Goal: Find specific page/section: Find specific page/section

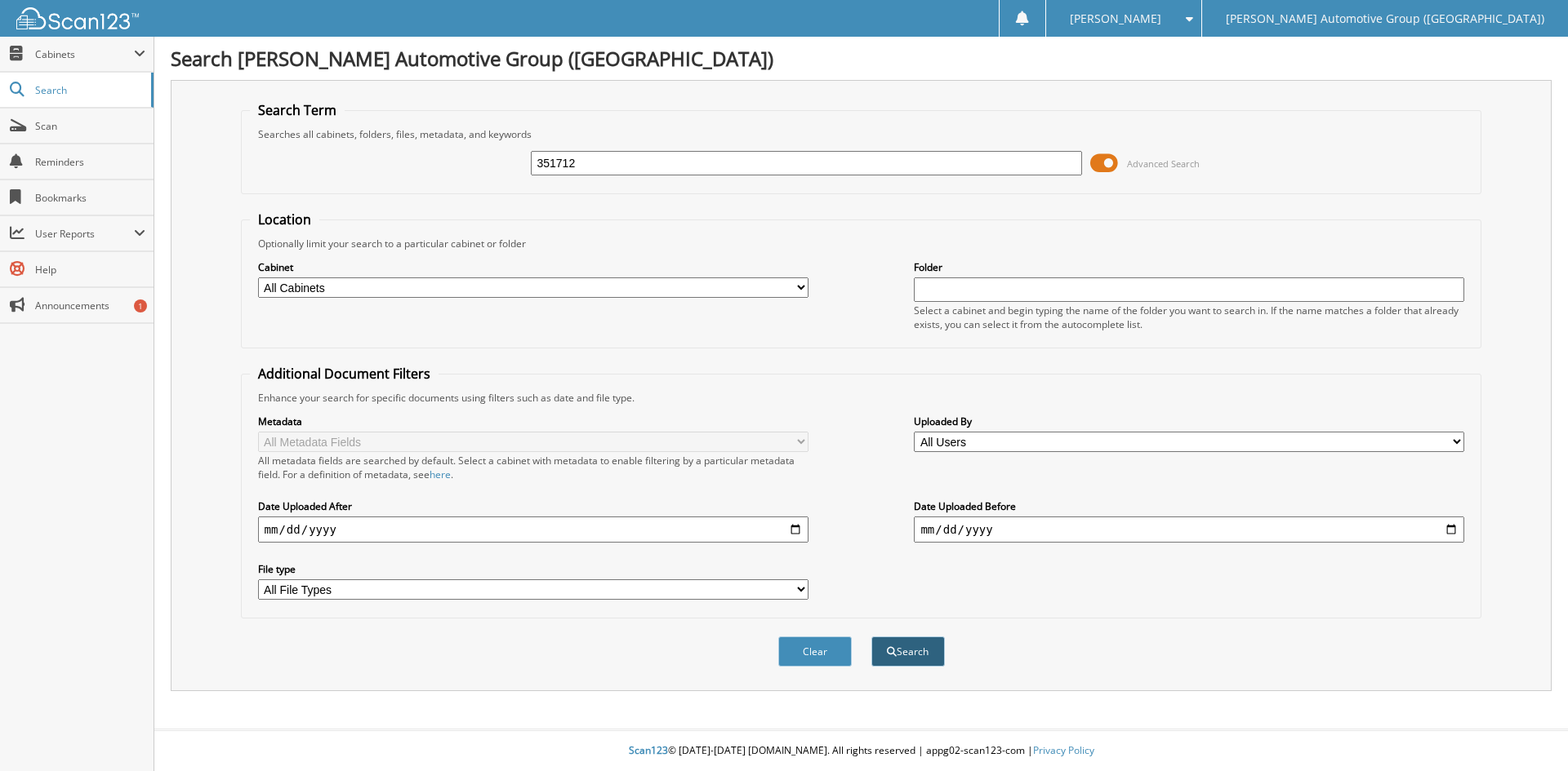
type input "351712"
click at [916, 651] on button "Search" at bounding box center [908, 651] width 73 height 30
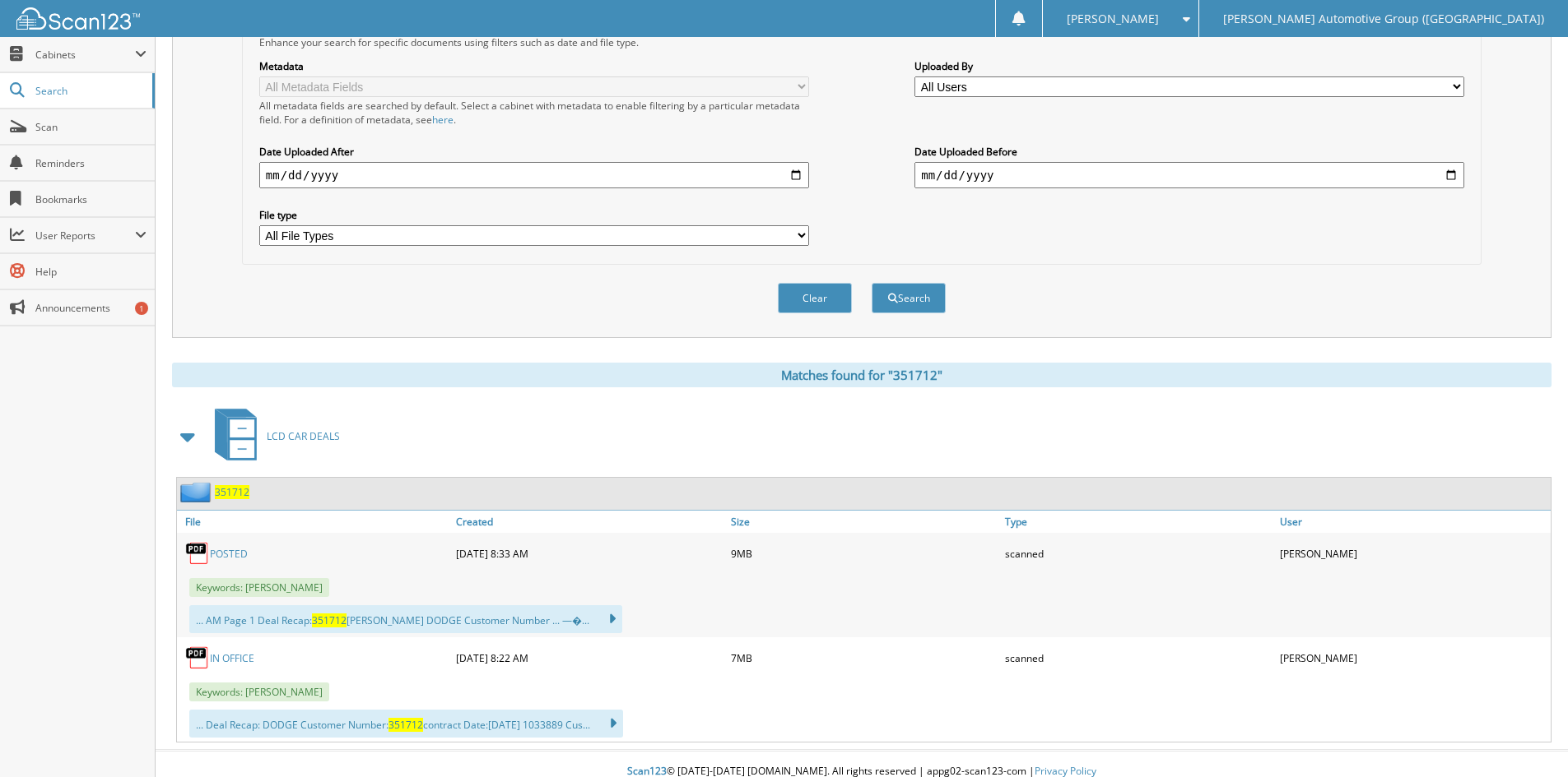
scroll to position [374, 0]
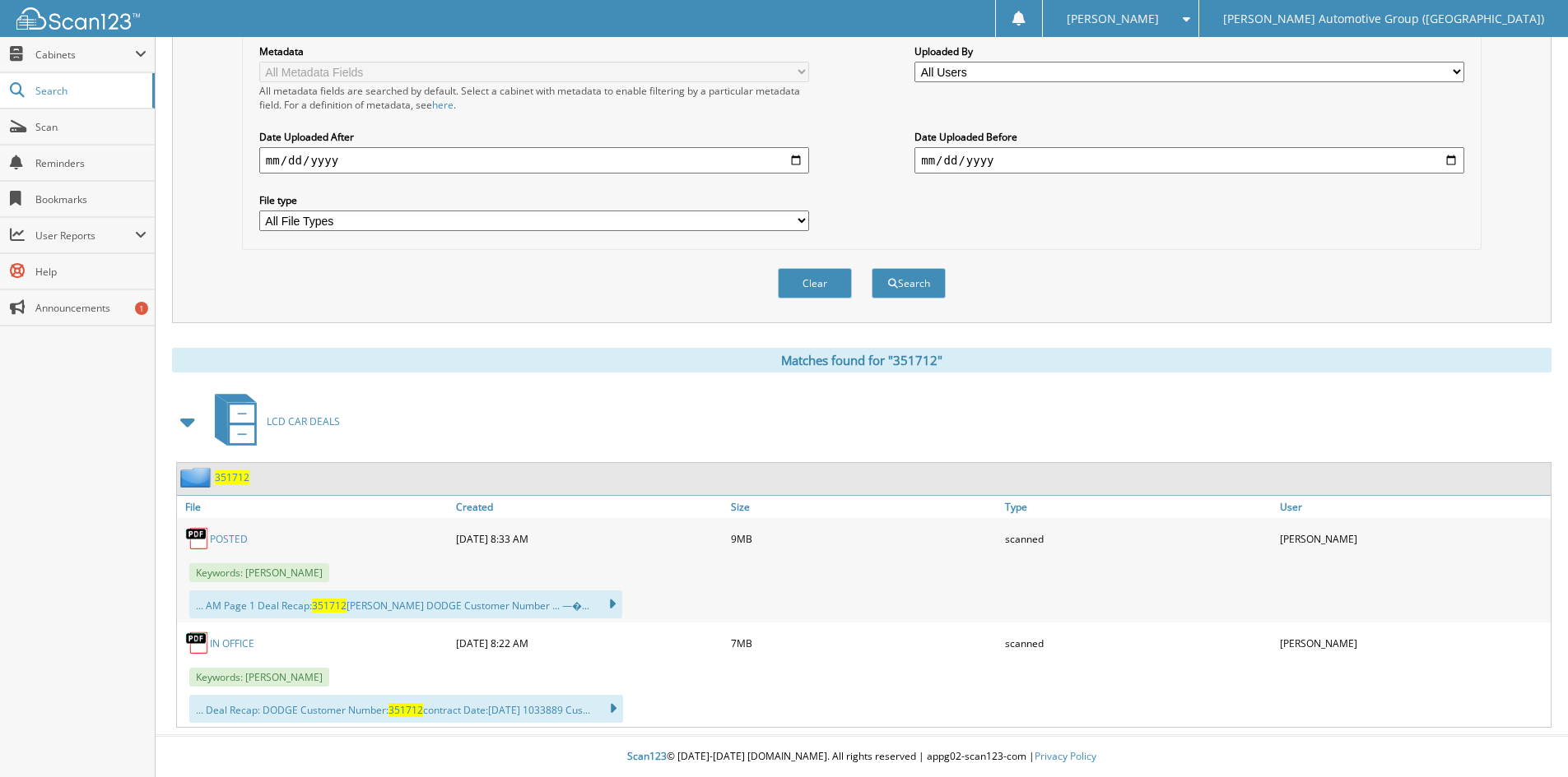
click at [224, 476] on span "351712" at bounding box center [232, 478] width 35 height 14
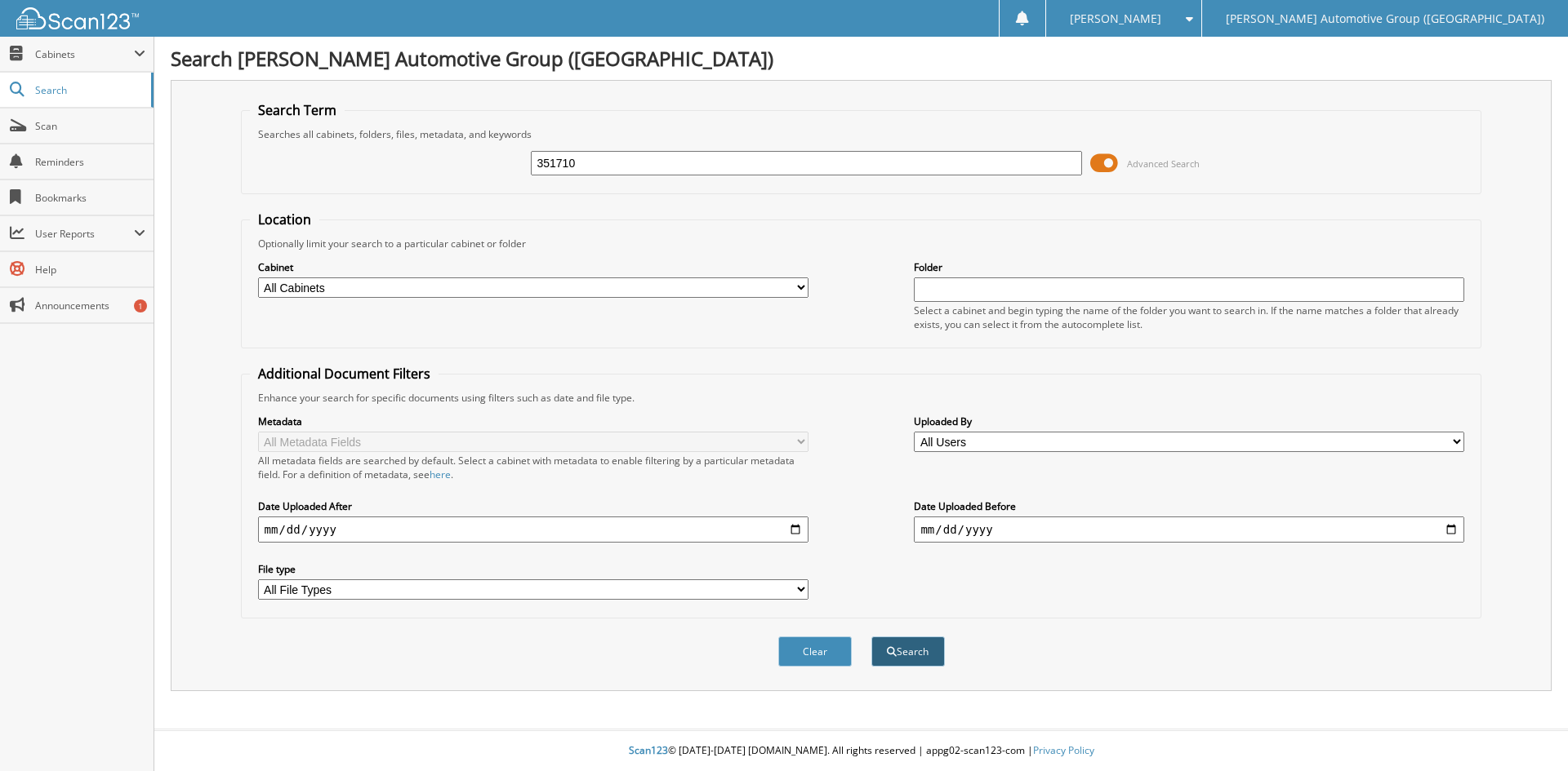
type input "351710"
click at [913, 651] on button "Search" at bounding box center [908, 651] width 73 height 30
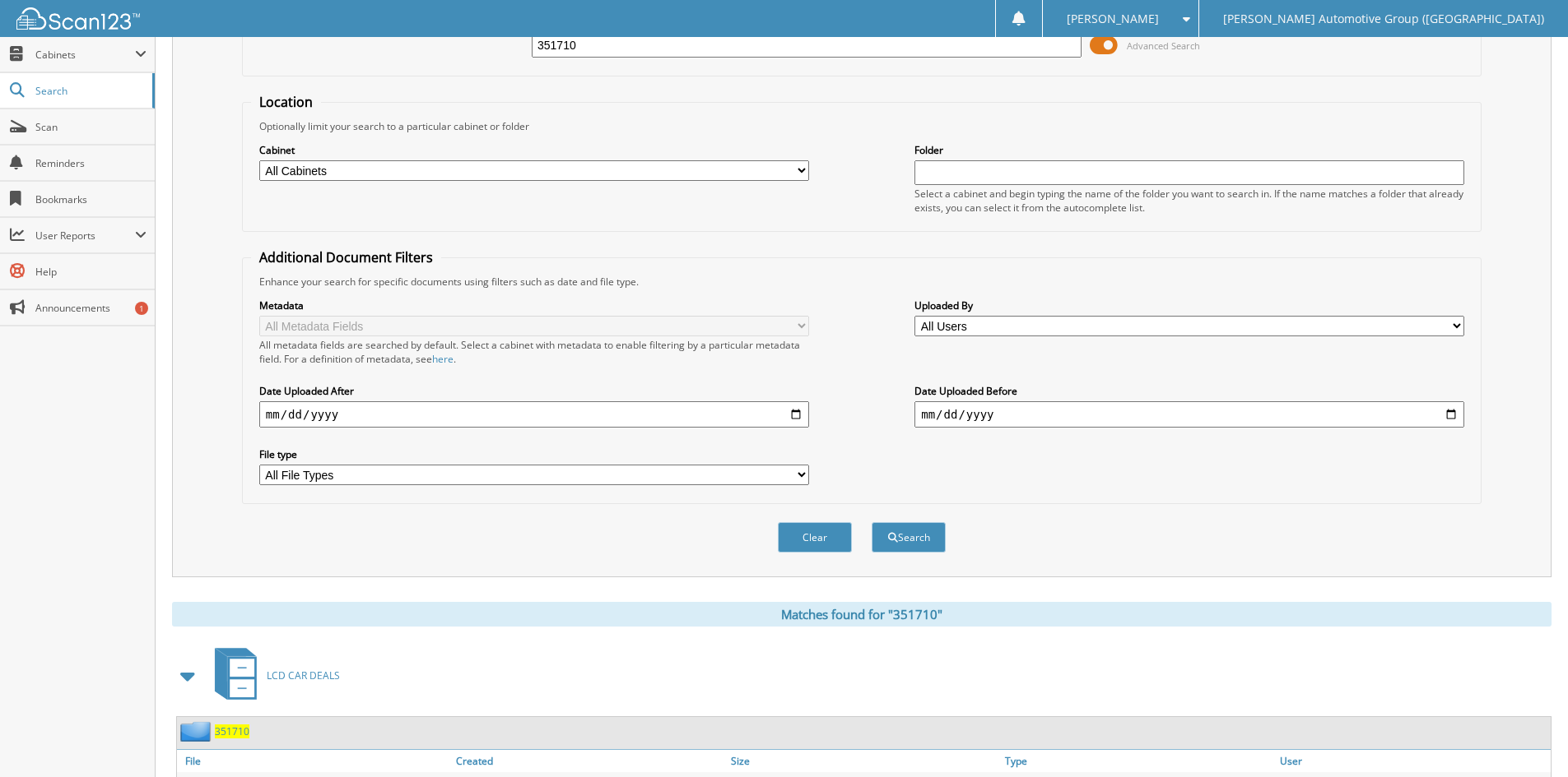
scroll to position [270, 0]
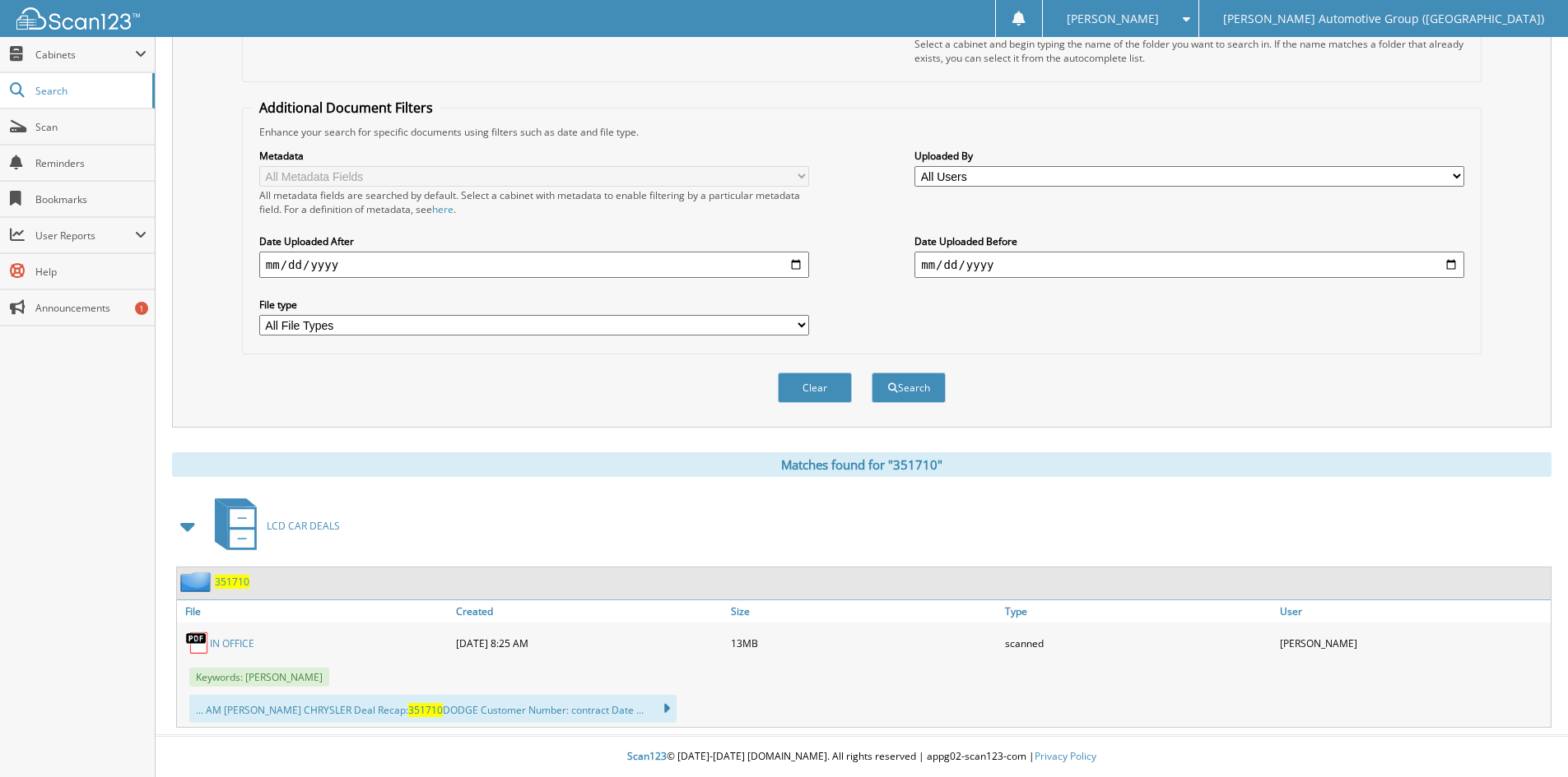
click at [235, 581] on span "351710" at bounding box center [232, 582] width 35 height 14
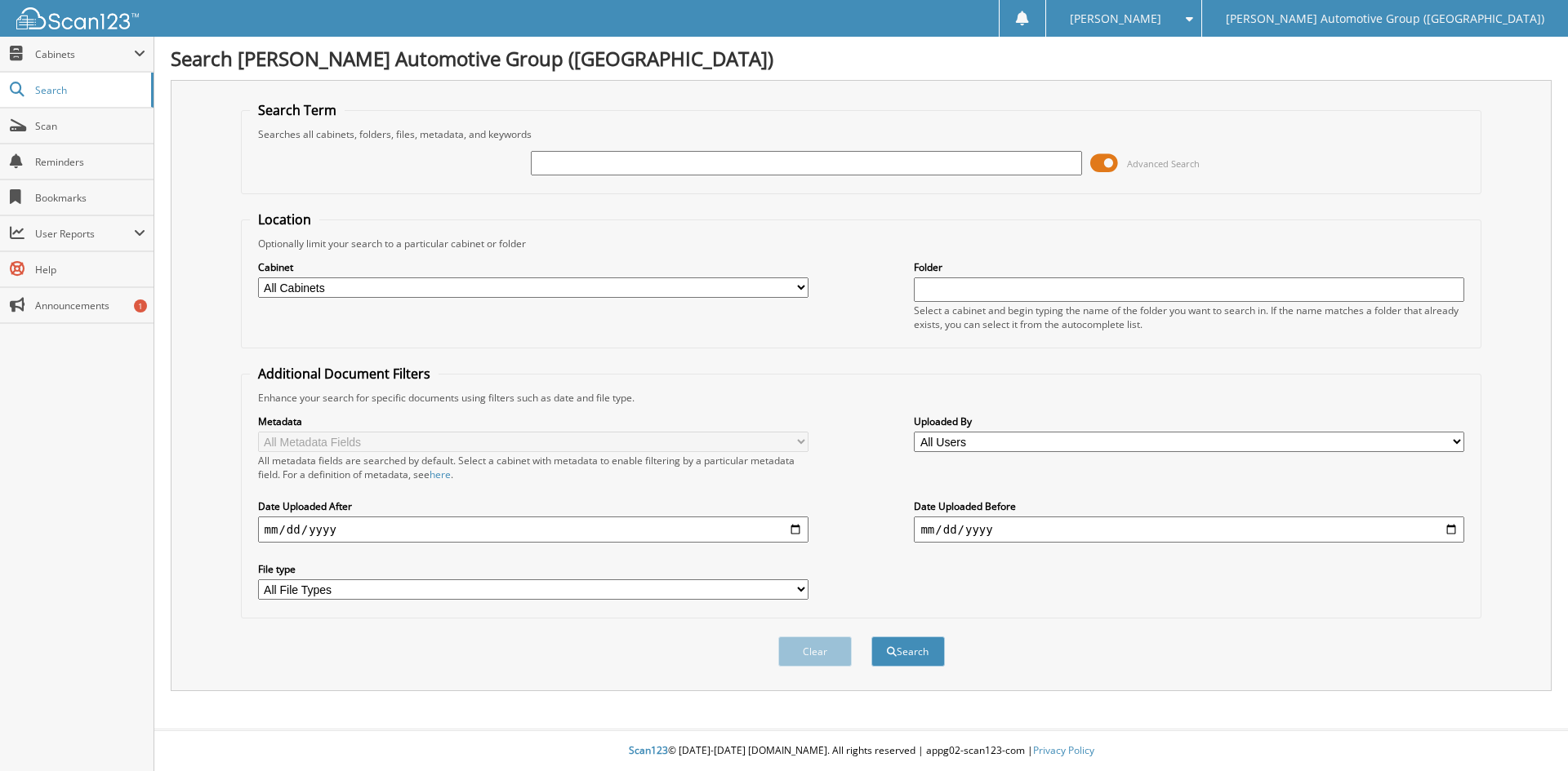
click at [569, 163] on input "text" at bounding box center [806, 163] width 551 height 24
type input "351692"
click at [872, 637] on button "Search" at bounding box center [908, 651] width 73 height 30
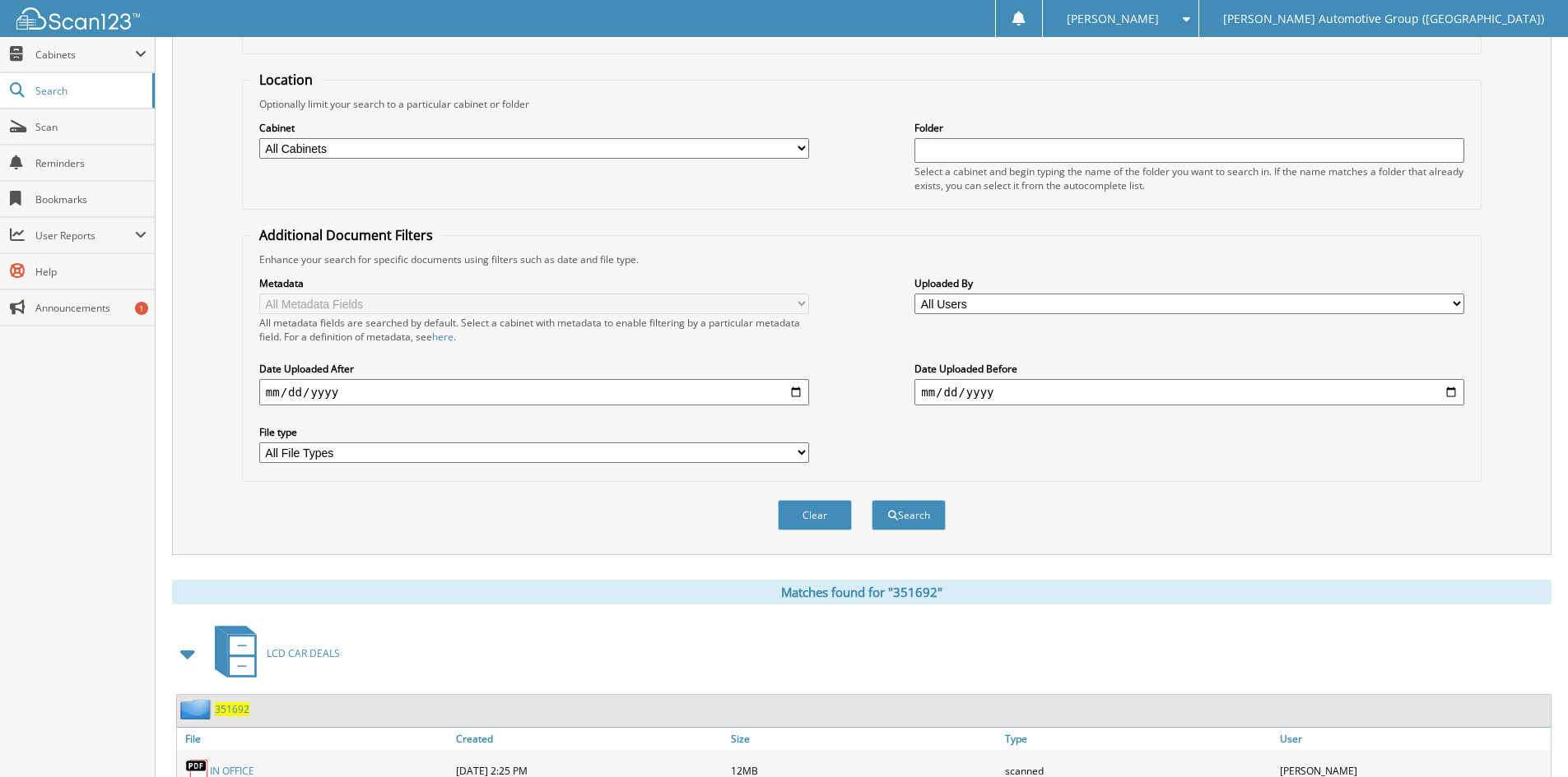
scroll to position [493, 0]
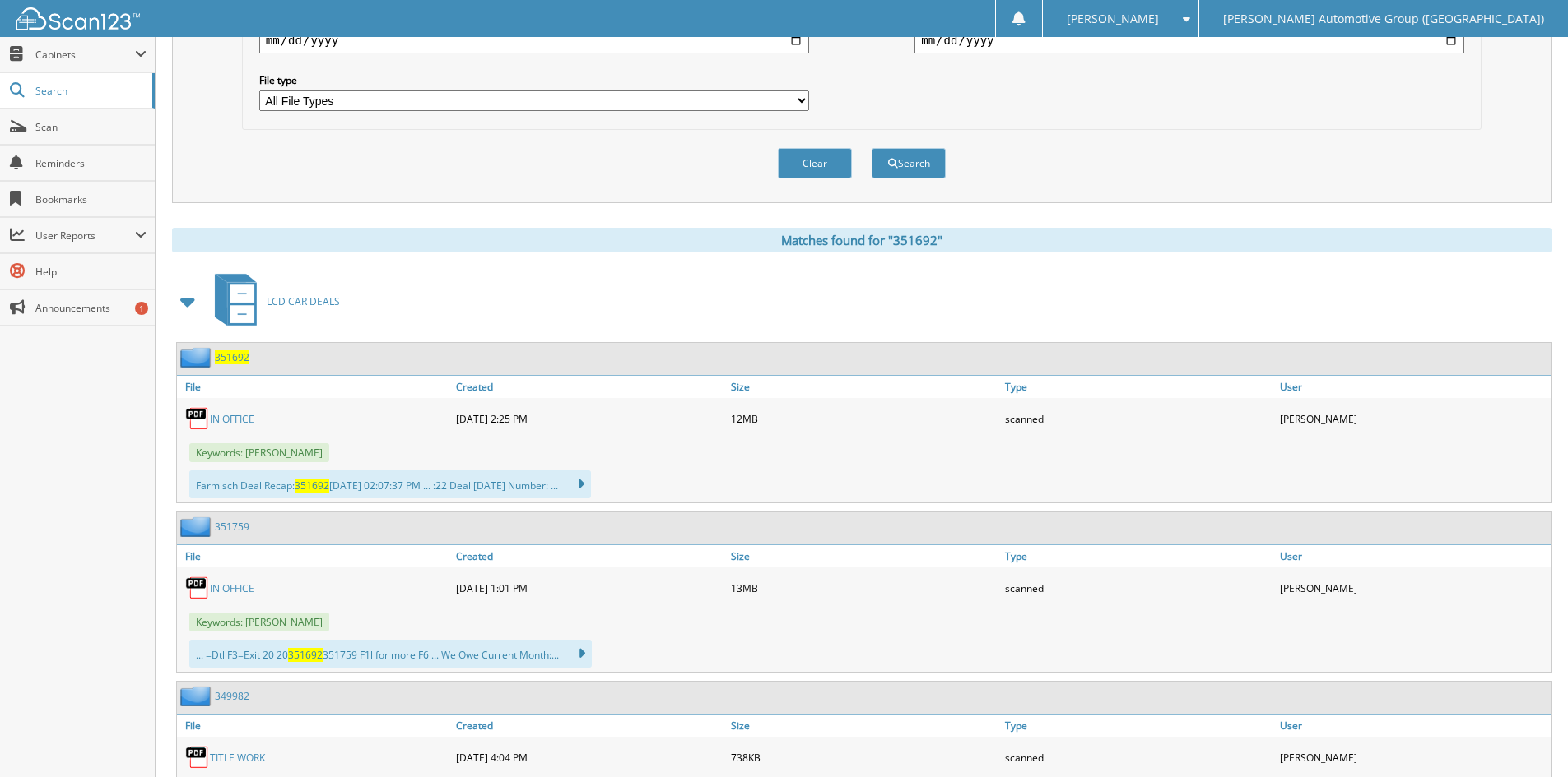
click at [233, 356] on span "351692" at bounding box center [232, 357] width 35 height 14
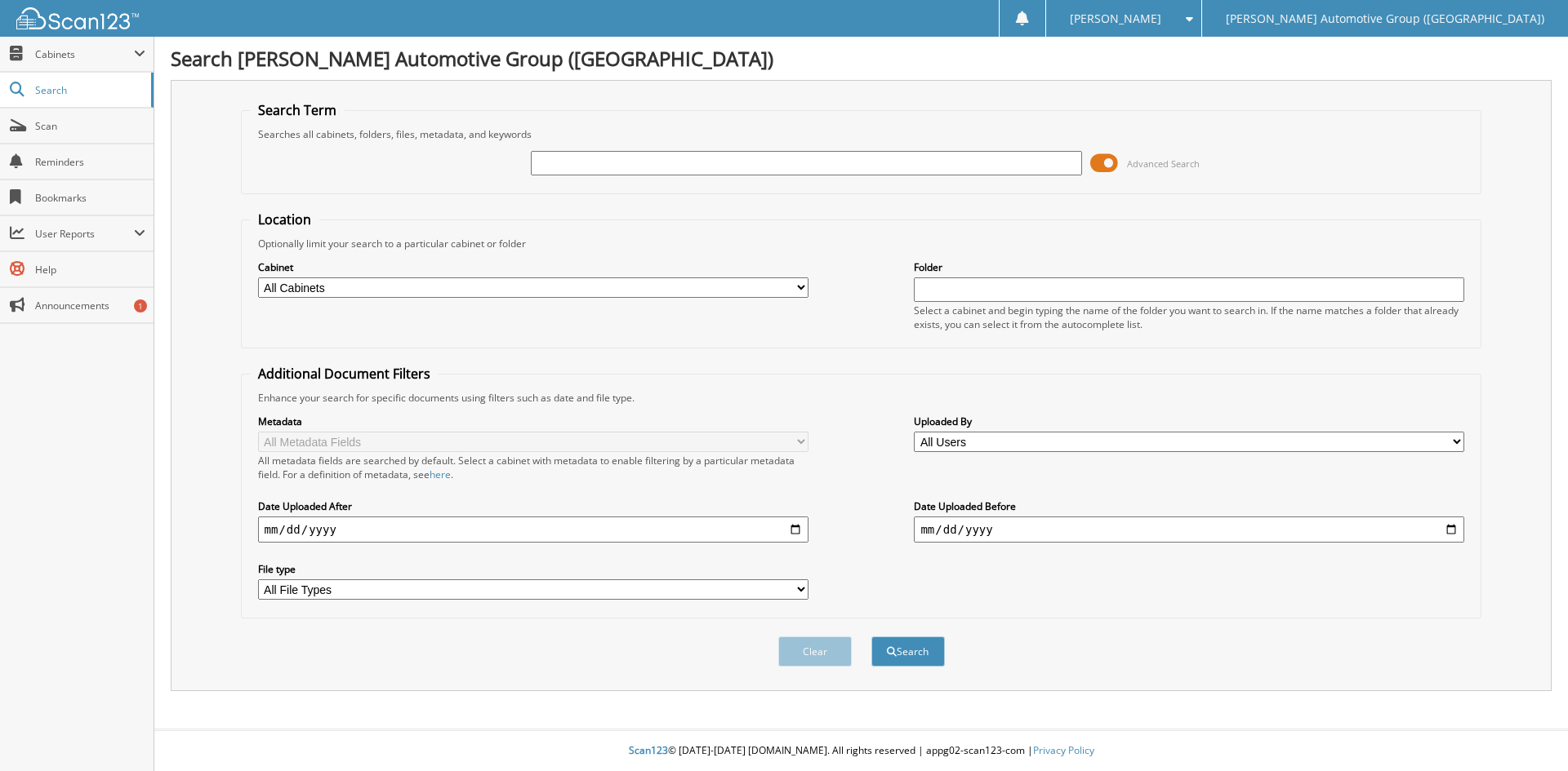
click at [570, 163] on input "text" at bounding box center [806, 163] width 551 height 24
type input "351718"
click at [916, 653] on button "Search" at bounding box center [908, 651] width 73 height 30
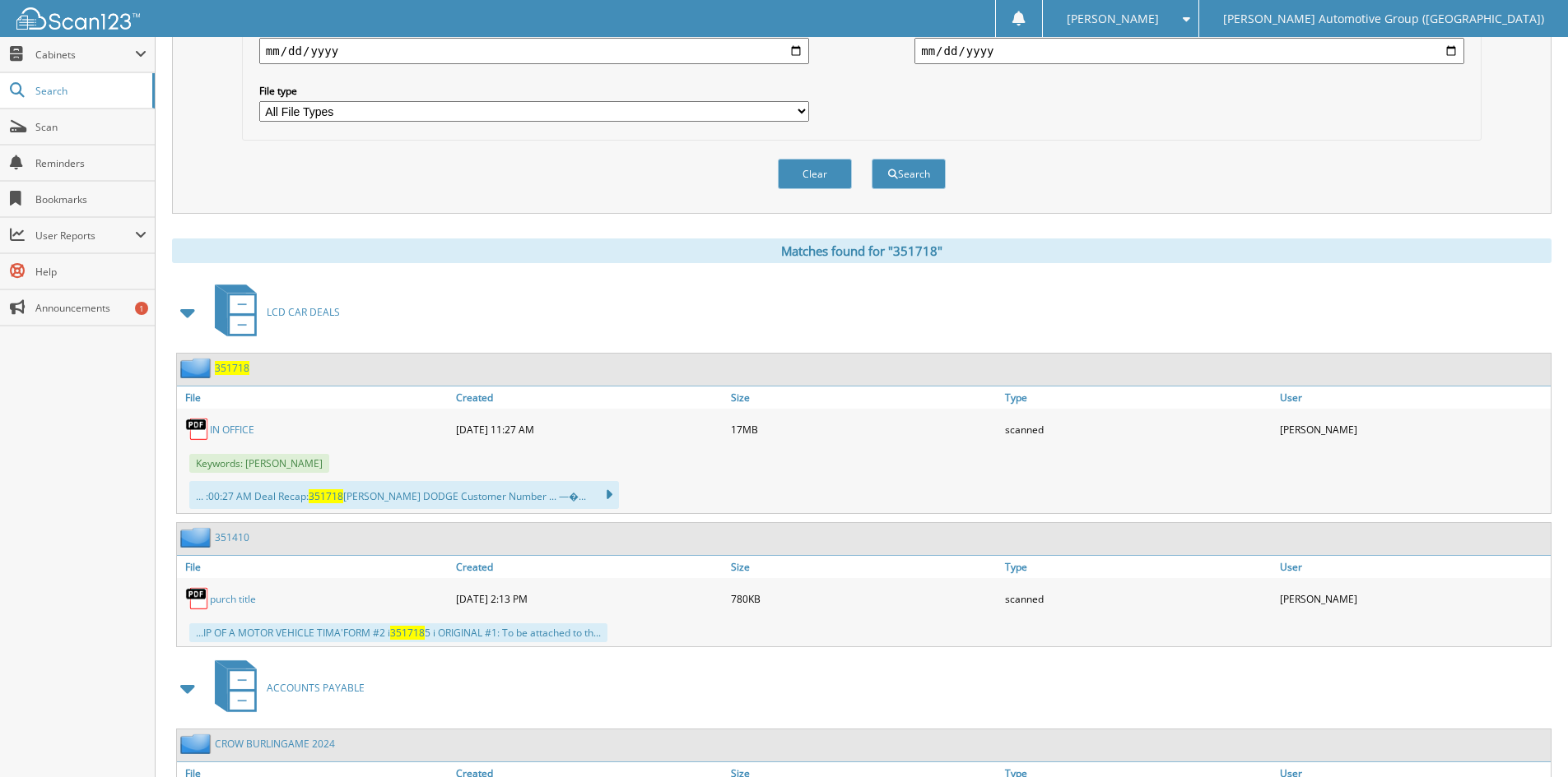
scroll to position [493, 0]
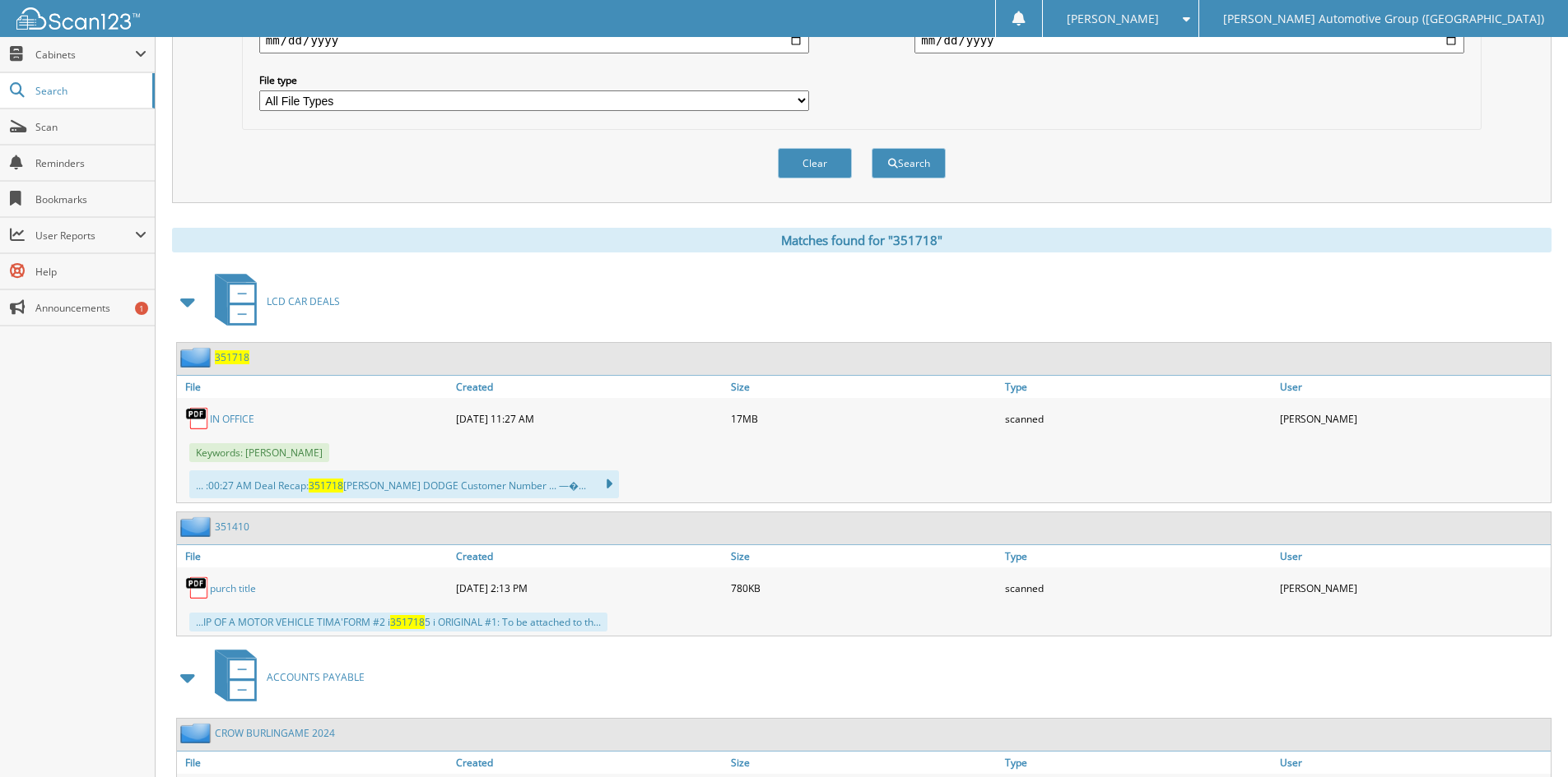
click at [234, 357] on span "351718" at bounding box center [232, 357] width 35 height 14
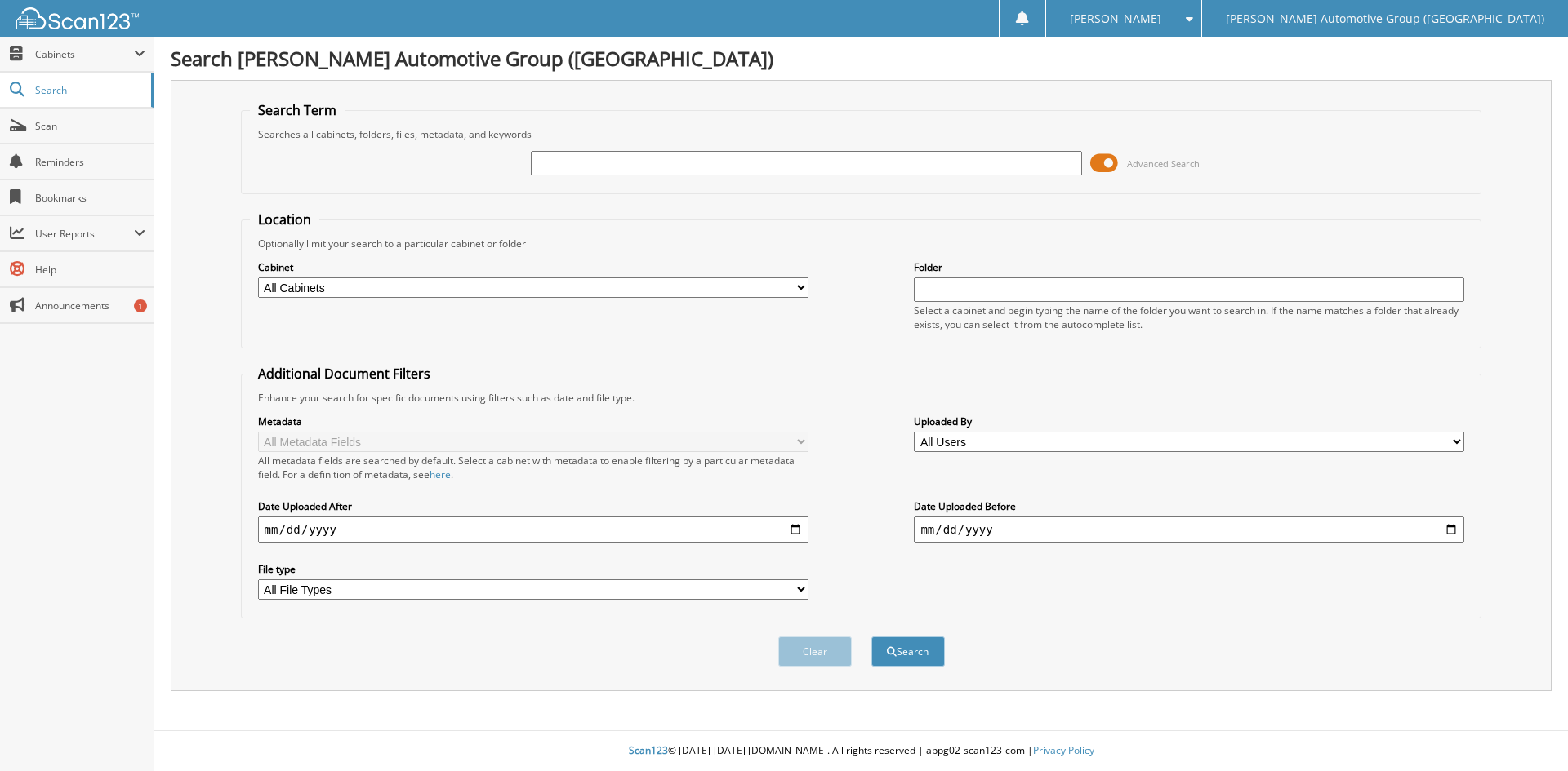
click at [572, 162] on input "text" at bounding box center [806, 163] width 551 height 24
type input "351709"
click at [906, 659] on button "Search" at bounding box center [908, 651] width 73 height 30
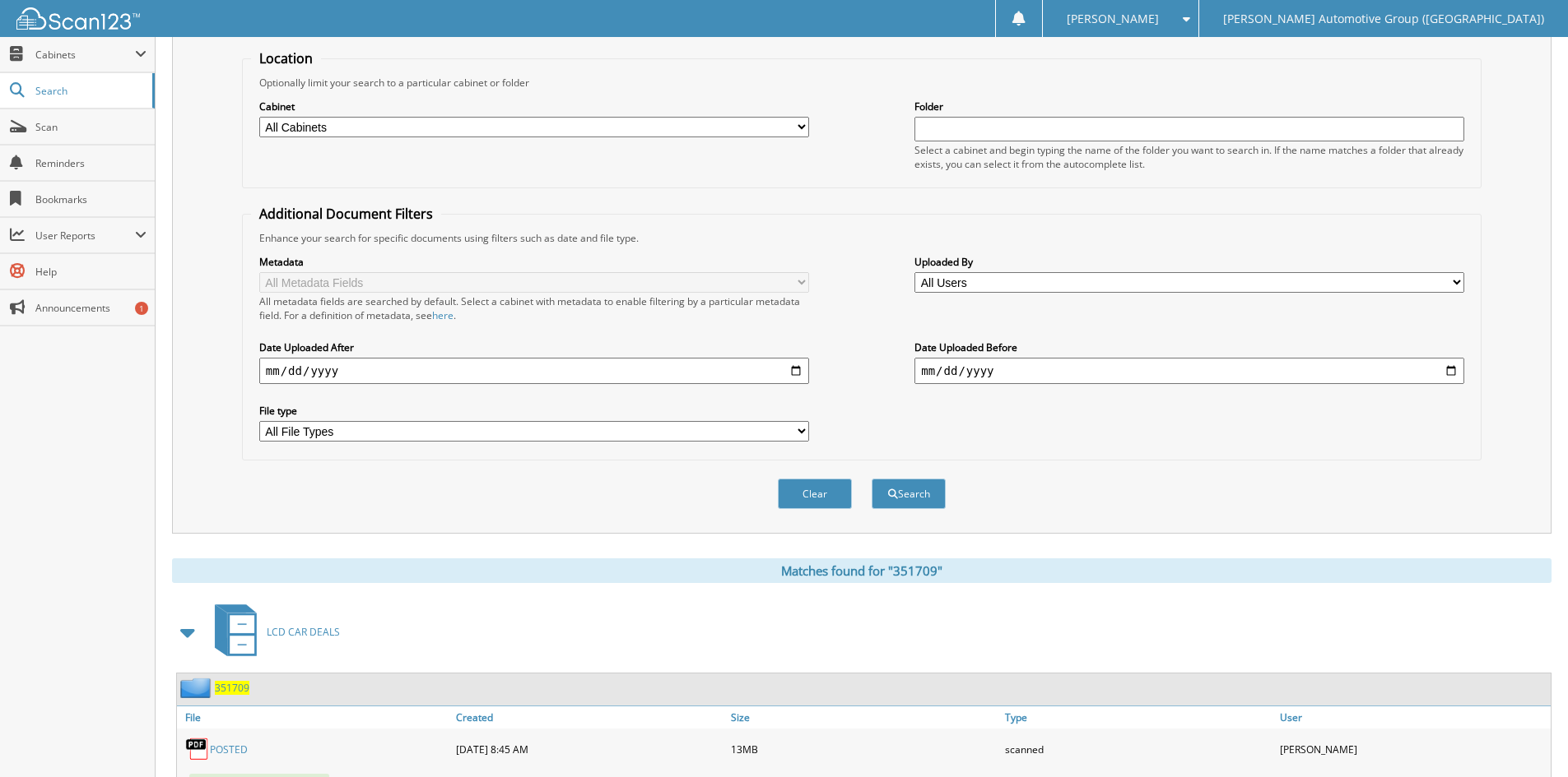
scroll to position [412, 0]
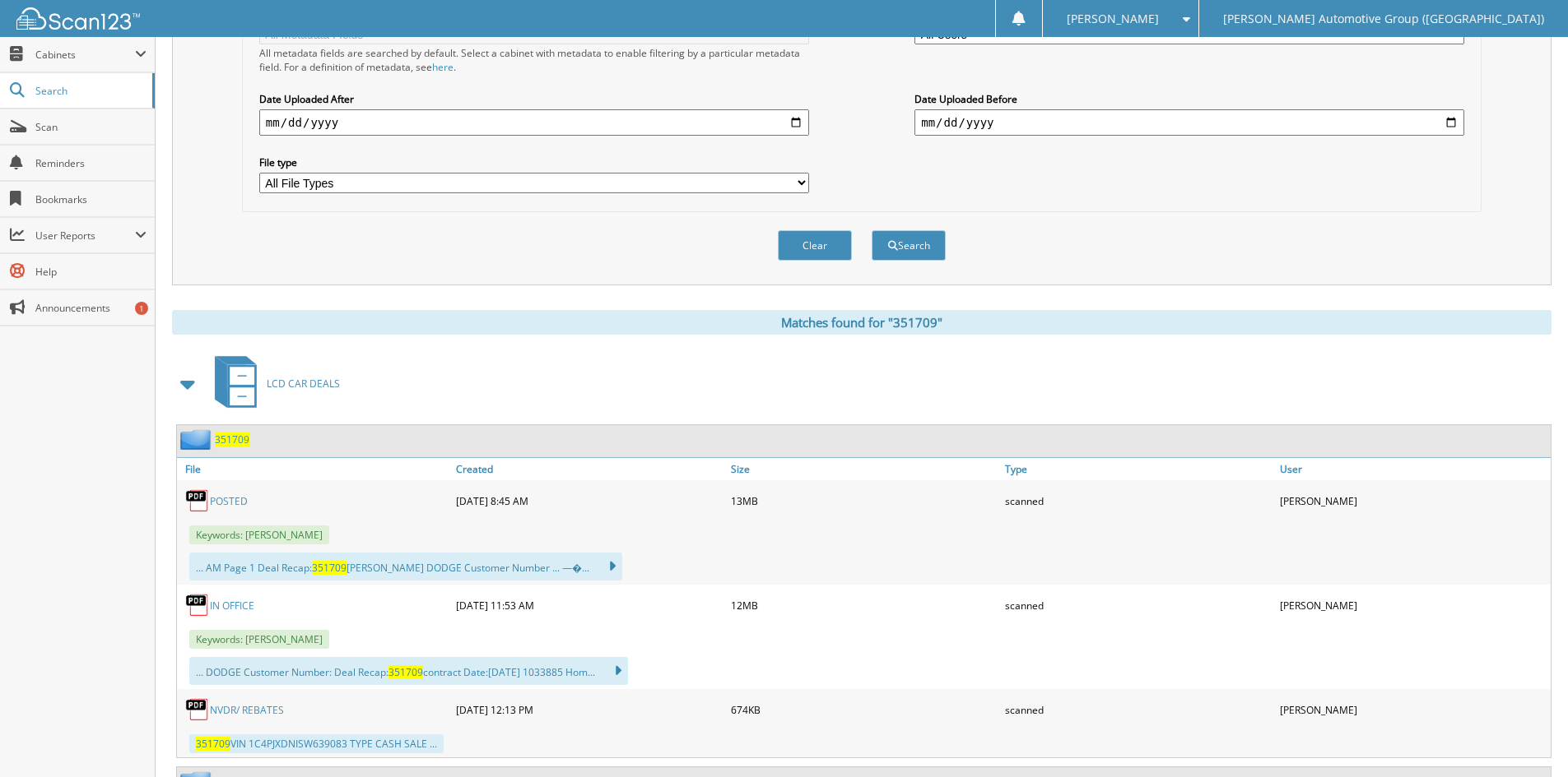
click at [231, 438] on span "351709" at bounding box center [232, 440] width 35 height 14
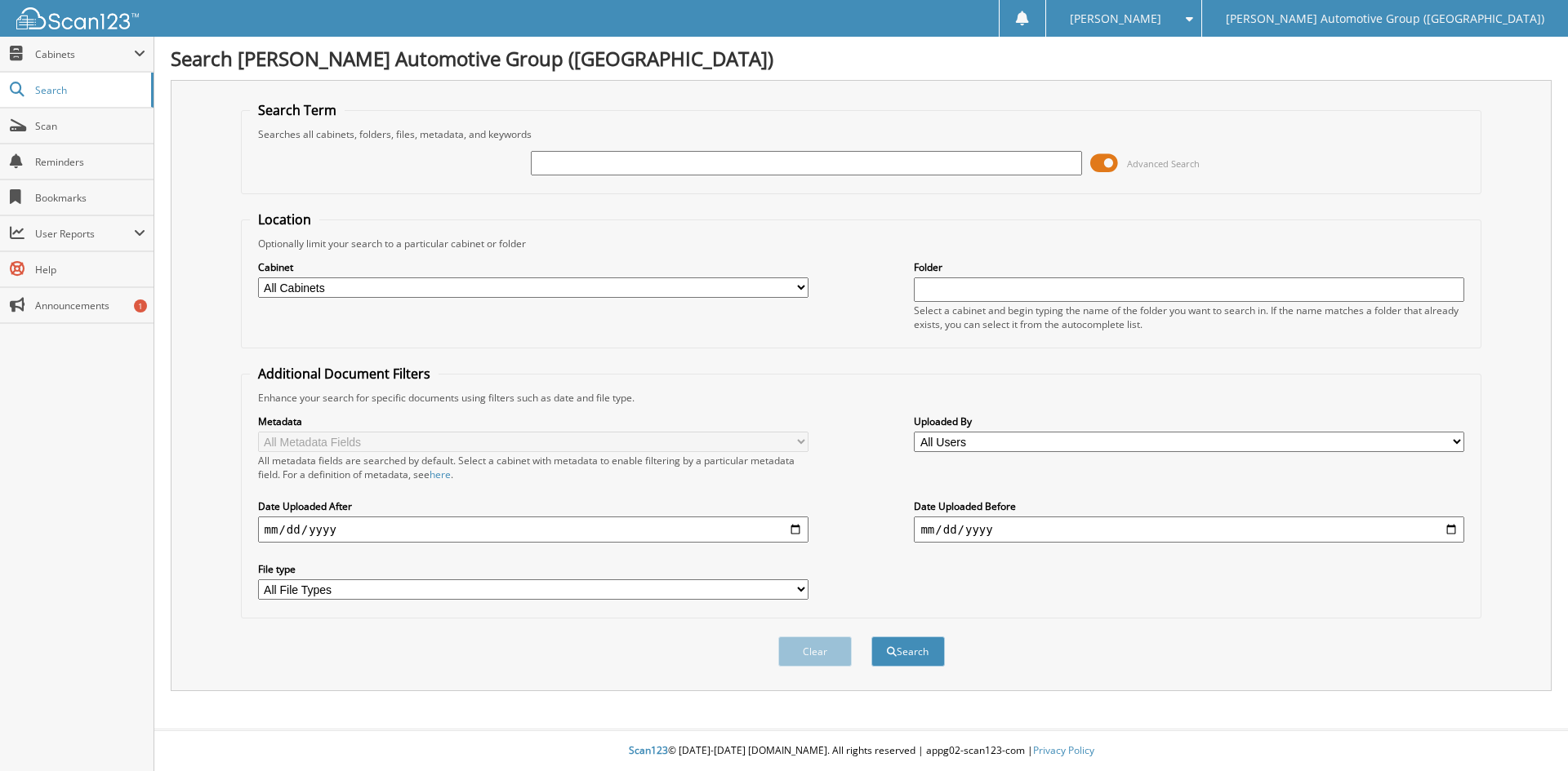
click at [579, 162] on input "text" at bounding box center [806, 163] width 551 height 24
type input "351707"
click at [906, 654] on button "Search" at bounding box center [908, 651] width 73 height 30
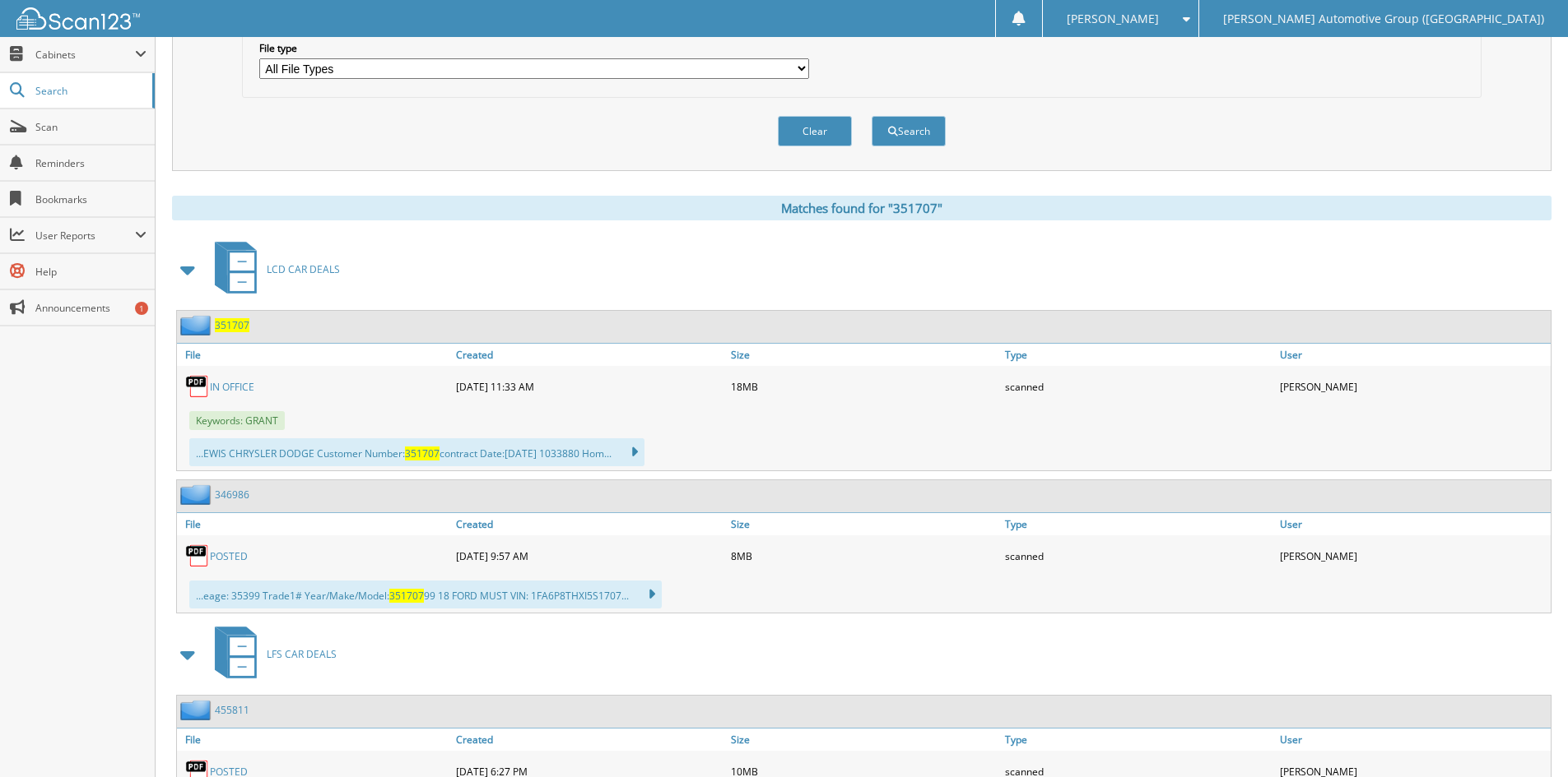
scroll to position [576, 0]
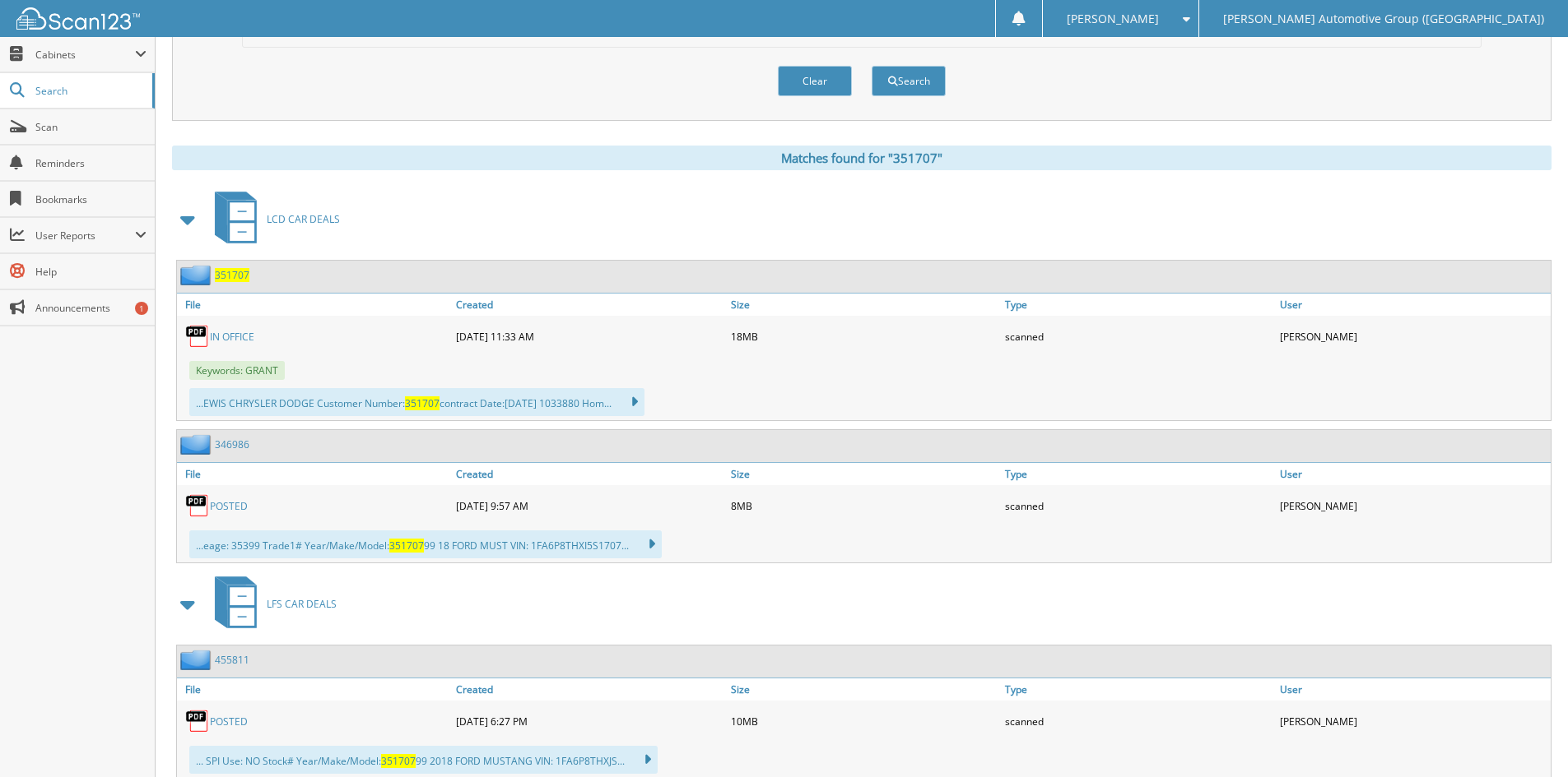
click at [234, 277] on span "351707" at bounding box center [232, 275] width 35 height 14
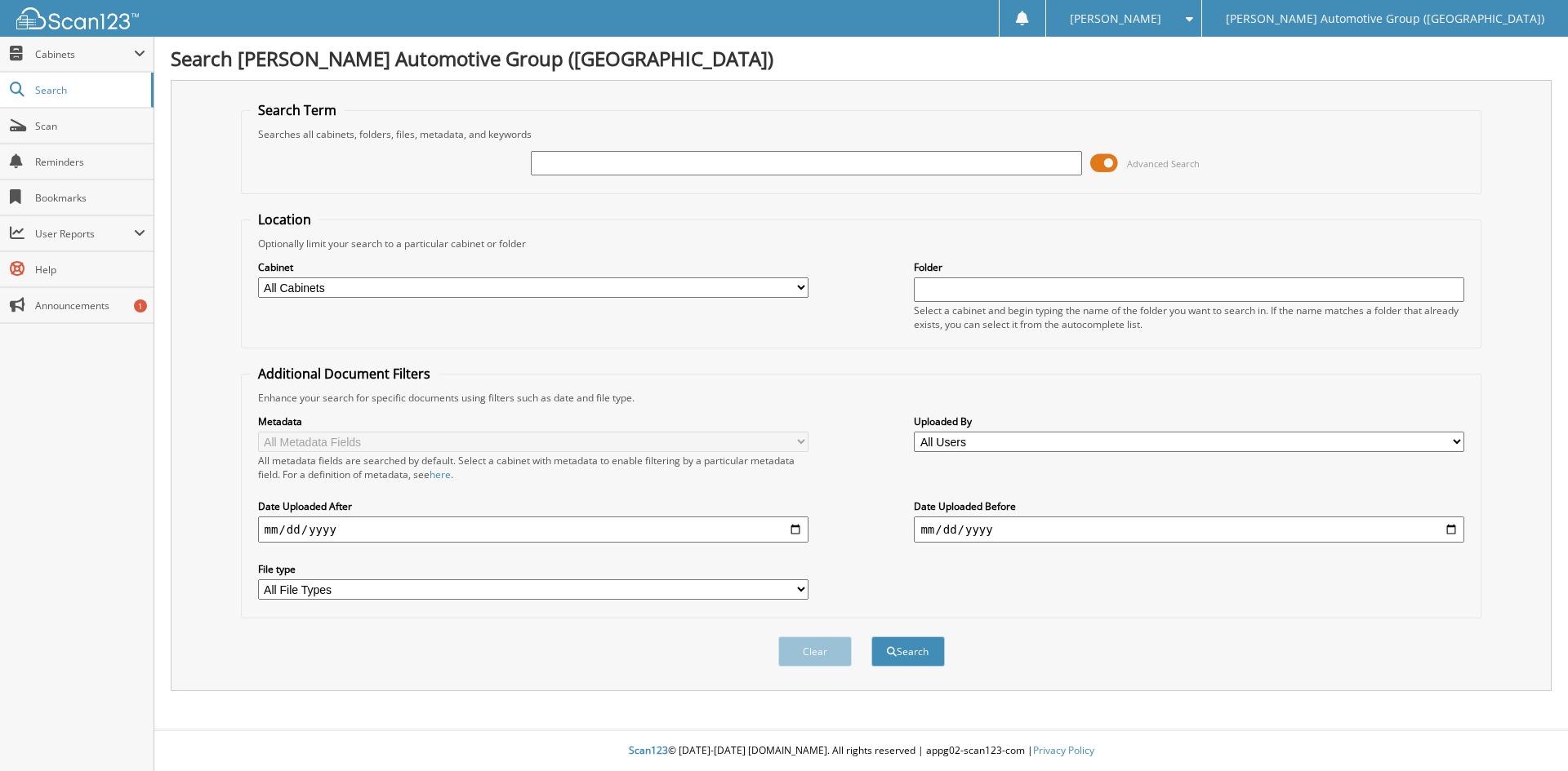
click at [661, 163] on input "text" at bounding box center [806, 163] width 551 height 24
type input "351716"
click at [872, 637] on button "Search" at bounding box center [908, 651] width 73 height 30
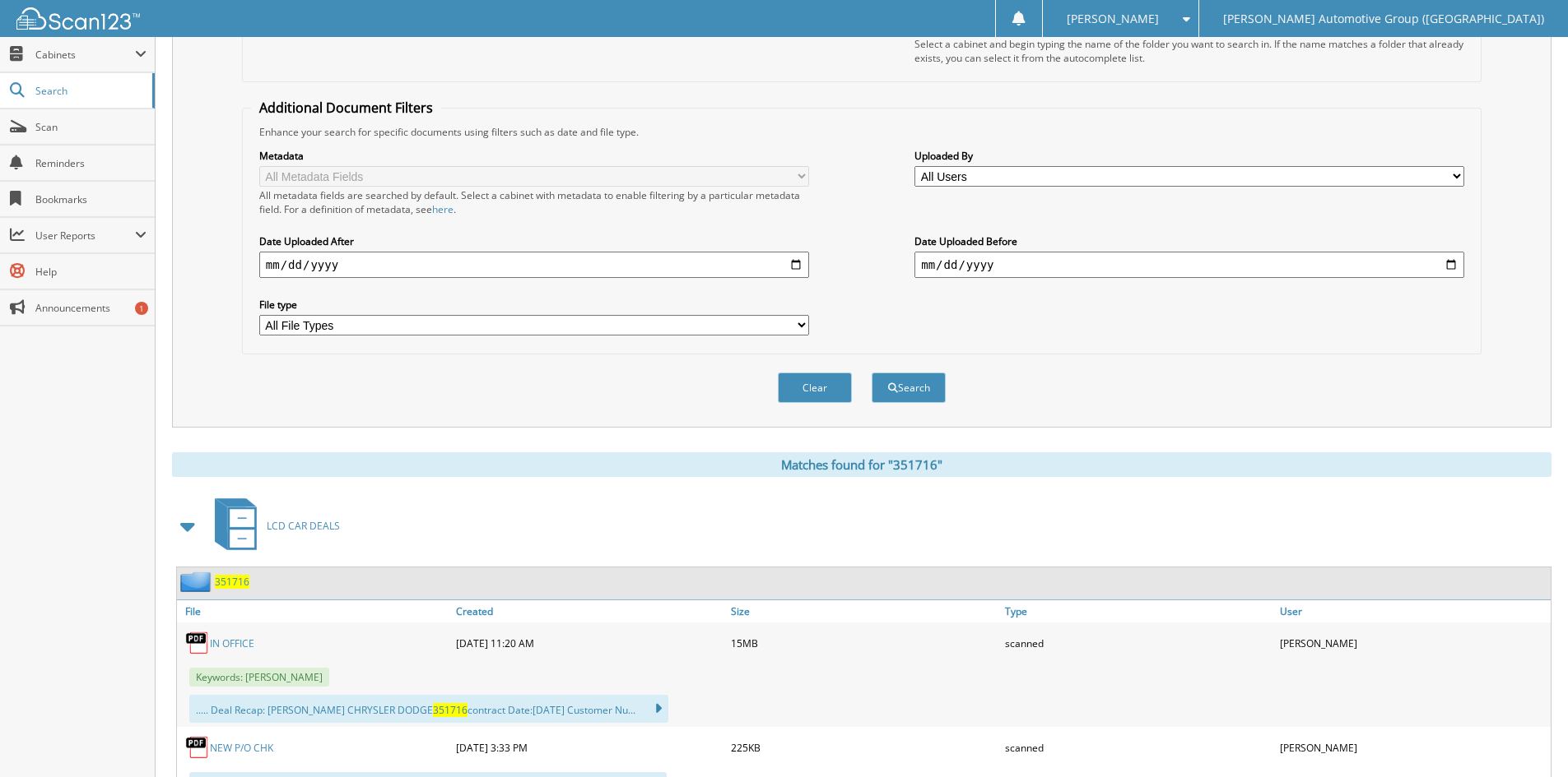
scroll to position [493, 0]
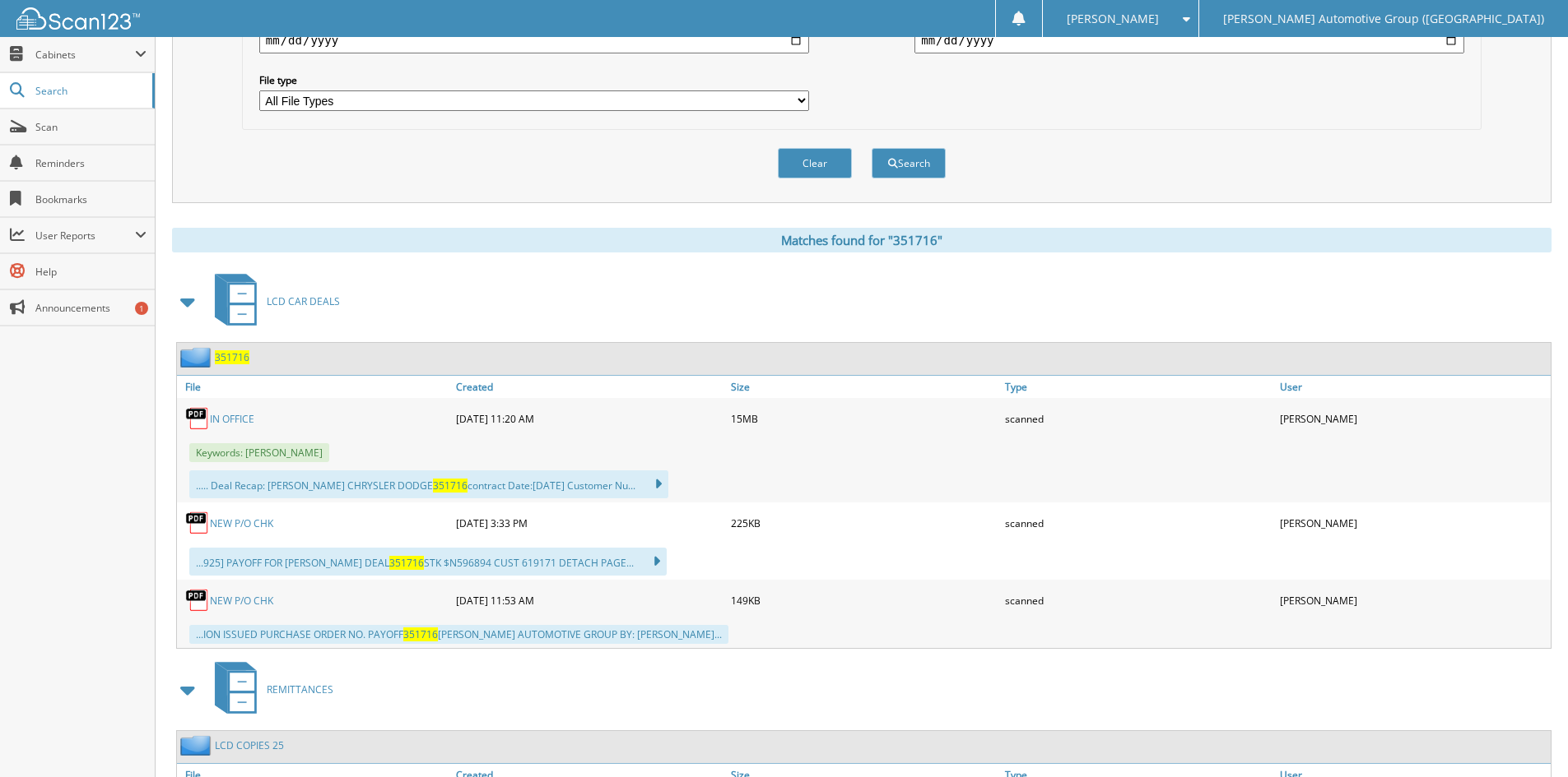
click at [234, 357] on span "351716" at bounding box center [232, 357] width 35 height 14
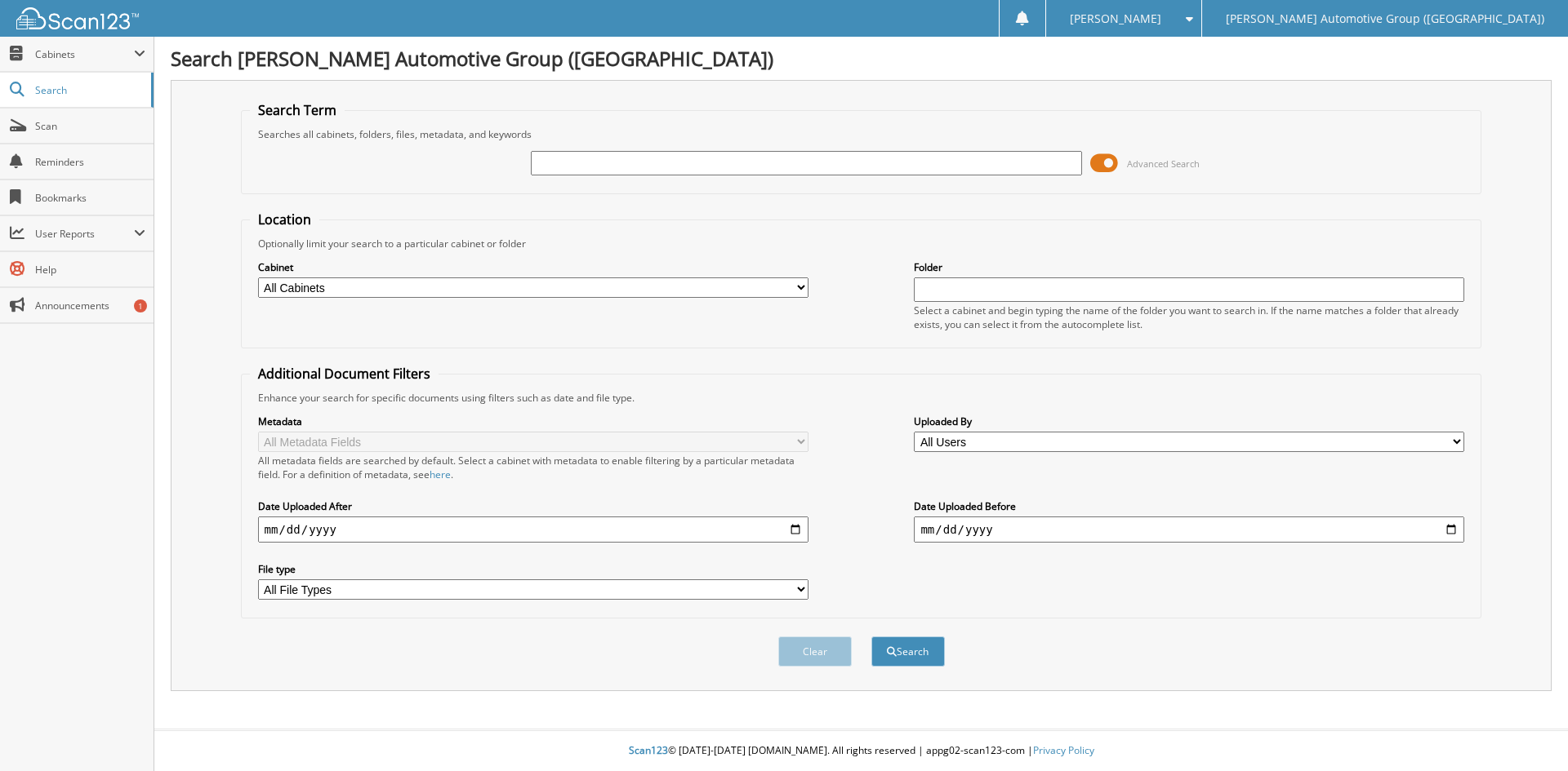
click at [551, 163] on input "text" at bounding box center [806, 163] width 551 height 24
type input "351690"
click at [872, 637] on button "Search" at bounding box center [908, 651] width 73 height 30
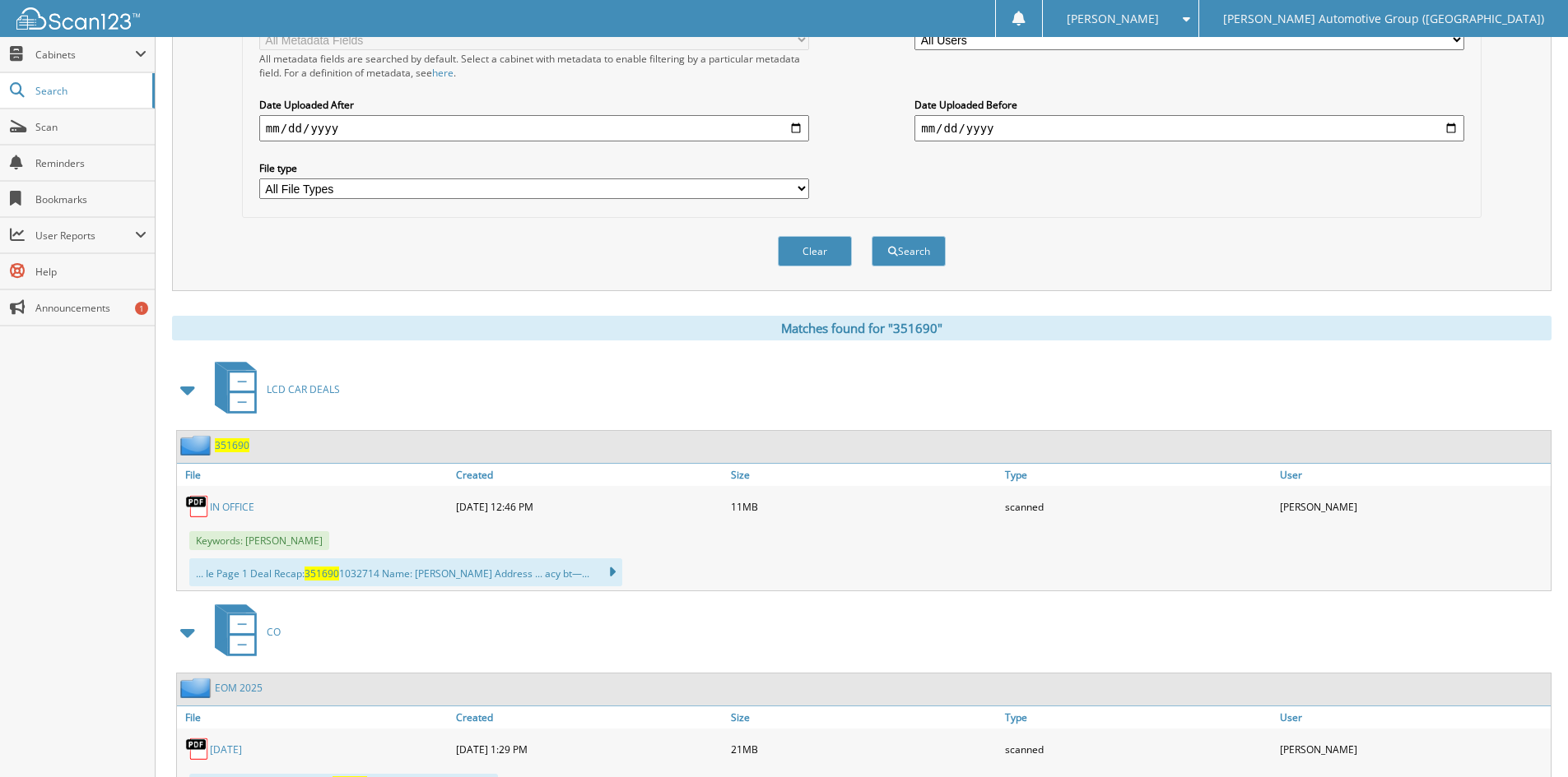
scroll to position [412, 0]
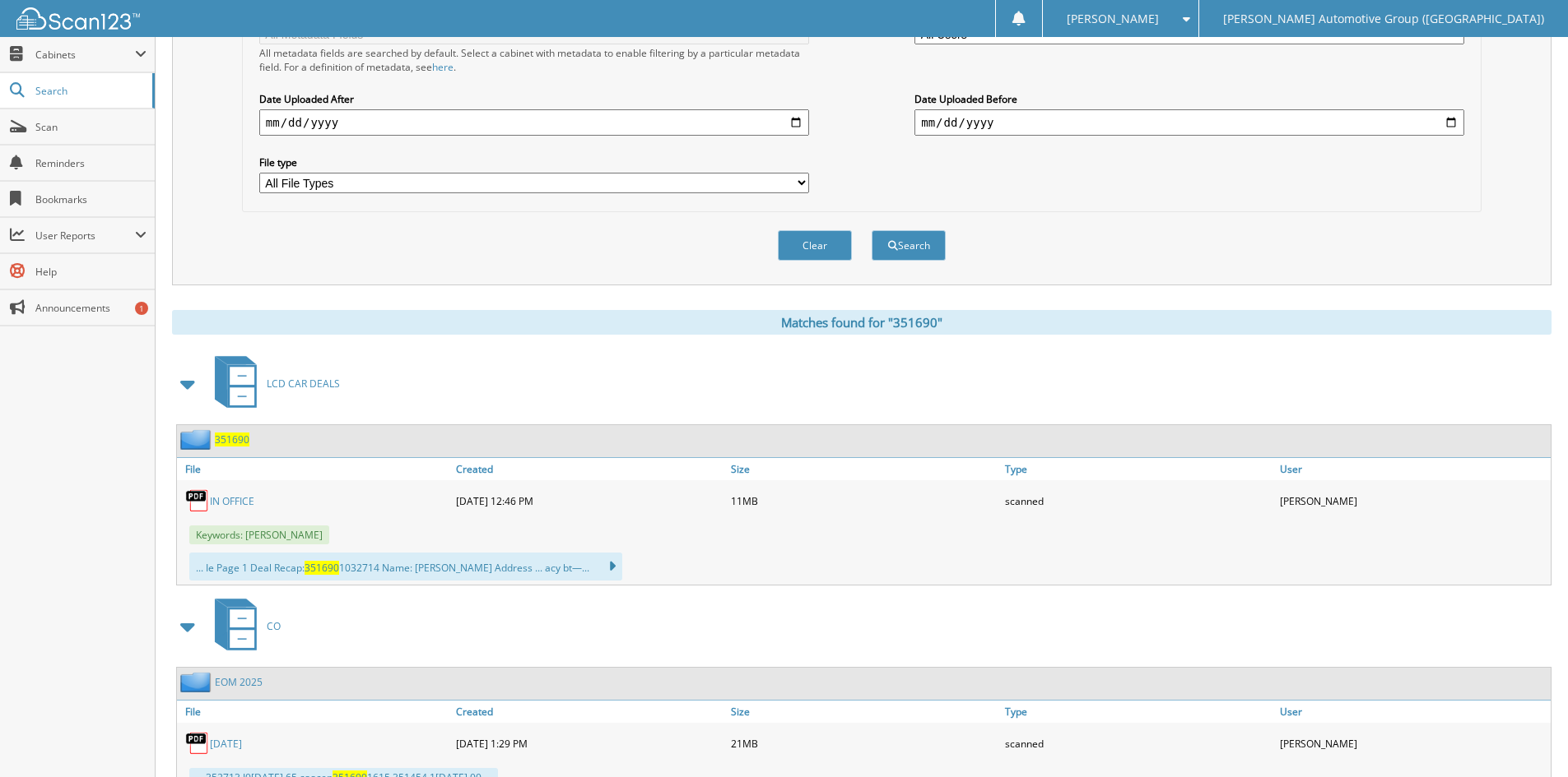
click at [234, 438] on span "351690" at bounding box center [232, 440] width 35 height 14
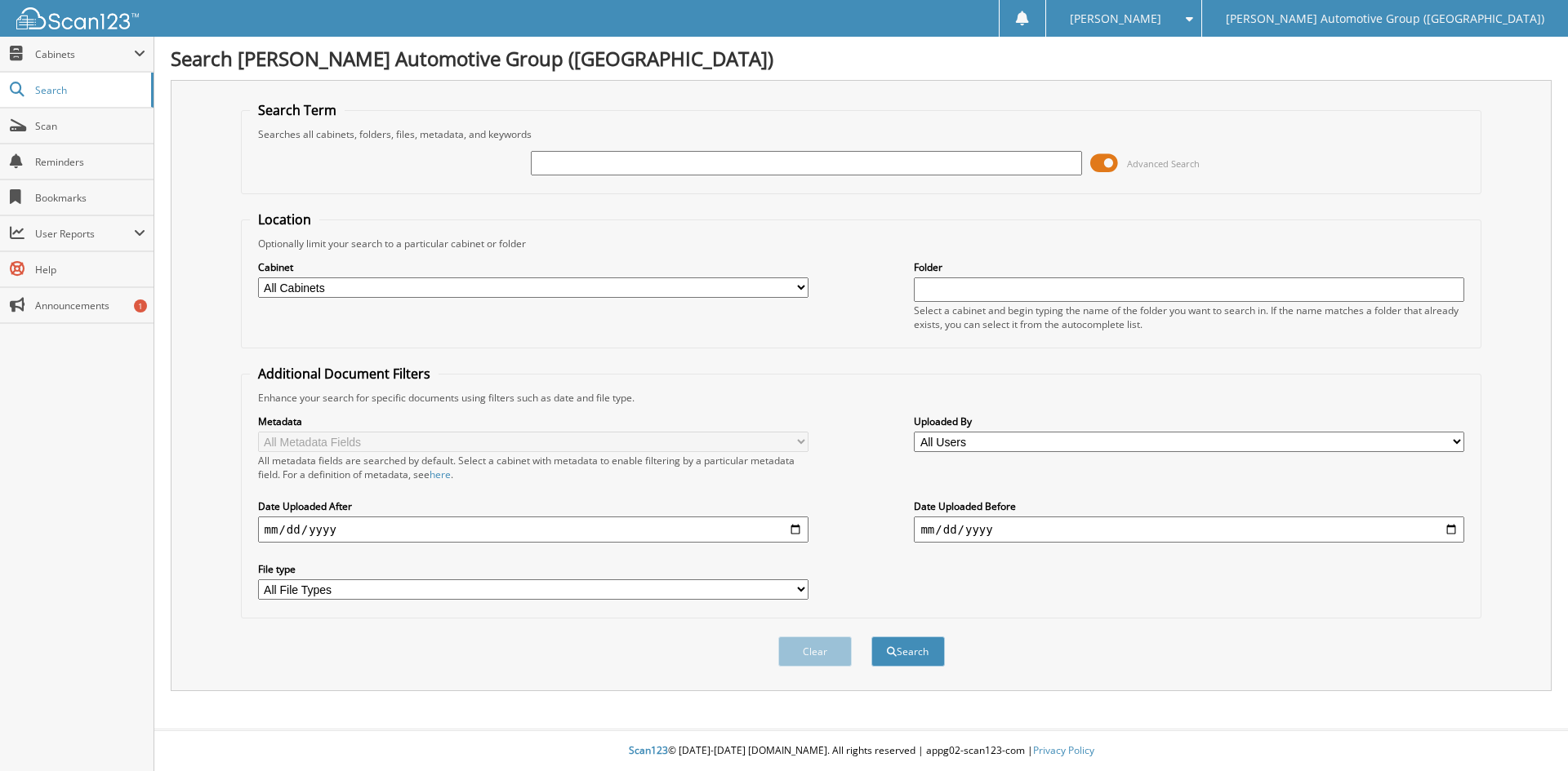
click at [544, 163] on input "text" at bounding box center [806, 163] width 551 height 24
type input "351347"
click at [872, 637] on button "Search" at bounding box center [908, 651] width 73 height 30
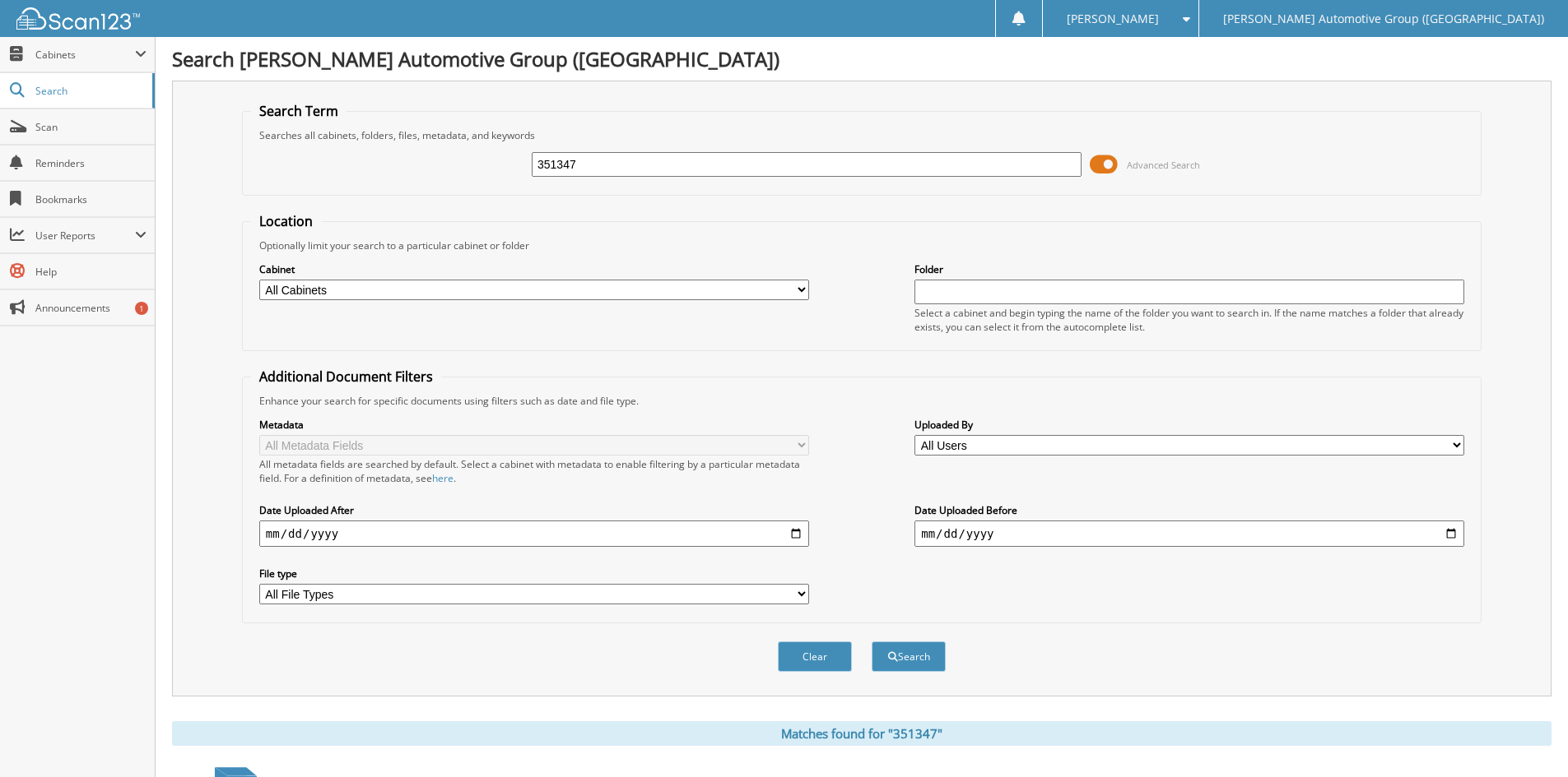
scroll to position [412, 0]
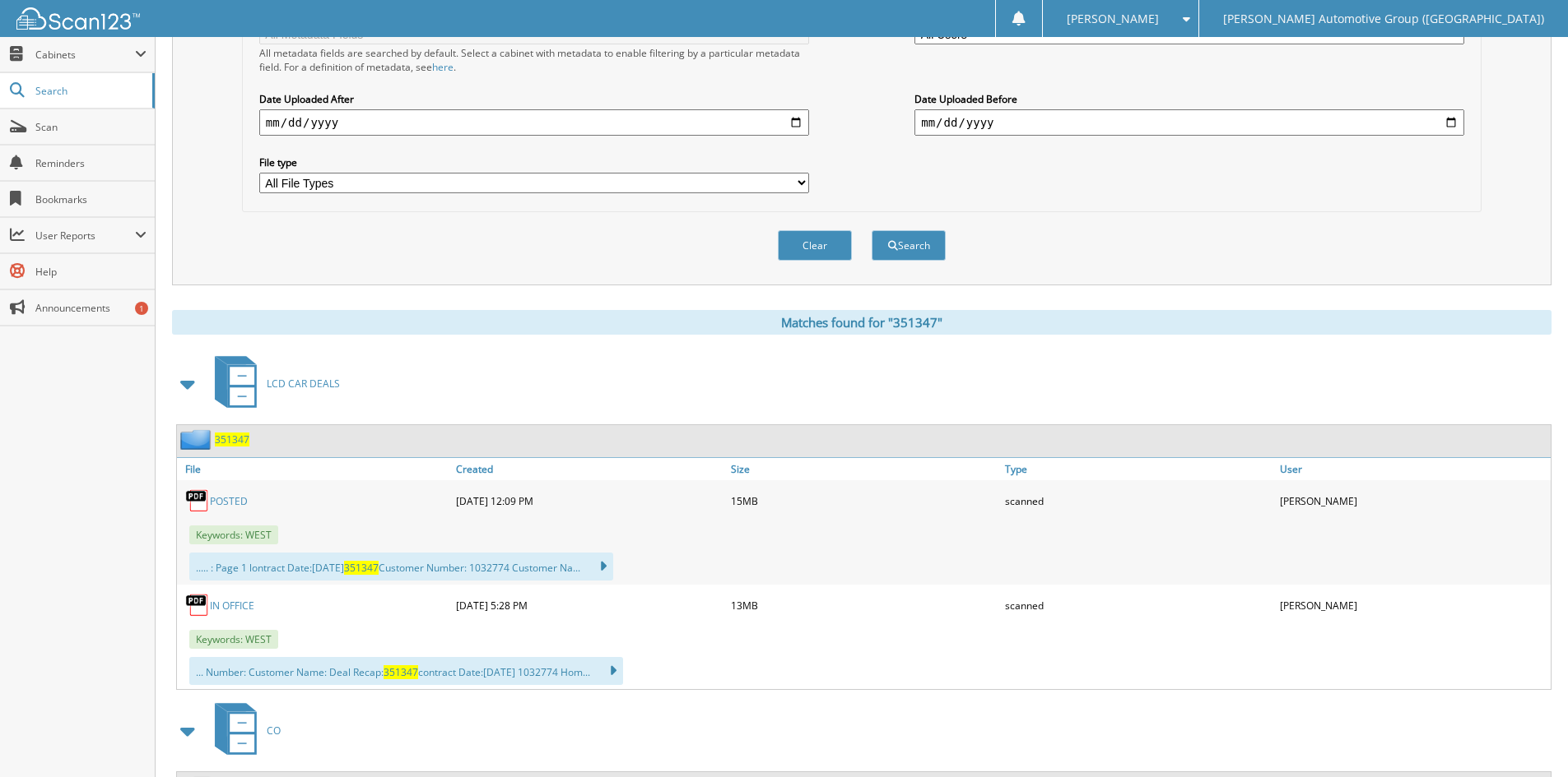
click at [232, 440] on span "351347" at bounding box center [232, 440] width 35 height 14
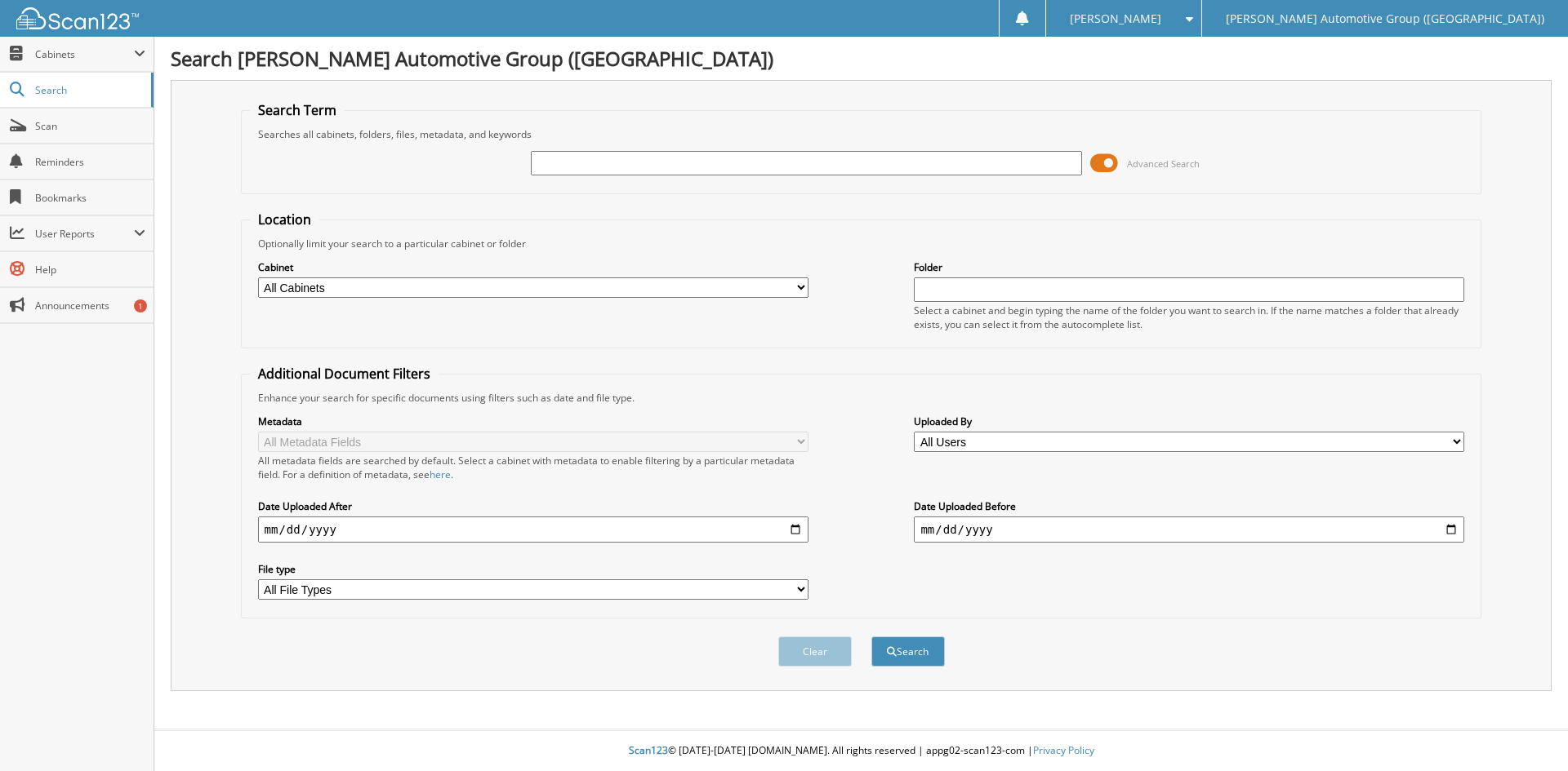
click at [572, 161] on input "text" at bounding box center [806, 163] width 551 height 24
type input "351364"
click at [872, 637] on button "Search" at bounding box center [908, 651] width 73 height 30
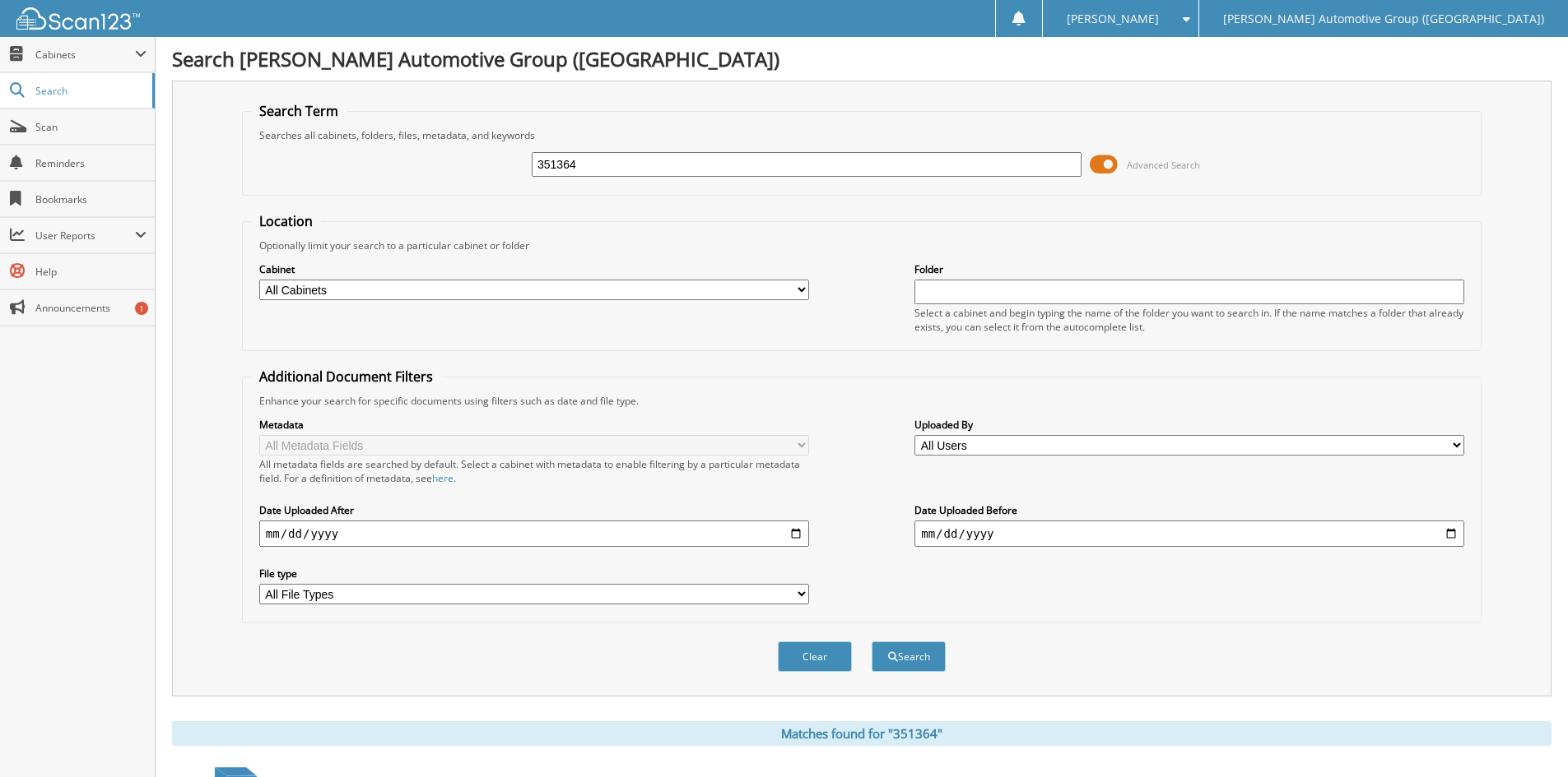
drag, startPoint x: 594, startPoint y: 164, endPoint x: 559, endPoint y: 169, distance: 35.4
click at [559, 169] on input "351364" at bounding box center [806, 164] width 550 height 24
type input "351654"
click at [871, 642] on button "Search" at bounding box center [908, 657] width 74 height 30
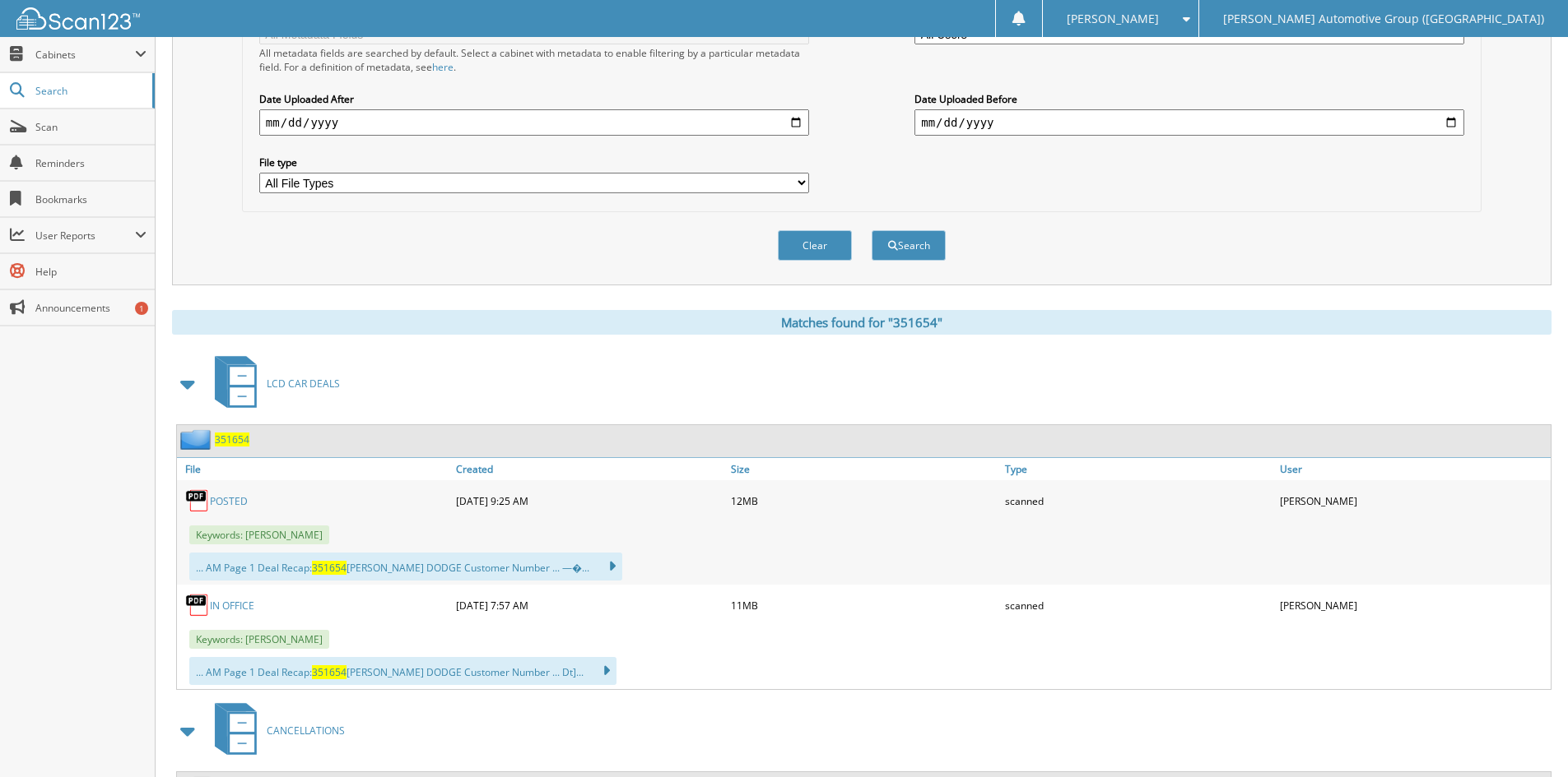
click at [233, 439] on span "351654" at bounding box center [232, 440] width 35 height 14
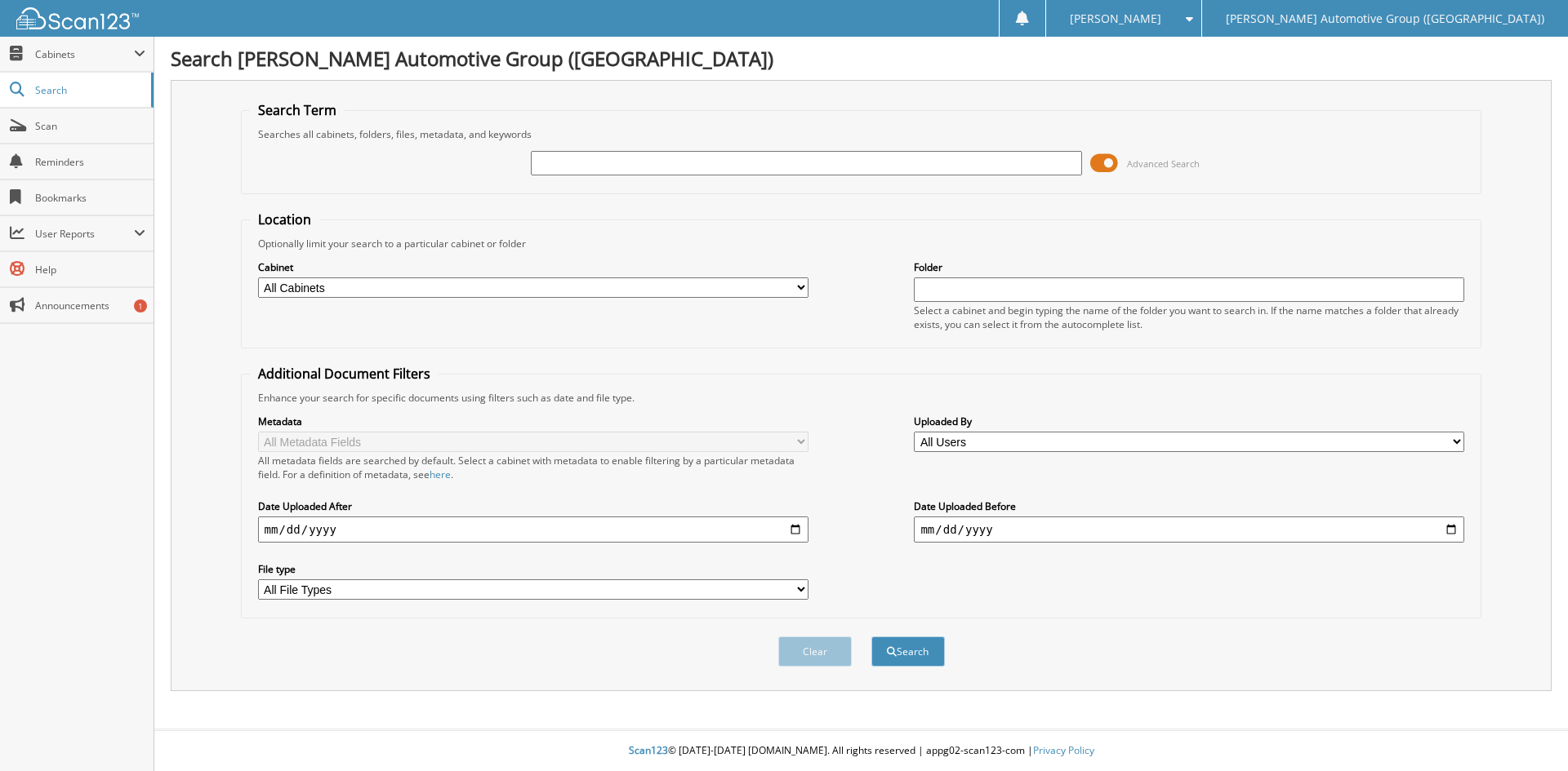
click at [666, 159] on input "text" at bounding box center [806, 163] width 551 height 24
type input "351695"
click at [872, 637] on button "Search" at bounding box center [908, 651] width 73 height 30
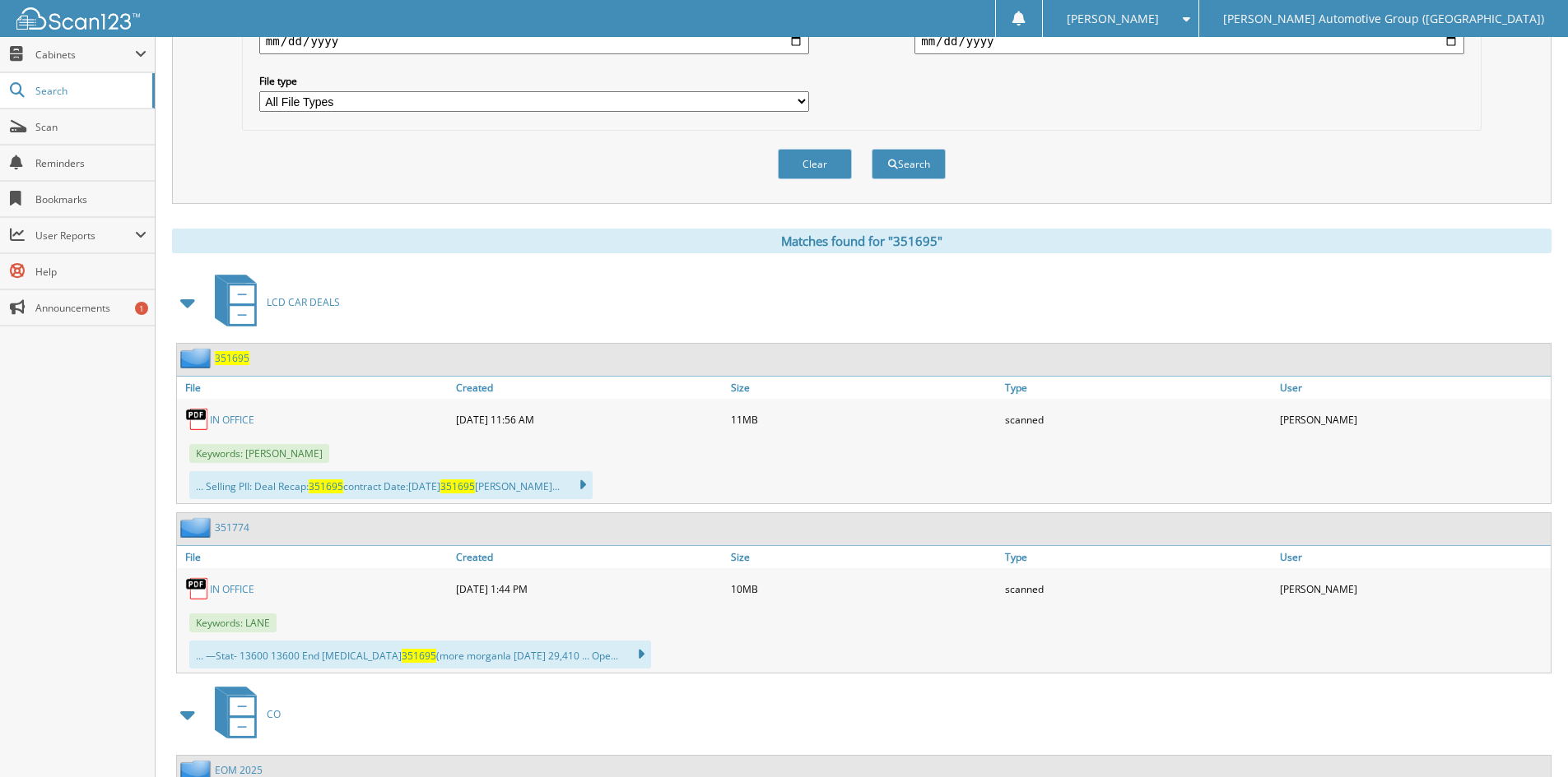
scroll to position [493, 0]
click at [231, 358] on span "351695" at bounding box center [232, 357] width 35 height 14
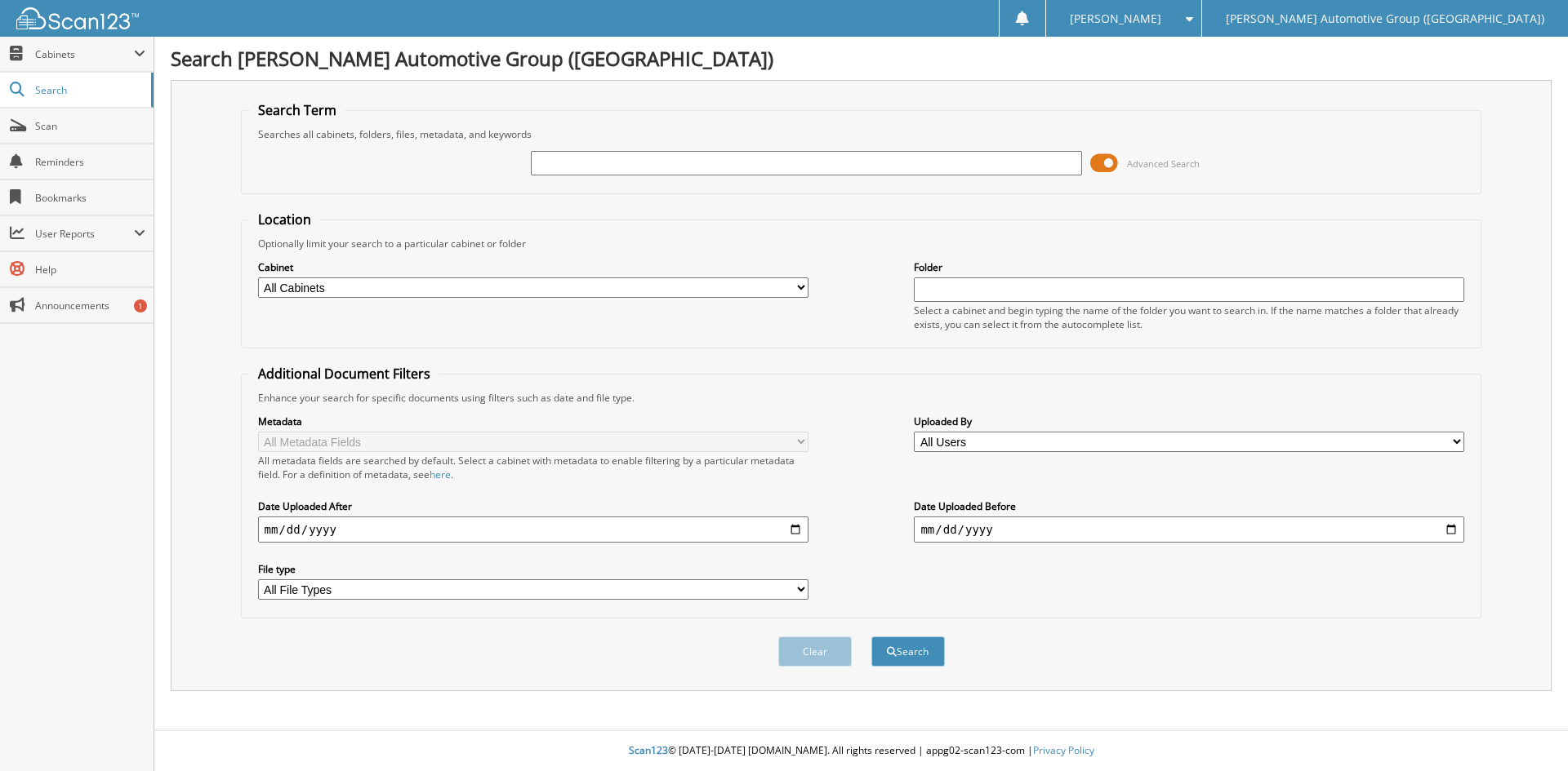
click at [584, 158] on input "text" at bounding box center [806, 163] width 551 height 24
type input "351545"
click at [872, 637] on button "Search" at bounding box center [908, 651] width 73 height 30
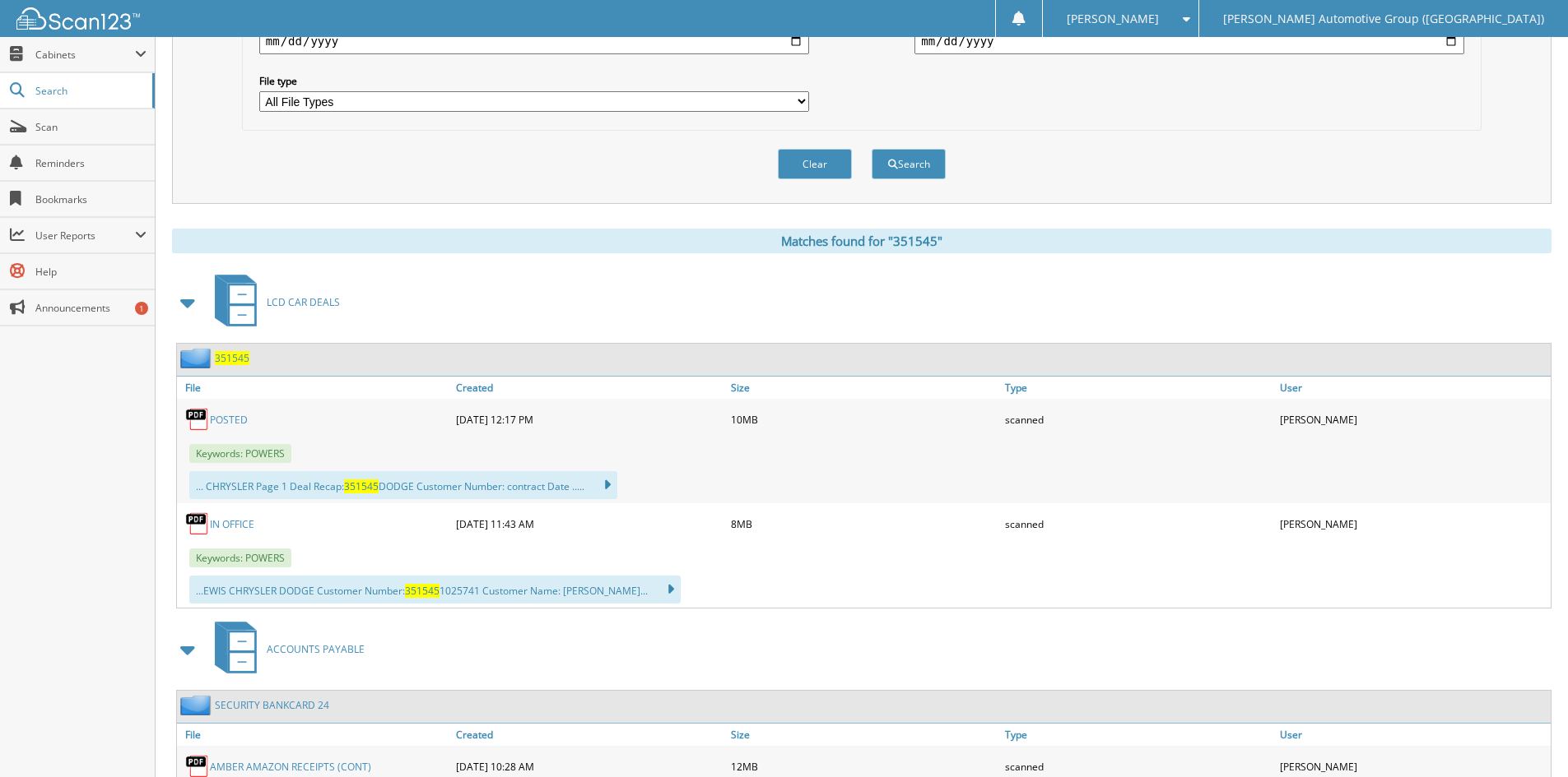
scroll to position [493, 0]
click at [231, 356] on span "351545" at bounding box center [232, 357] width 35 height 14
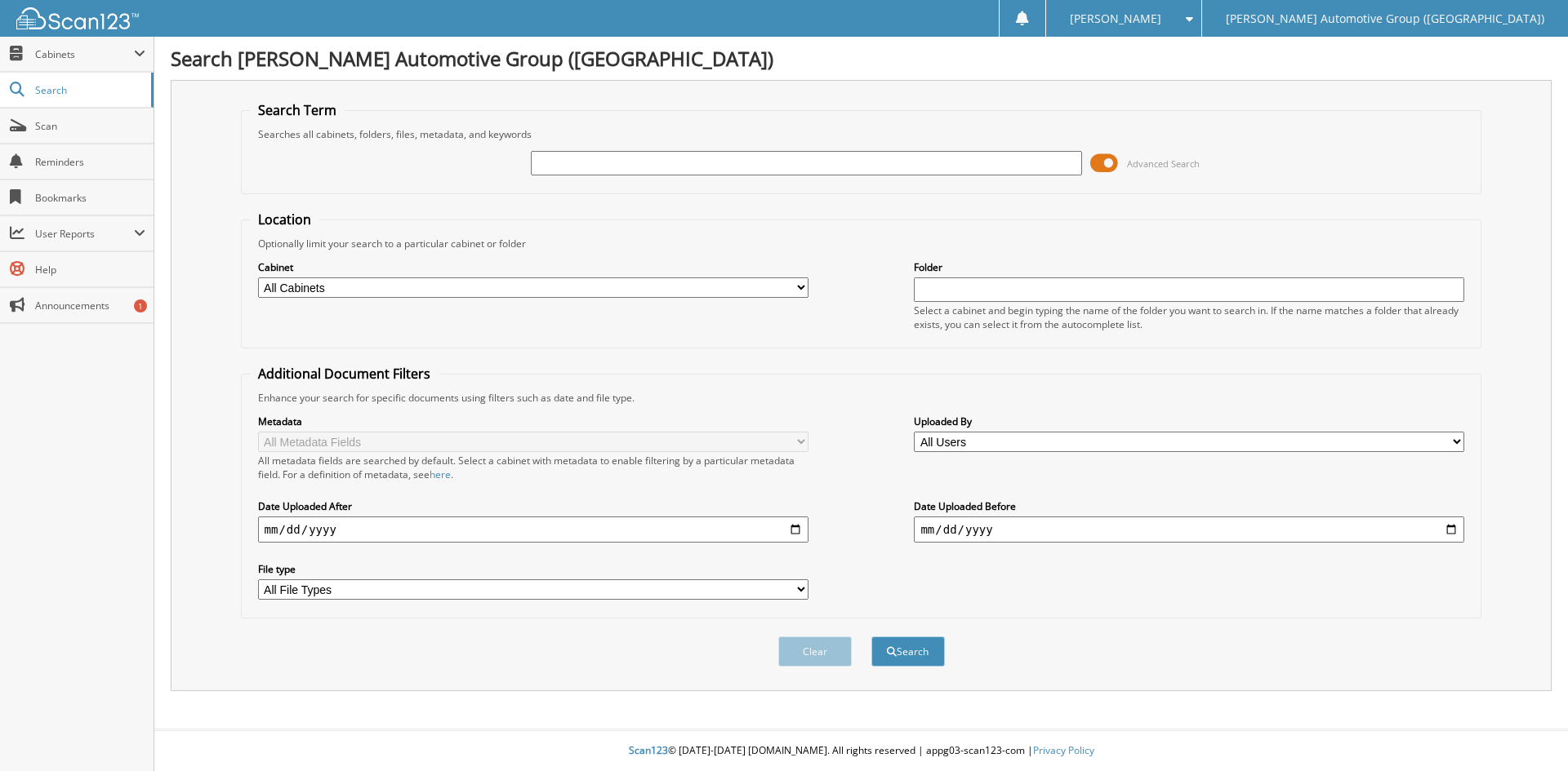
click at [550, 165] on input "text" at bounding box center [806, 163] width 551 height 24
type input "351689"
click at [872, 637] on button "Search" at bounding box center [908, 651] width 73 height 30
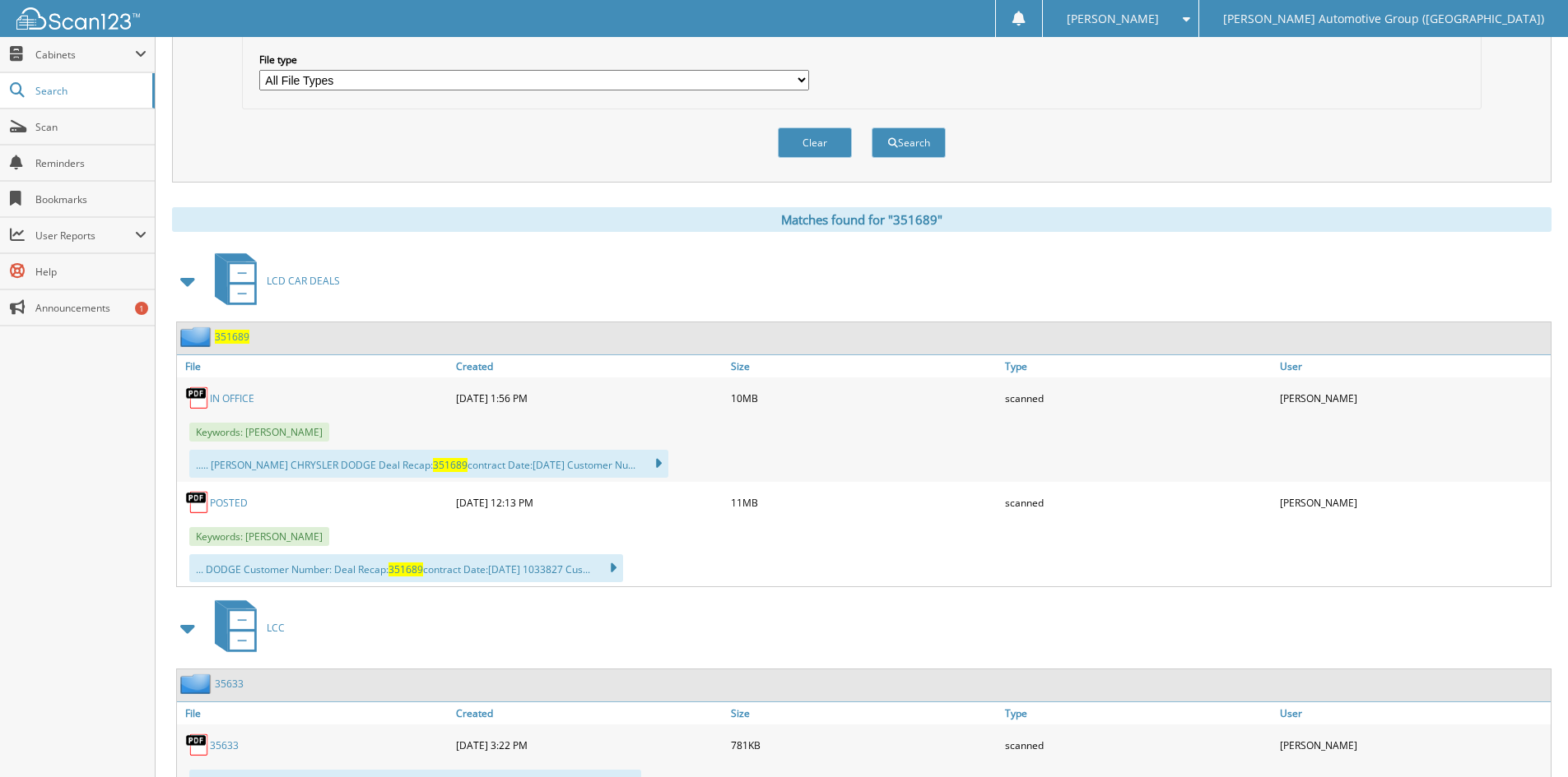
scroll to position [576, 0]
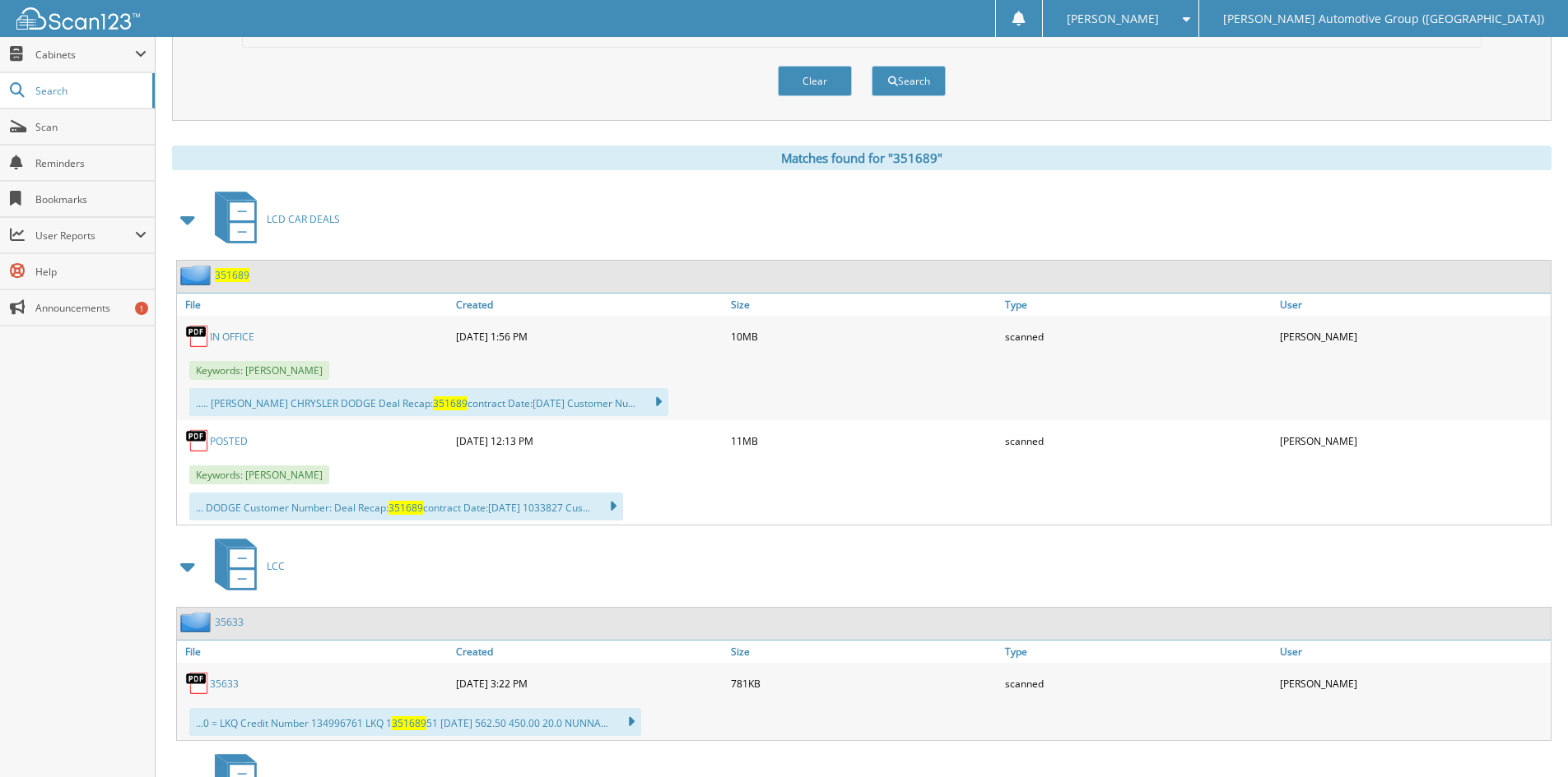
click at [233, 278] on span "351689" at bounding box center [232, 275] width 35 height 14
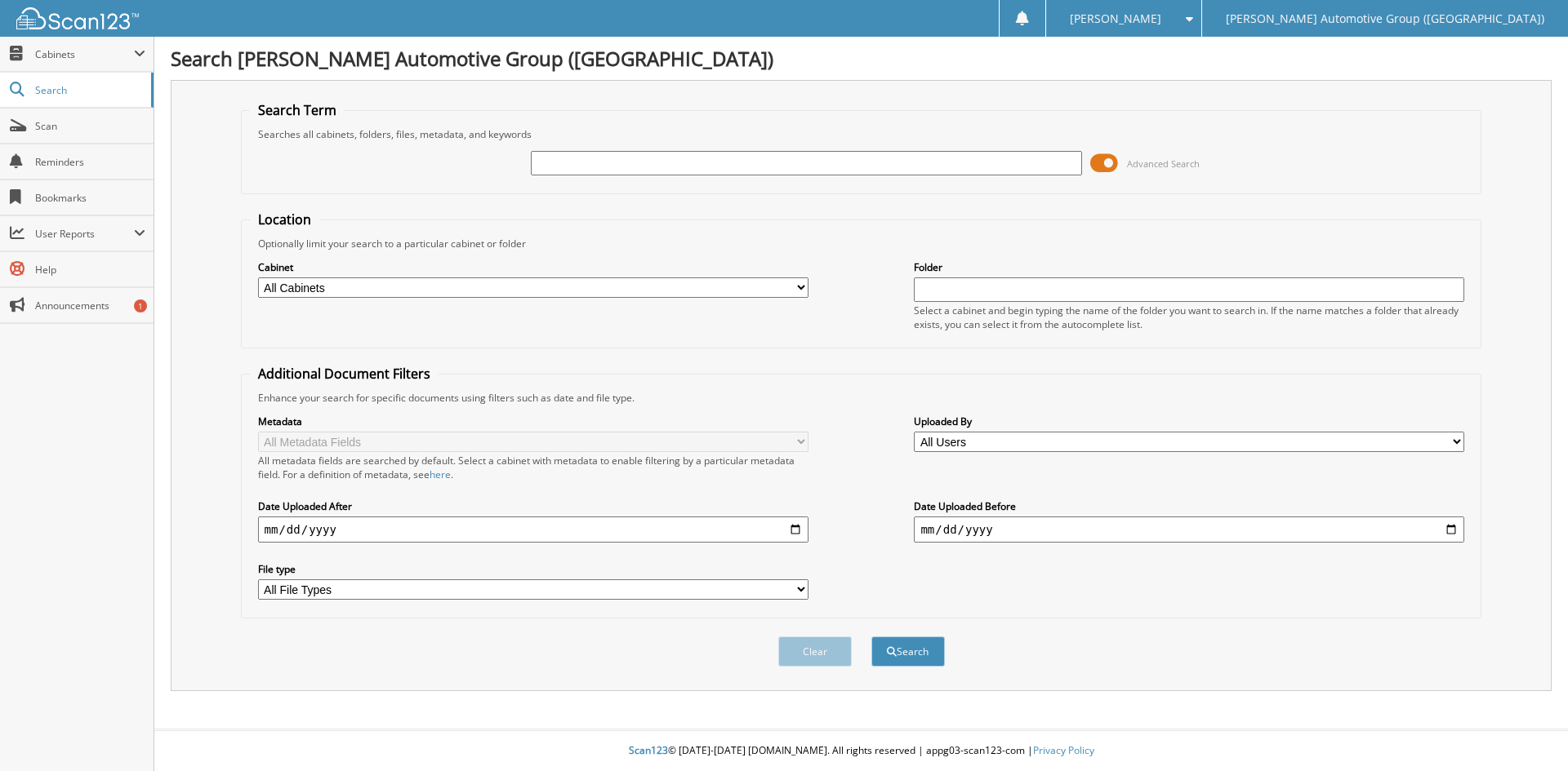
click at [555, 162] on input "text" at bounding box center [806, 163] width 551 height 24
type input "351684"
click at [872, 637] on button "Search" at bounding box center [908, 651] width 73 height 30
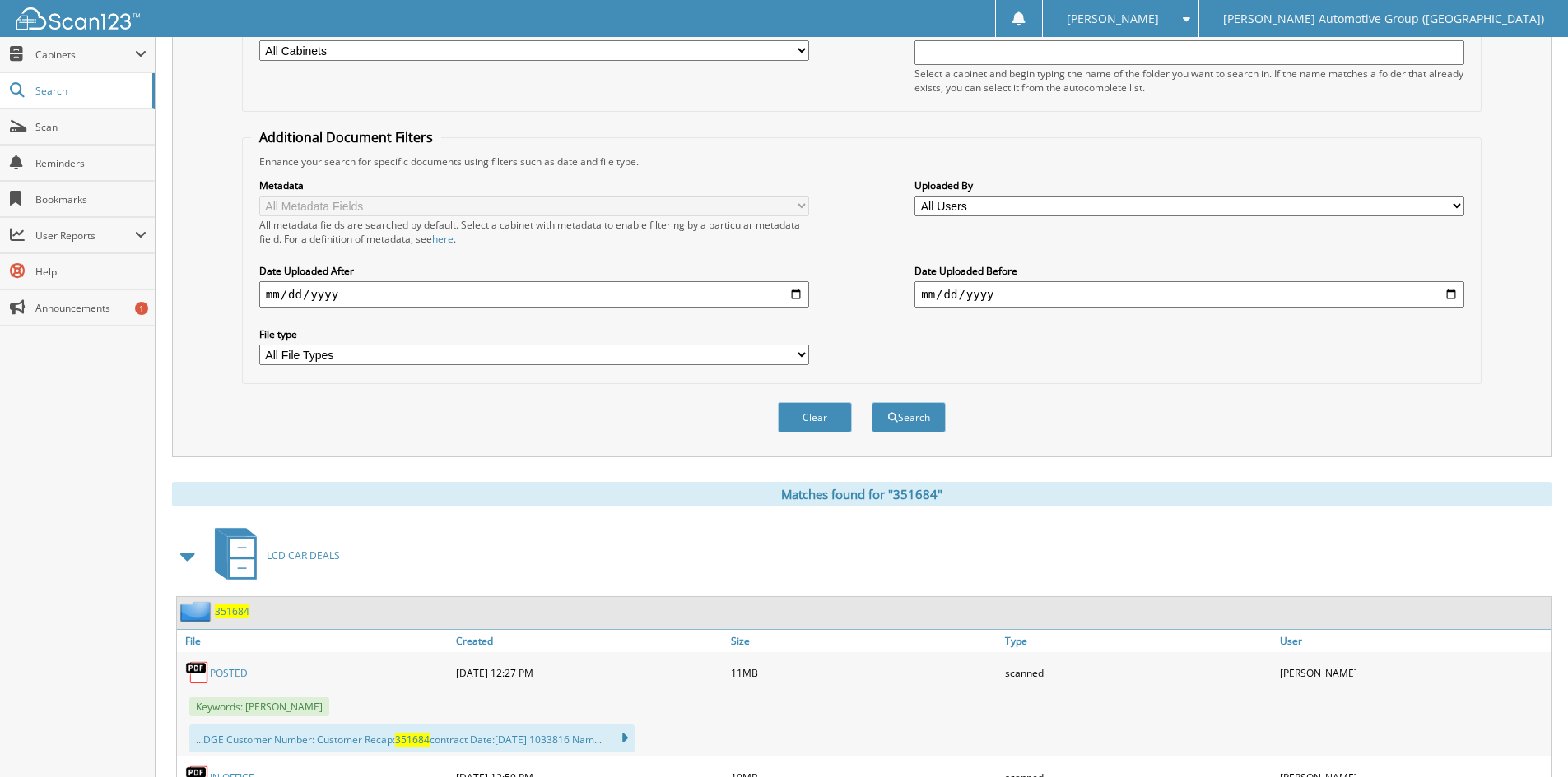
scroll to position [412, 0]
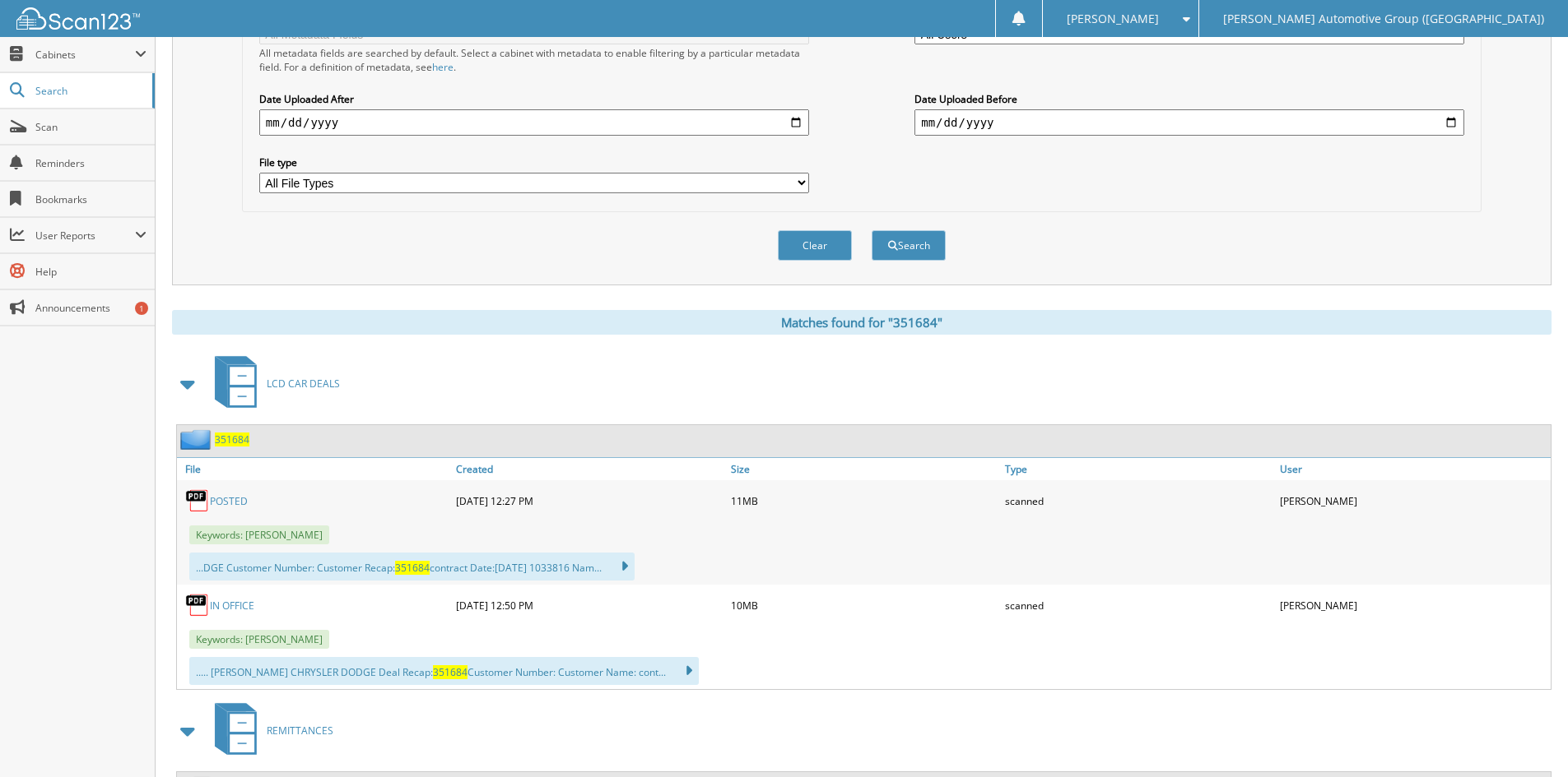
click at [237, 443] on span "351684" at bounding box center [232, 440] width 35 height 14
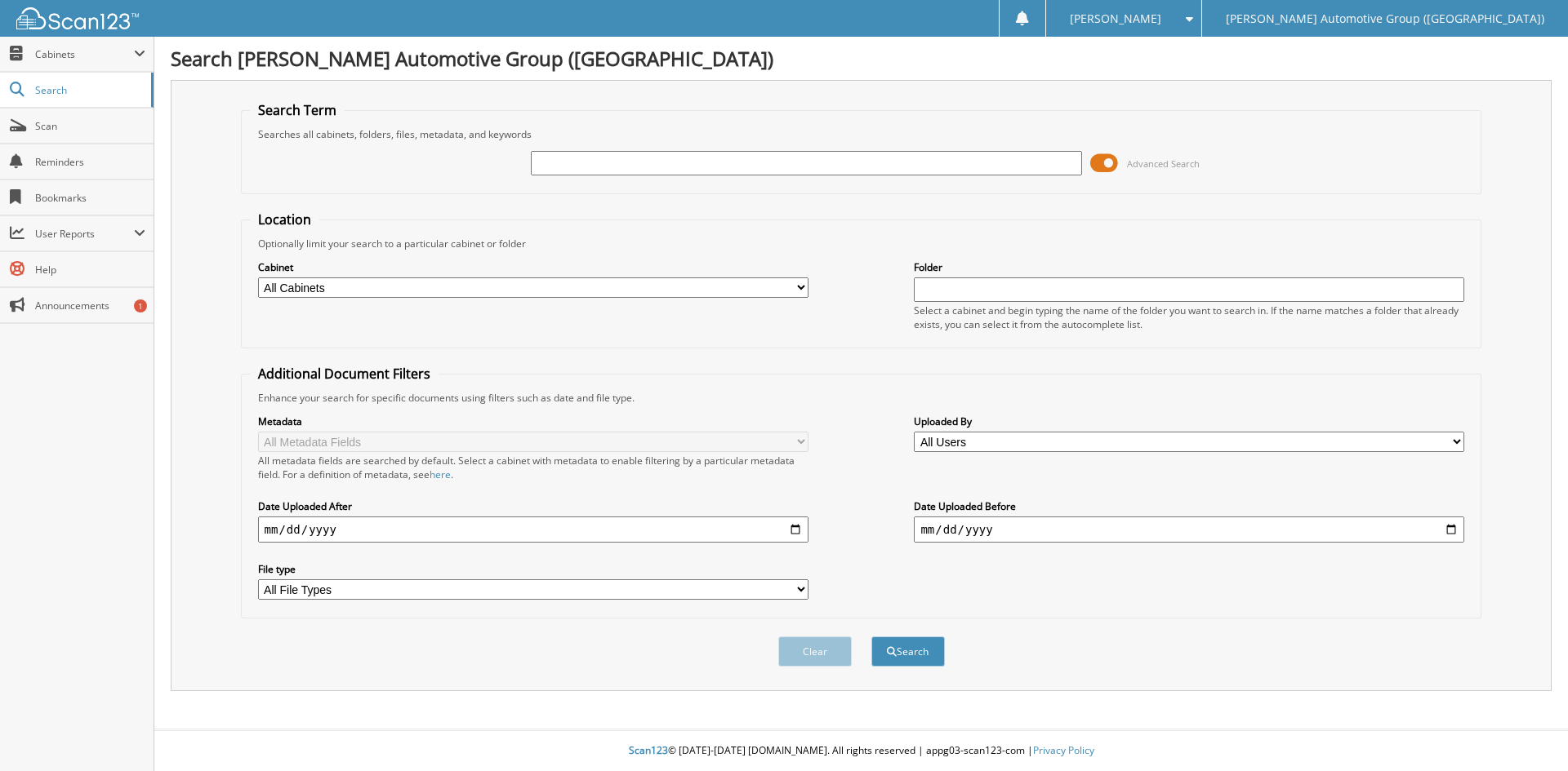
click at [548, 161] on input "text" at bounding box center [806, 163] width 551 height 24
type input "351741"
click at [909, 649] on button "Search" at bounding box center [908, 651] width 73 height 30
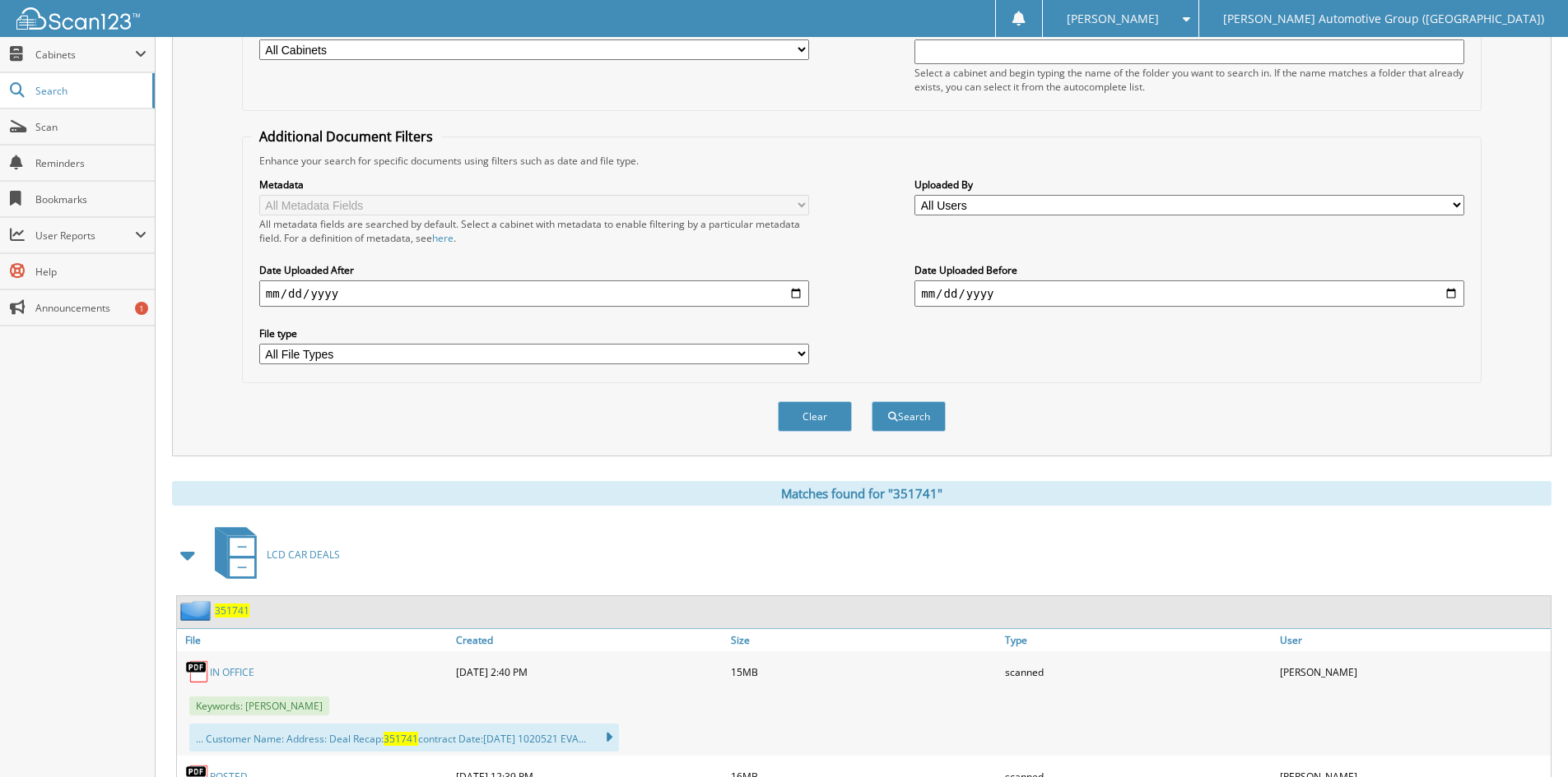
scroll to position [493, 0]
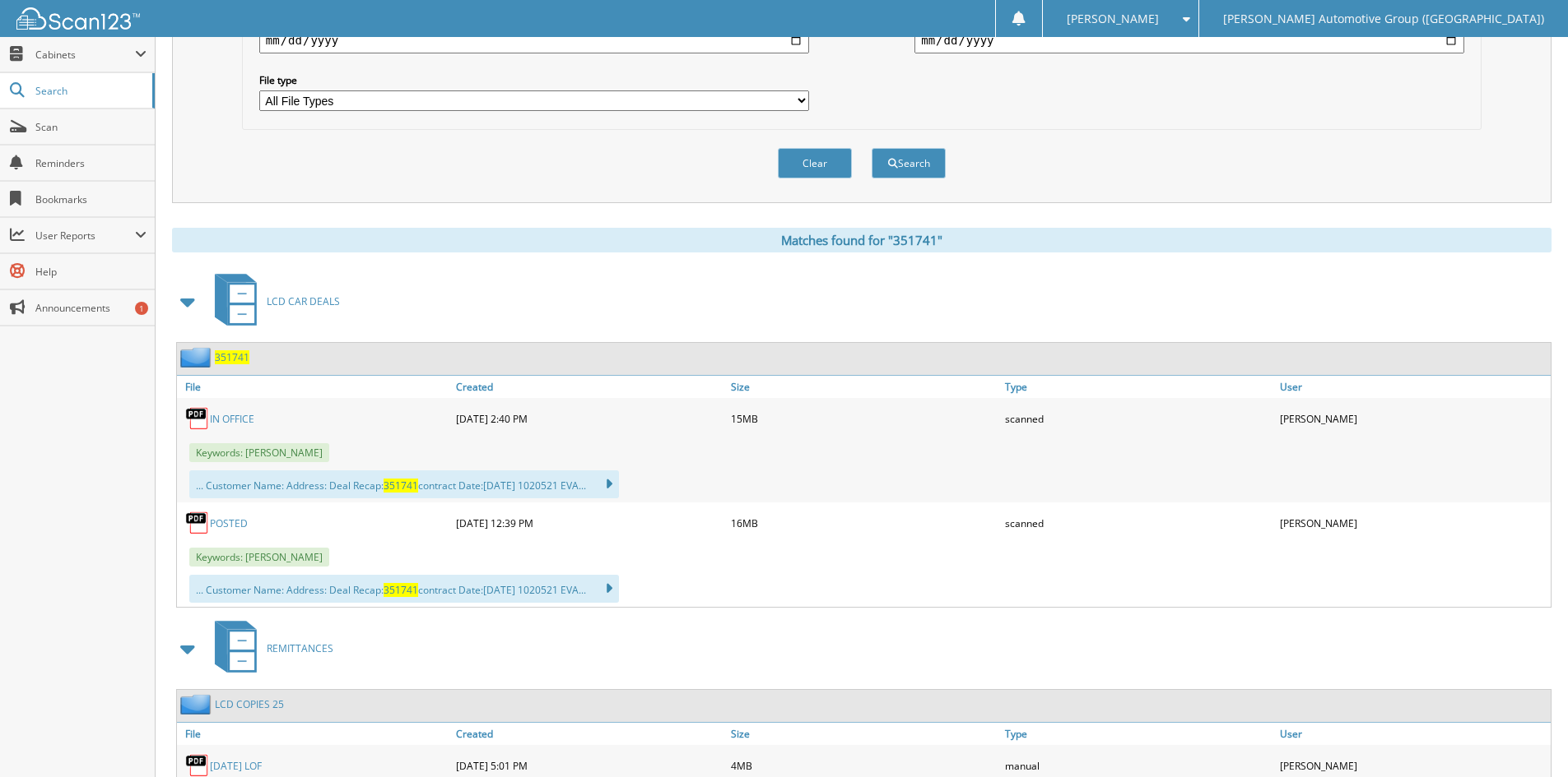
click at [229, 355] on span "351741" at bounding box center [232, 357] width 35 height 14
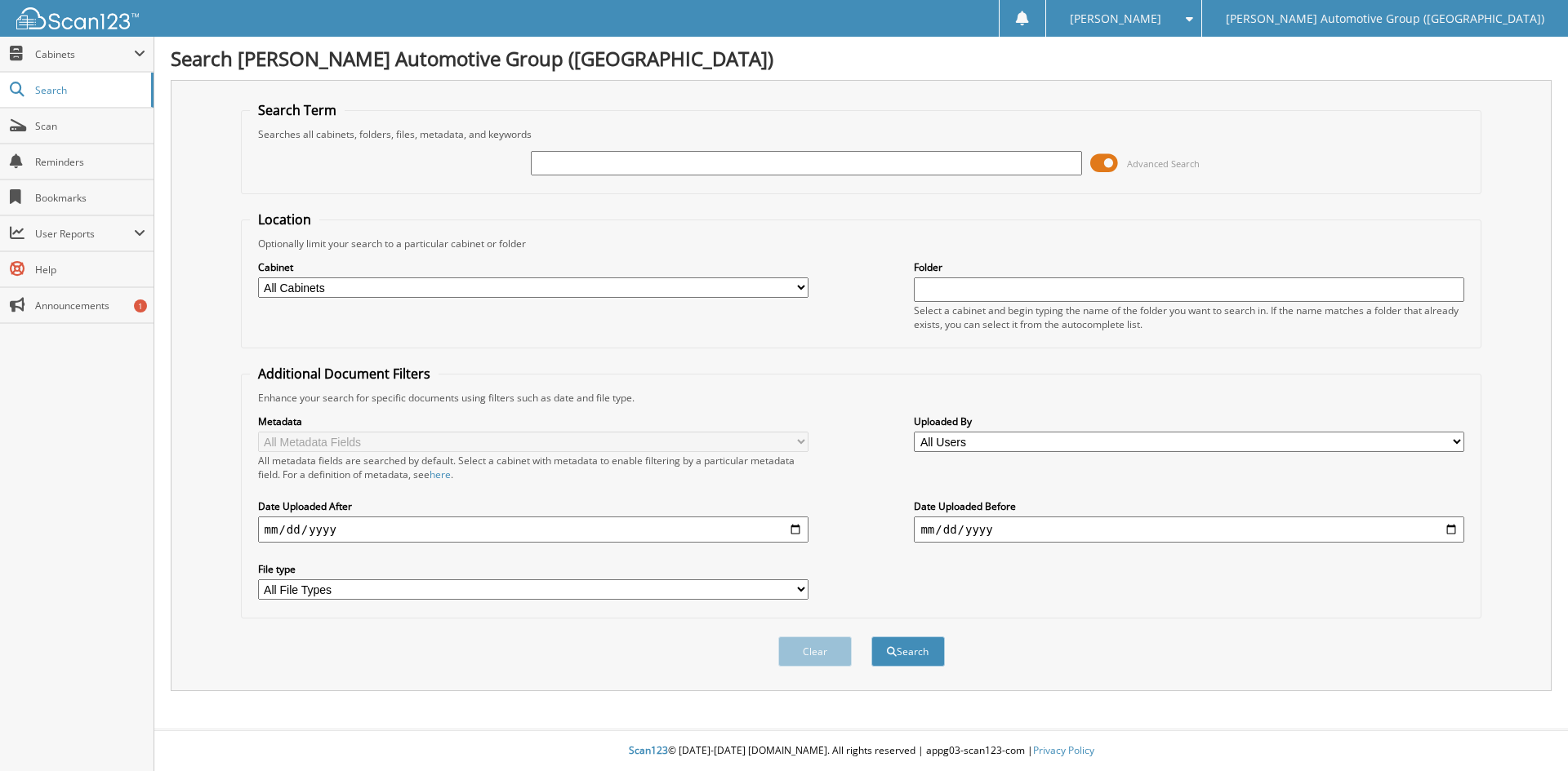
click at [553, 163] on input "text" at bounding box center [806, 163] width 551 height 24
type input "351732"
click at [872, 637] on button "Search" at bounding box center [908, 651] width 73 height 30
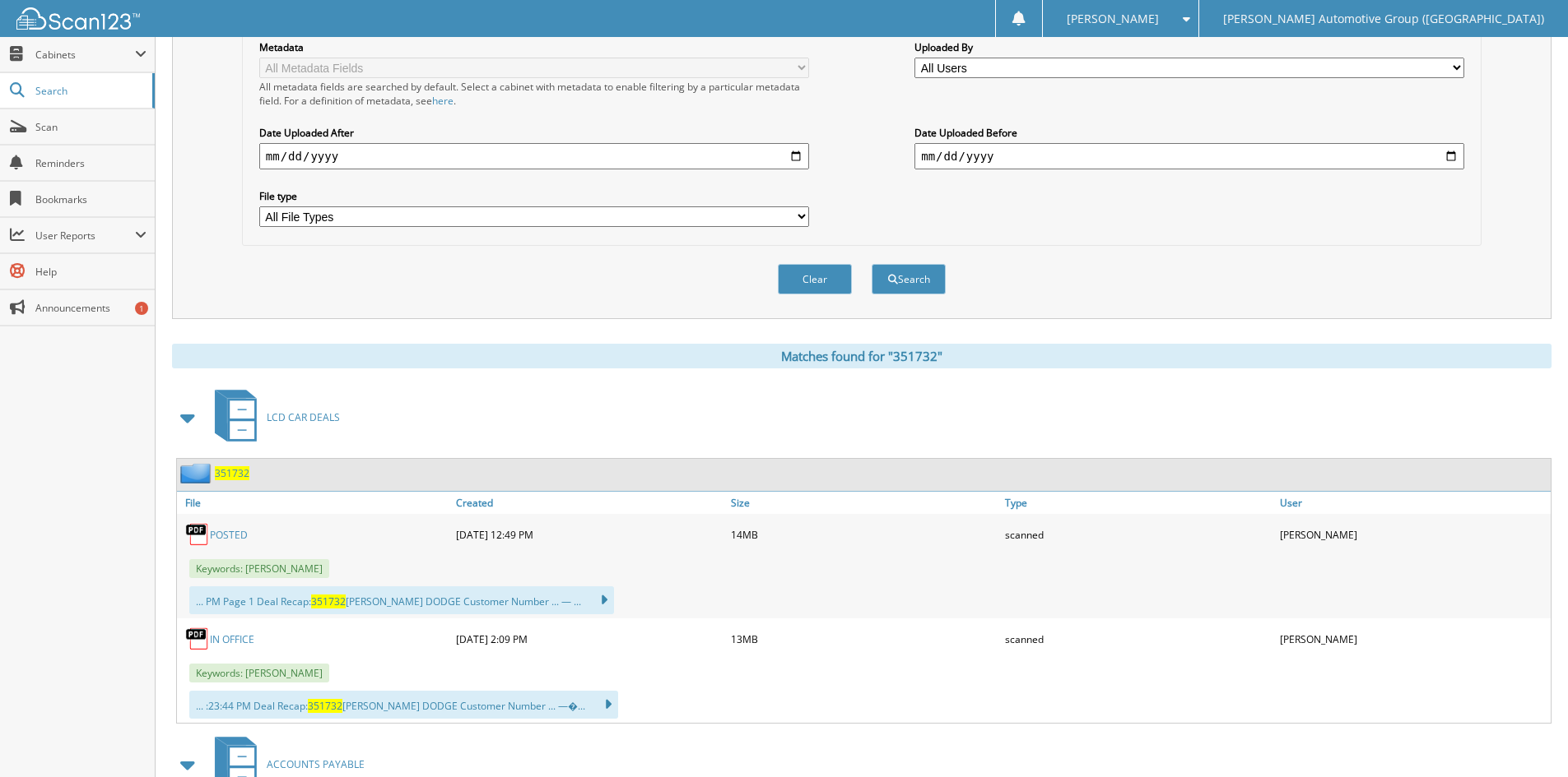
scroll to position [412, 0]
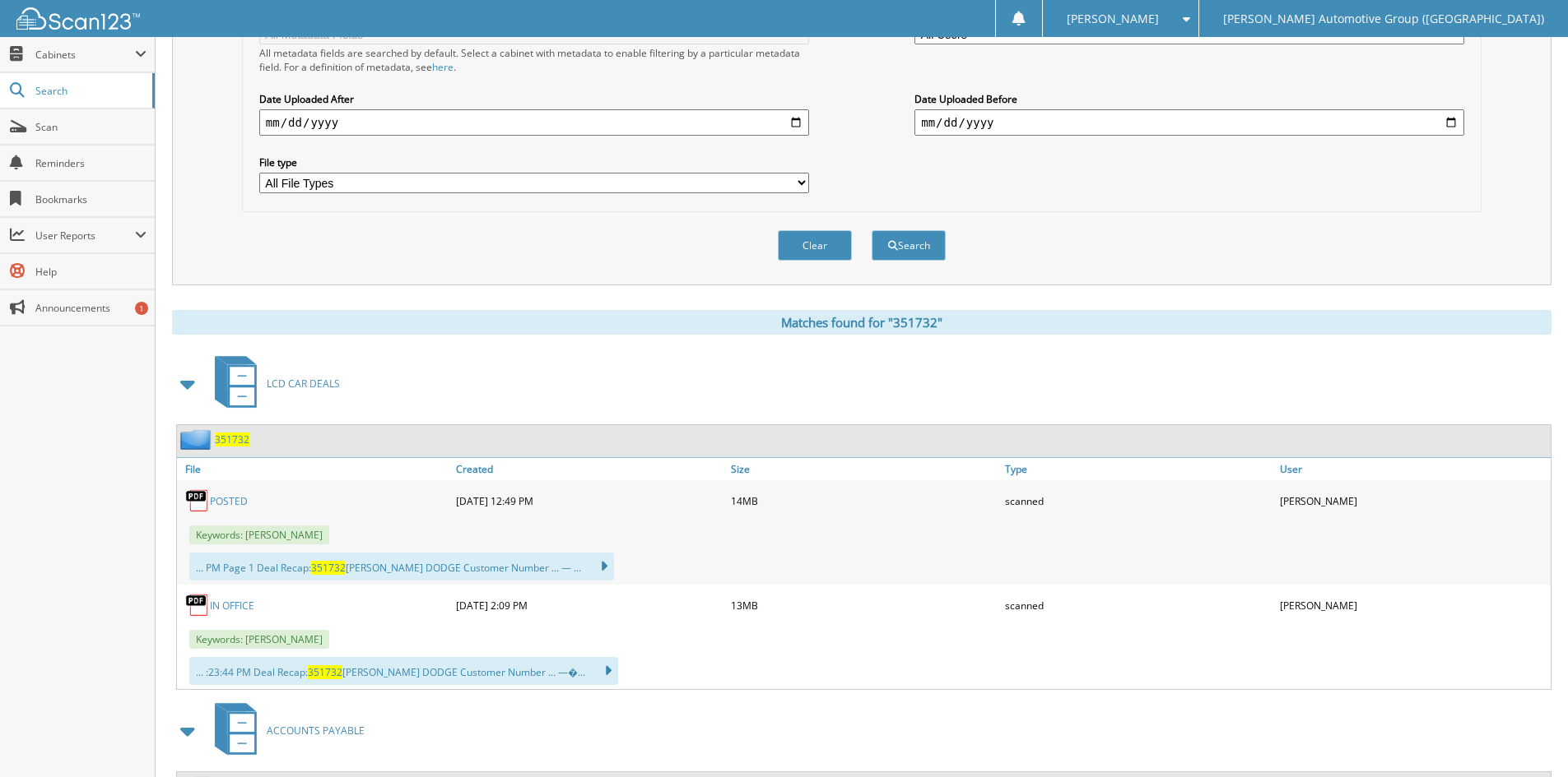
click at [233, 440] on span "351732" at bounding box center [232, 440] width 35 height 14
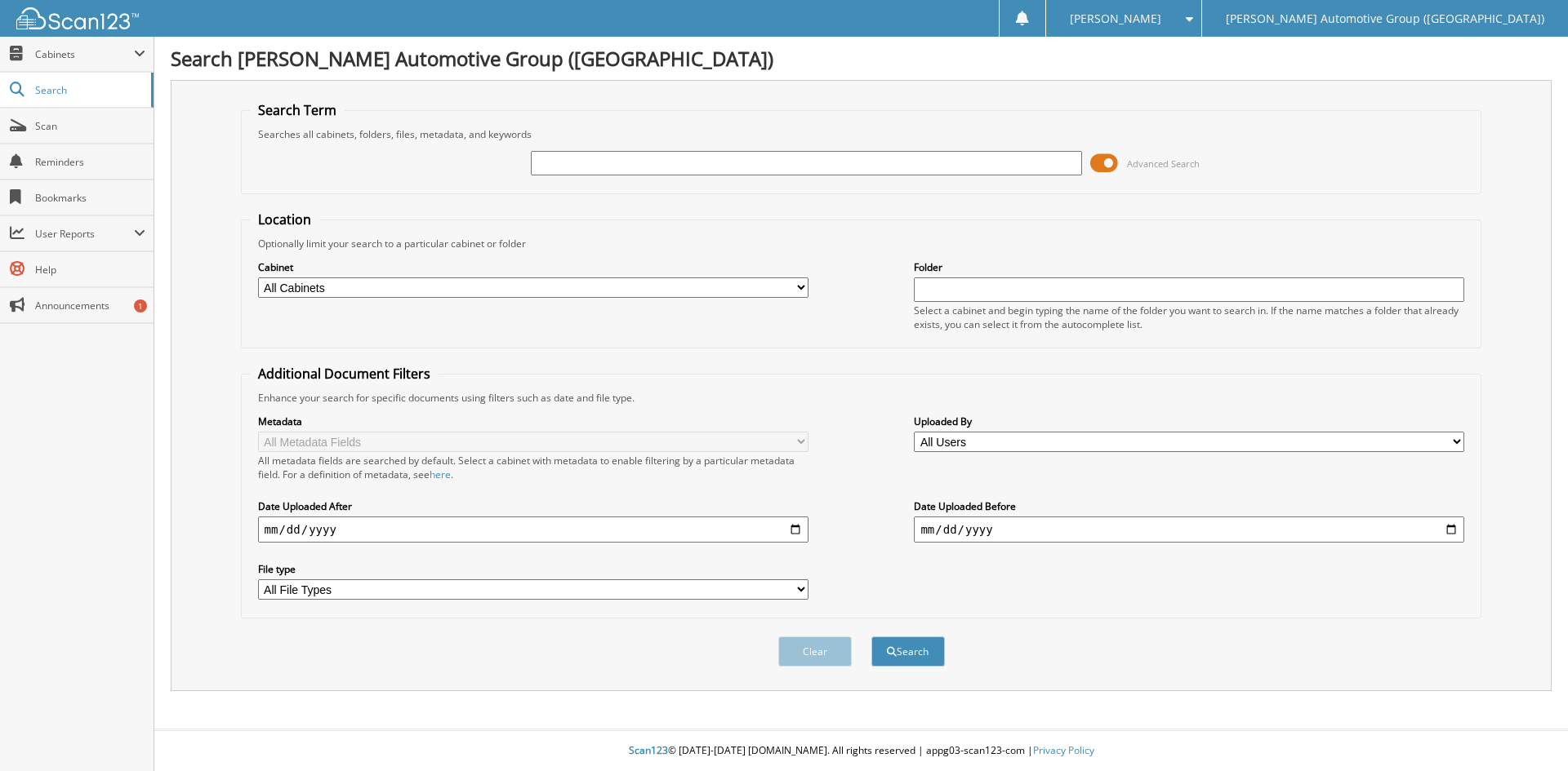
click at [549, 161] on input "text" at bounding box center [806, 163] width 551 height 24
type input "351471"
click at [872, 637] on button "Search" at bounding box center [908, 651] width 73 height 30
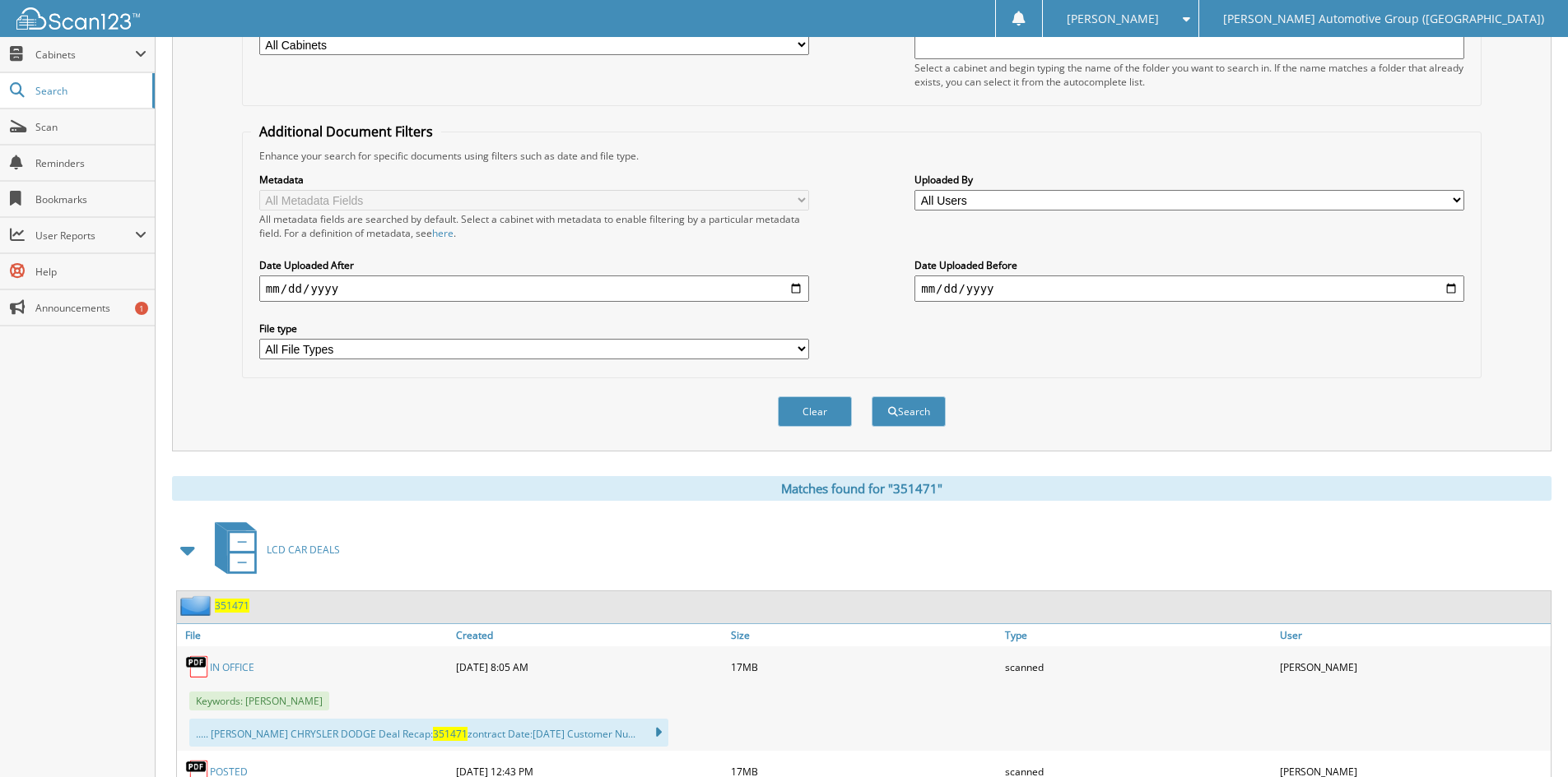
scroll to position [493, 0]
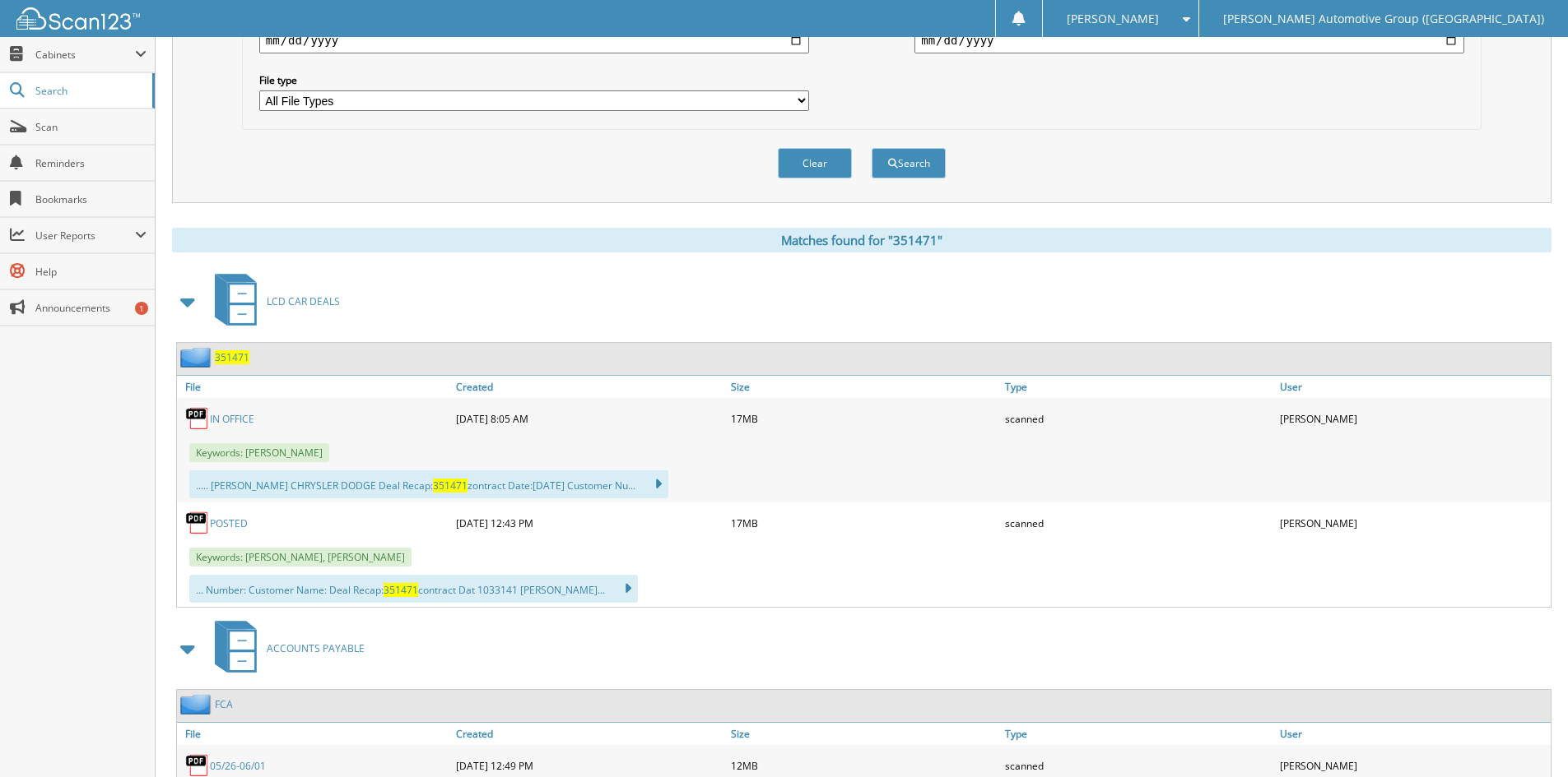
click at [233, 355] on span "351471" at bounding box center [232, 357] width 35 height 14
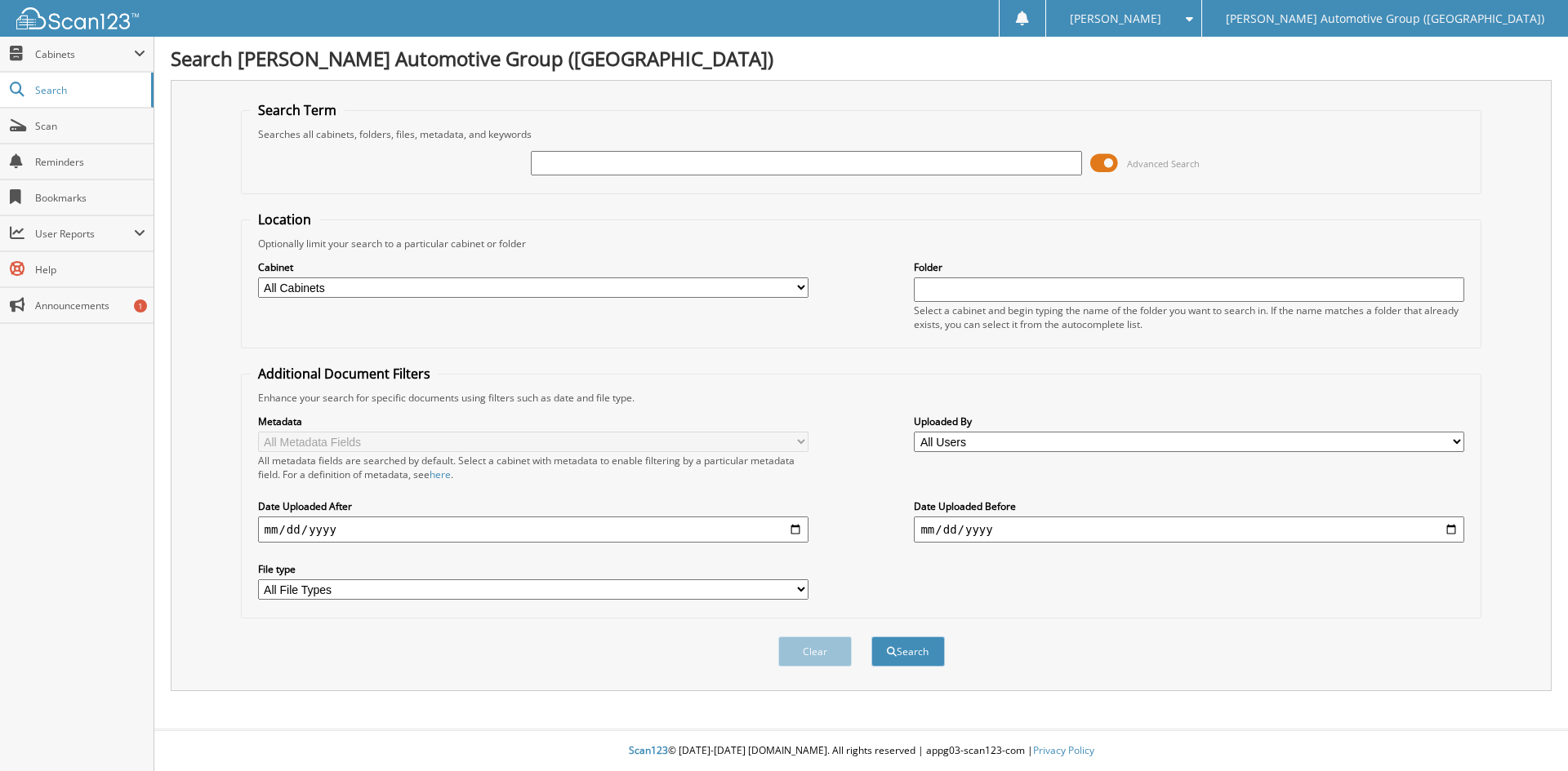
click at [589, 167] on input "text" at bounding box center [806, 163] width 551 height 24
type input "351633"
click at [872, 637] on button "Search" at bounding box center [908, 651] width 73 height 30
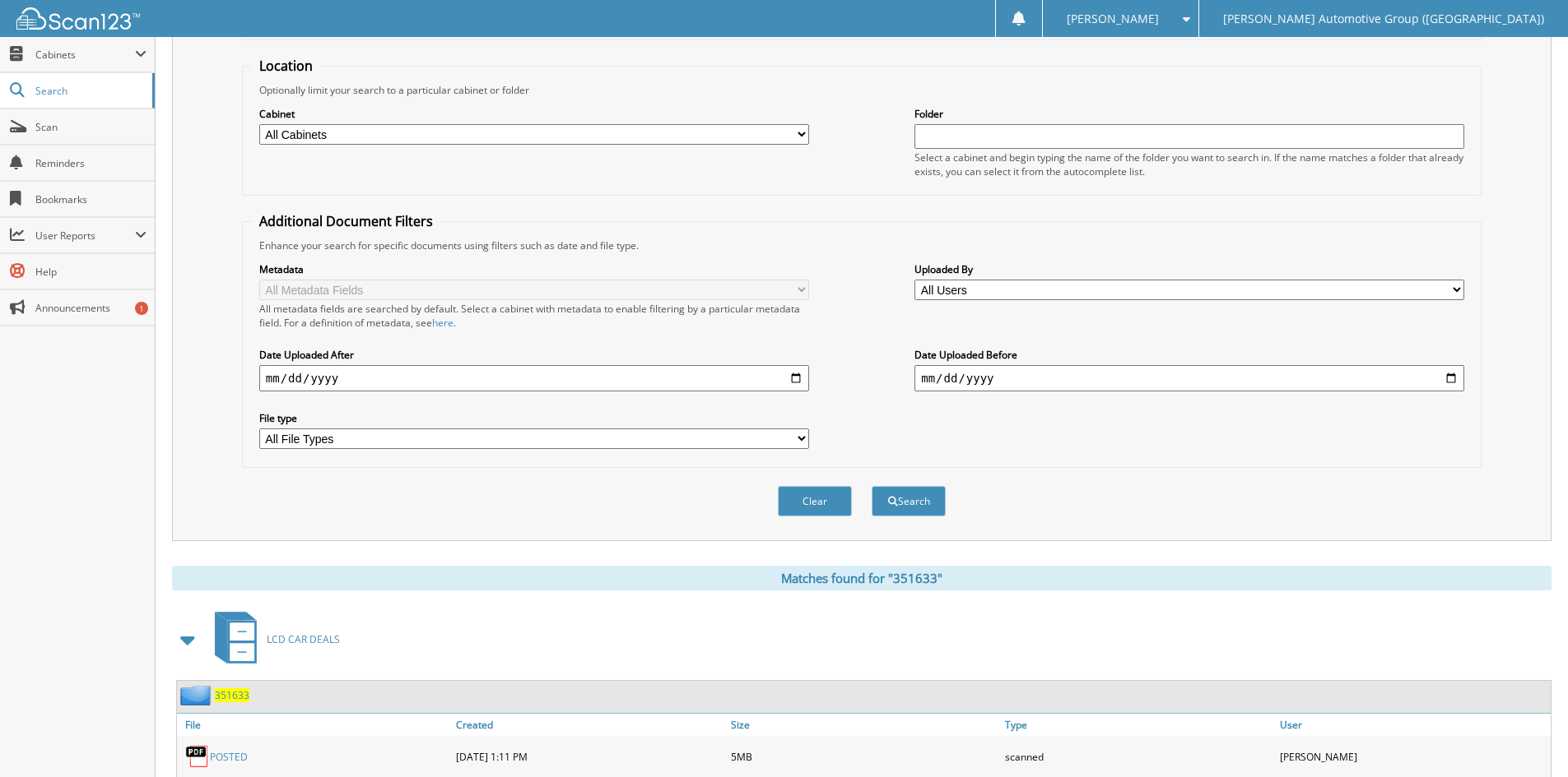
scroll to position [493, 0]
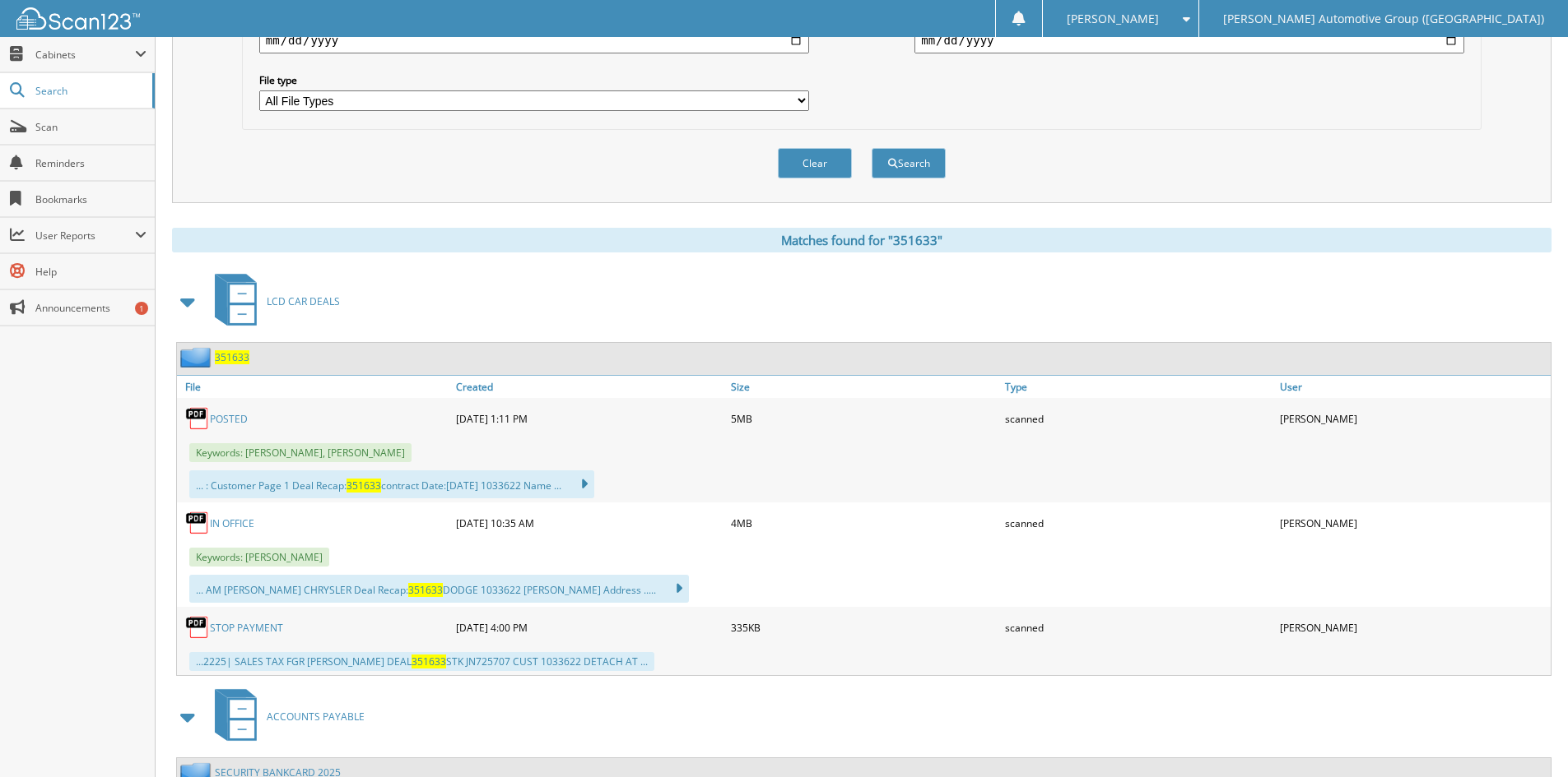
click at [237, 358] on span "351633" at bounding box center [232, 357] width 35 height 14
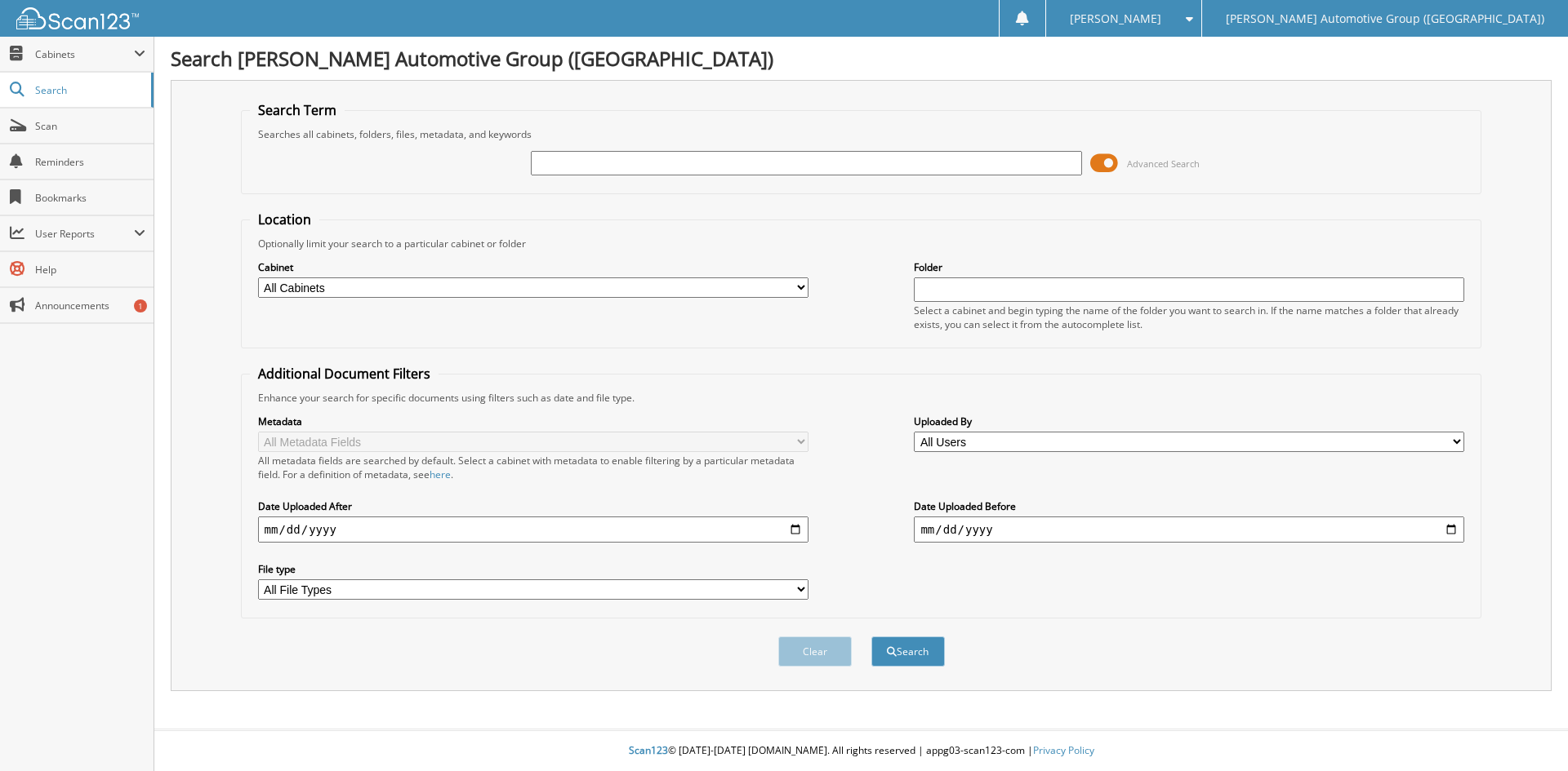
click at [552, 164] on input "text" at bounding box center [806, 163] width 551 height 24
type input "351538"
click at [872, 637] on button "Search" at bounding box center [908, 651] width 73 height 30
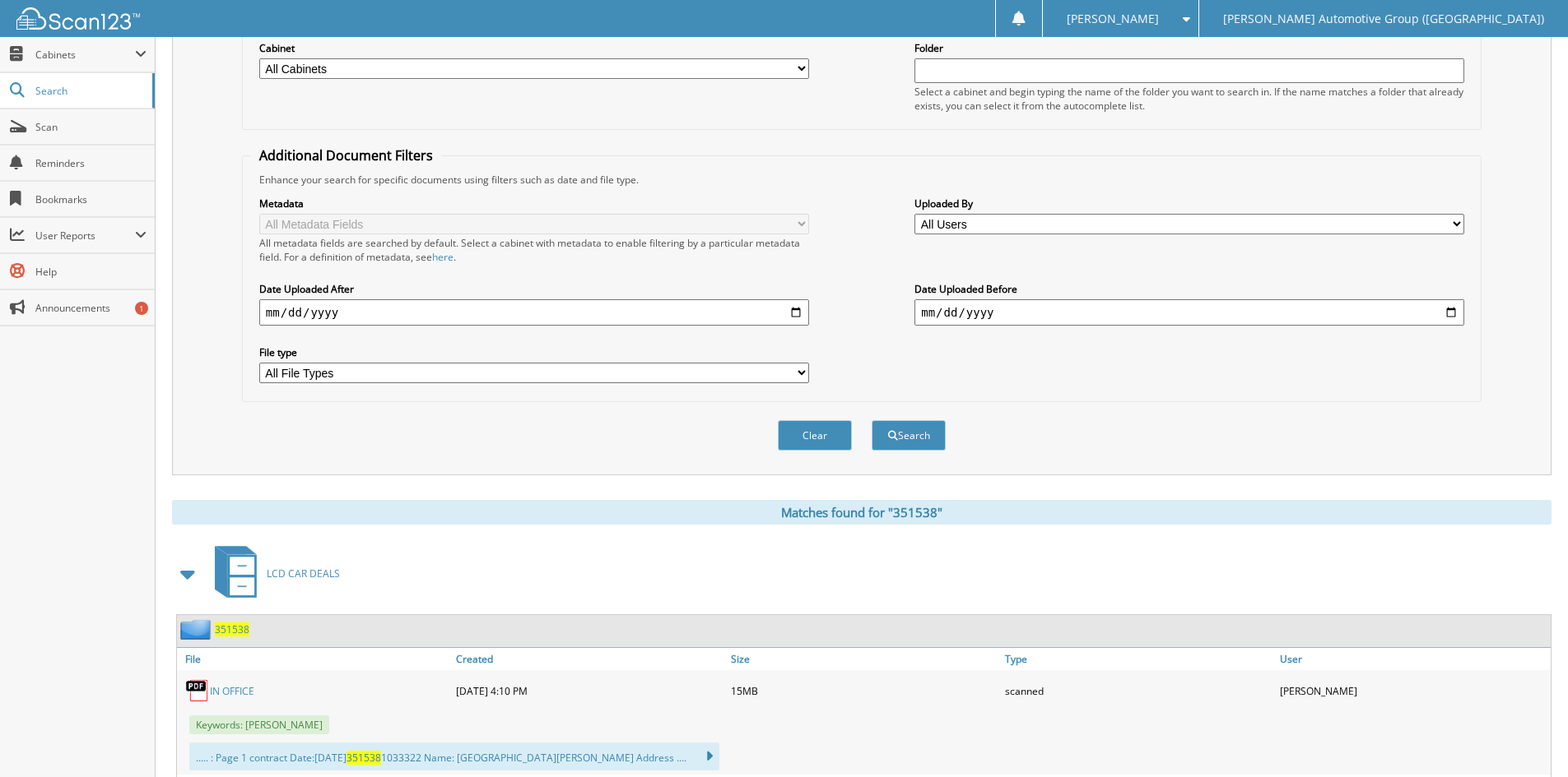
scroll to position [493, 0]
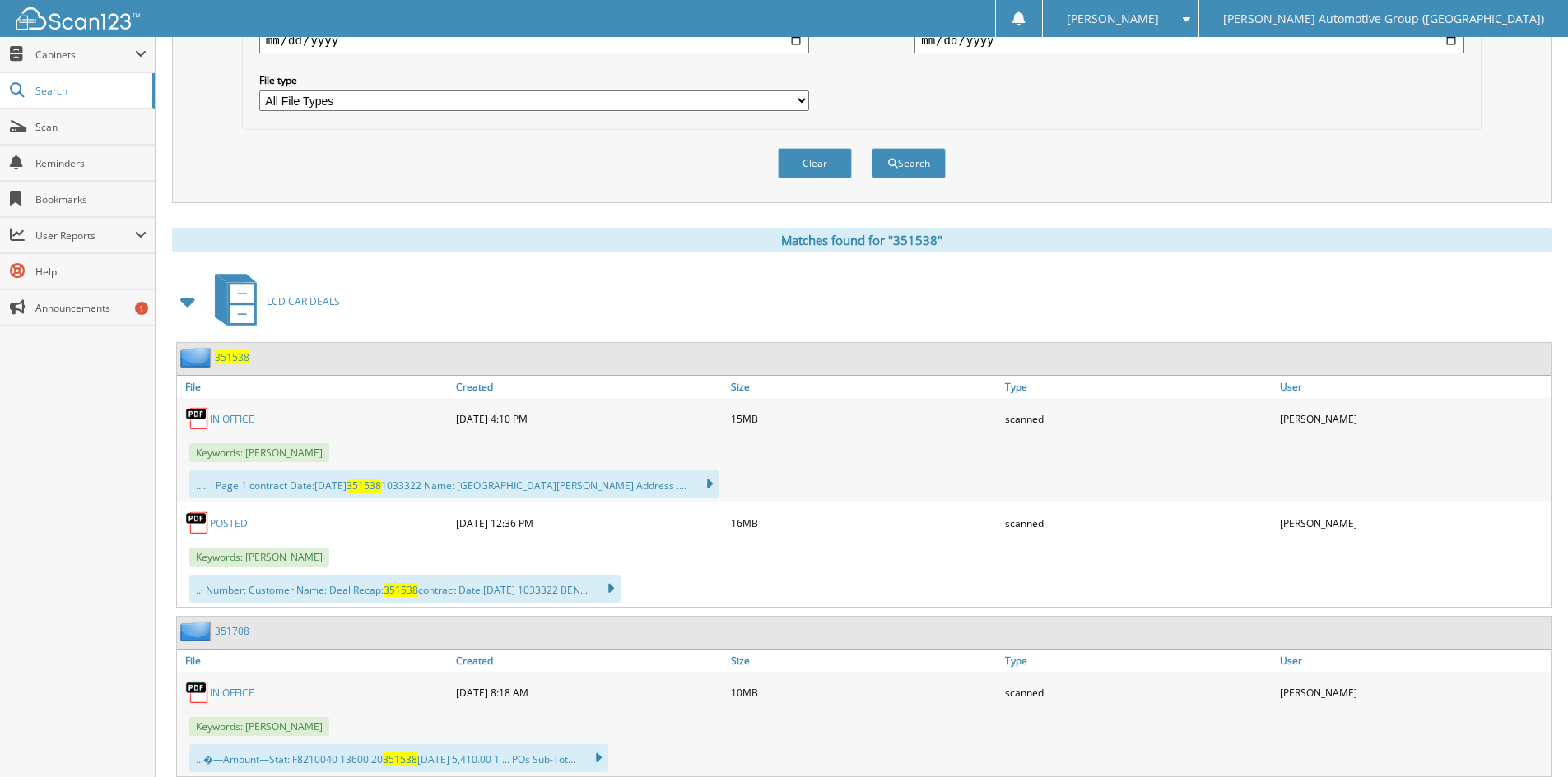
click at [228, 357] on span "351538" at bounding box center [232, 357] width 35 height 14
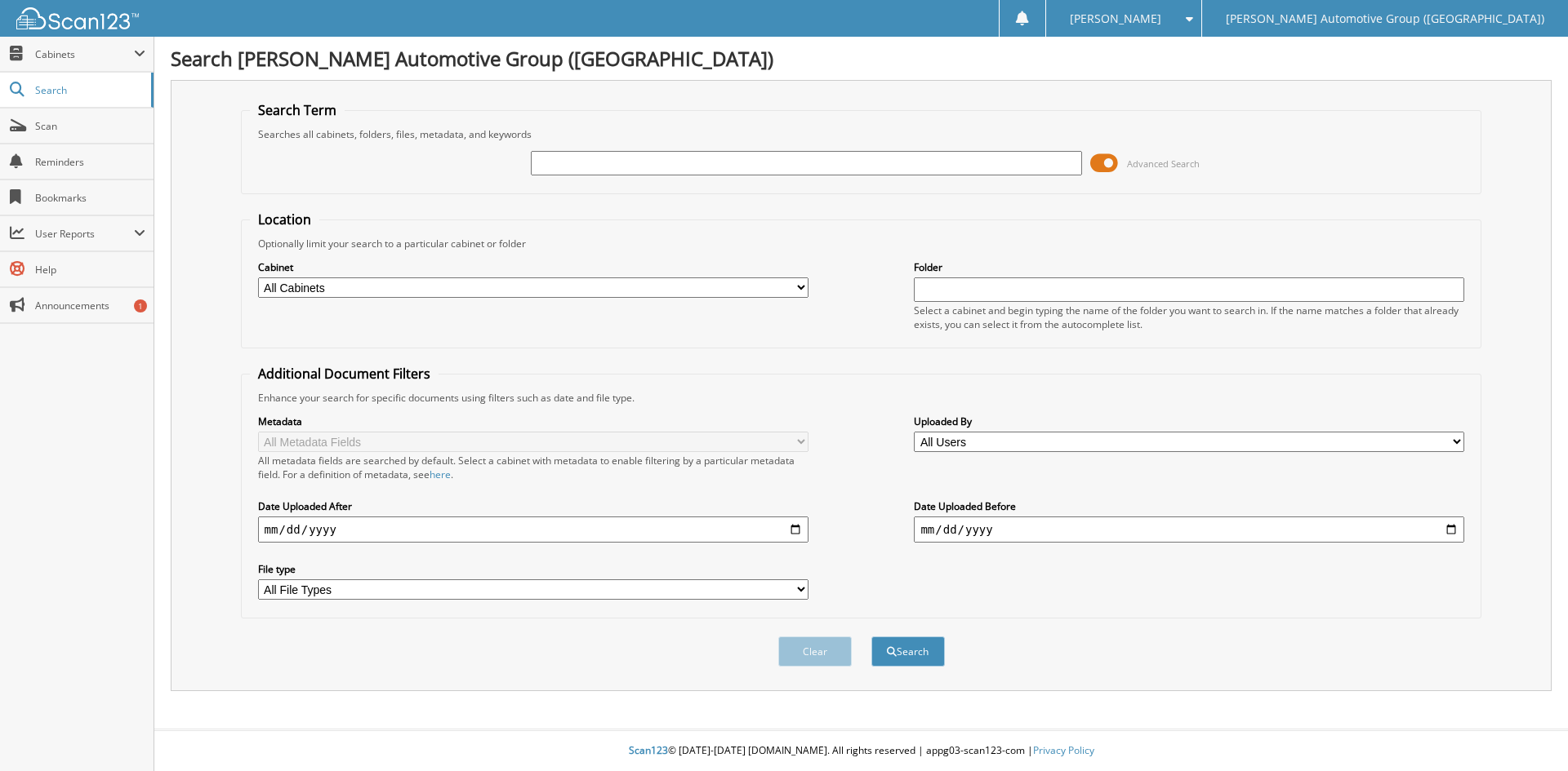
click at [617, 163] on input "text" at bounding box center [806, 163] width 551 height 24
type input "351634"
click at [922, 651] on button "Search" at bounding box center [908, 651] width 73 height 30
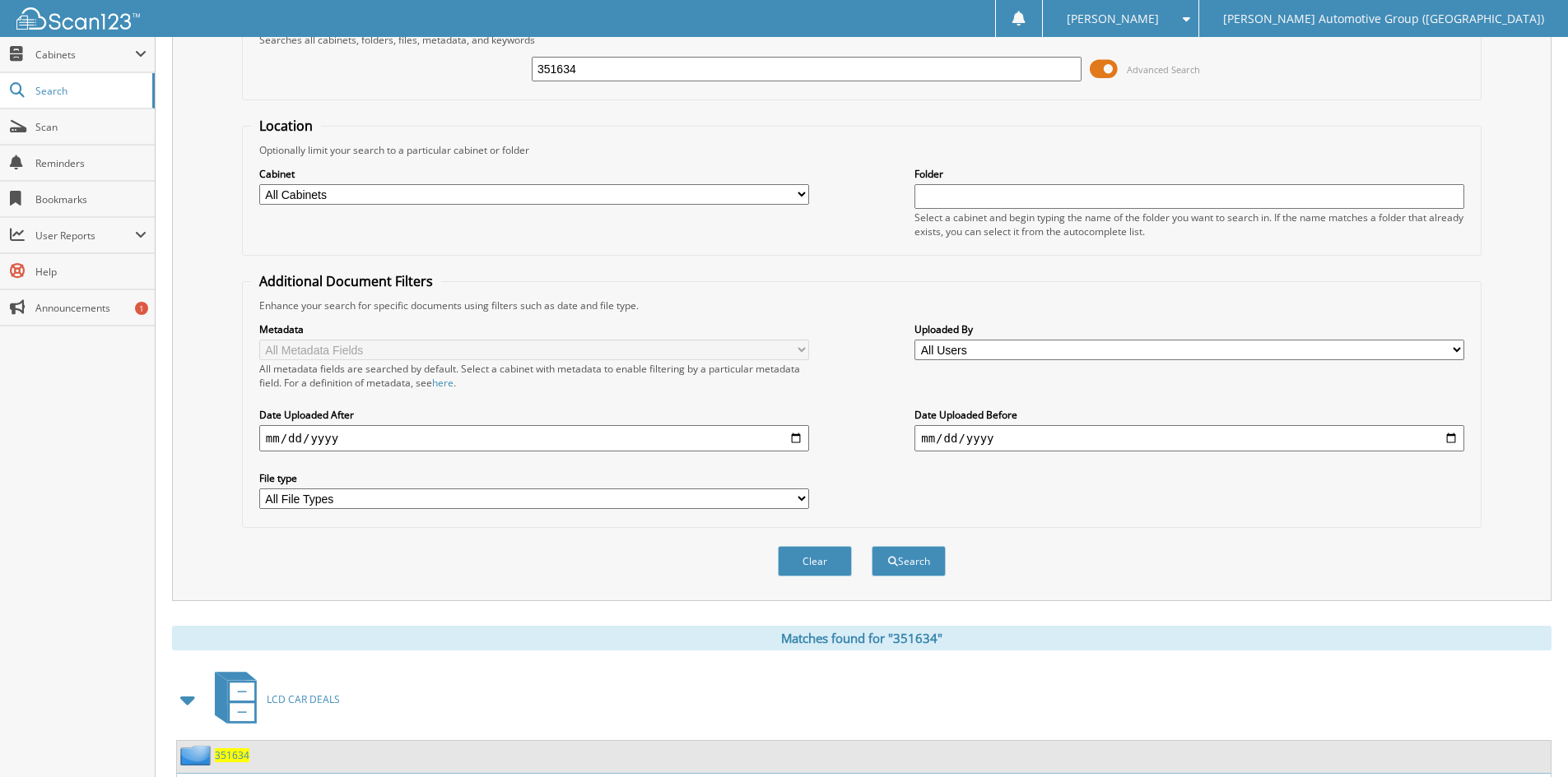
scroll to position [493, 0]
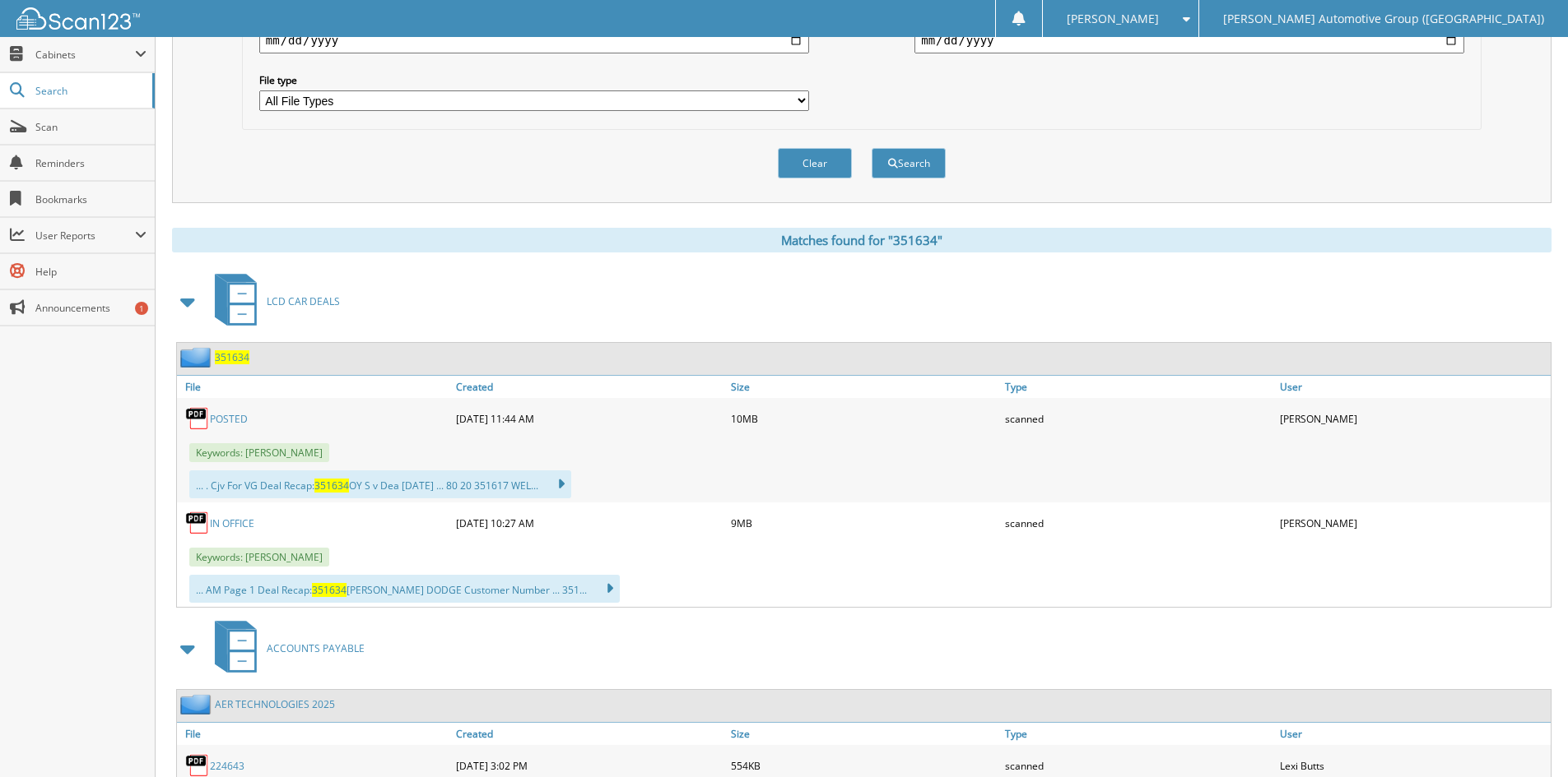
click at [234, 356] on span "351634" at bounding box center [232, 357] width 35 height 14
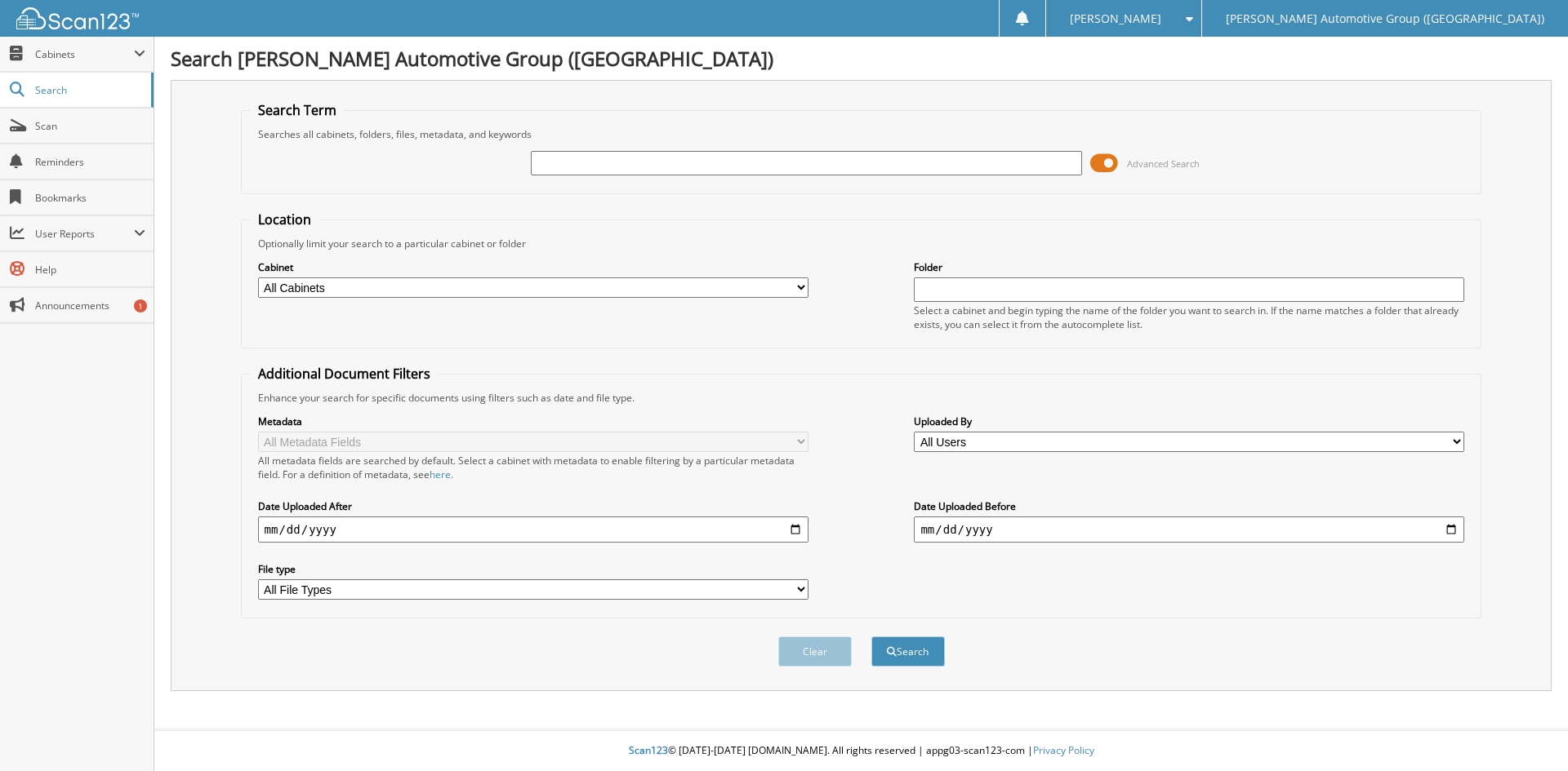
click at [541, 163] on input "text" at bounding box center [806, 163] width 551 height 24
type input "351406"
click at [872, 637] on button "Search" at bounding box center [908, 651] width 73 height 30
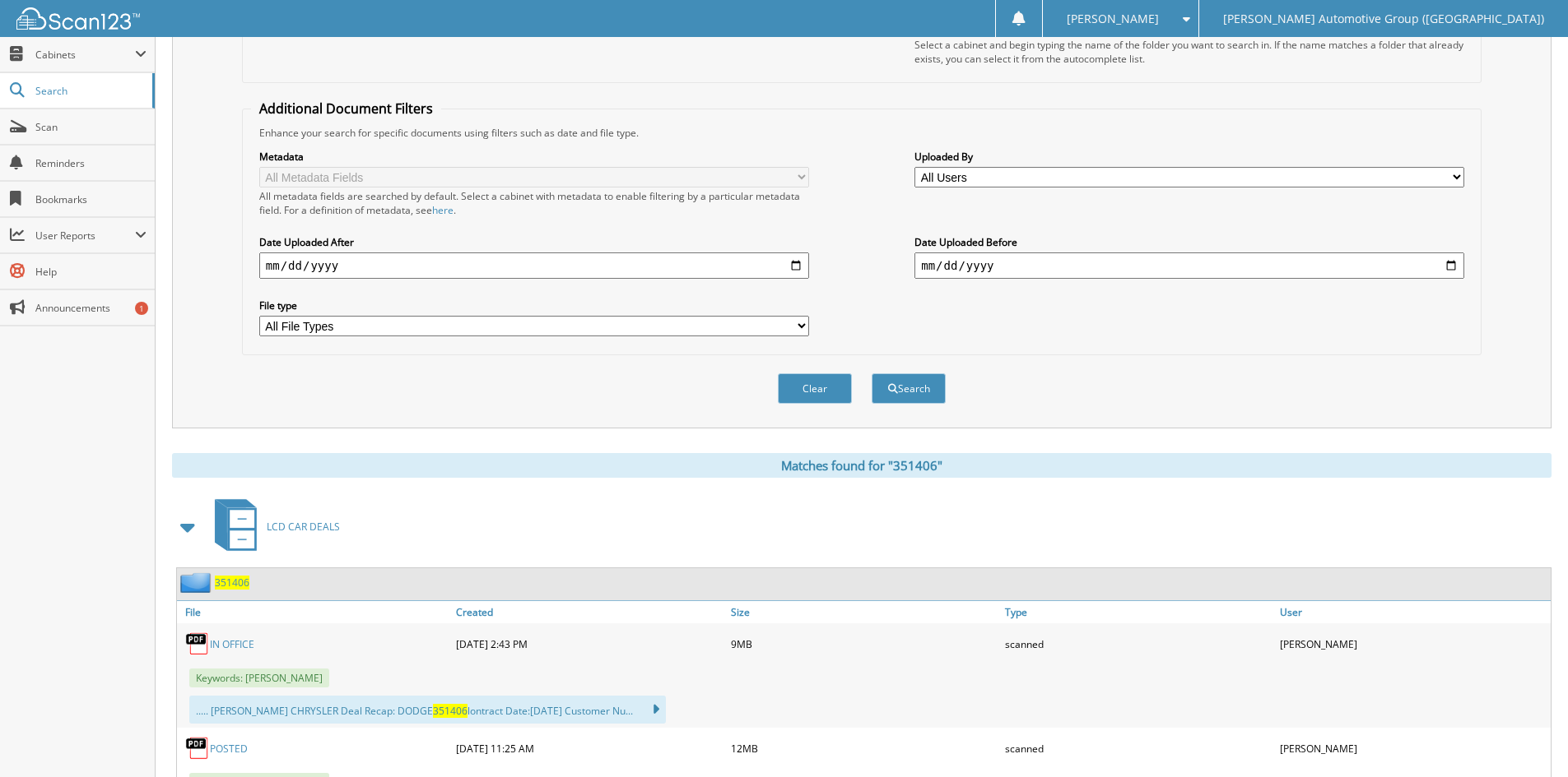
scroll to position [493, 0]
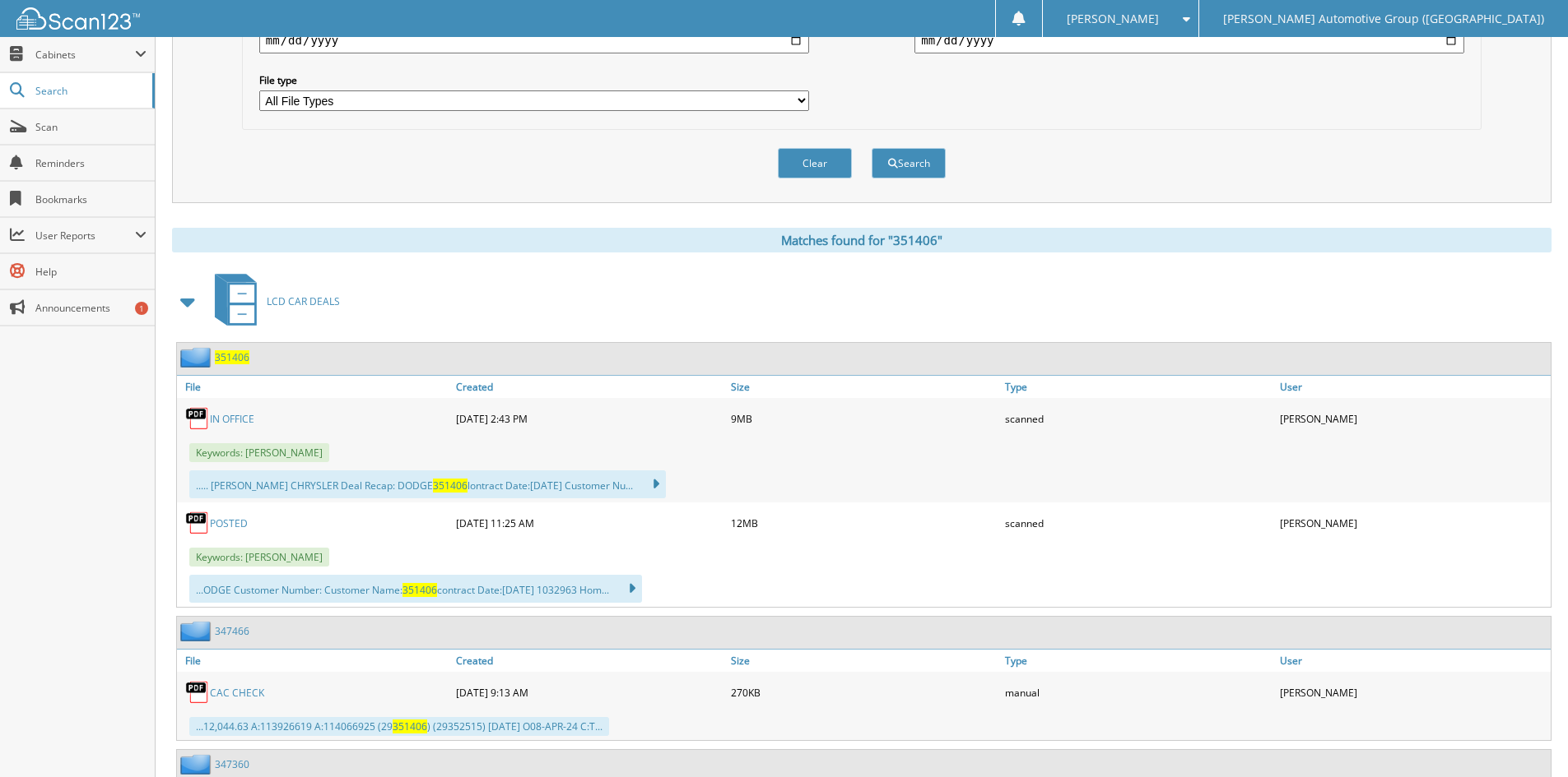
click at [233, 360] on span "351406" at bounding box center [232, 357] width 35 height 14
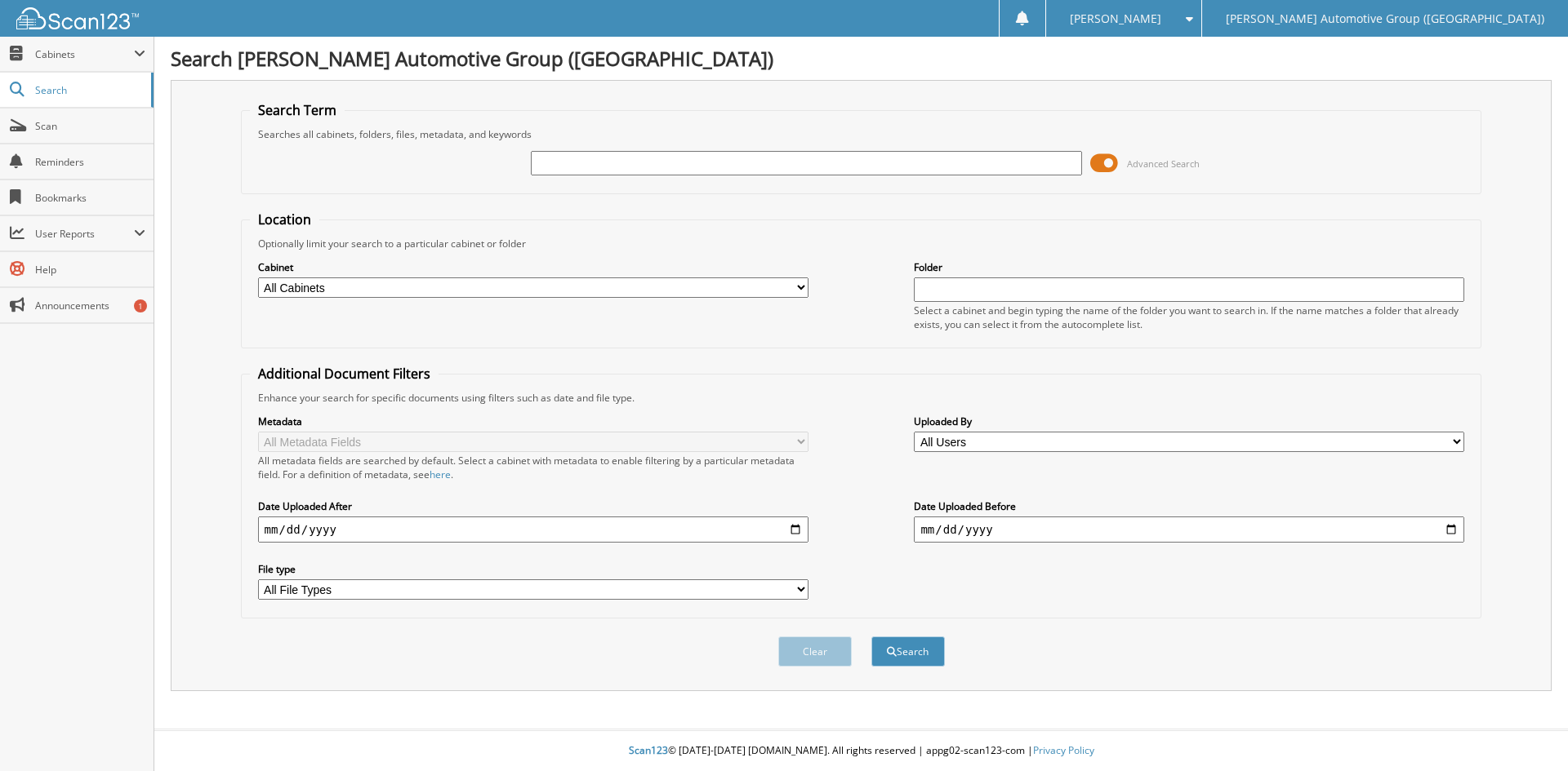
click at [652, 163] on input "text" at bounding box center [806, 163] width 551 height 24
type input "351643"
click at [926, 649] on button "Search" at bounding box center [908, 651] width 73 height 30
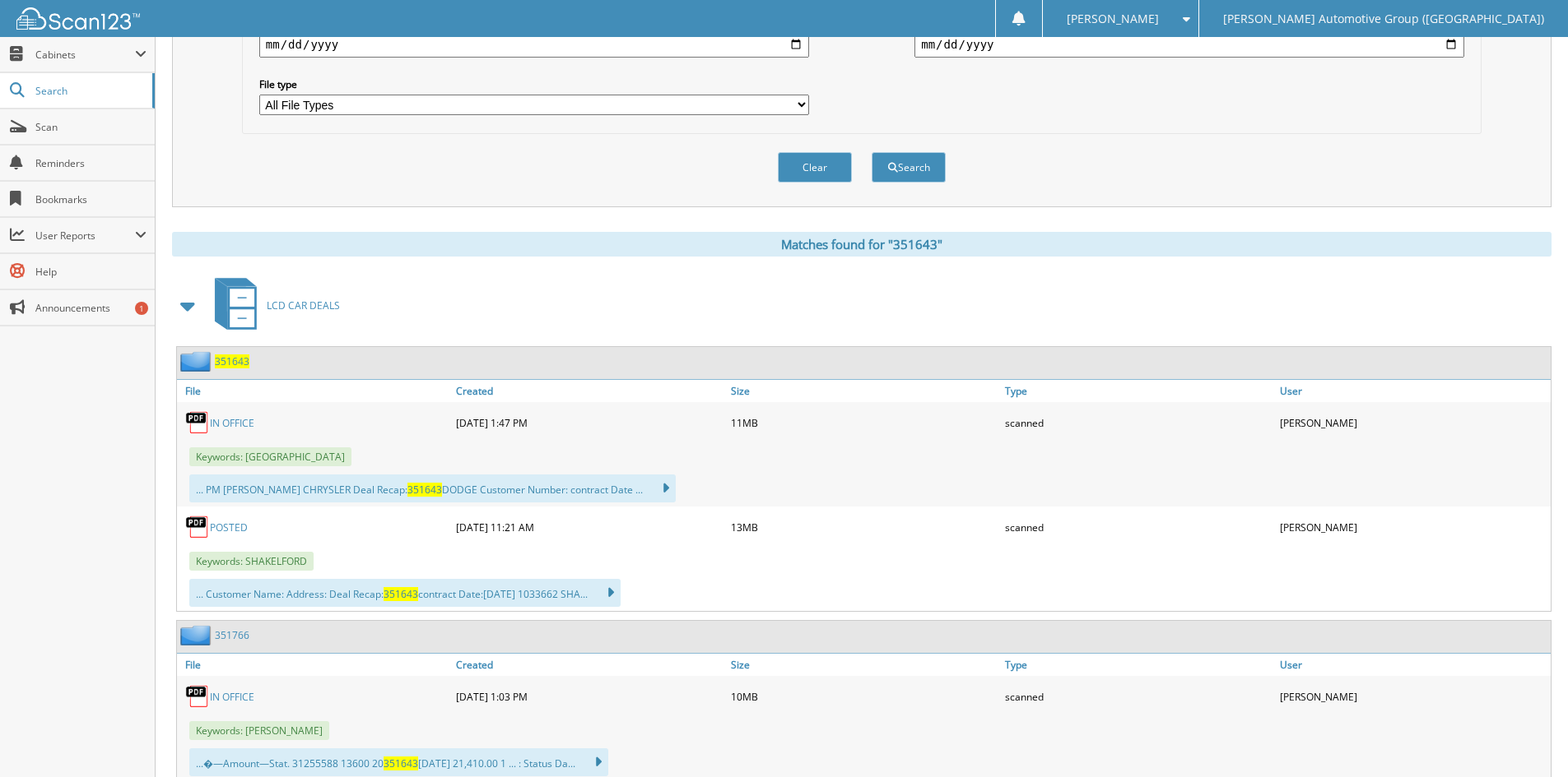
scroll to position [493, 0]
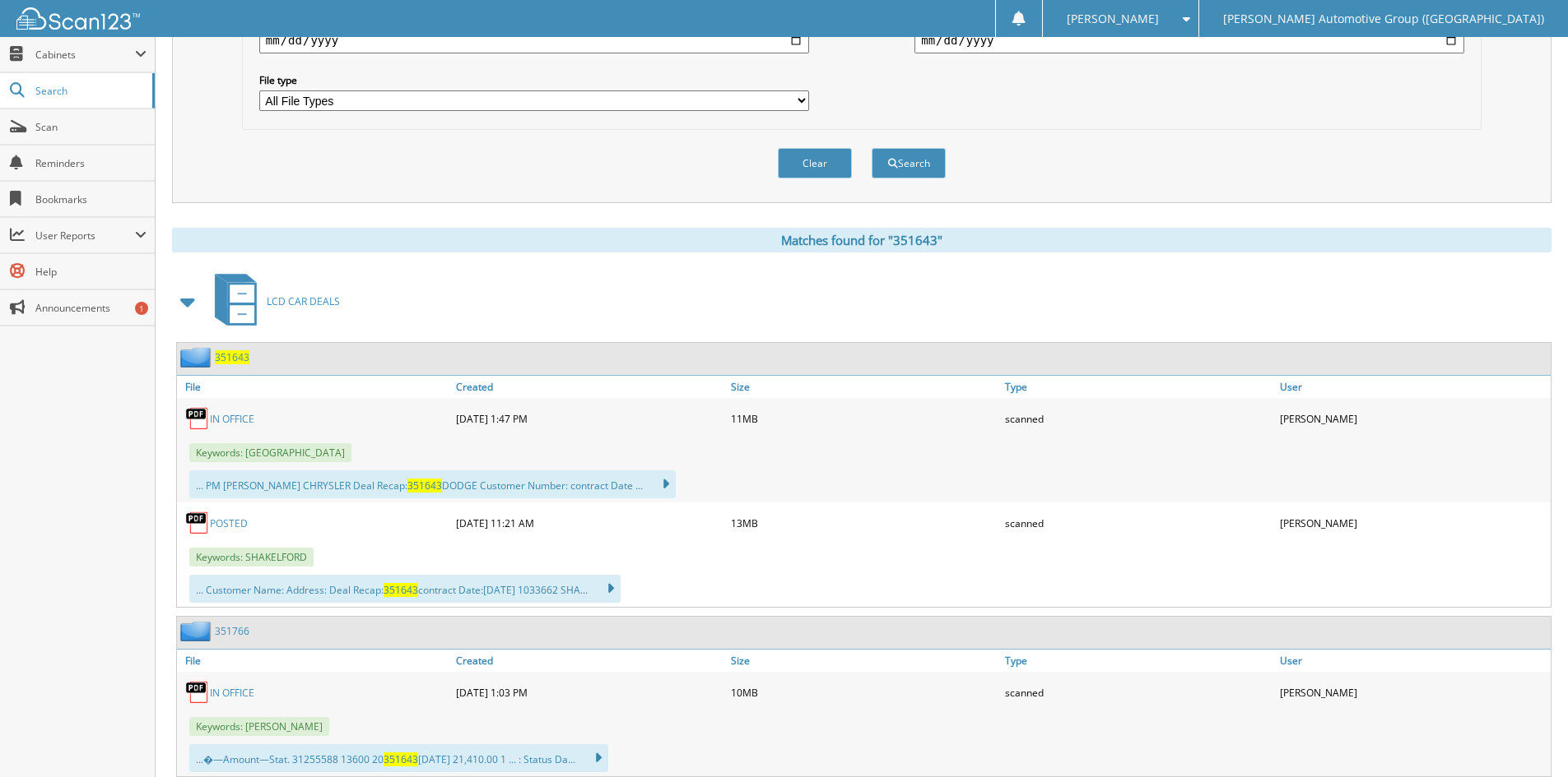
click at [236, 359] on span "351643" at bounding box center [232, 357] width 35 height 14
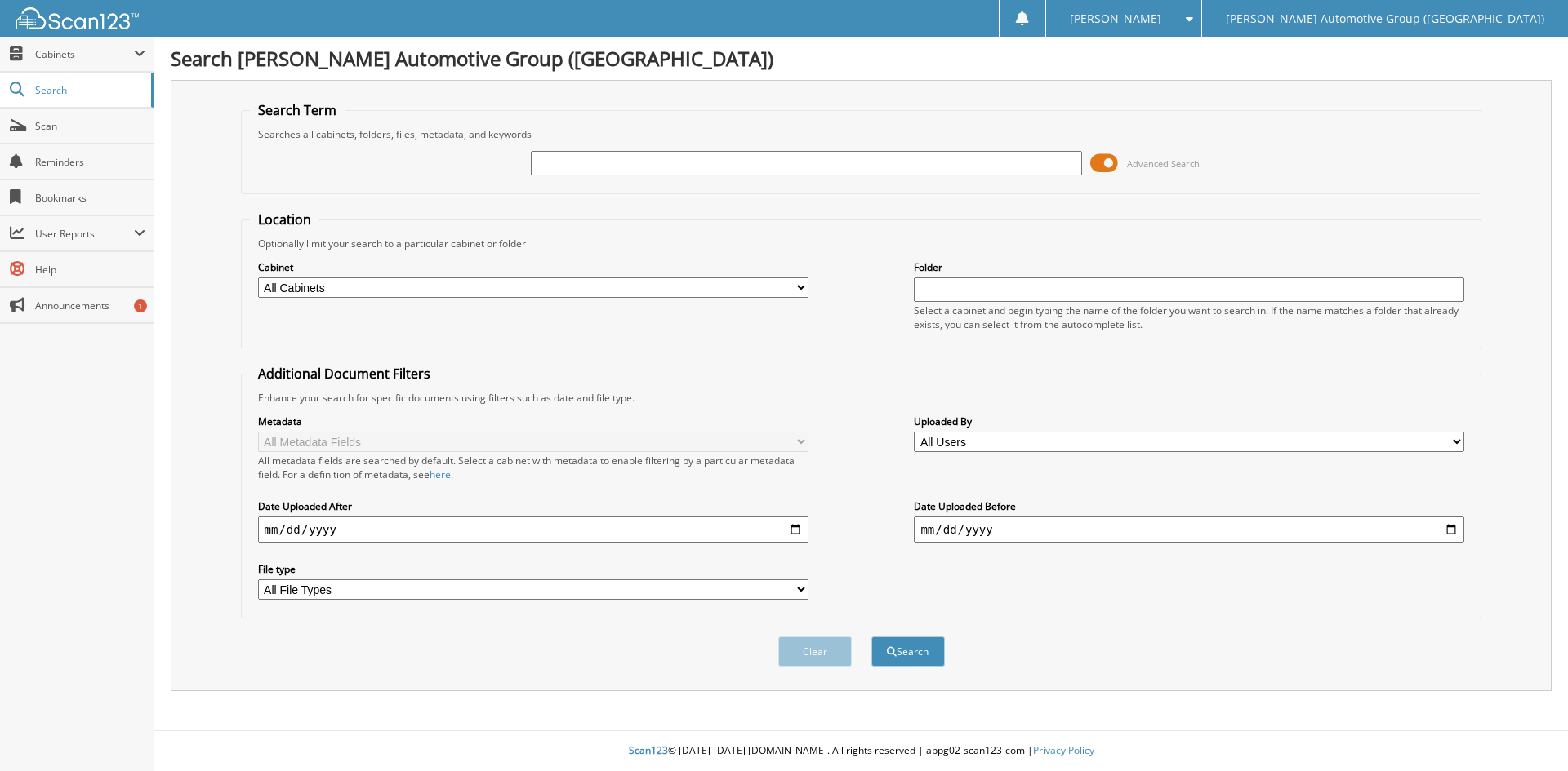
click at [550, 160] on input "text" at bounding box center [806, 163] width 551 height 24
type input "351555"
click at [872, 637] on button "Search" at bounding box center [908, 651] width 73 height 30
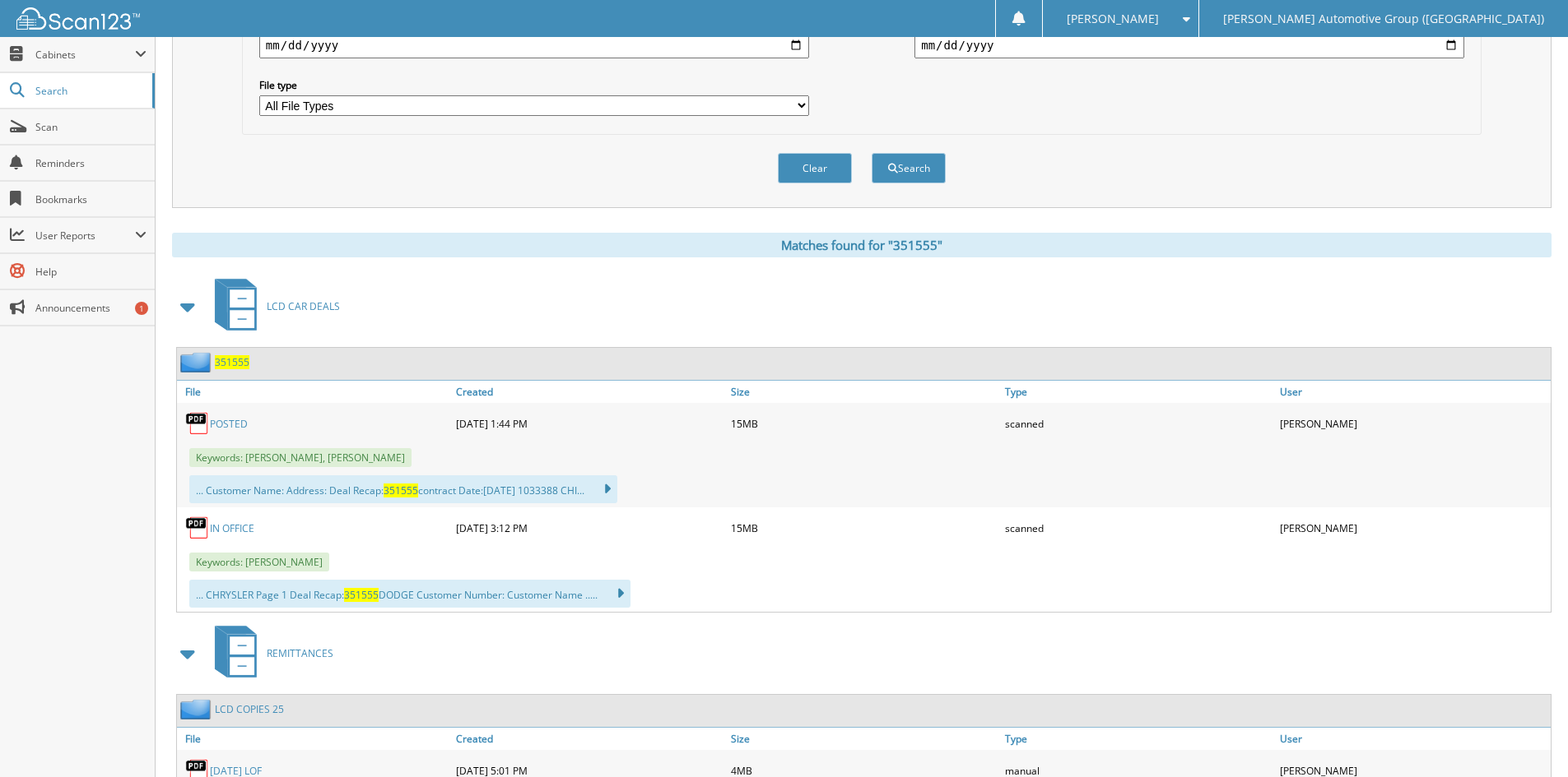
scroll to position [493, 0]
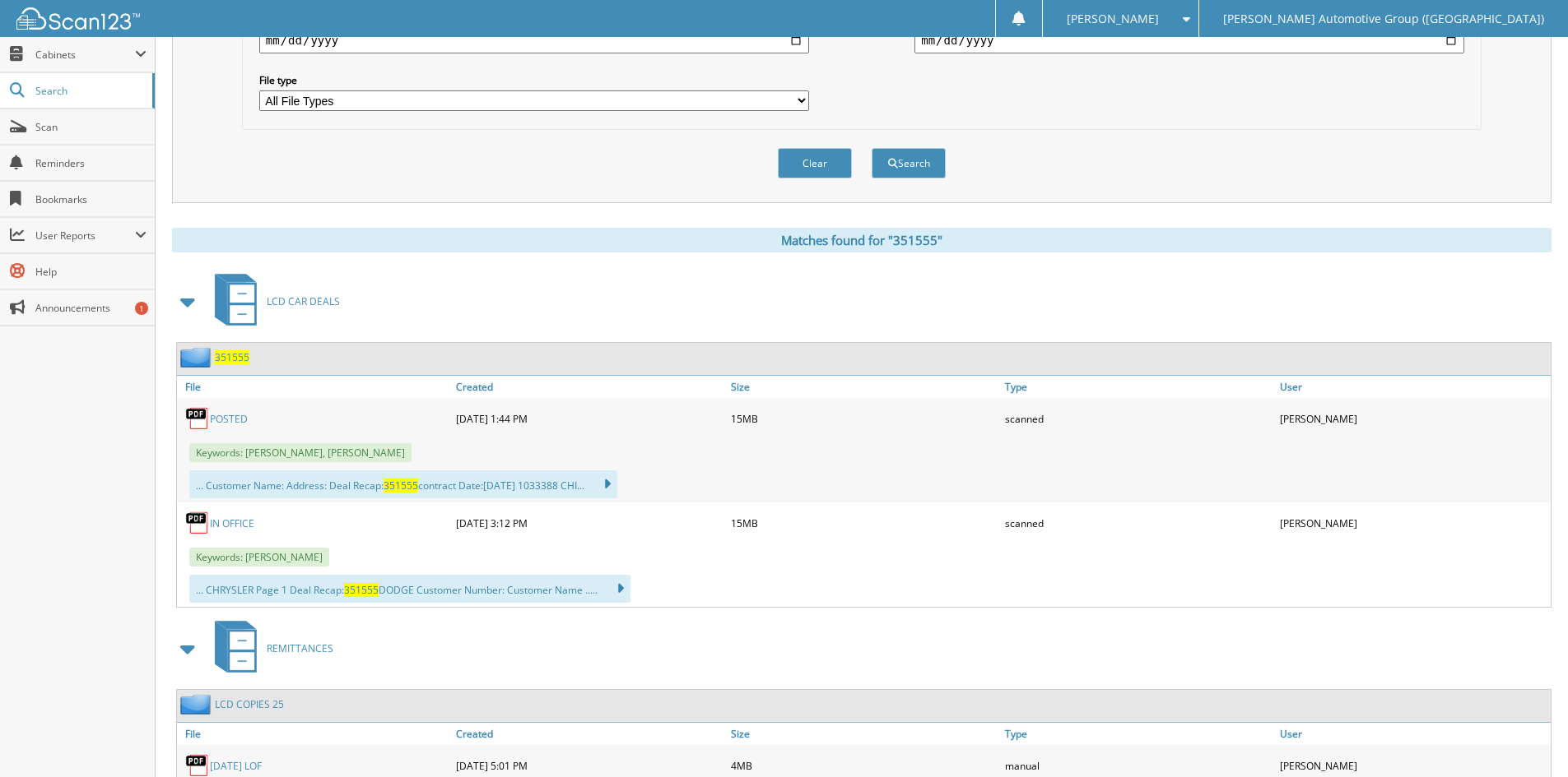
click at [235, 355] on span "351555" at bounding box center [232, 357] width 35 height 14
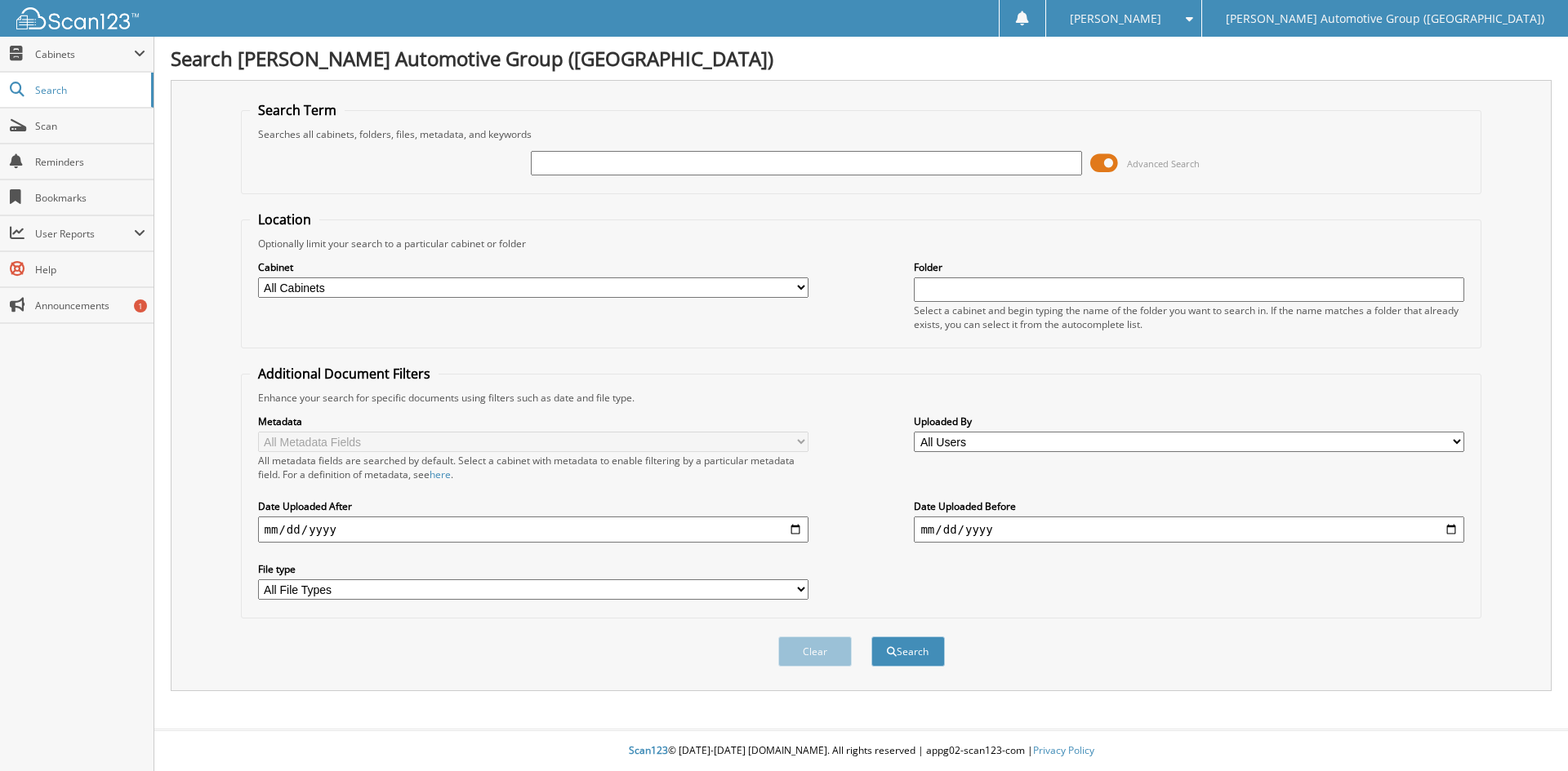
click at [538, 163] on input "text" at bounding box center [806, 163] width 551 height 24
type input "351614"
click at [916, 654] on button "Search" at bounding box center [908, 651] width 73 height 30
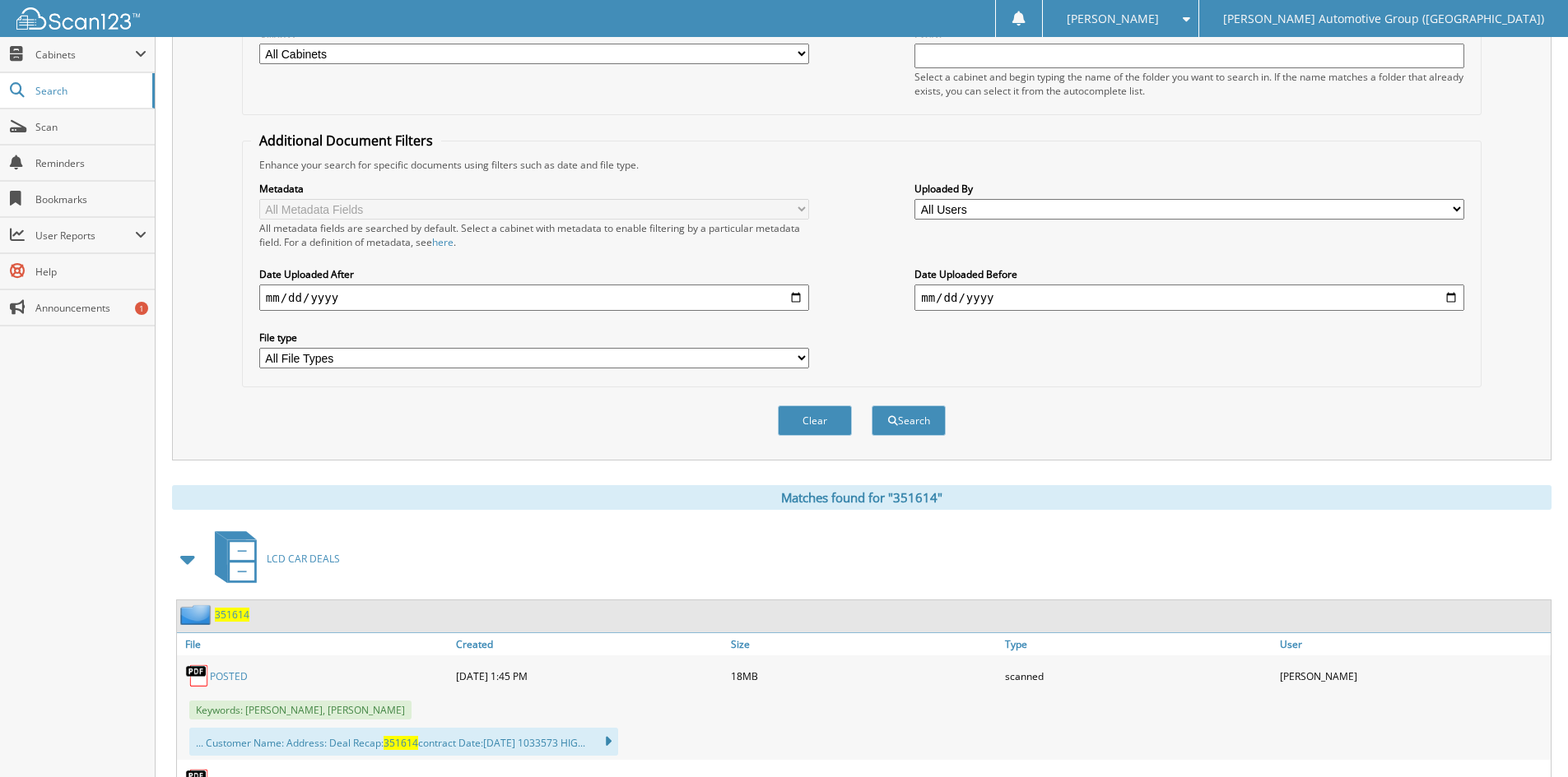
scroll to position [412, 0]
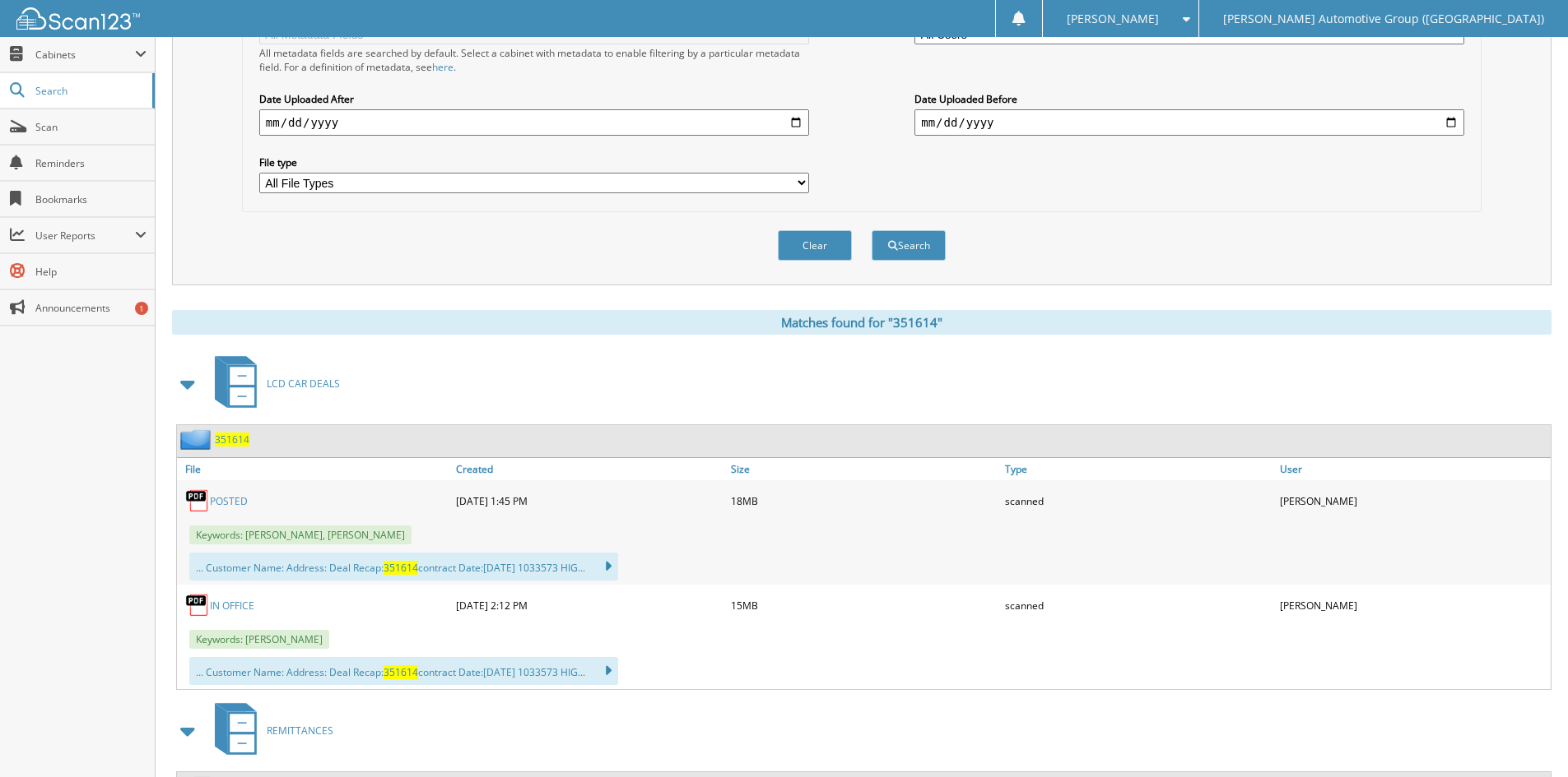
click at [229, 439] on span "351614" at bounding box center [232, 440] width 35 height 14
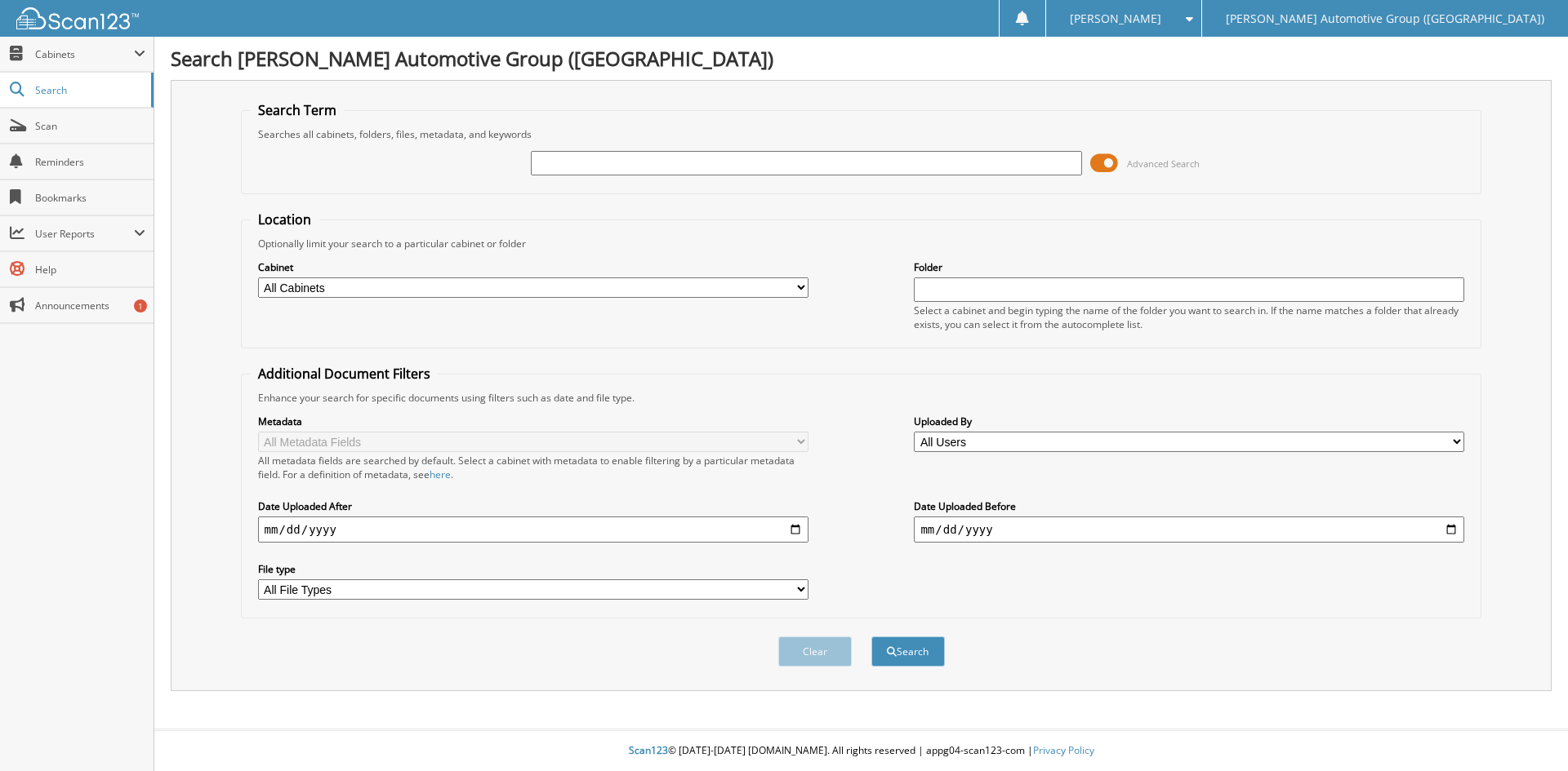
click at [547, 162] on input "text" at bounding box center [806, 163] width 551 height 24
type input "462563"
click at [920, 650] on button "Search" at bounding box center [908, 651] width 73 height 30
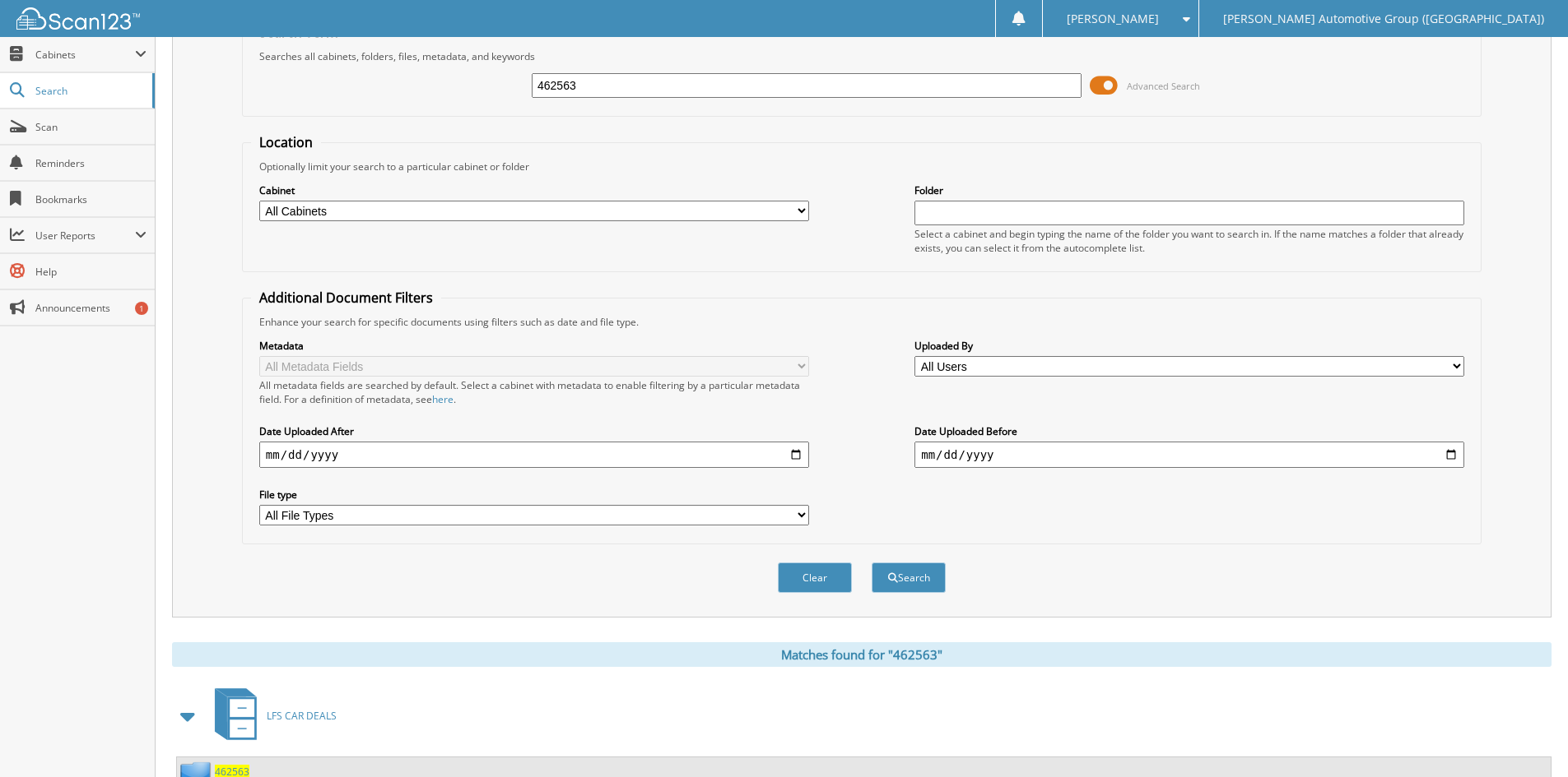
scroll to position [243, 0]
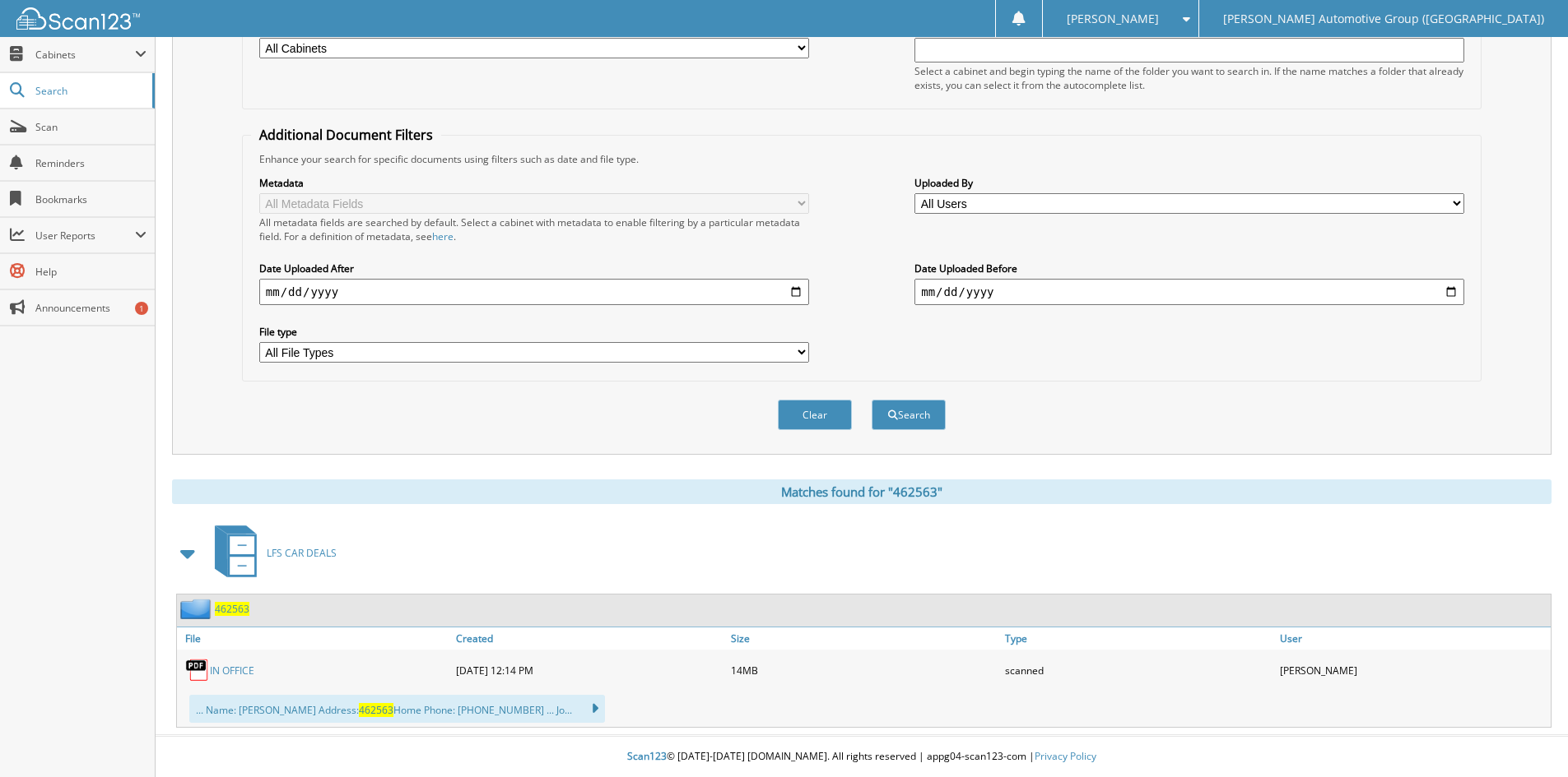
click at [239, 607] on span "462563" at bounding box center [232, 609] width 35 height 14
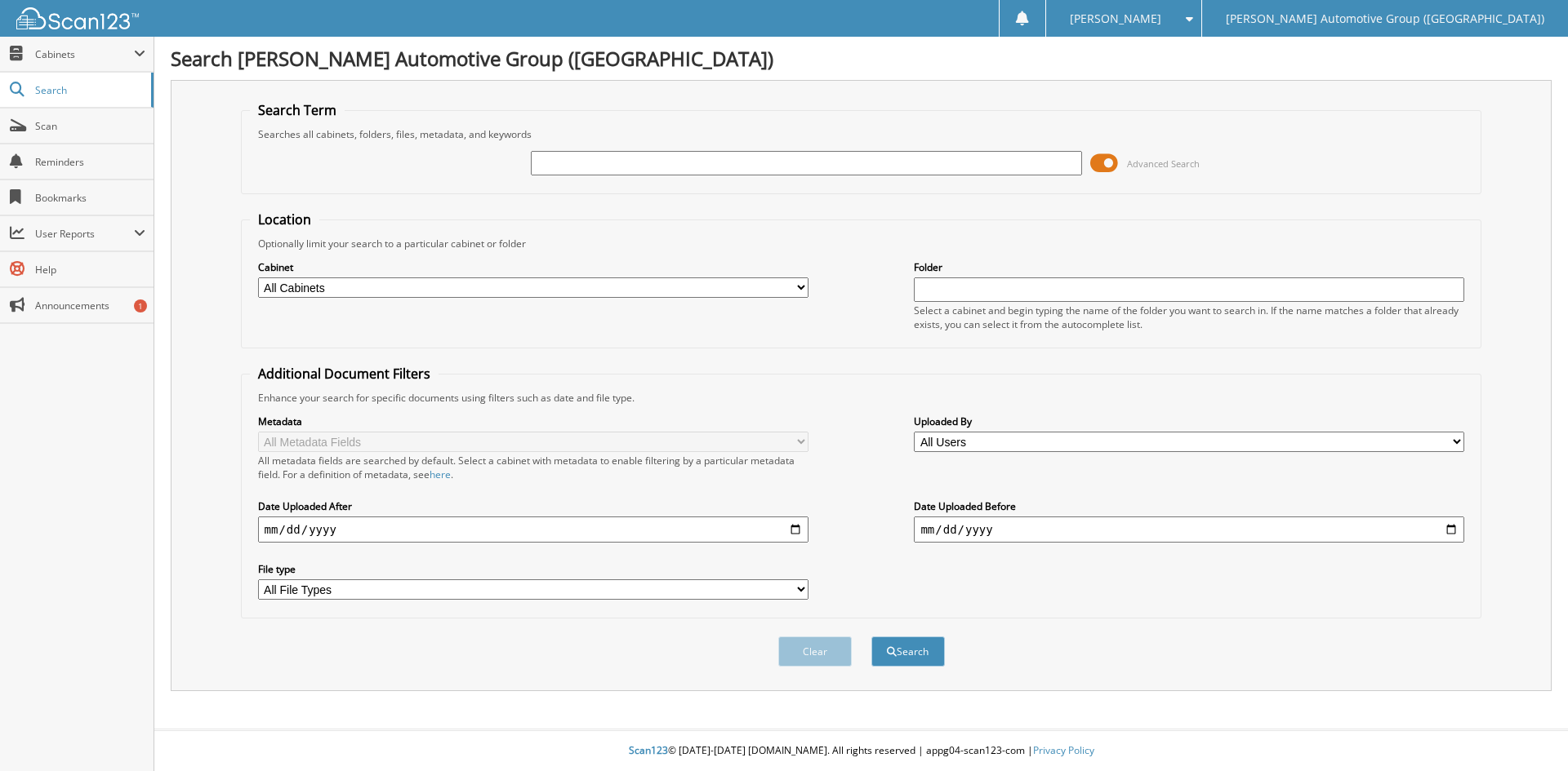
click at [556, 161] on input "text" at bounding box center [806, 163] width 551 height 24
type input "462419"
click at [872, 637] on button "Search" at bounding box center [908, 651] width 73 height 30
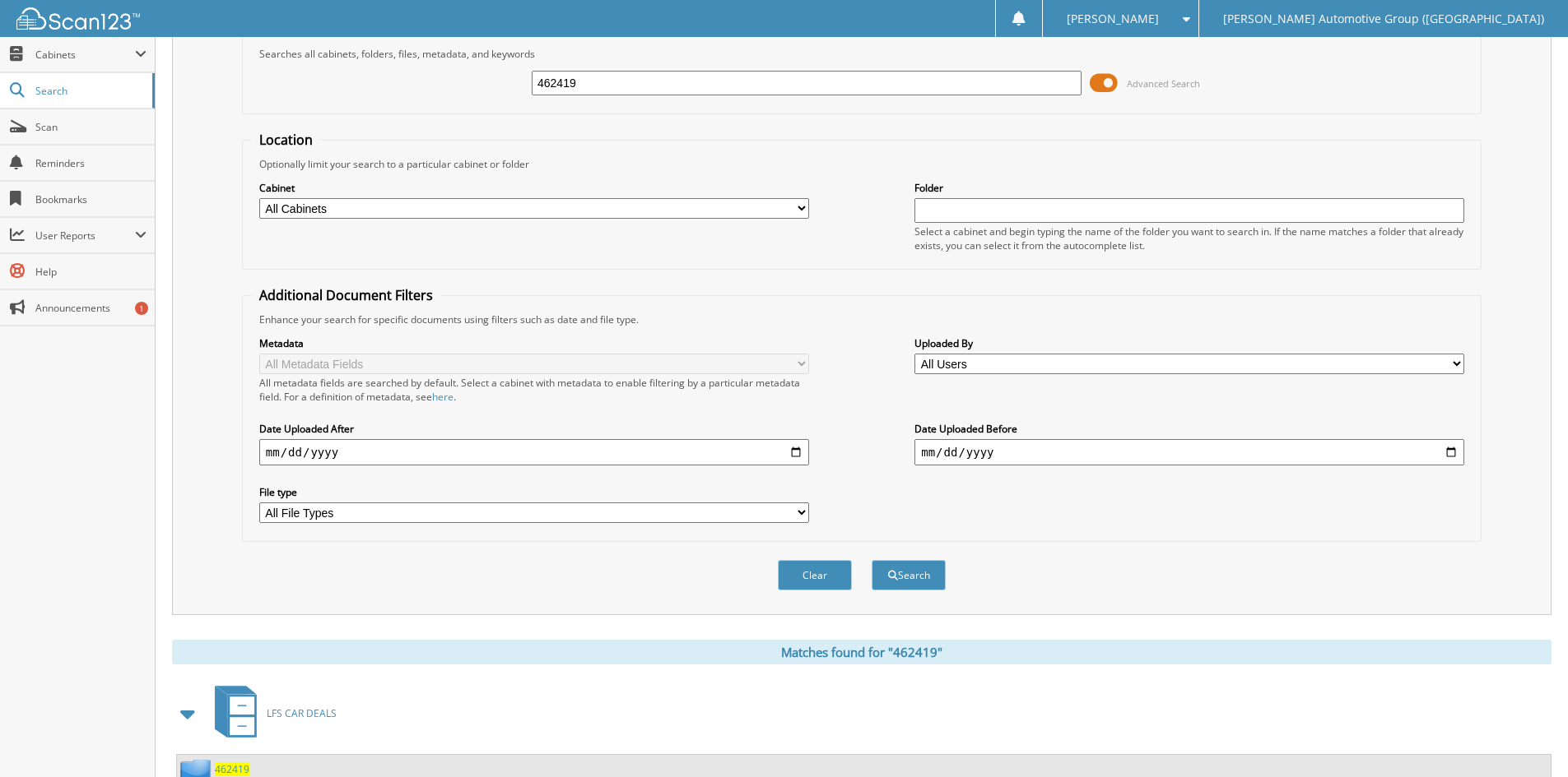
scroll to position [412, 0]
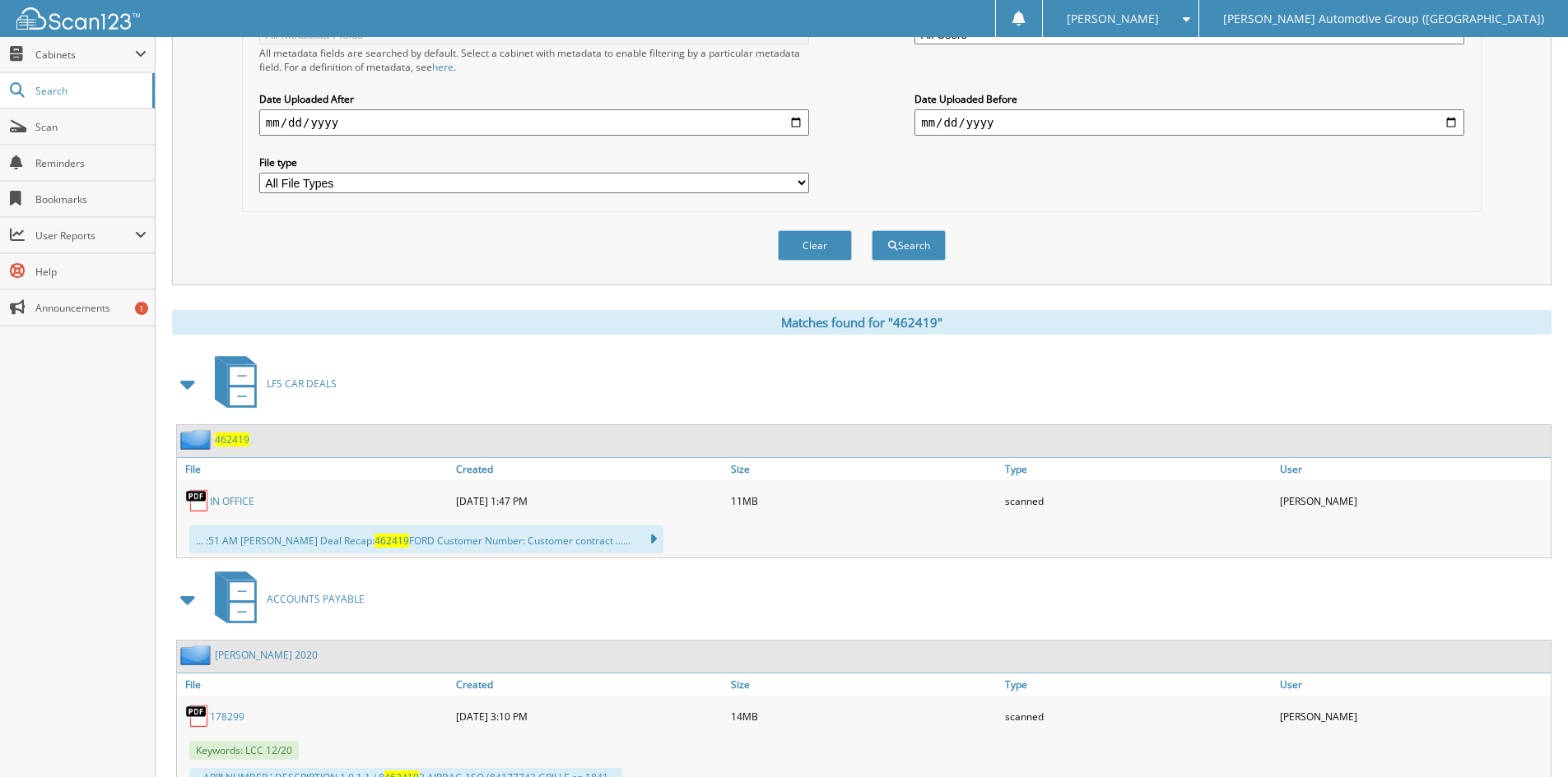
click at [228, 439] on span "462419" at bounding box center [232, 440] width 35 height 14
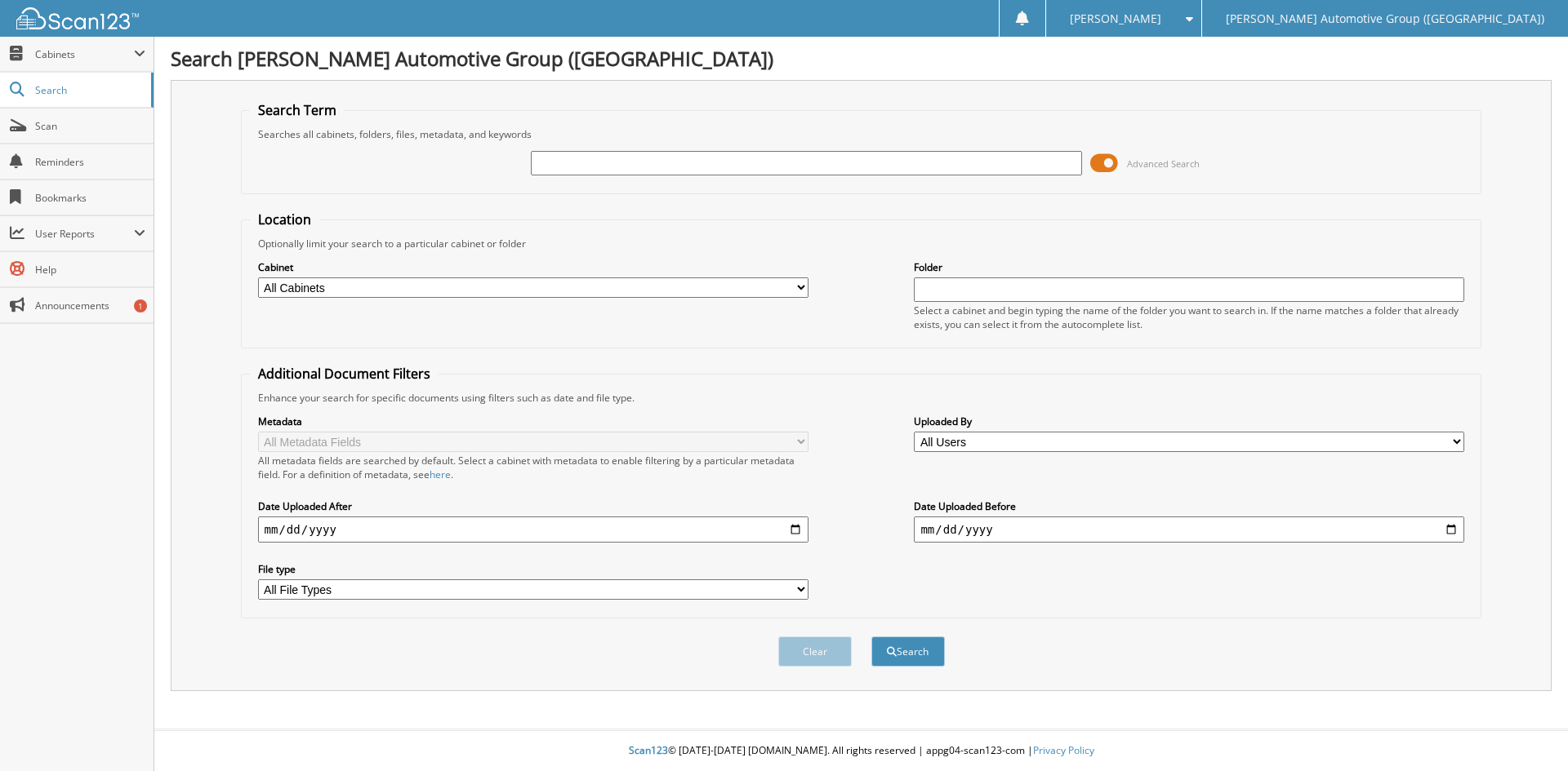
click at [547, 161] on input "text" at bounding box center [806, 163] width 551 height 24
type input "462420"
click at [872, 637] on button "Search" at bounding box center [908, 651] width 73 height 30
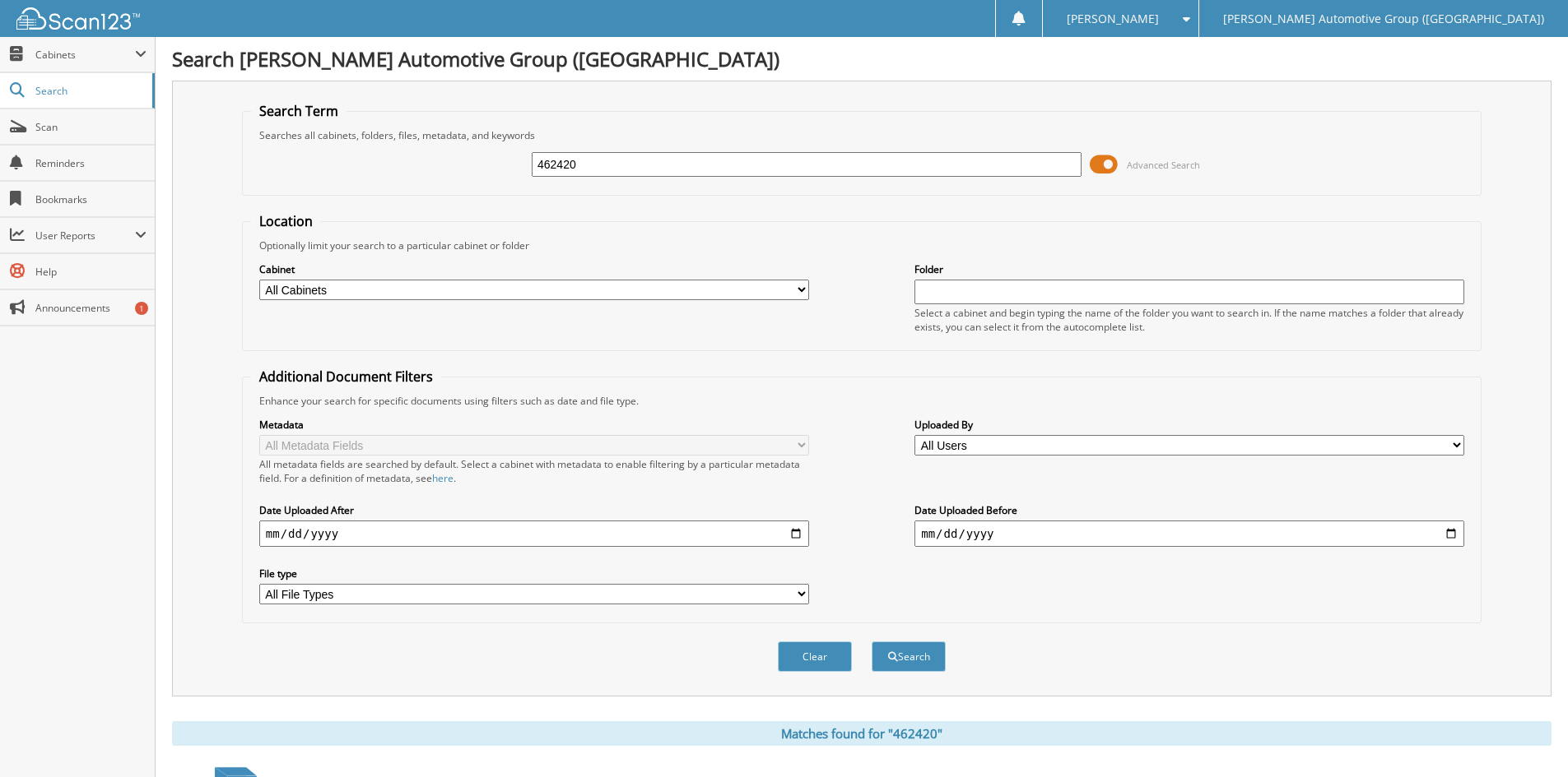
scroll to position [493, 0]
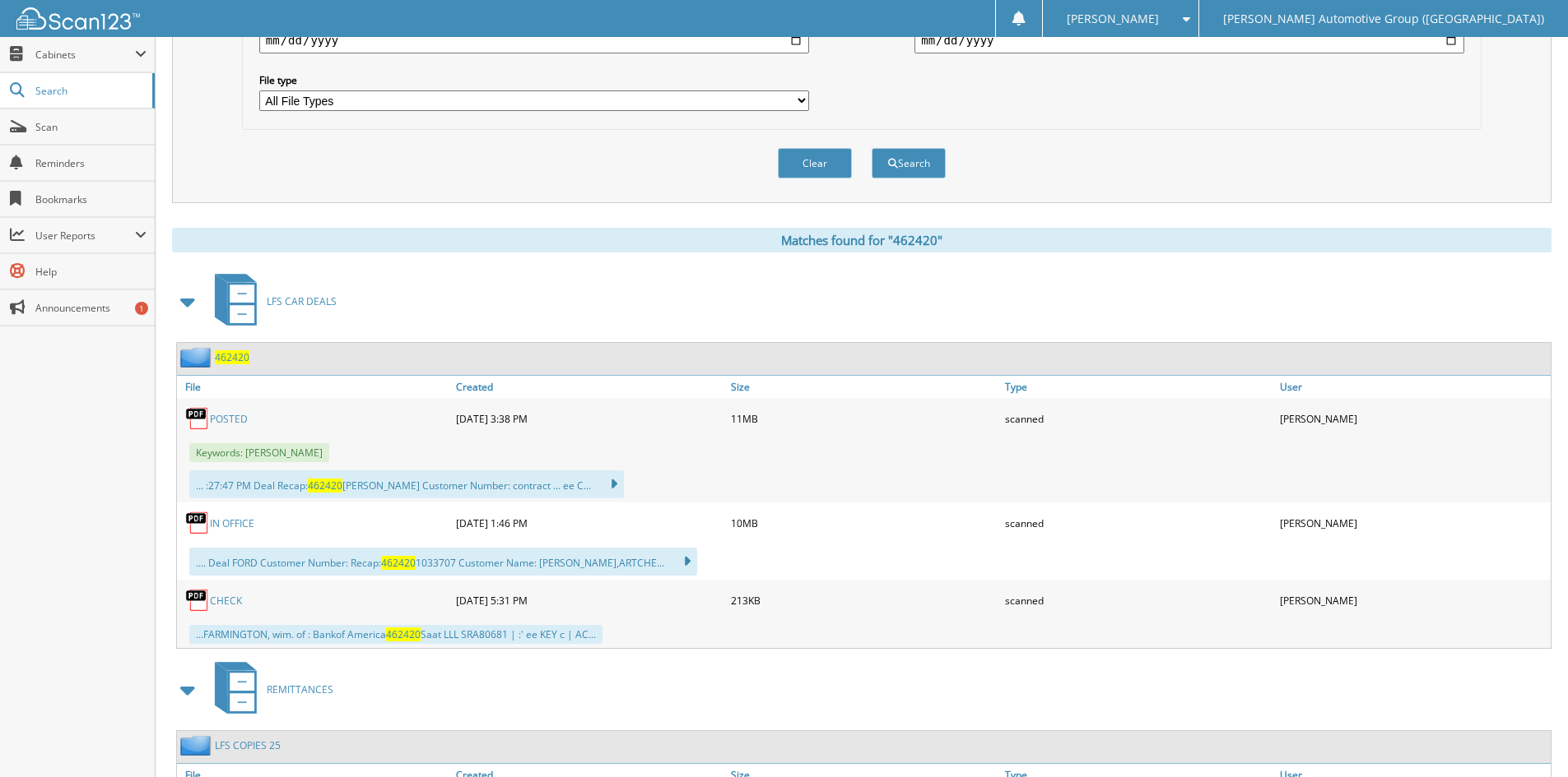
click at [228, 357] on span "462420" at bounding box center [232, 357] width 35 height 14
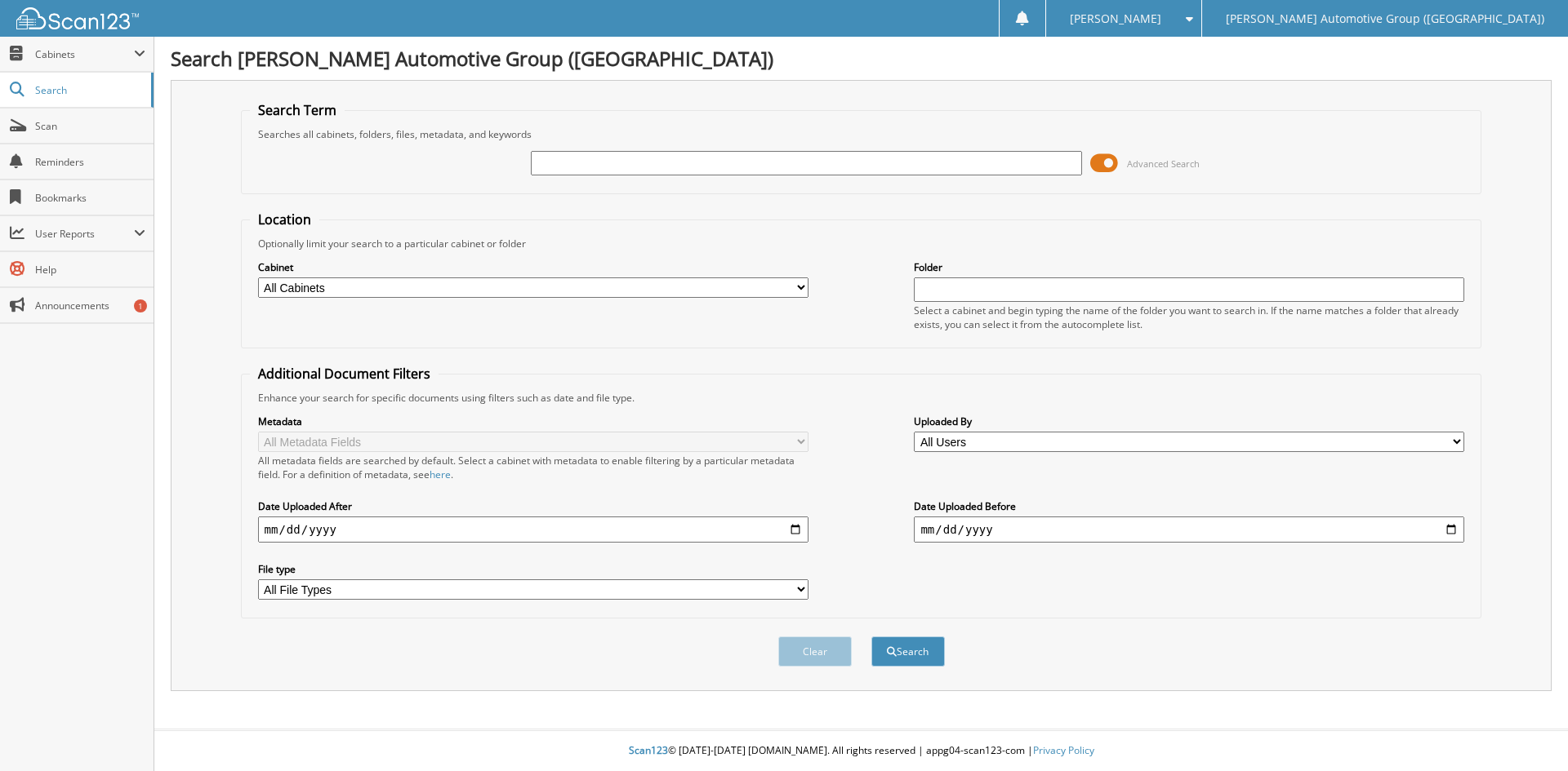
click at [542, 165] on input "text" at bounding box center [806, 163] width 551 height 24
type input "462144"
click at [872, 637] on button "Search" at bounding box center [908, 651] width 73 height 30
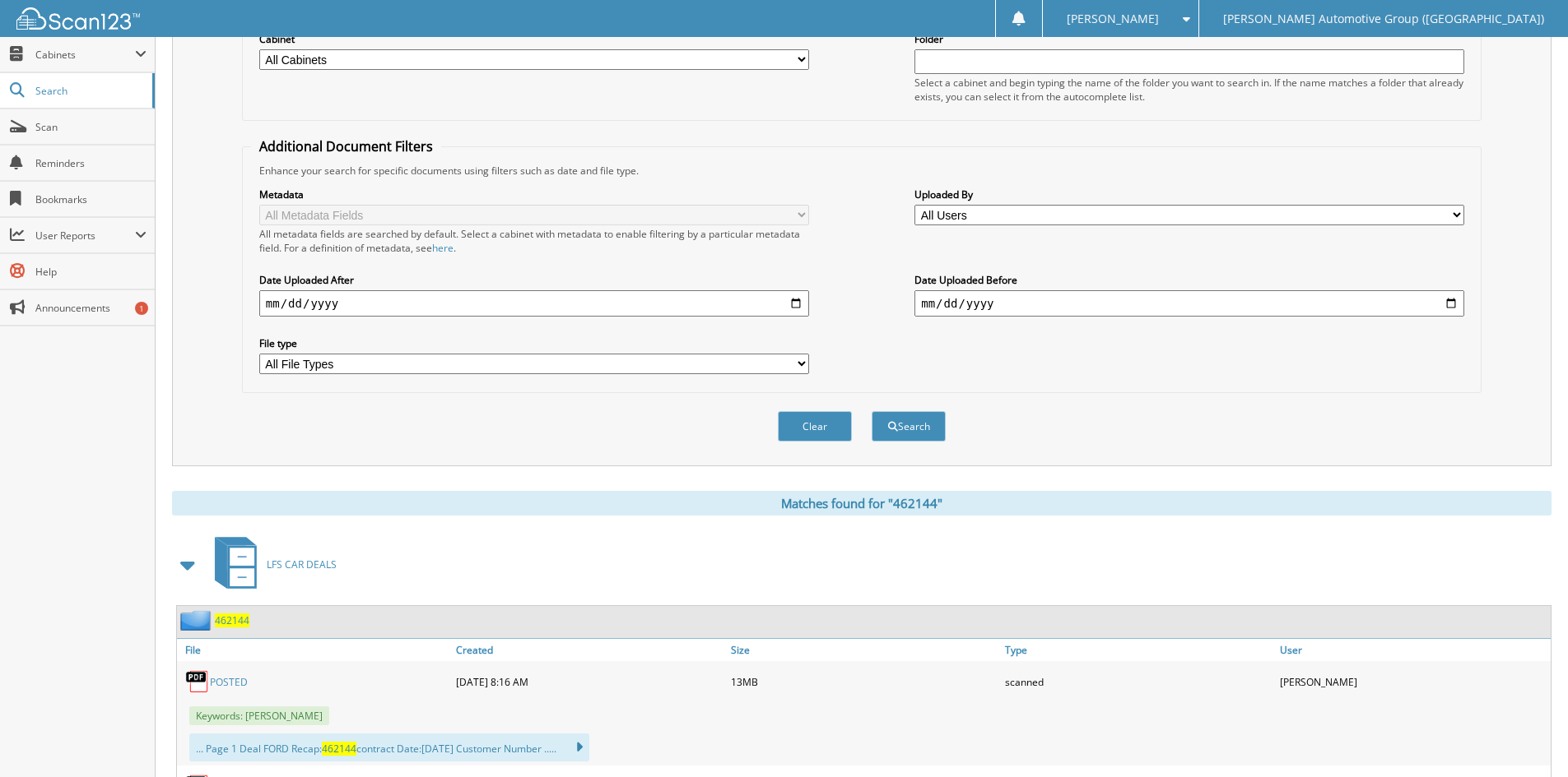
scroll to position [493, 0]
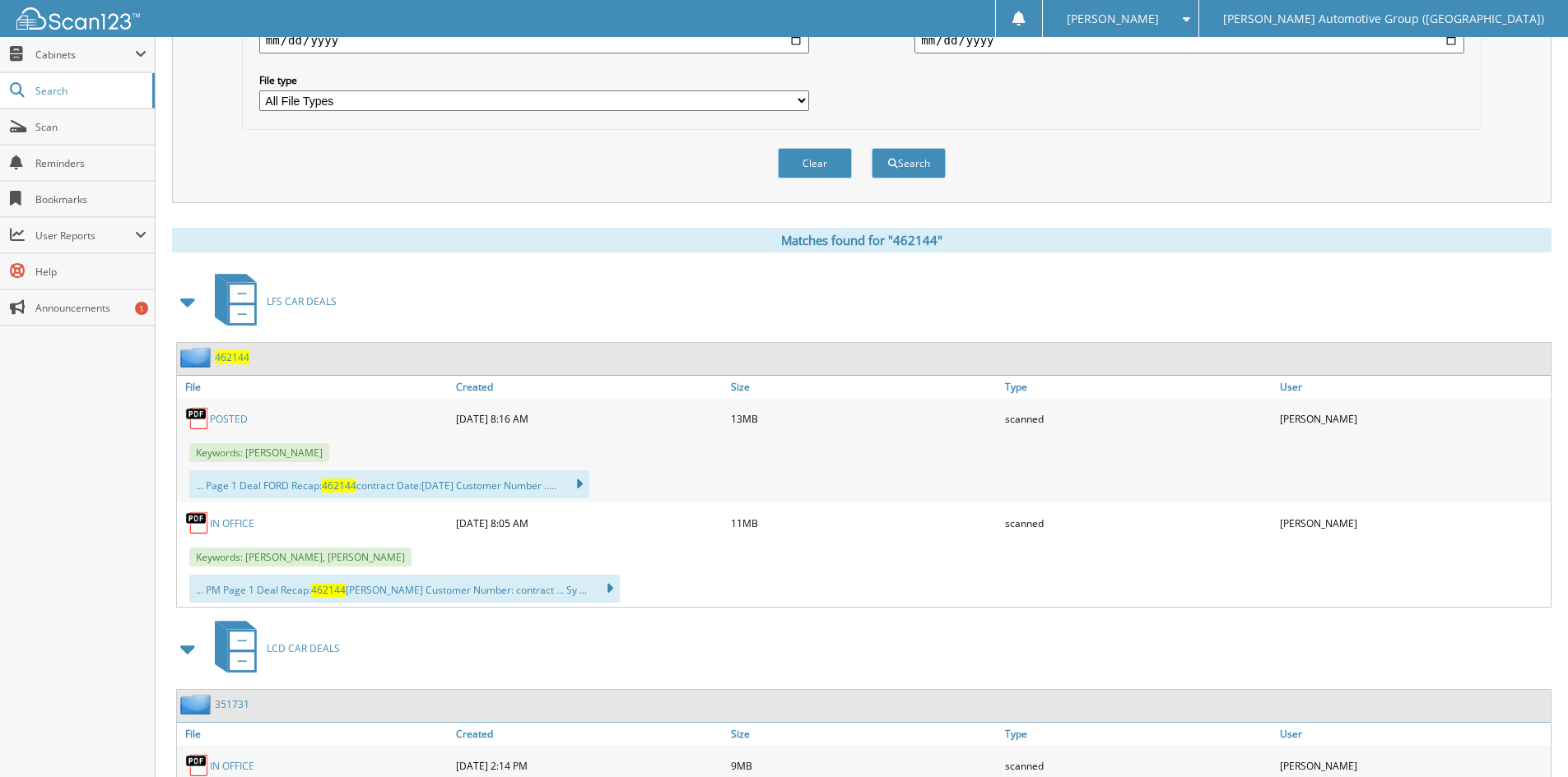
click at [234, 357] on span "462144" at bounding box center [232, 357] width 35 height 14
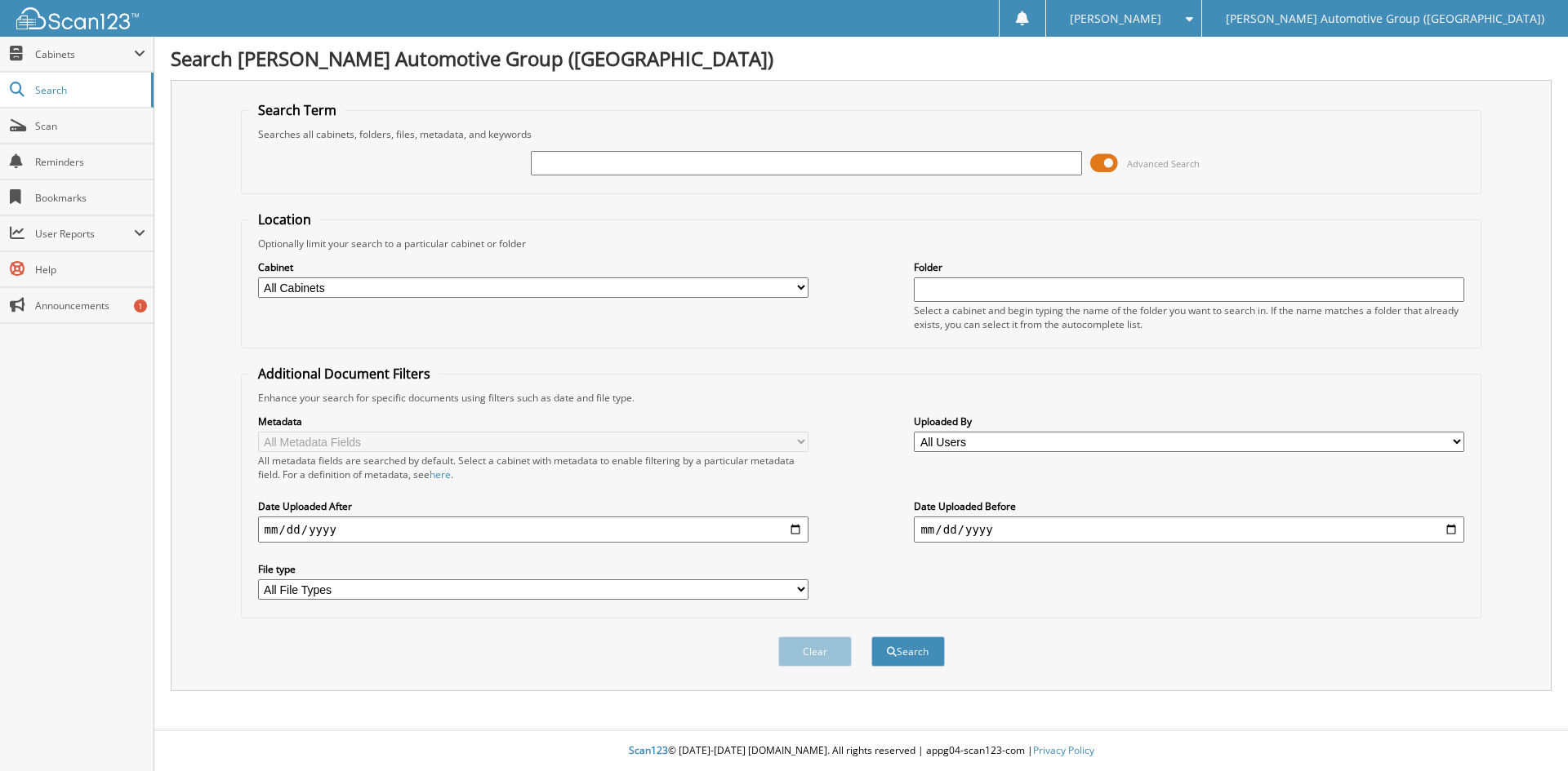
click at [547, 167] on input "text" at bounding box center [806, 163] width 551 height 24
type input "[US_VEHICLE_IDENTIFICATION_NUMBER]"
click at [913, 661] on button "Search" at bounding box center [908, 651] width 73 height 30
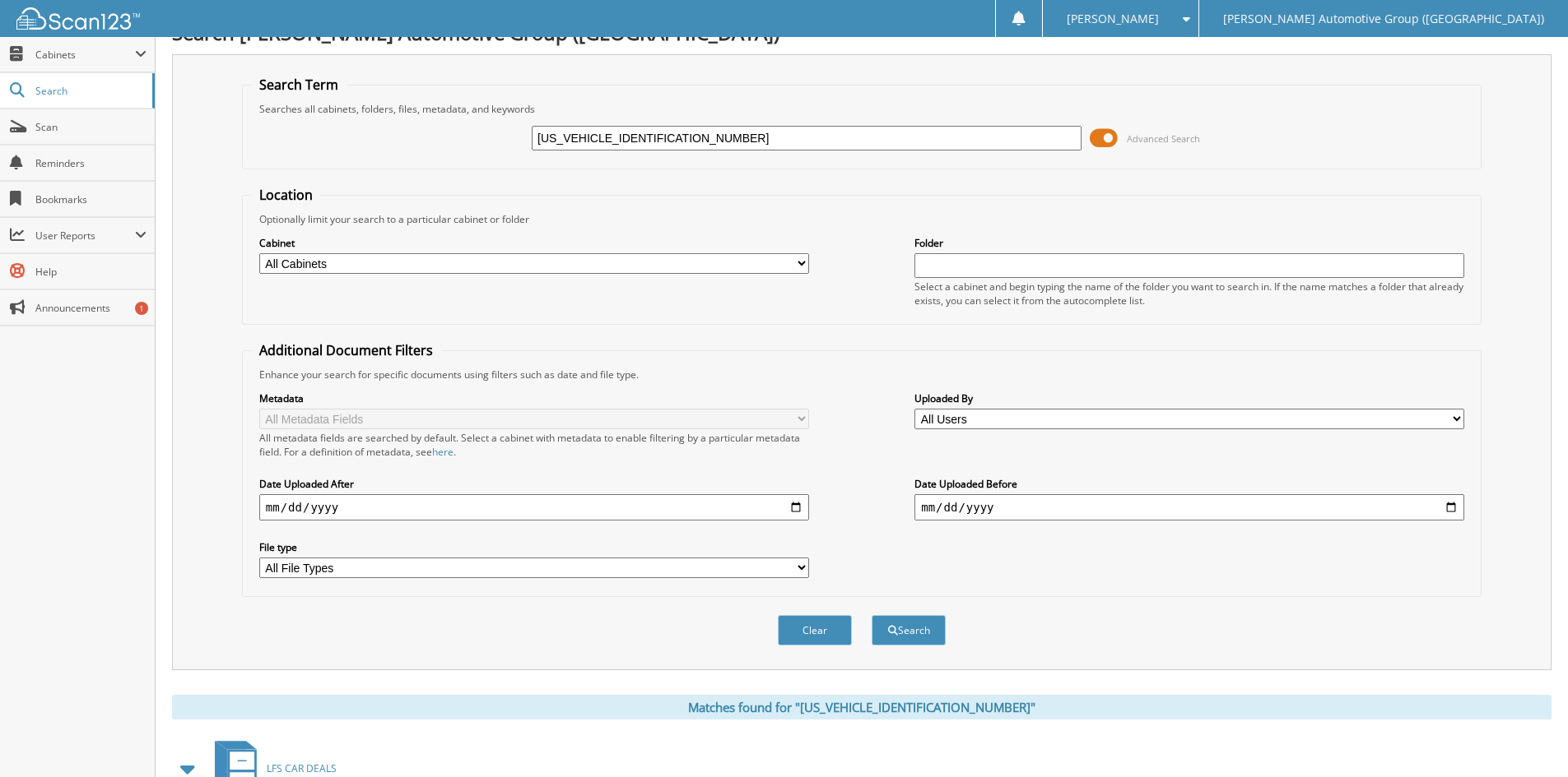
scroll to position [412, 0]
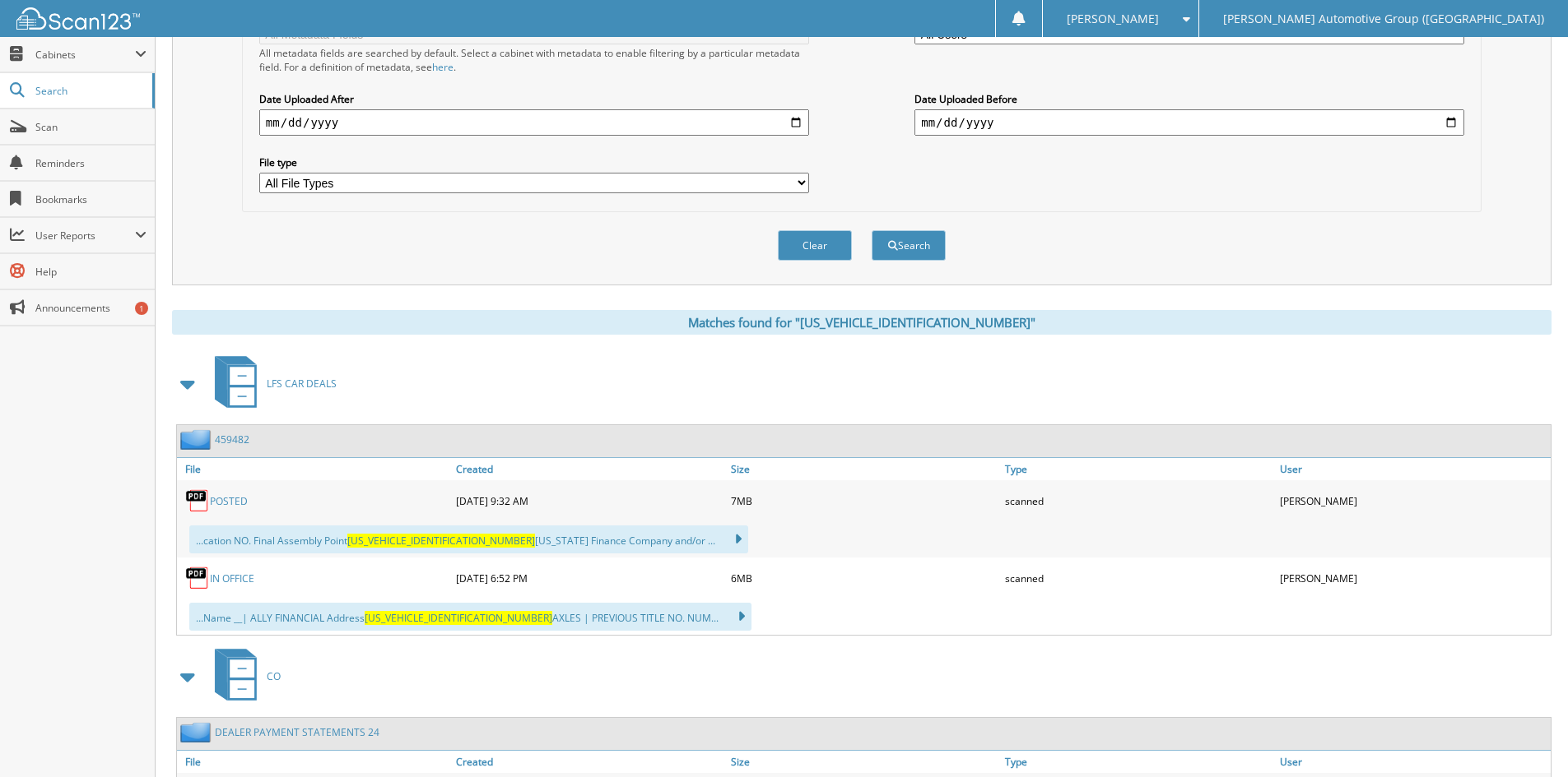
click at [228, 498] on link "POSTED" at bounding box center [228, 501] width 38 height 14
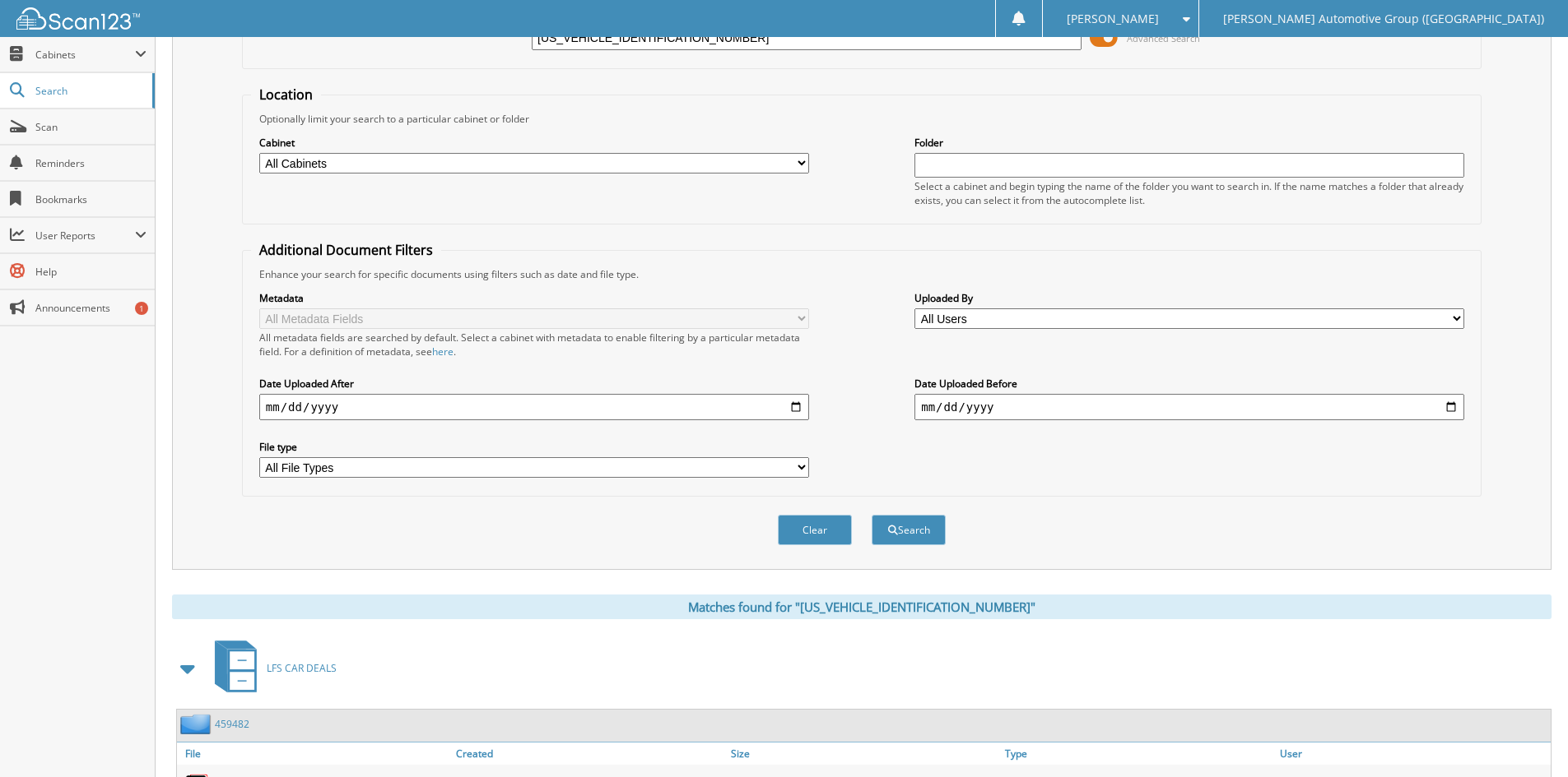
scroll to position [0, 0]
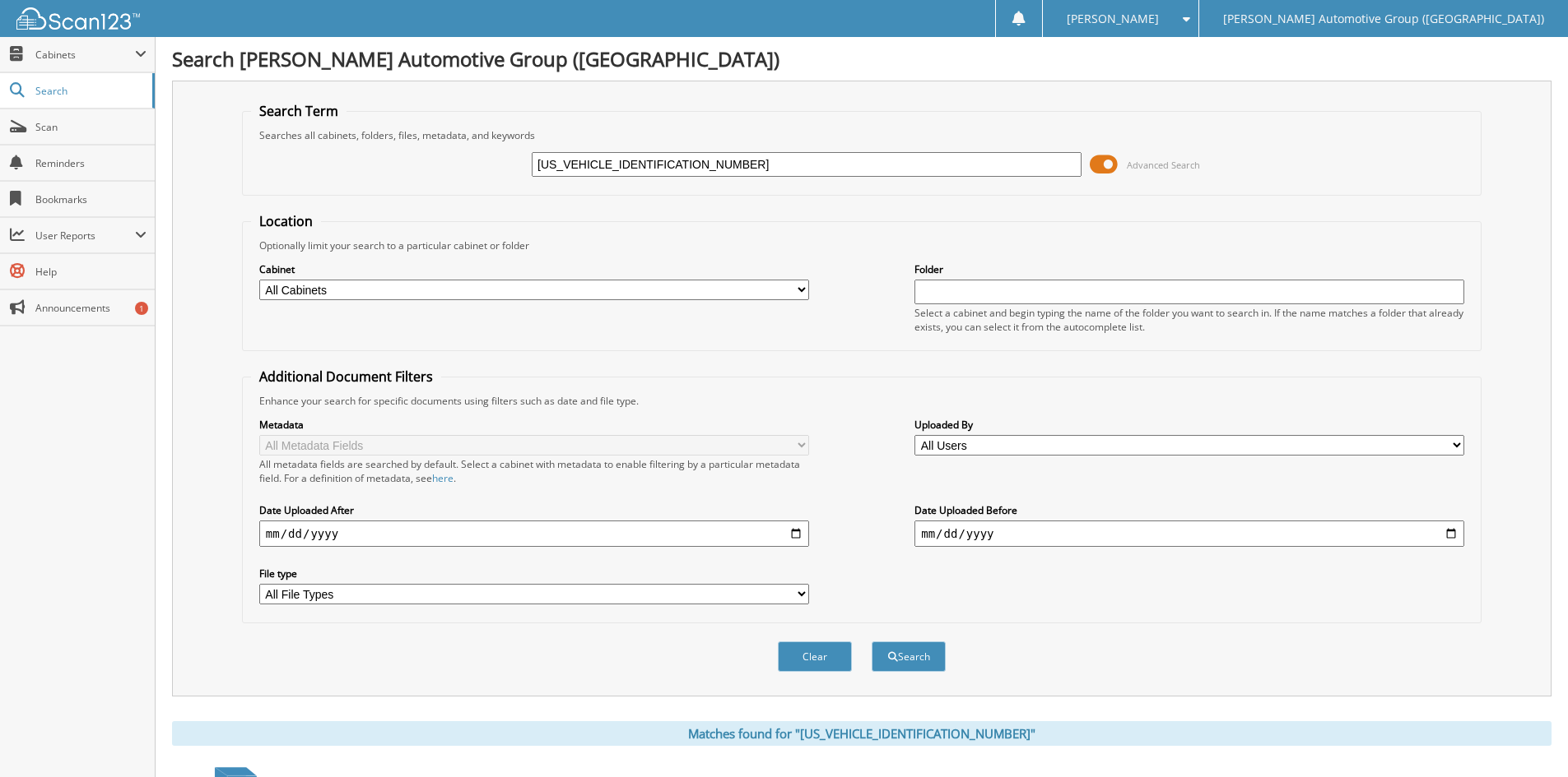
drag, startPoint x: 704, startPoint y: 162, endPoint x: 425, endPoint y: 177, distance: 279.4
click at [425, 177] on div "1FTEW3LP1RKF09658 Advanced Search" at bounding box center [861, 165] width 1221 height 45
type input "RRF69894"
click at [871, 642] on button "Search" at bounding box center [908, 657] width 74 height 30
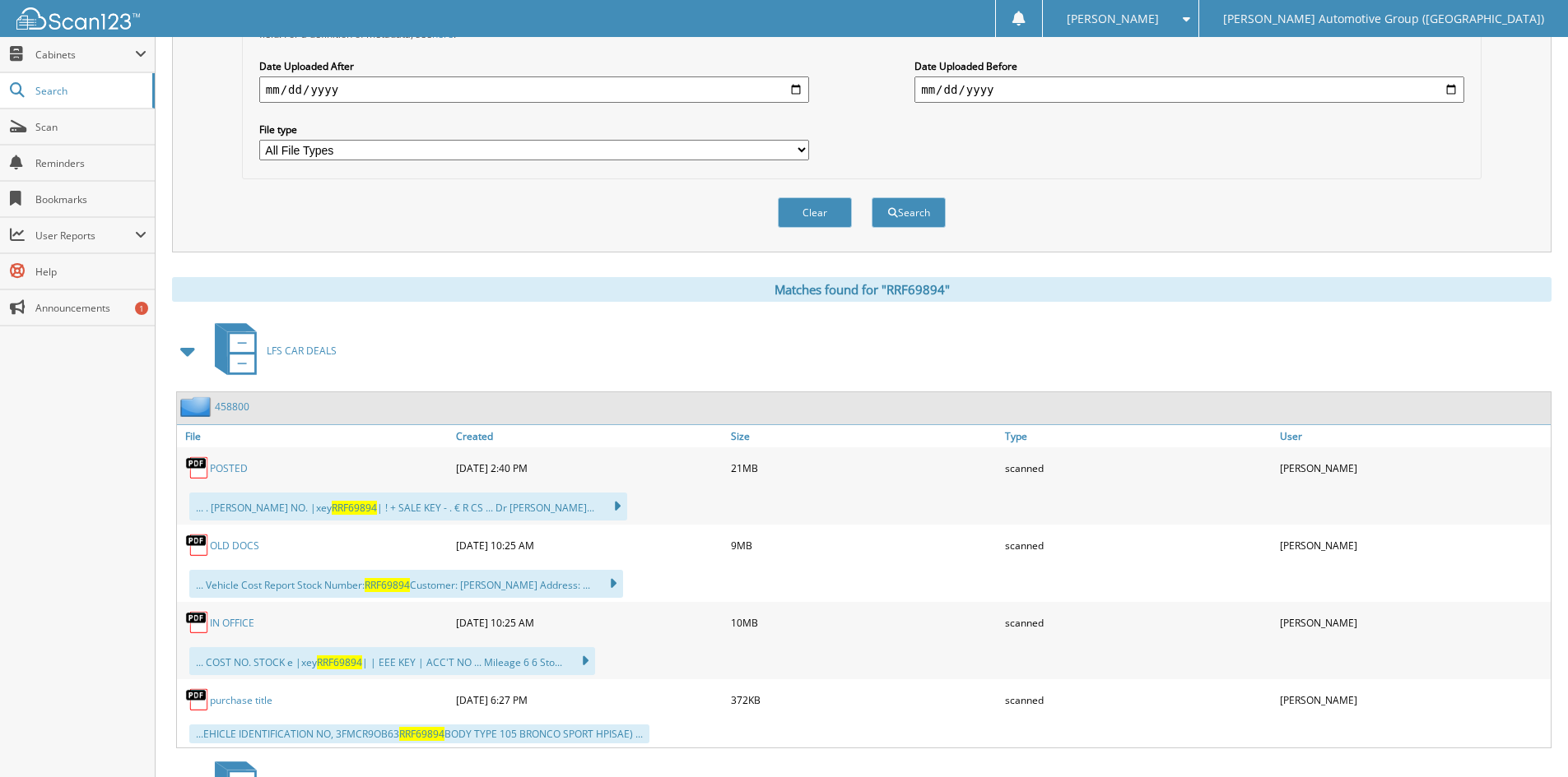
scroll to position [659, 0]
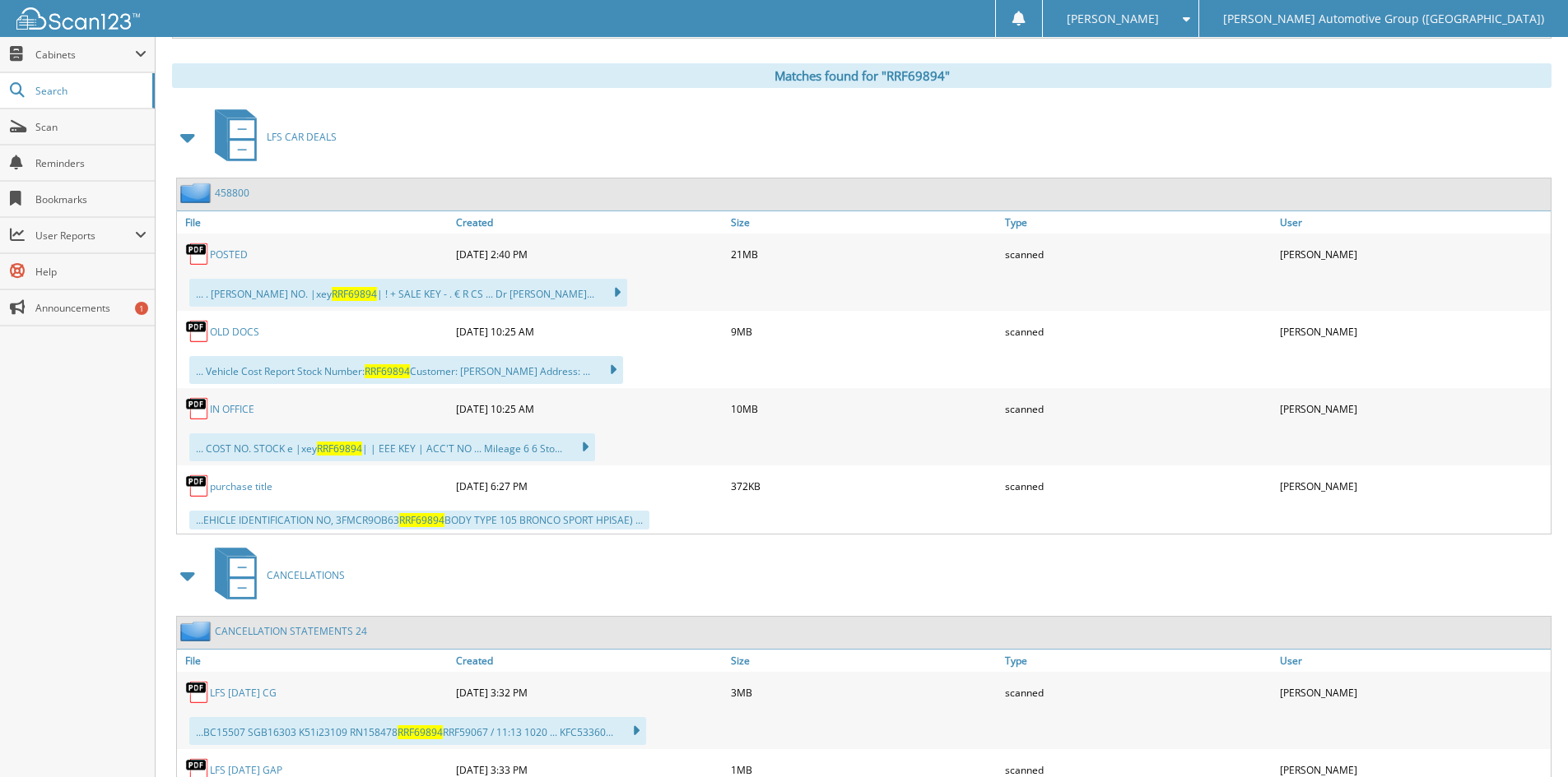
click at [230, 251] on link "POSTED" at bounding box center [228, 254] width 38 height 14
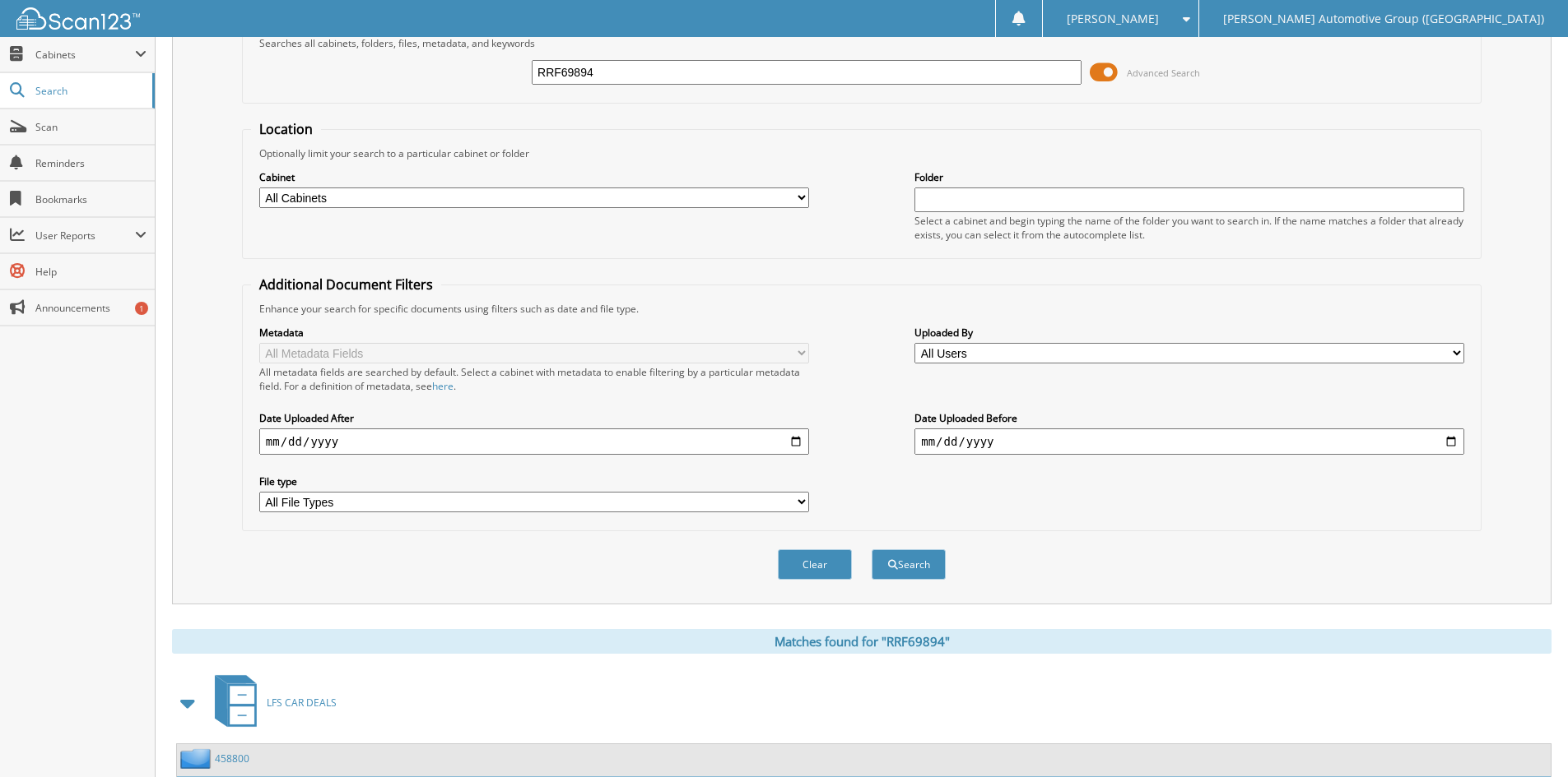
scroll to position [0, 0]
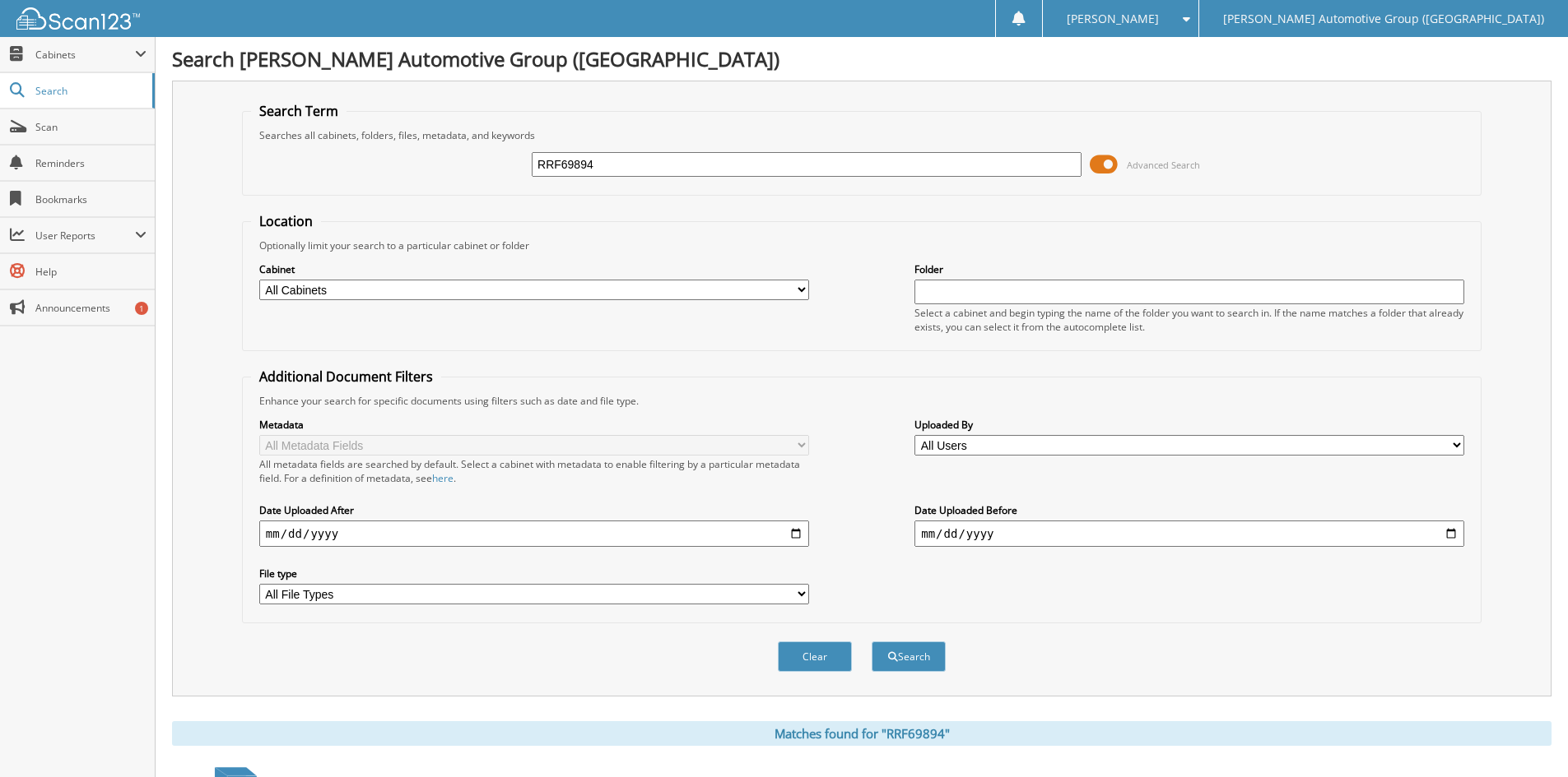
click at [620, 168] on input "RRF69894" at bounding box center [806, 164] width 550 height 24
click at [620, 167] on input "RRF69894" at bounding box center [806, 164] width 550 height 24
type input "RKF09658"
click at [871, 642] on button "Search" at bounding box center [908, 657] width 74 height 30
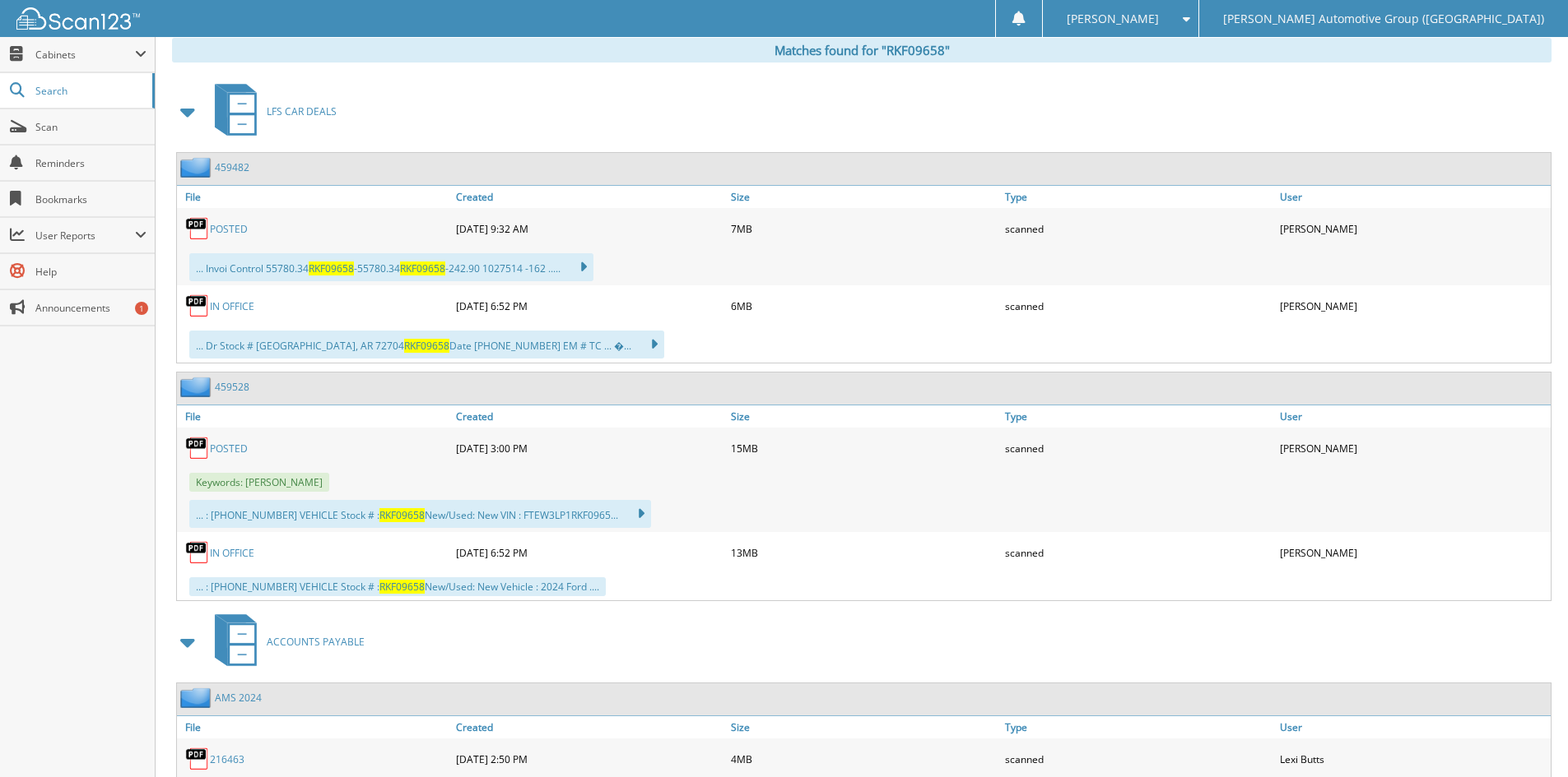
scroll to position [678, 0]
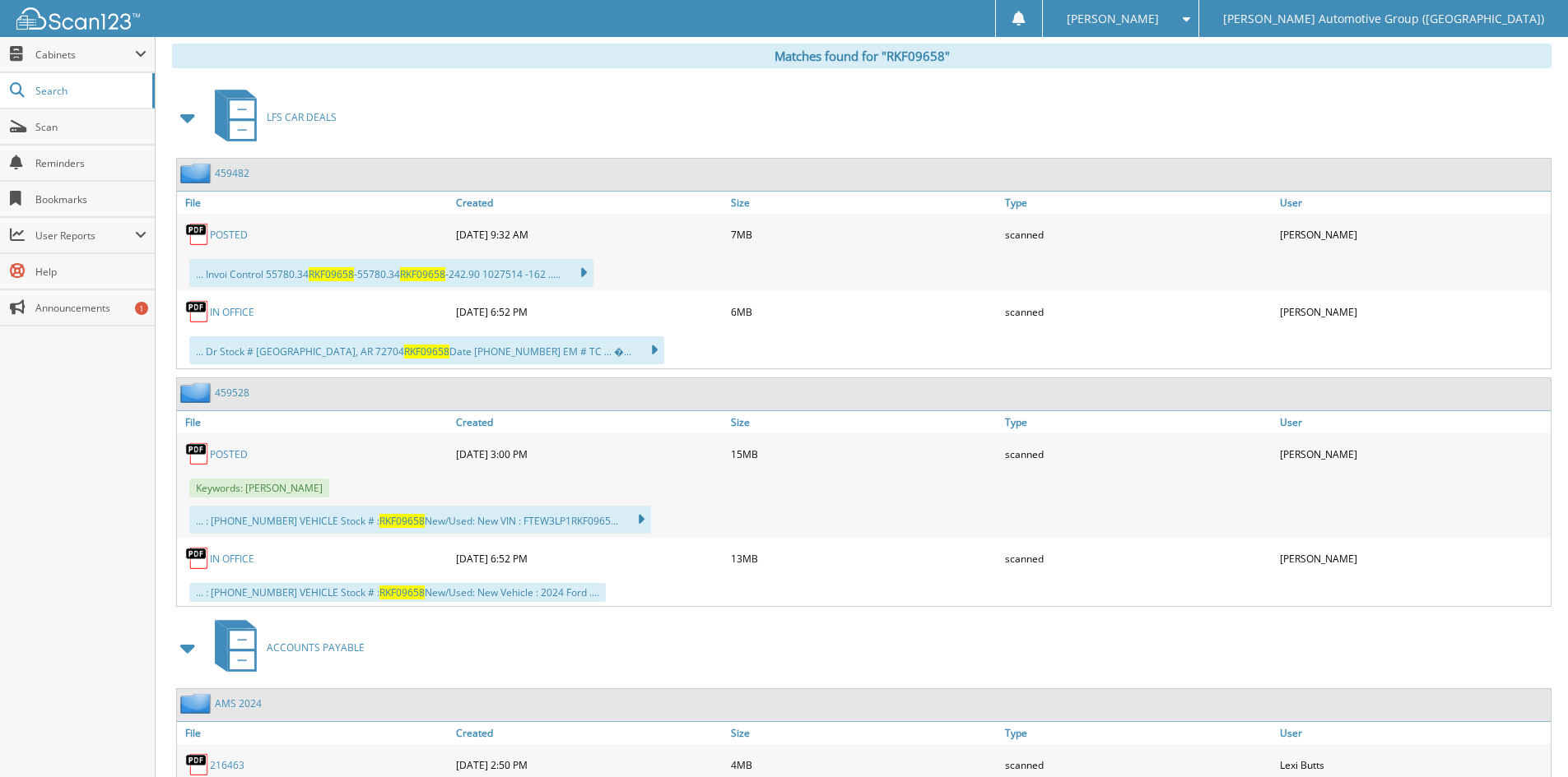
click at [226, 232] on link "POSTED" at bounding box center [228, 235] width 38 height 14
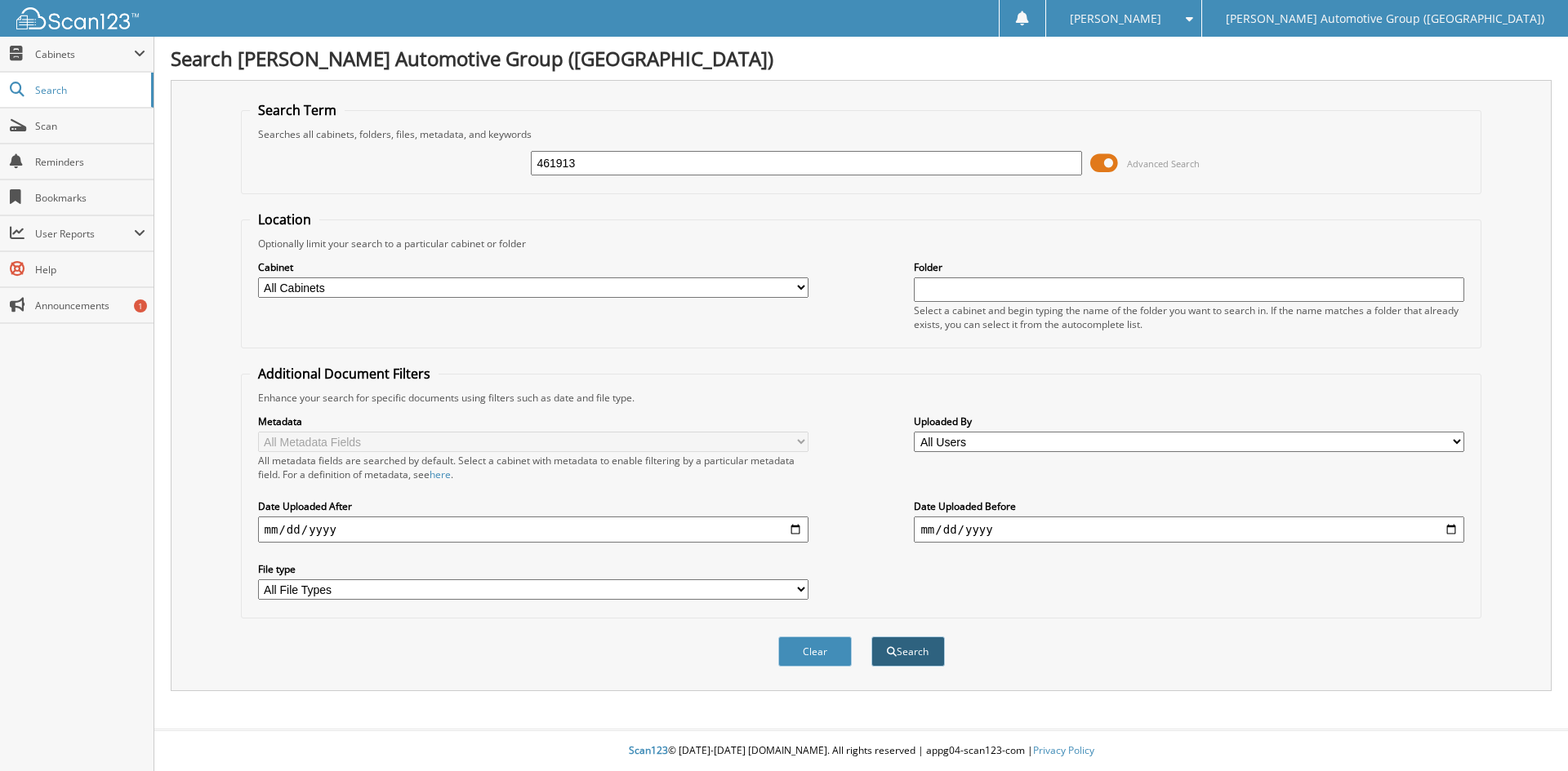
type input "461913"
click at [909, 651] on button "Search" at bounding box center [908, 651] width 73 height 30
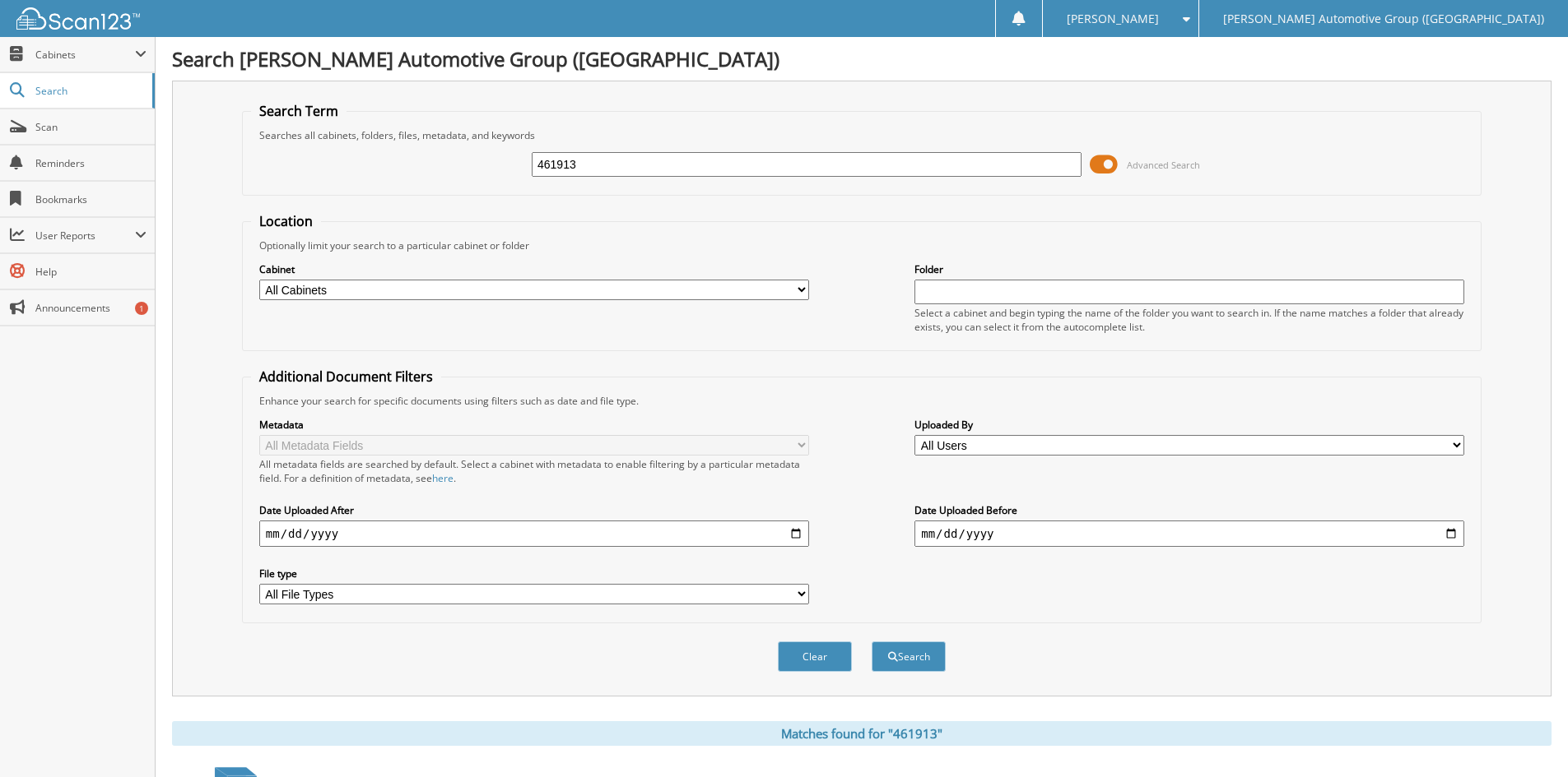
scroll to position [576, 0]
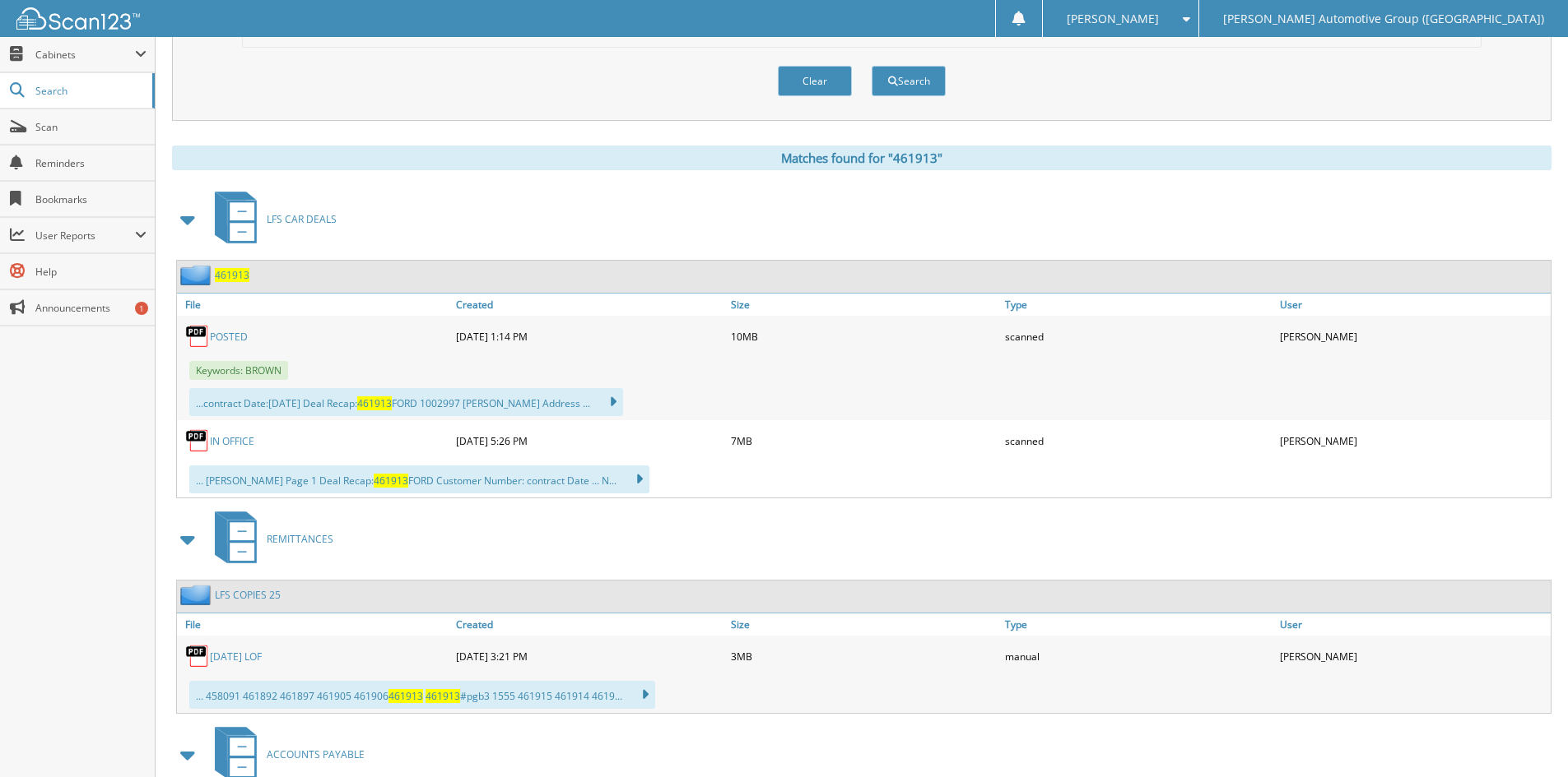
click at [232, 273] on span "461913" at bounding box center [232, 275] width 35 height 14
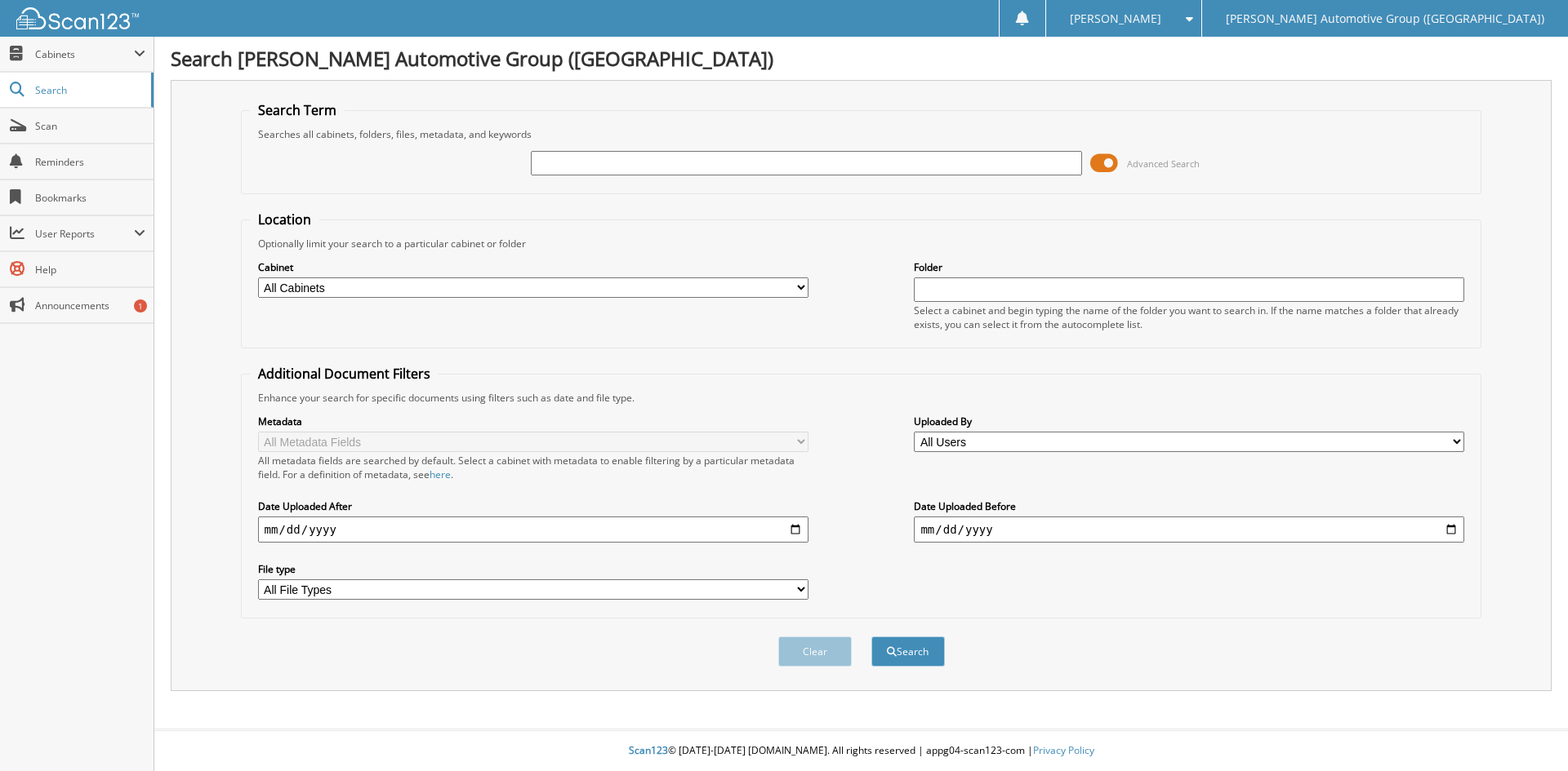
click at [601, 157] on input "text" at bounding box center [806, 163] width 551 height 24
type input "351669"
click at [872, 637] on button "Search" at bounding box center [908, 651] width 73 height 30
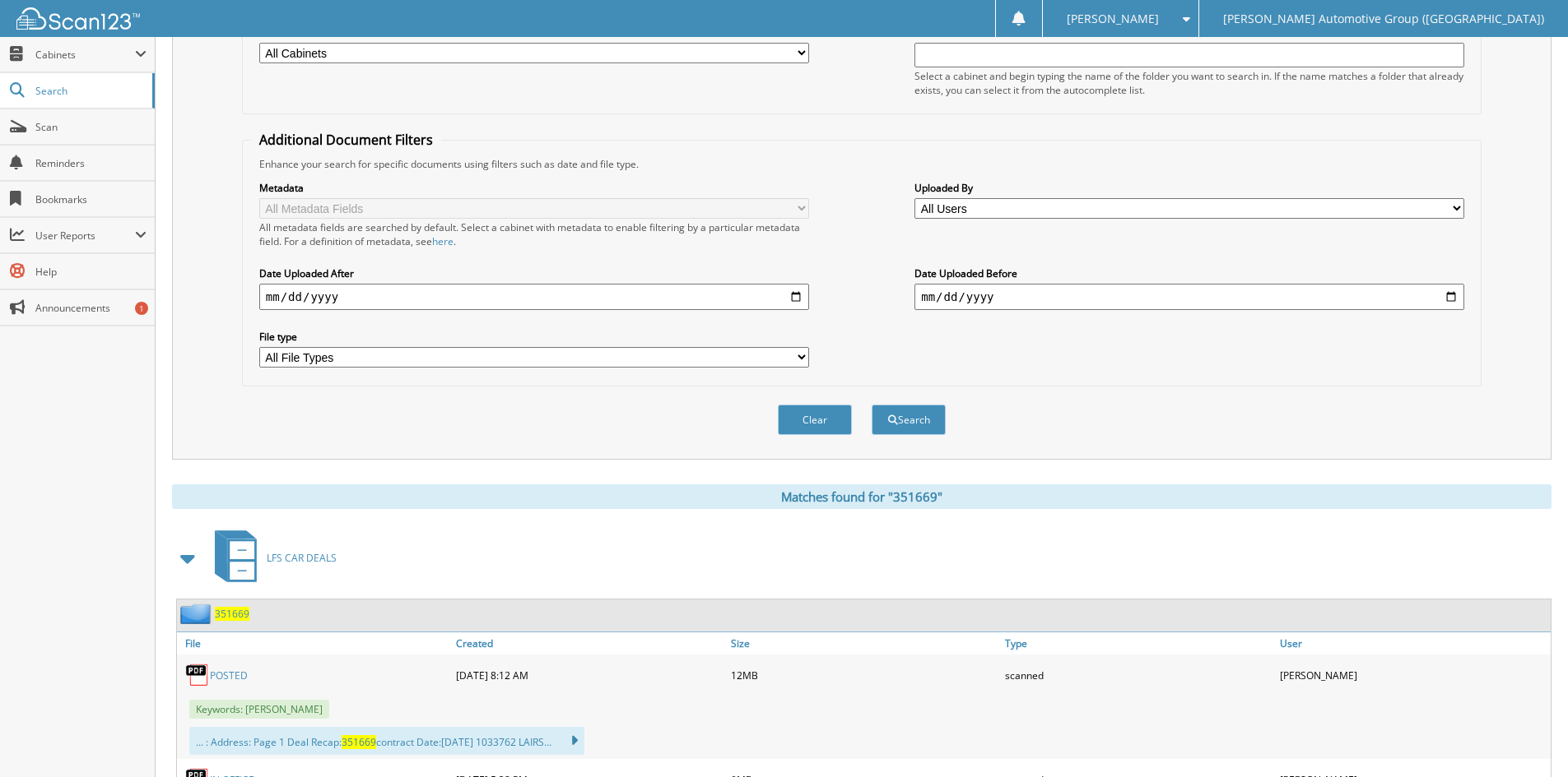
scroll to position [493, 0]
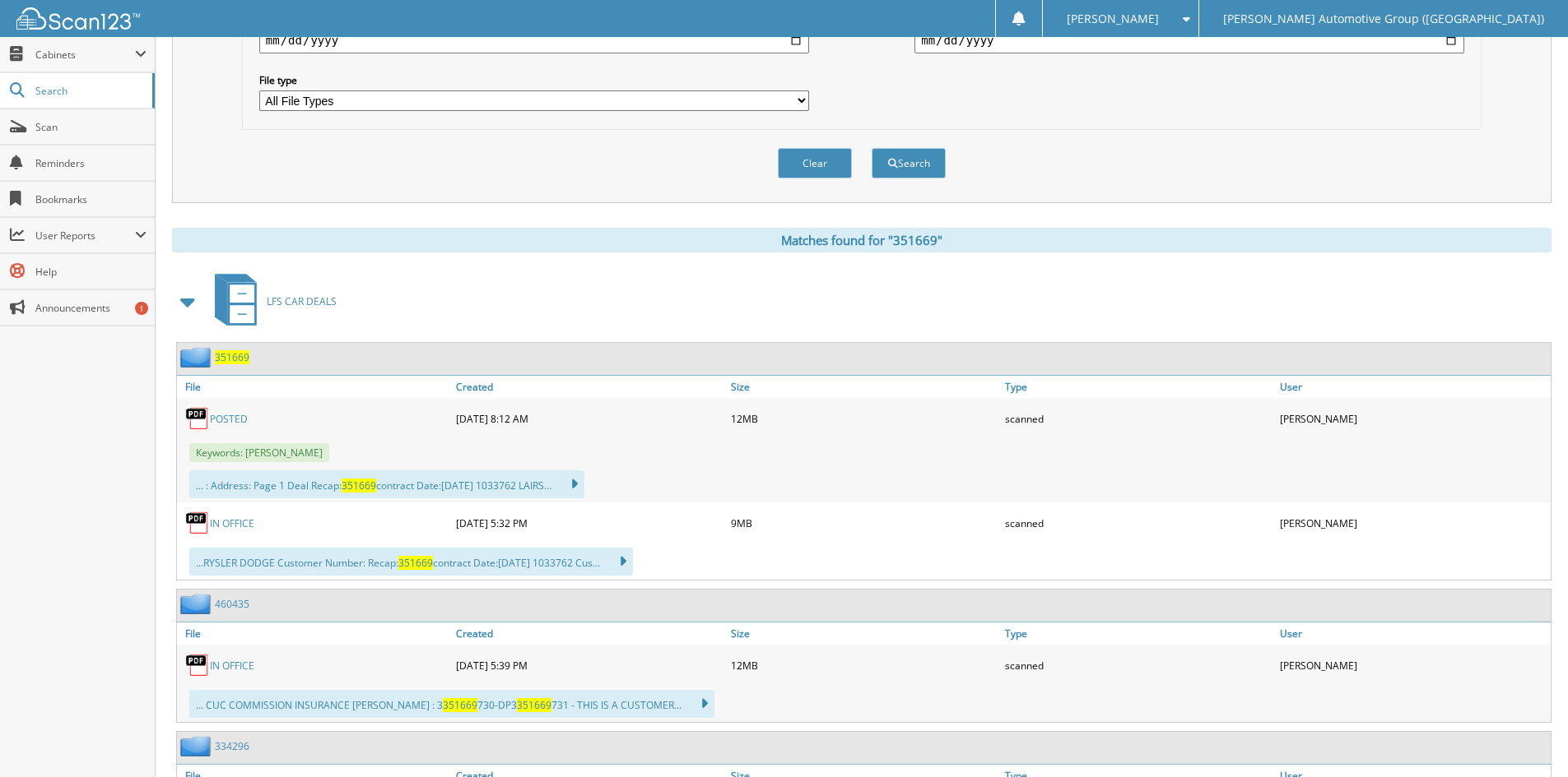
click at [229, 359] on span "351669" at bounding box center [232, 357] width 35 height 14
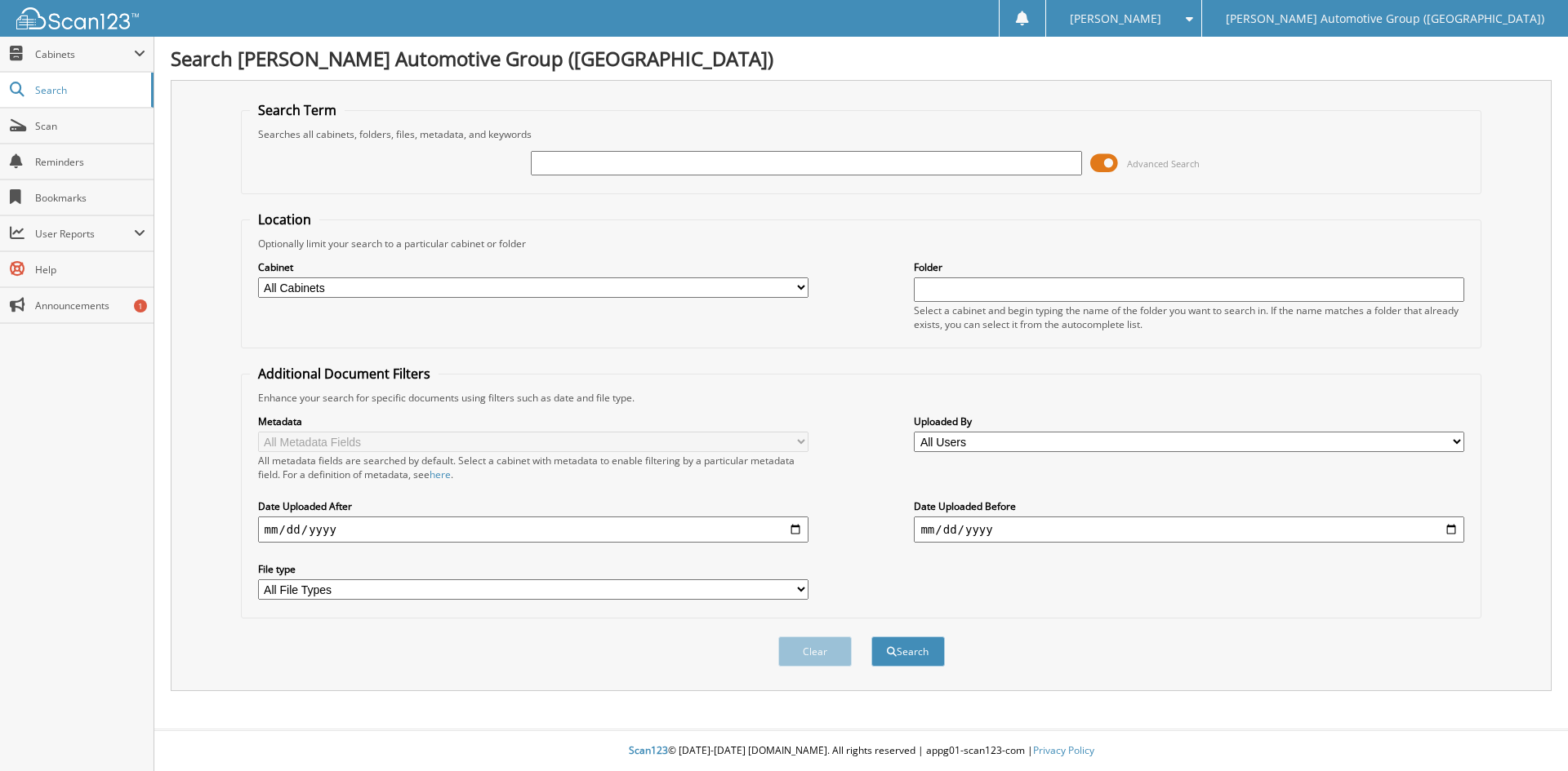
click at [563, 160] on input "text" at bounding box center [806, 163] width 551 height 24
type input "461856"
click at [916, 649] on button "Search" at bounding box center [908, 651] width 73 height 30
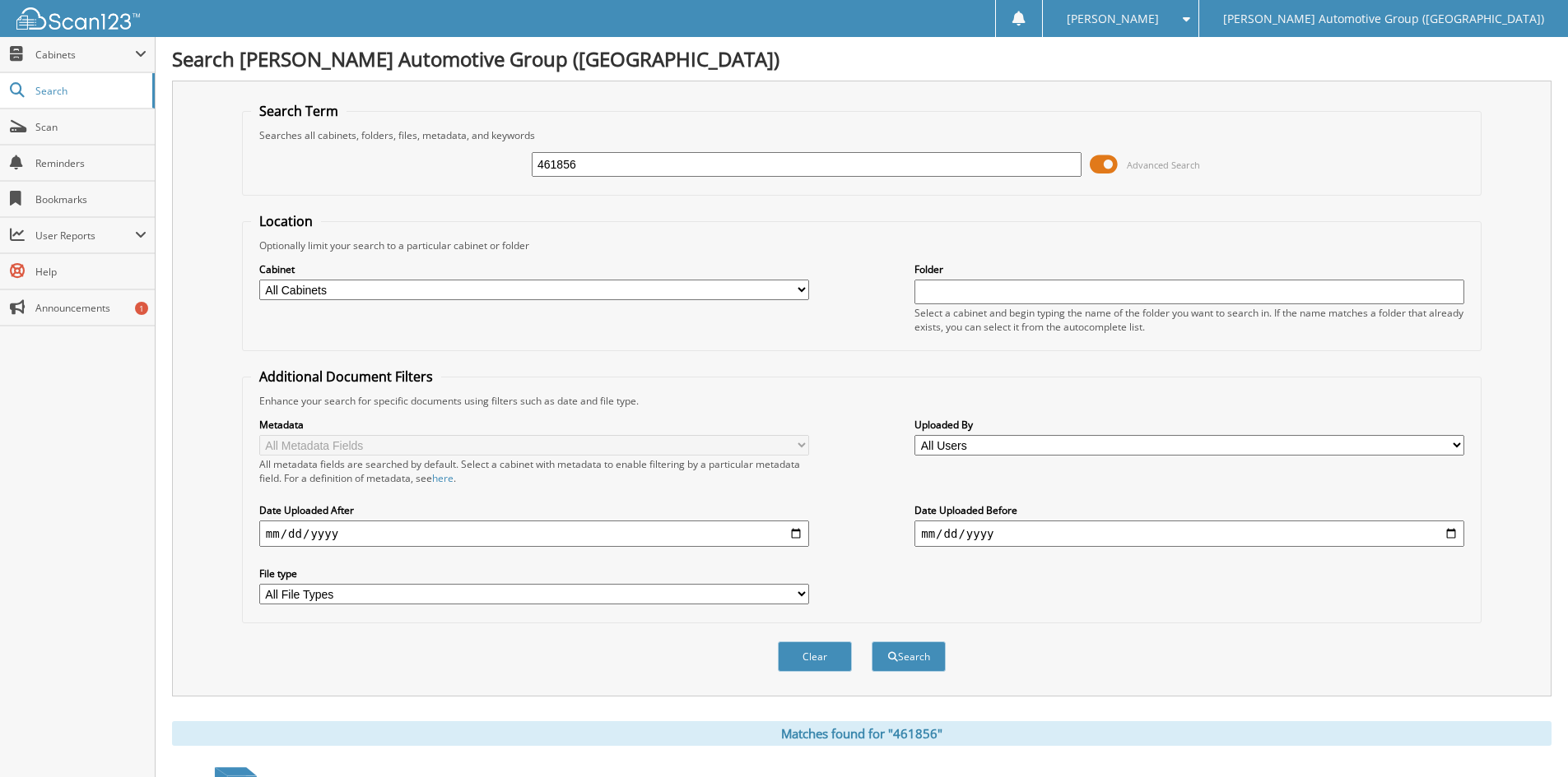
scroll to position [493, 0]
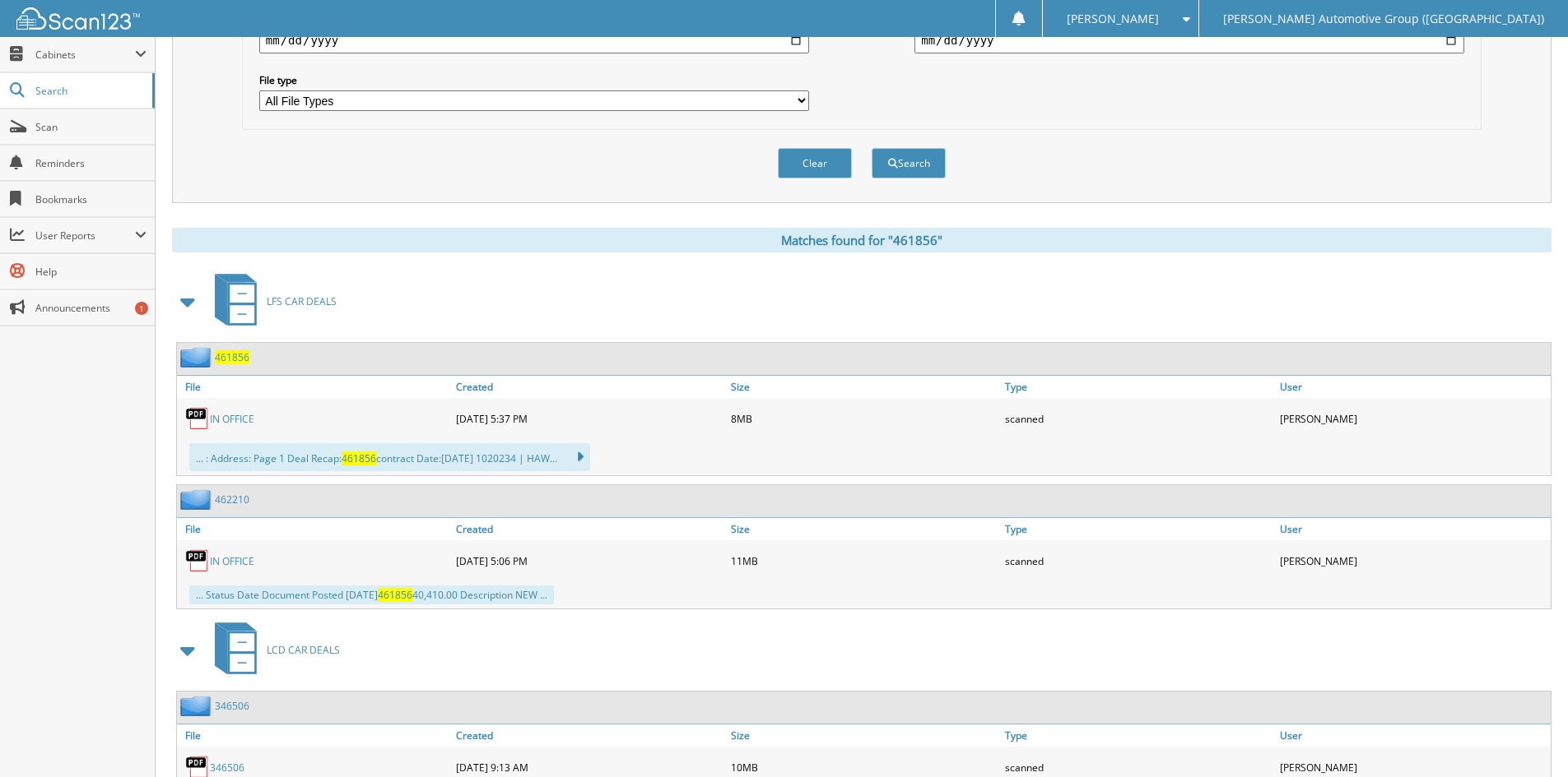
click at [241, 358] on span "461856" at bounding box center [232, 357] width 35 height 14
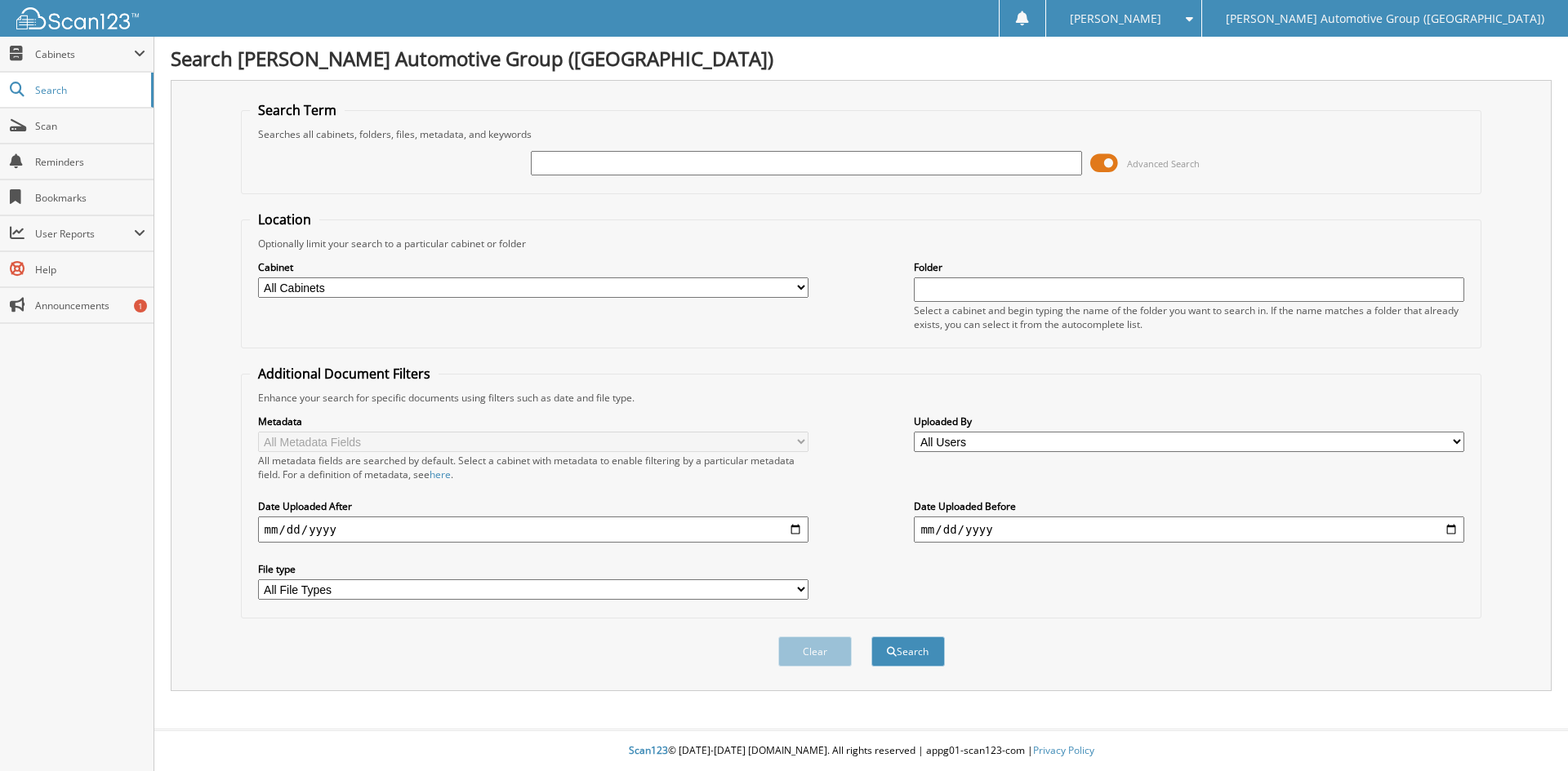
click at [611, 164] on input "text" at bounding box center [806, 163] width 551 height 24
type input "462492"
click at [872, 637] on button "Search" at bounding box center [908, 651] width 73 height 30
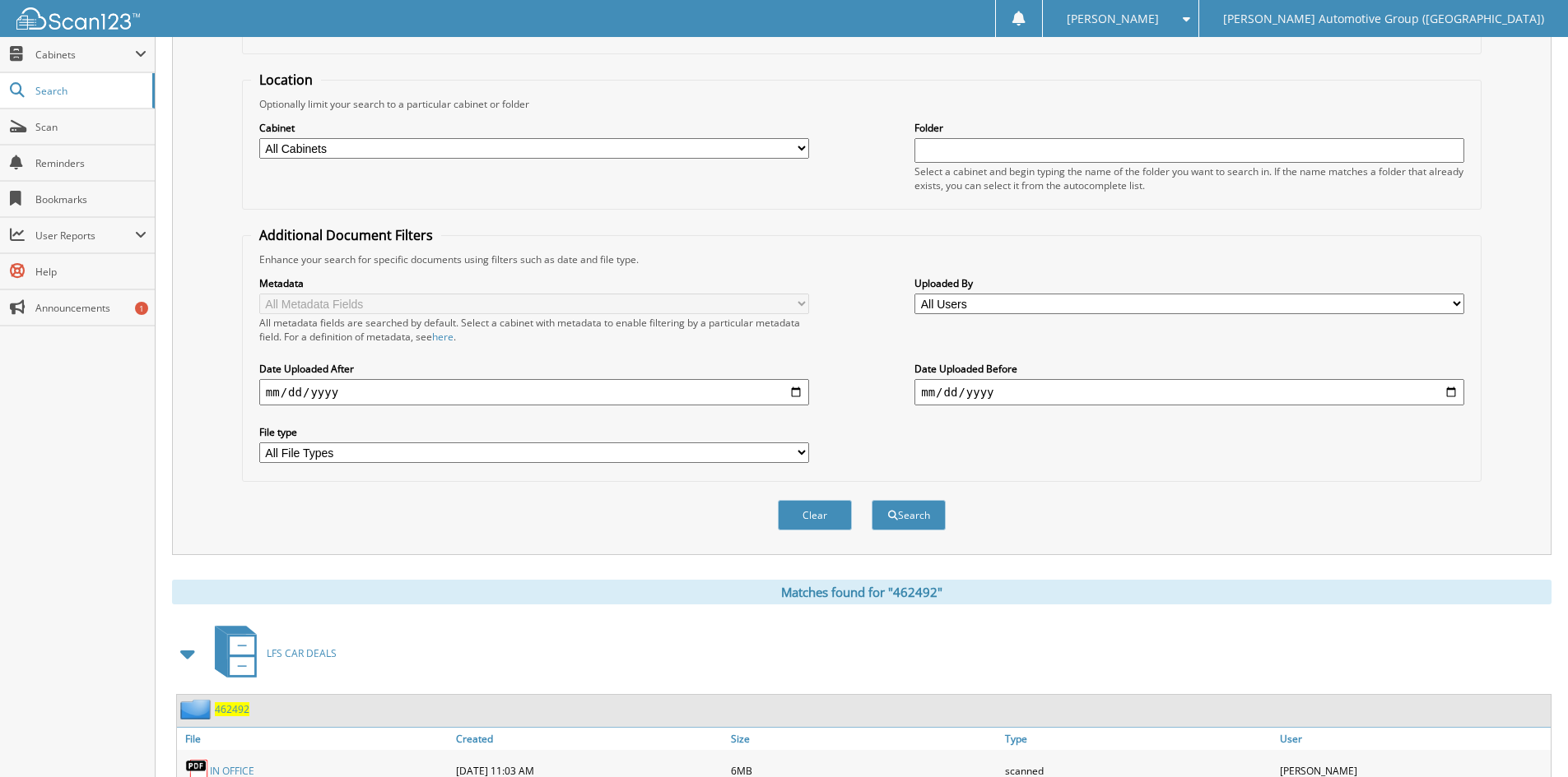
scroll to position [412, 0]
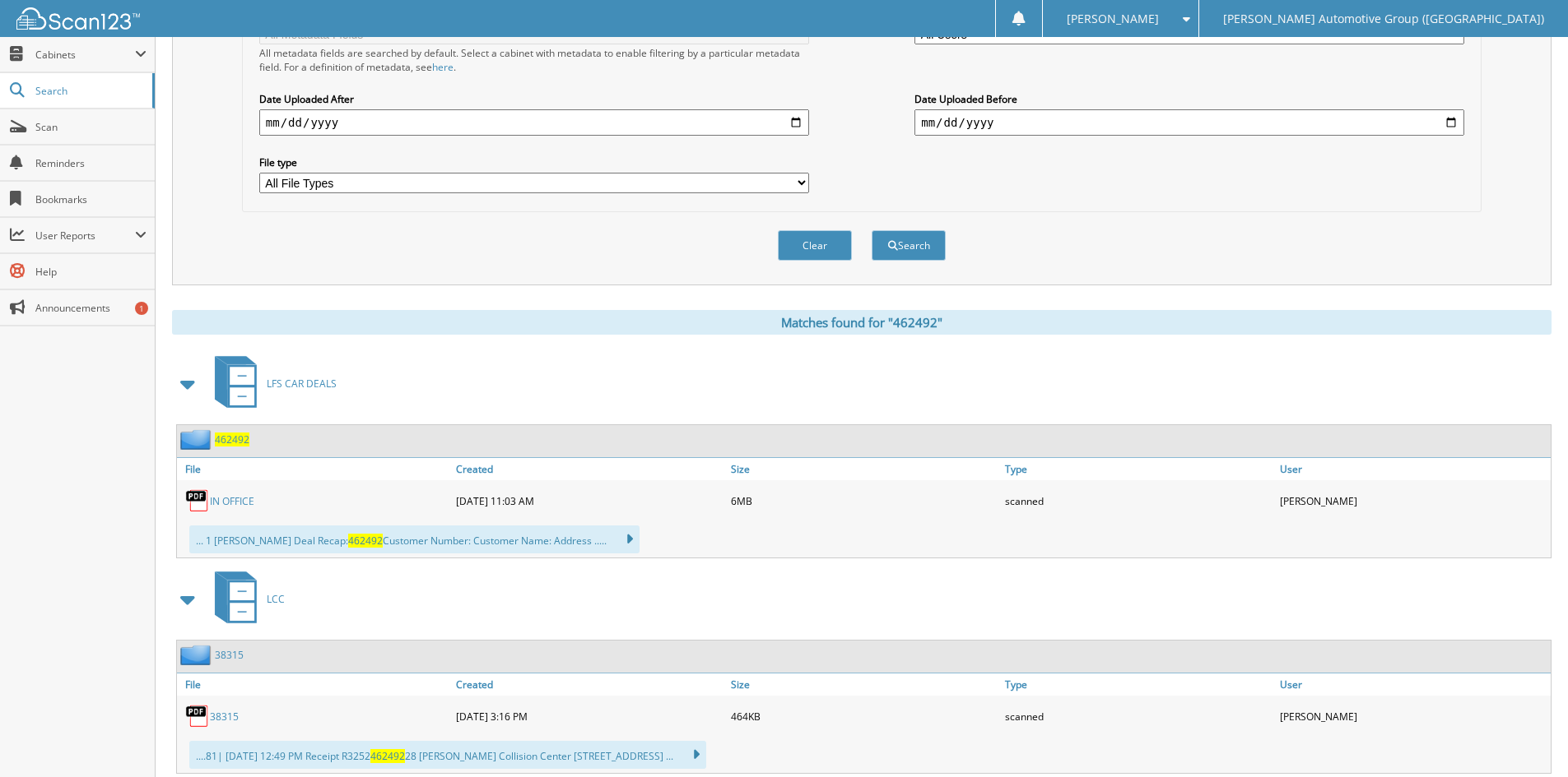
click at [235, 439] on span "462492" at bounding box center [232, 440] width 35 height 14
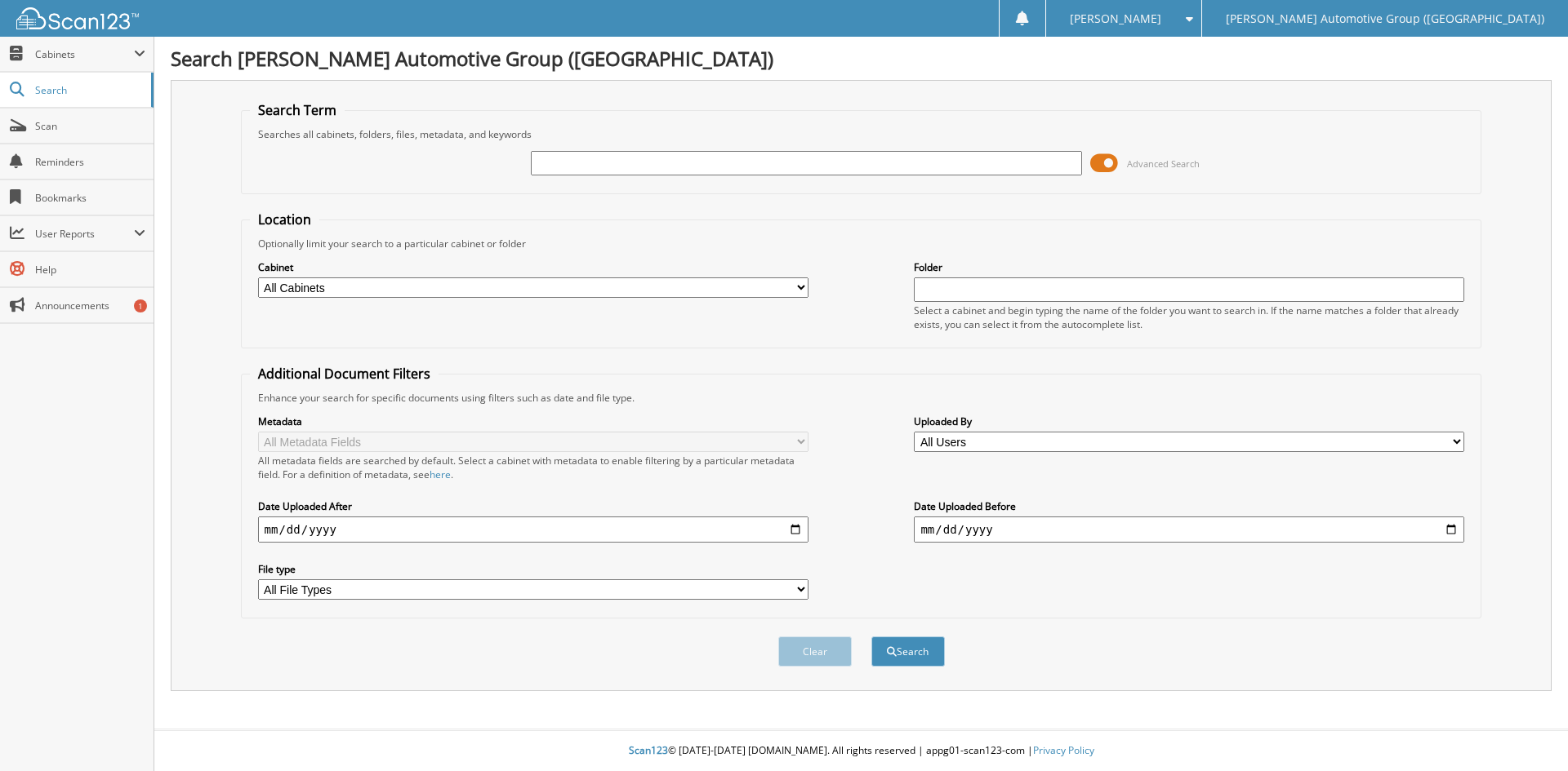
click at [563, 162] on input "text" at bounding box center [806, 163] width 551 height 24
type input "462280"
click at [872, 637] on button "Search" at bounding box center [908, 651] width 73 height 30
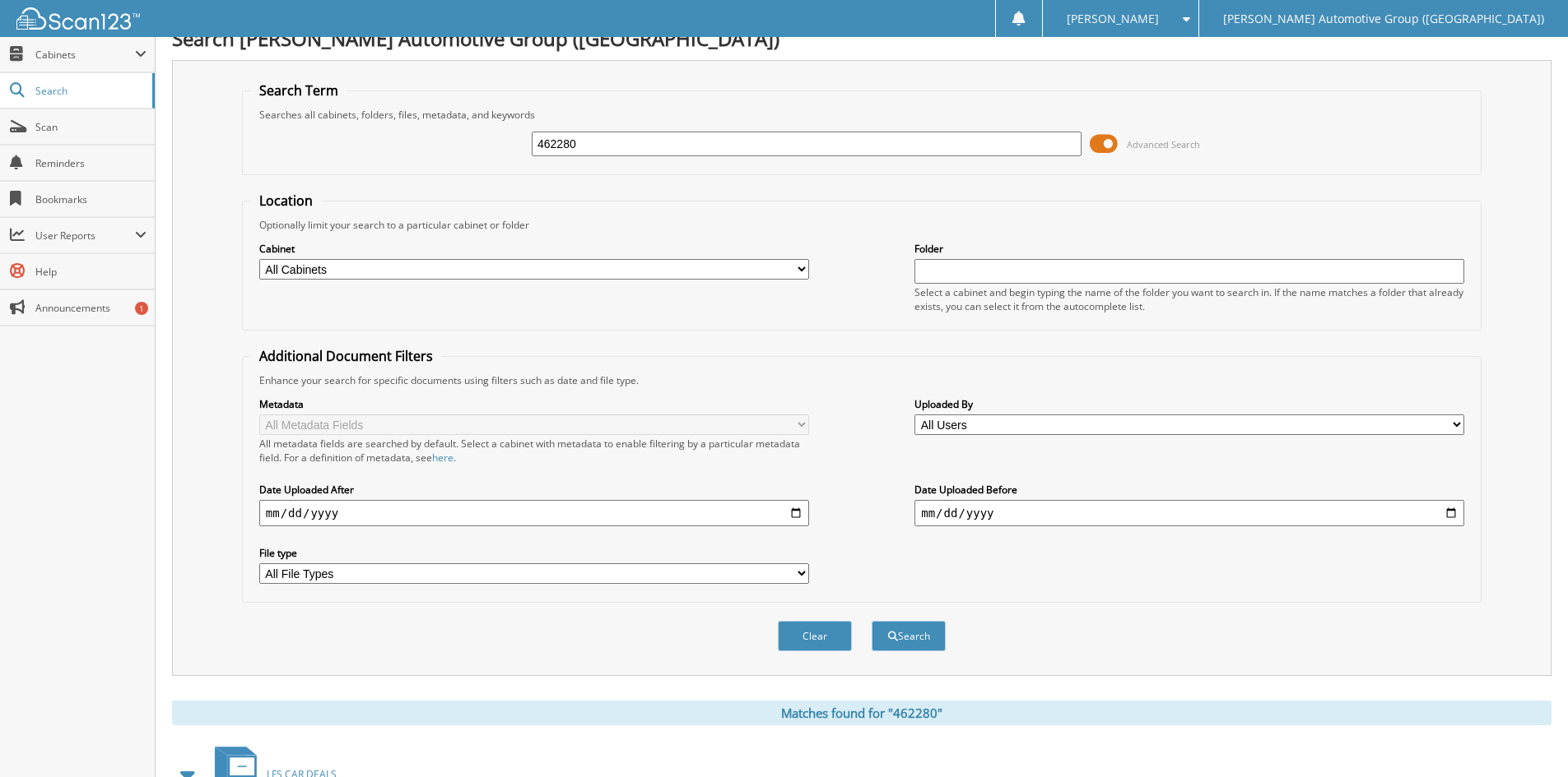
scroll to position [412, 0]
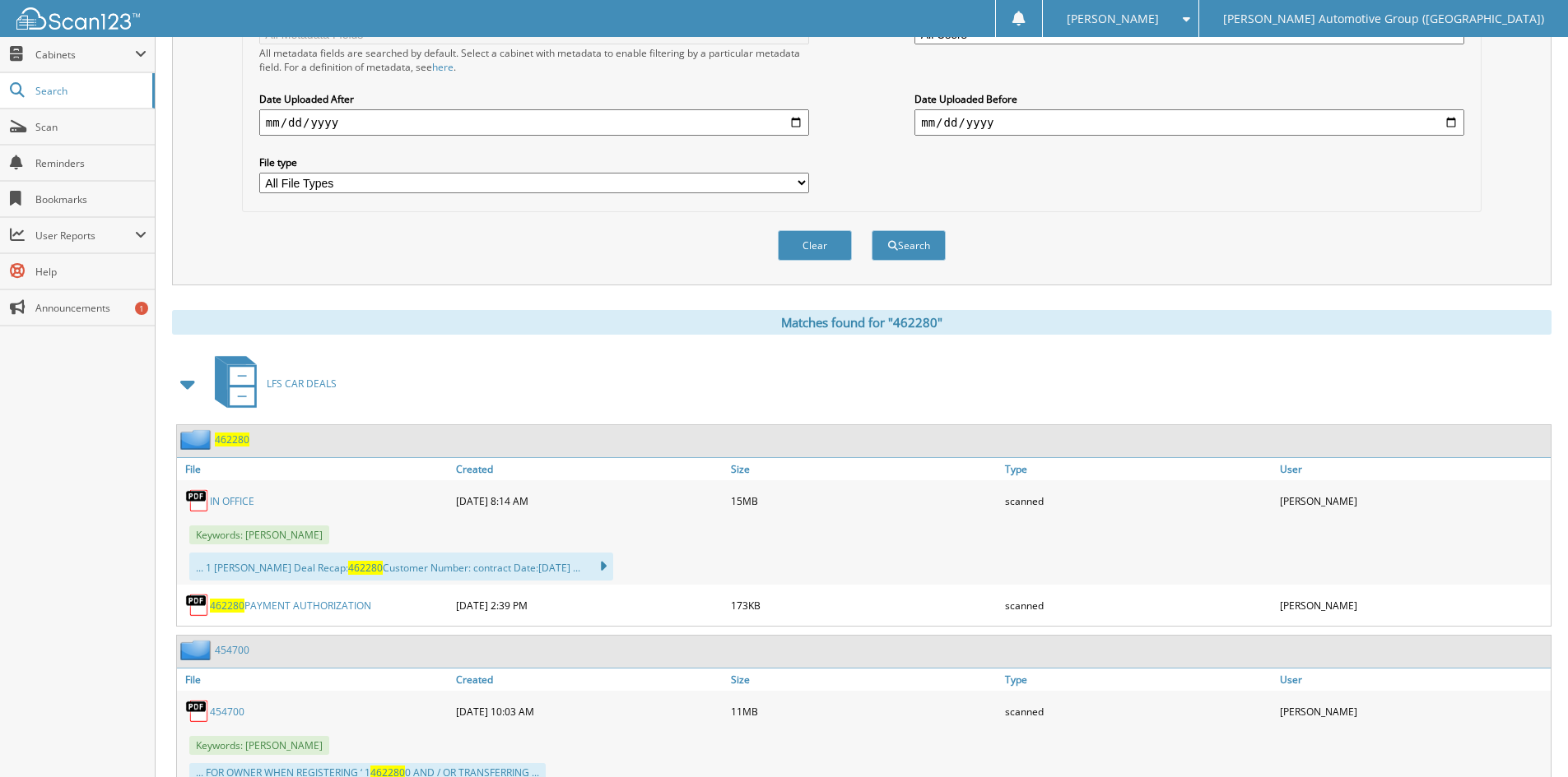
click at [235, 440] on span "462280" at bounding box center [232, 440] width 35 height 14
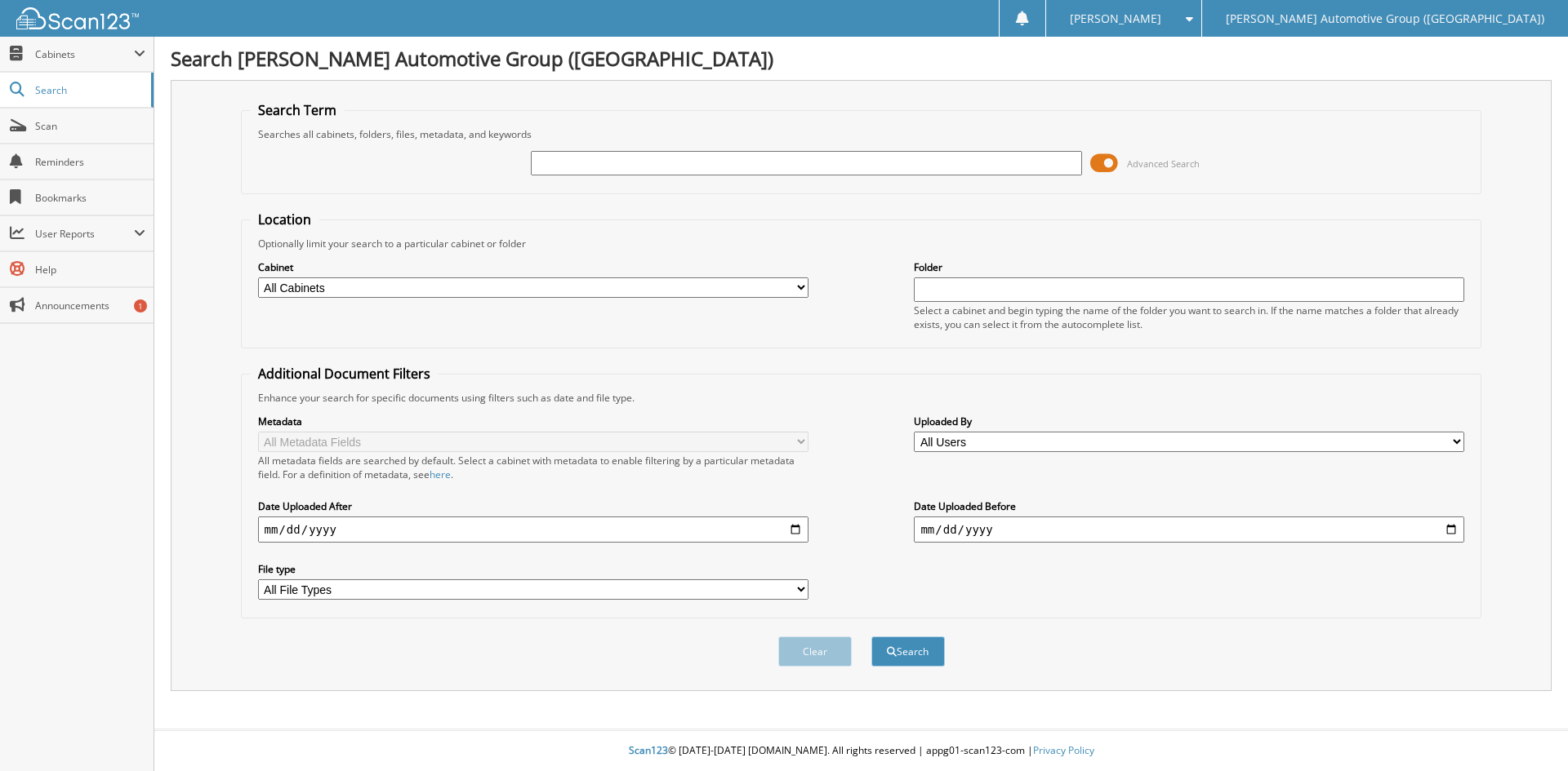
click at [611, 157] on input "text" at bounding box center [806, 163] width 551 height 24
type input "462193"
click at [872, 637] on button "Search" at bounding box center [908, 651] width 73 height 30
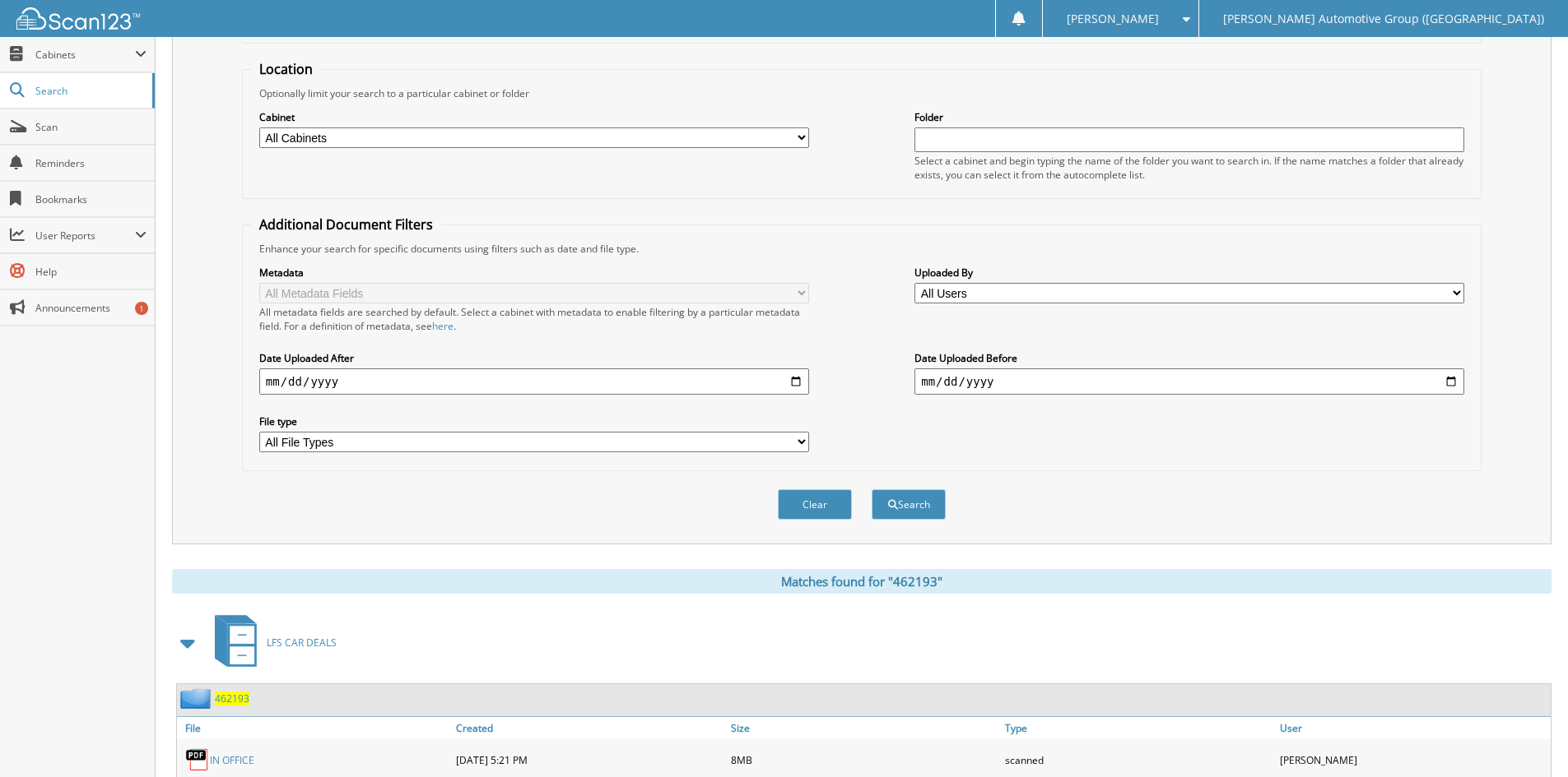
scroll to position [493, 0]
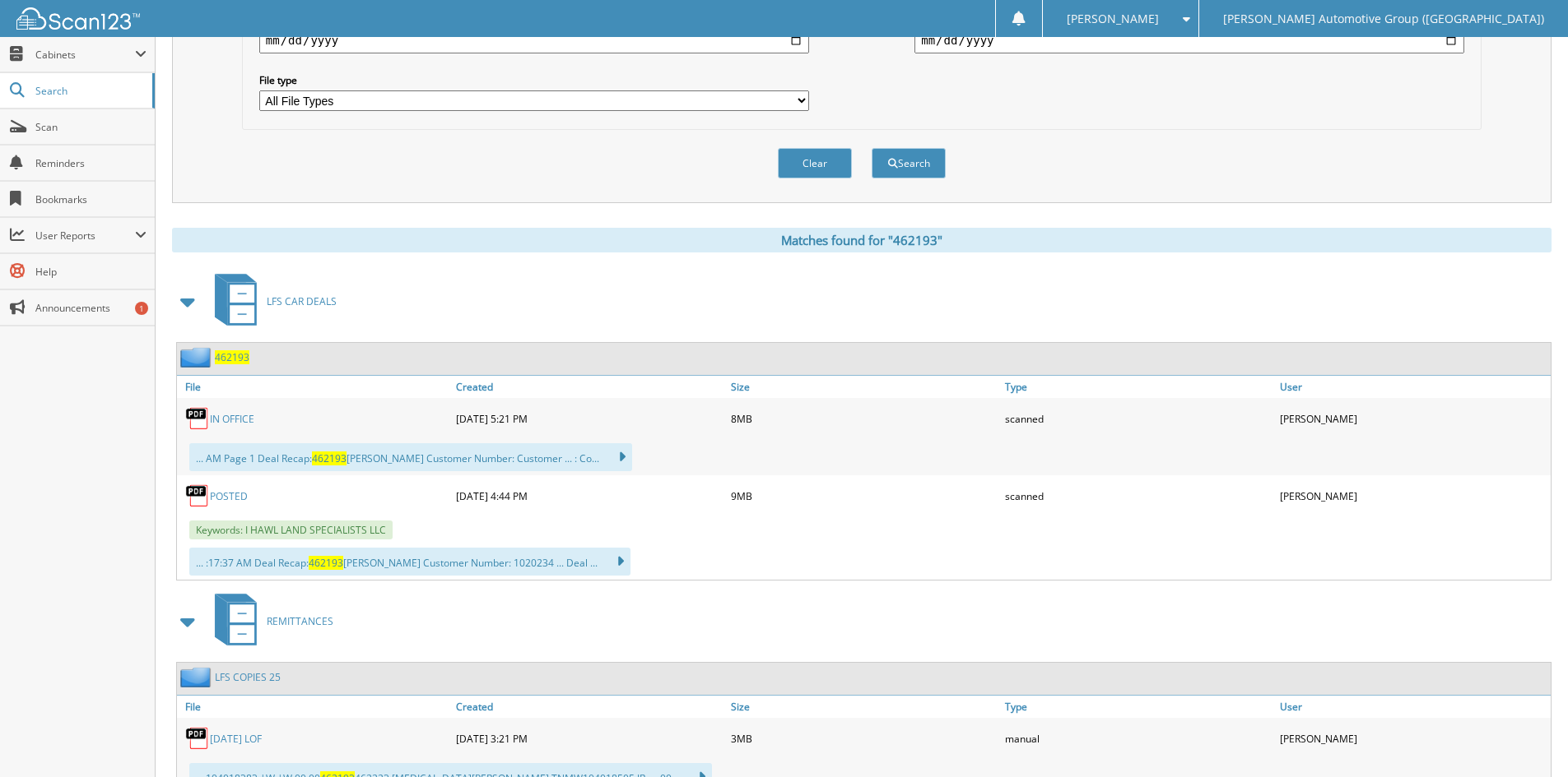
click at [223, 357] on span "462193" at bounding box center [232, 357] width 35 height 14
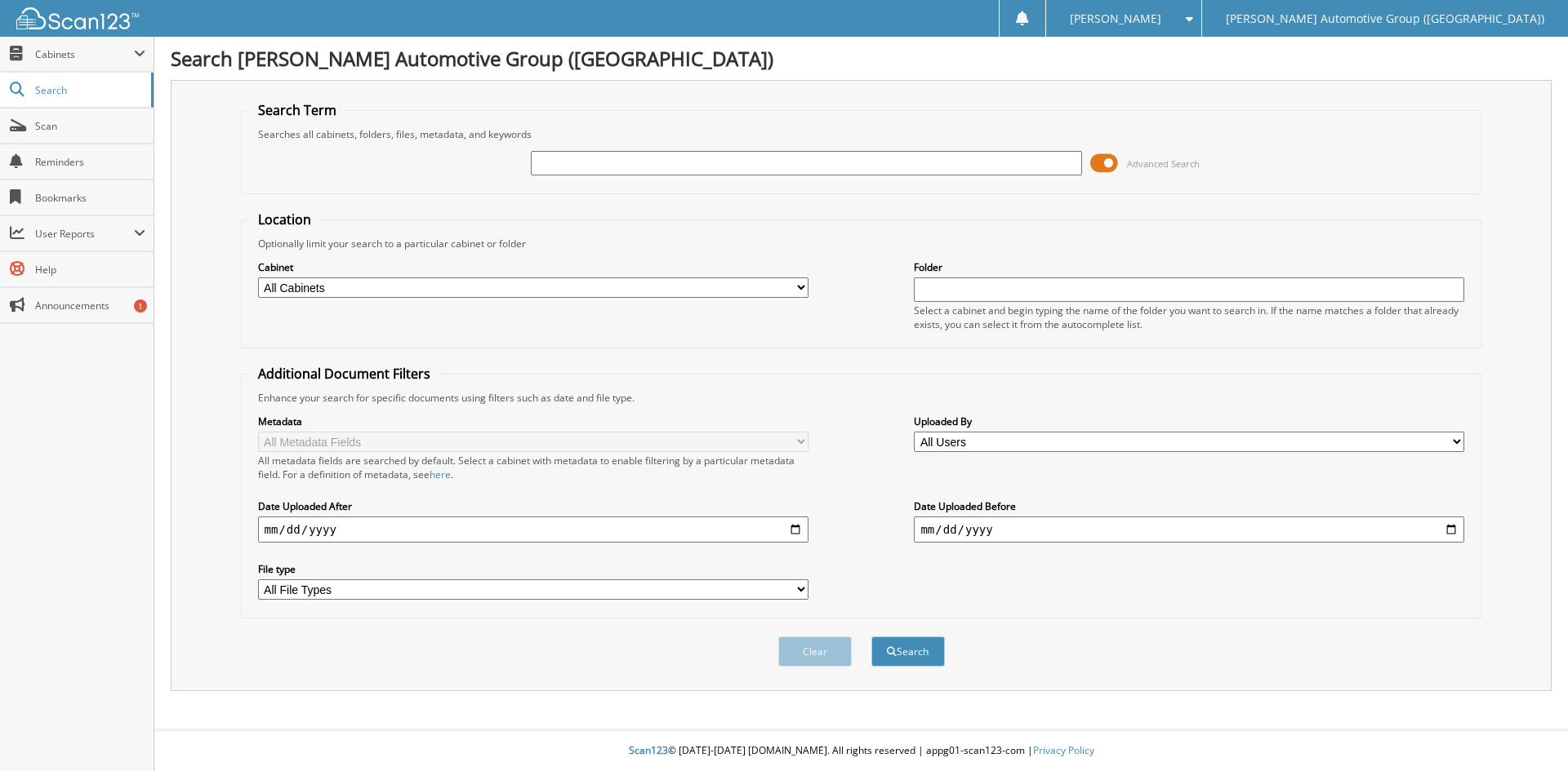
click at [561, 163] on input "text" at bounding box center [806, 163] width 551 height 24
type input "462415"
click at [872, 637] on button "Search" at bounding box center [908, 651] width 73 height 30
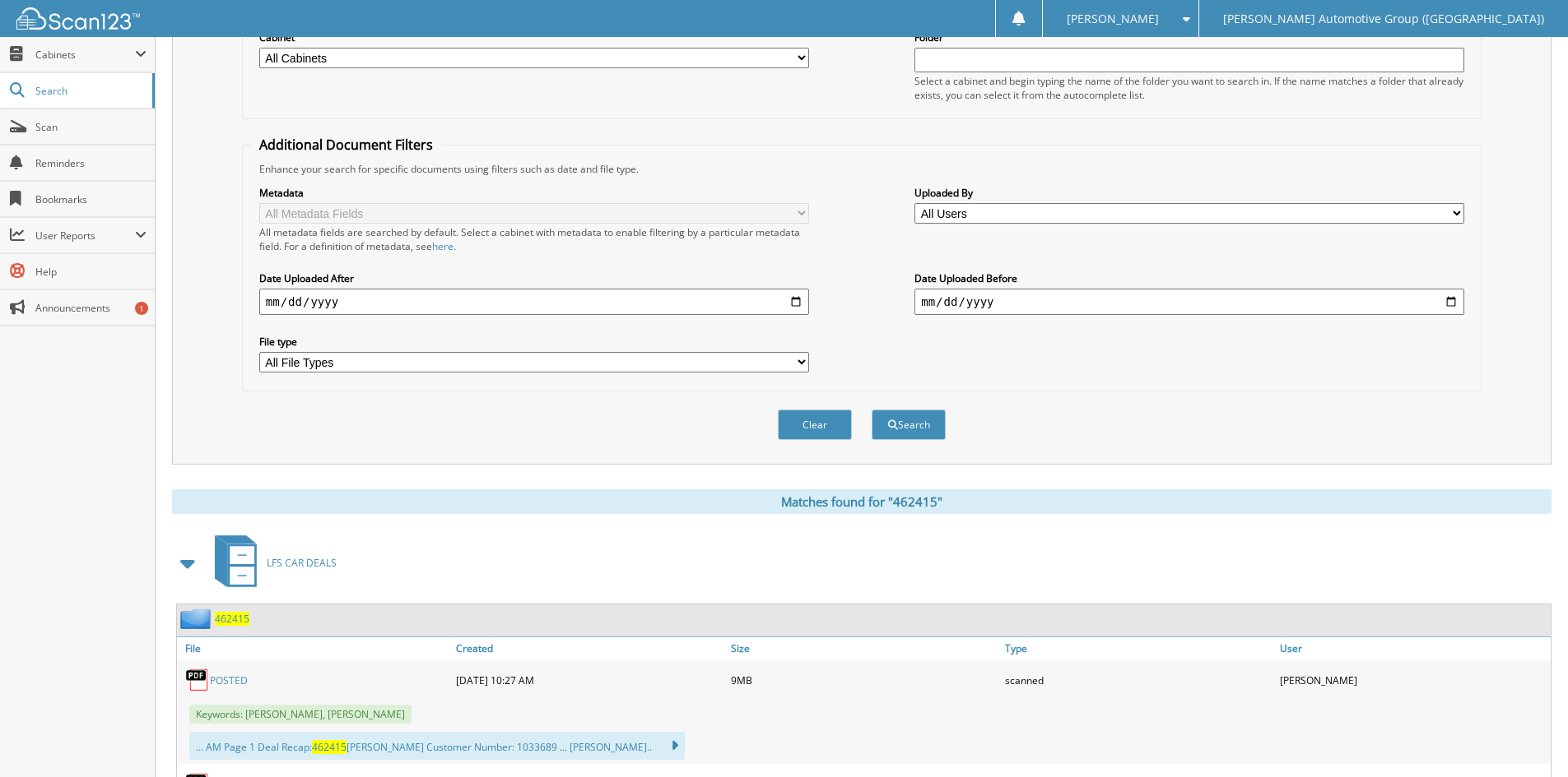
scroll to position [493, 0]
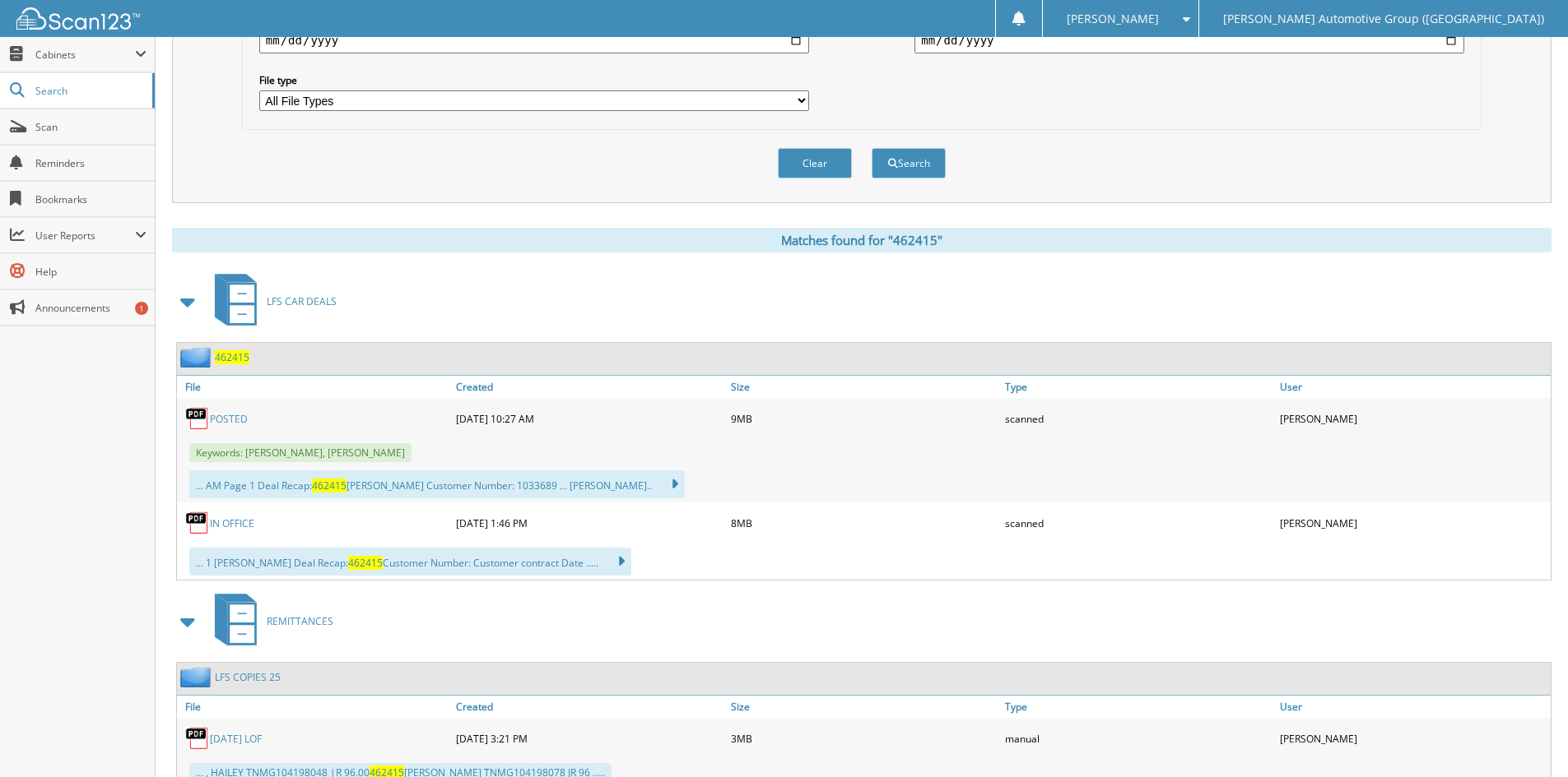
click at [230, 356] on span "462415" at bounding box center [232, 357] width 35 height 14
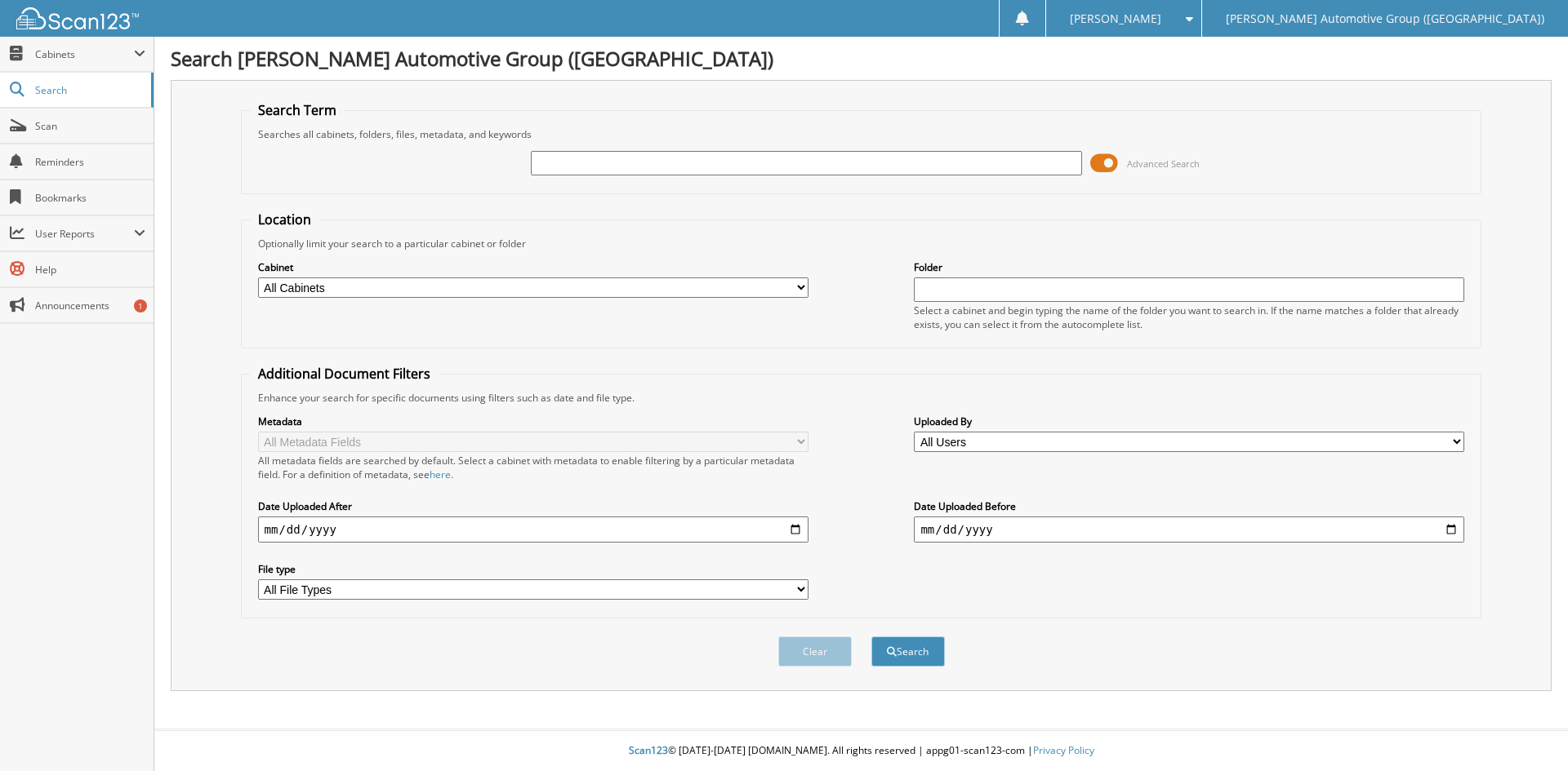
click at [557, 162] on input "text" at bounding box center [806, 163] width 551 height 24
type input "462436"
click at [872, 637] on button "Search" at bounding box center [908, 651] width 73 height 30
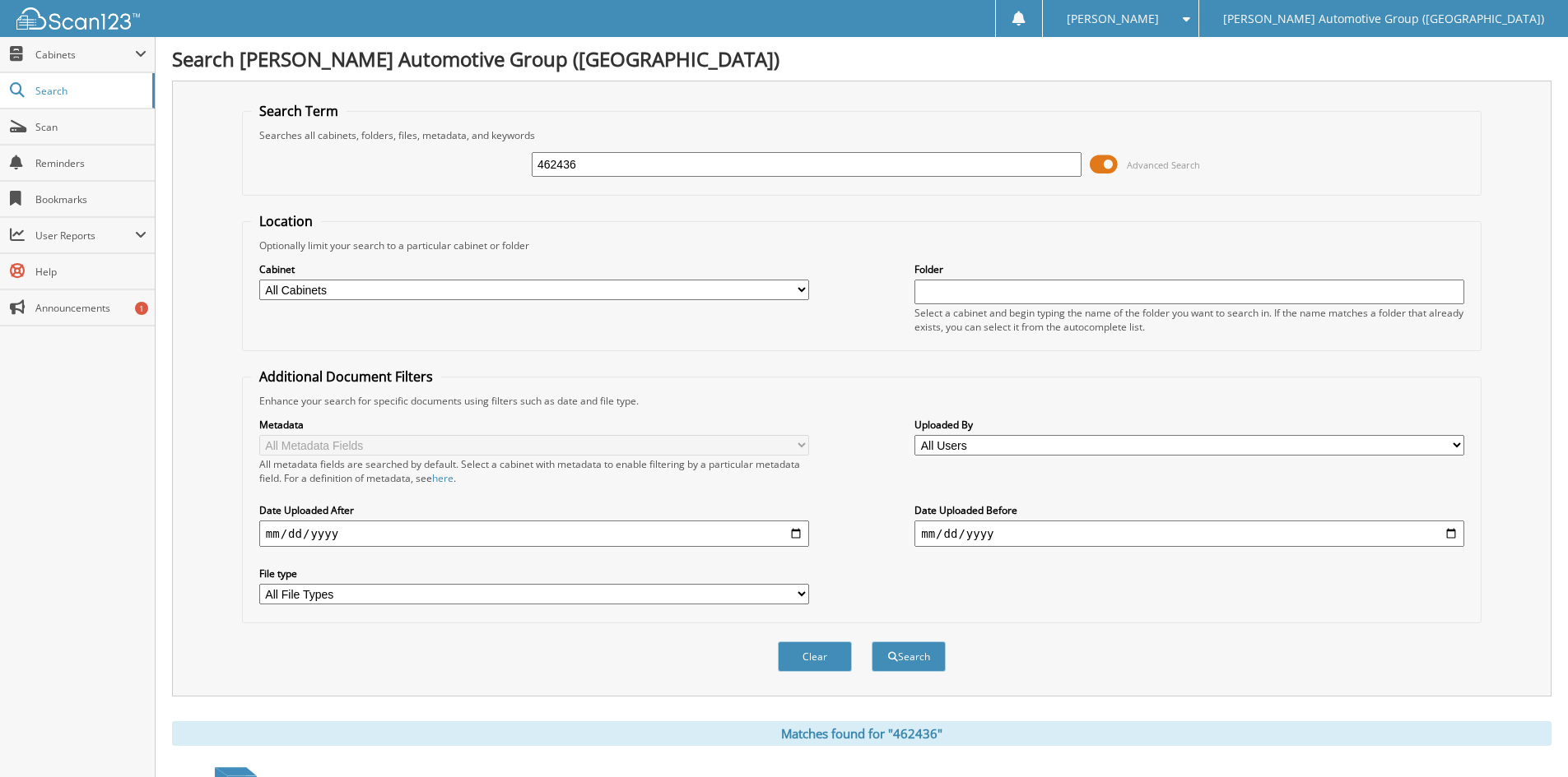
scroll to position [493, 0]
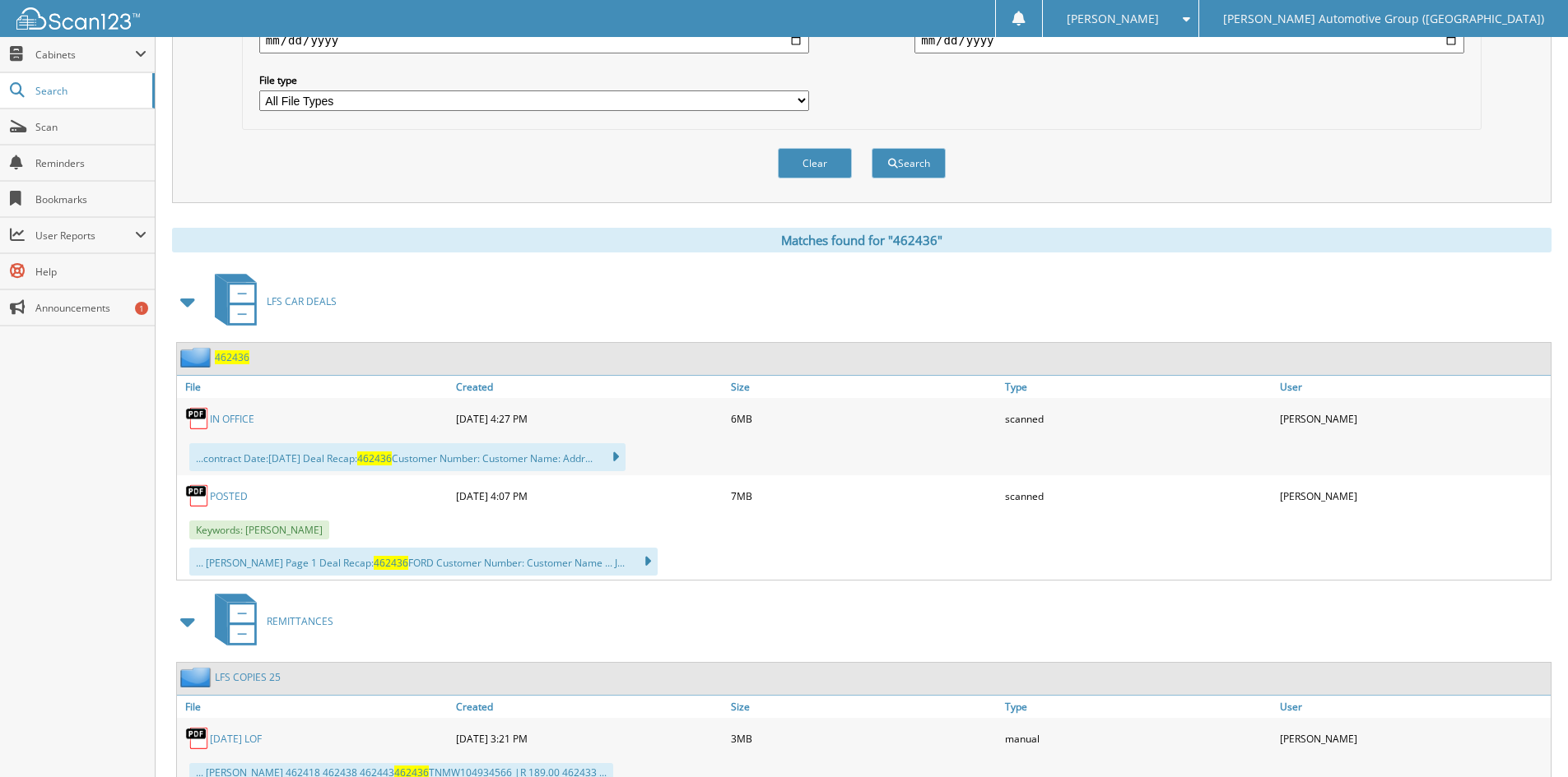
click at [232, 357] on span "462436" at bounding box center [232, 357] width 35 height 14
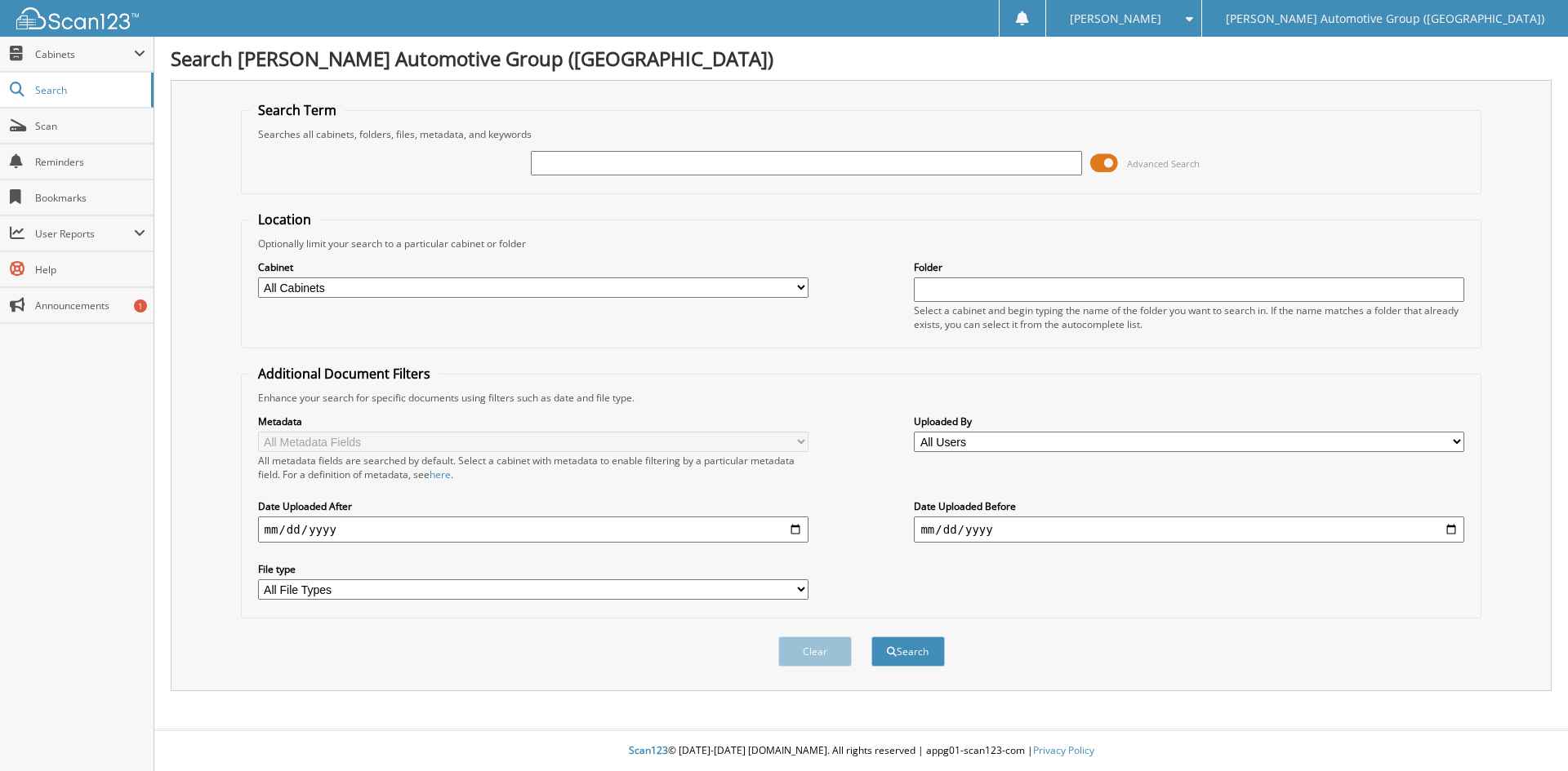
click at [571, 162] on input "text" at bounding box center [806, 163] width 551 height 24
type input "350363"
click at [872, 637] on button "Search" at bounding box center [908, 651] width 73 height 30
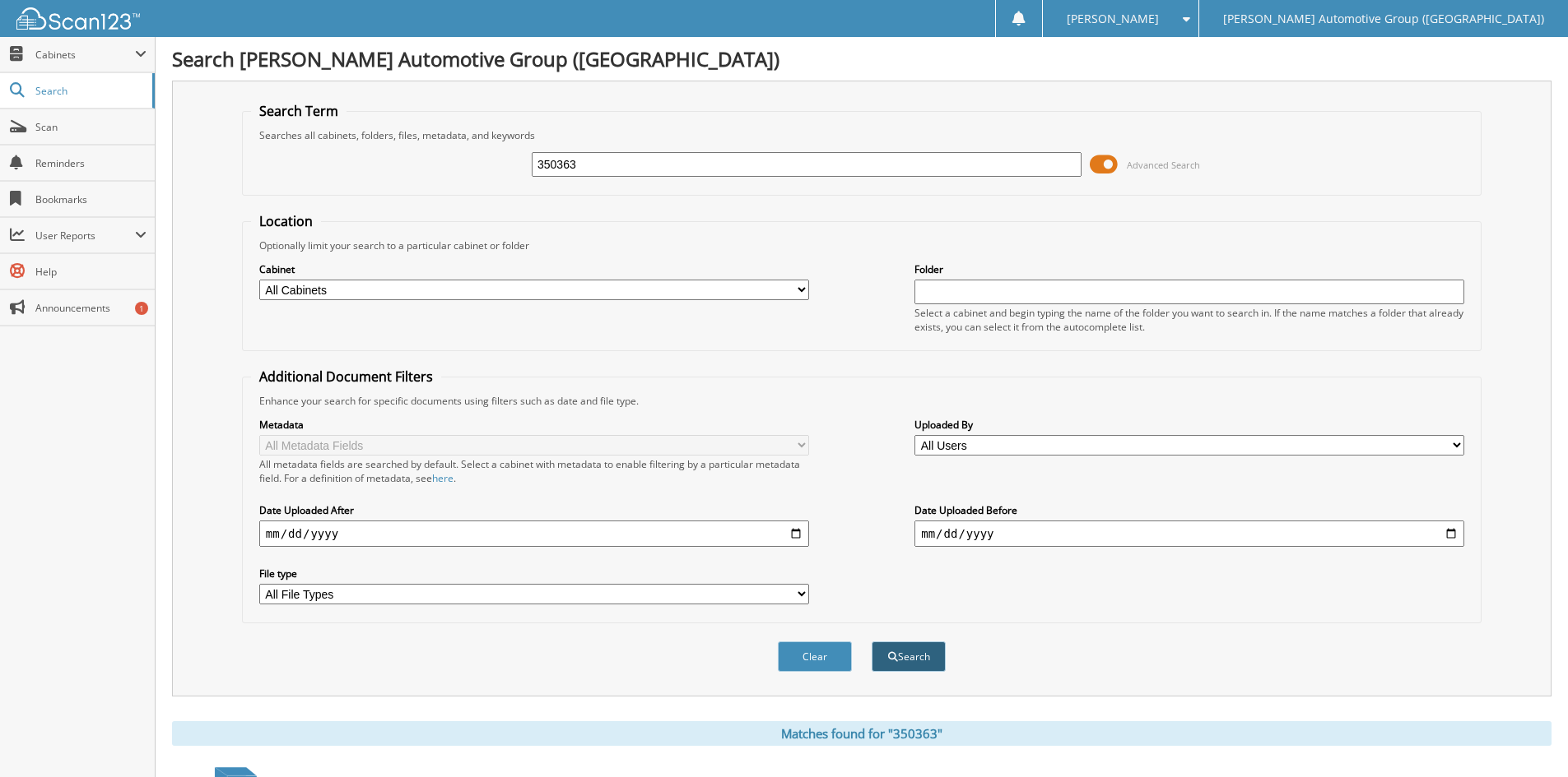
click at [925, 660] on button "Search" at bounding box center [908, 657] width 74 height 30
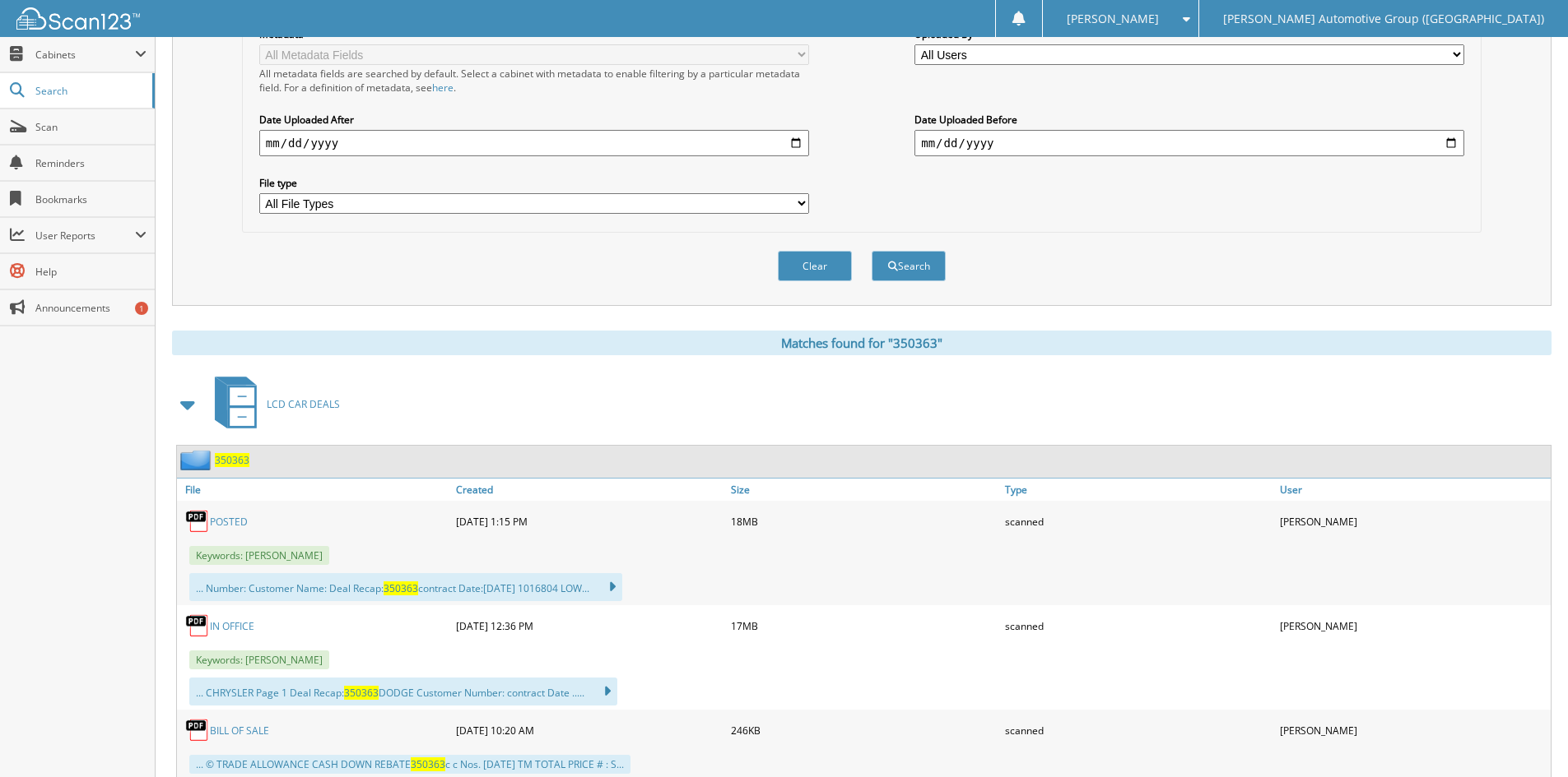
scroll to position [412, 0]
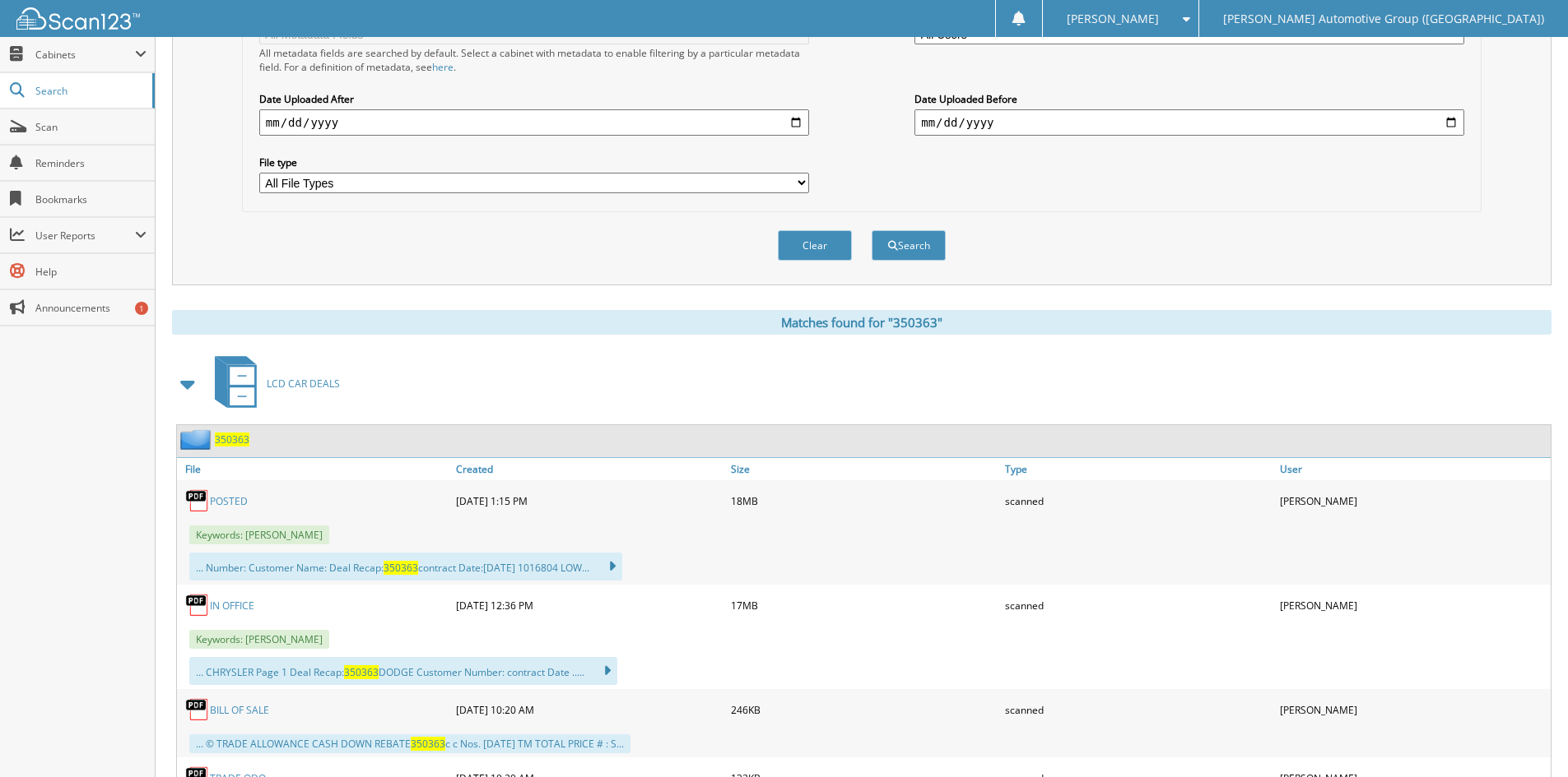
click at [236, 438] on span "350363" at bounding box center [232, 440] width 35 height 14
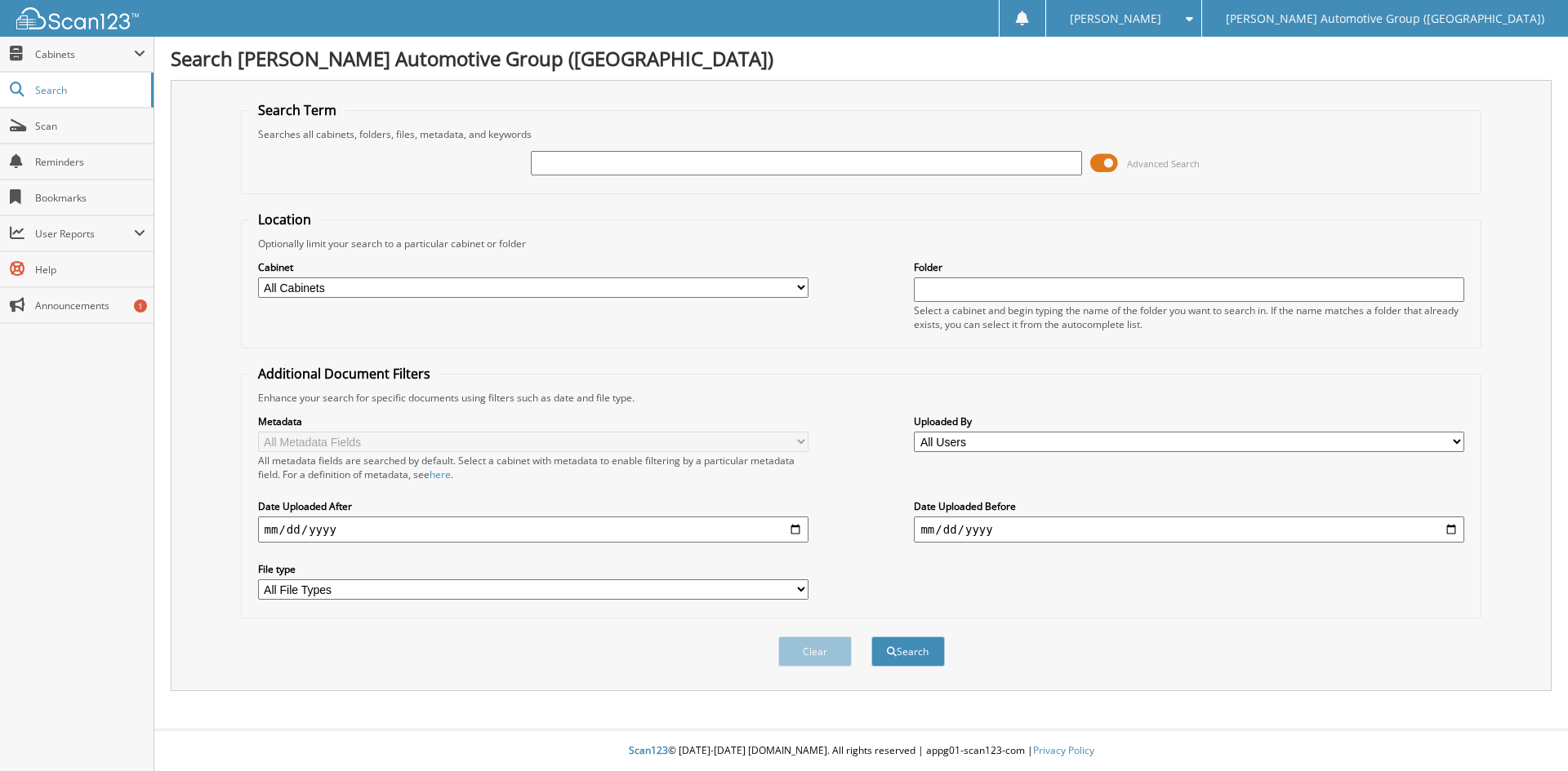
click at [608, 166] on input "text" at bounding box center [806, 163] width 551 height 24
type input "462436"
click at [872, 637] on button "Search" at bounding box center [908, 651] width 73 height 30
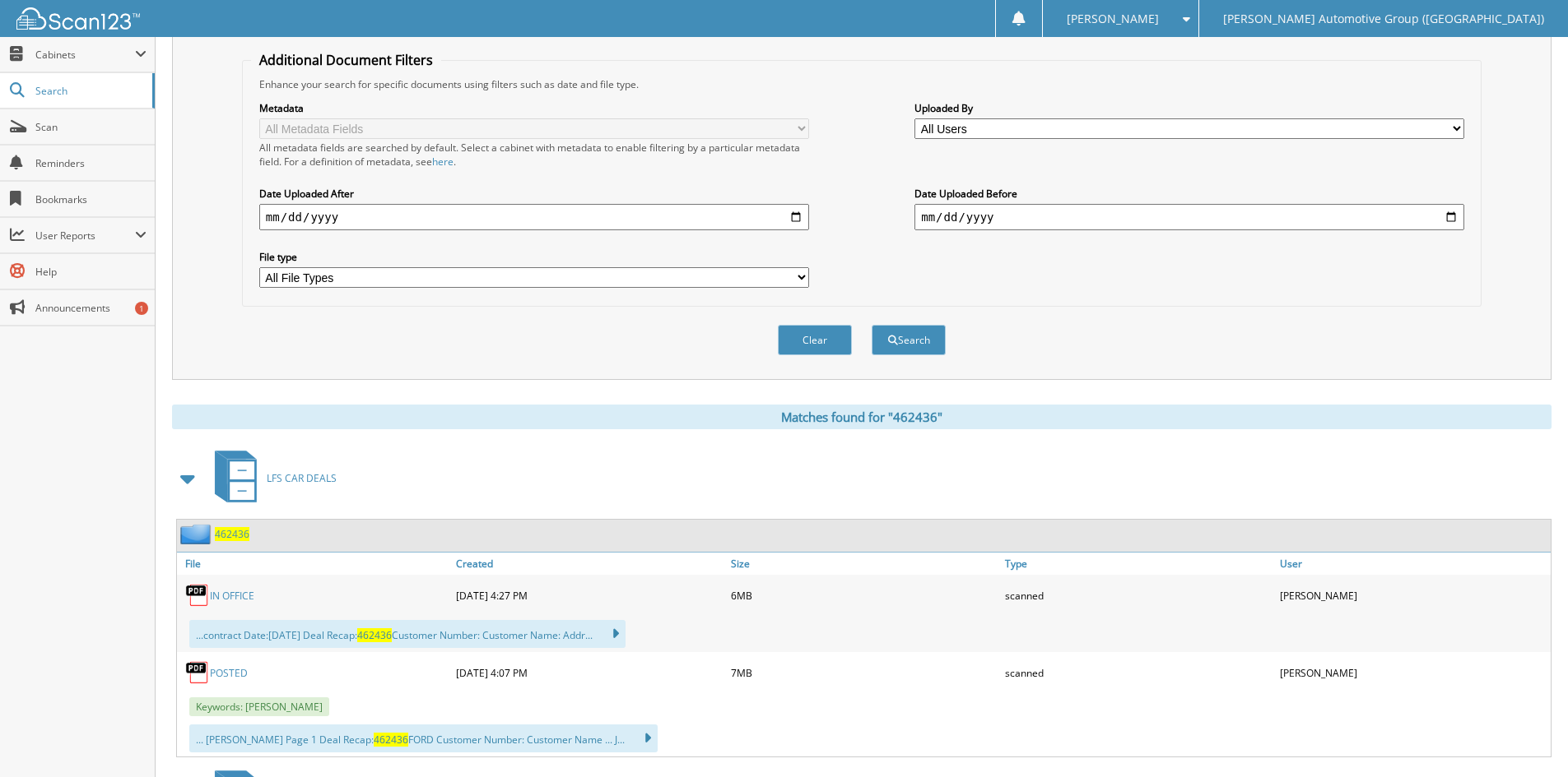
scroll to position [493, 0]
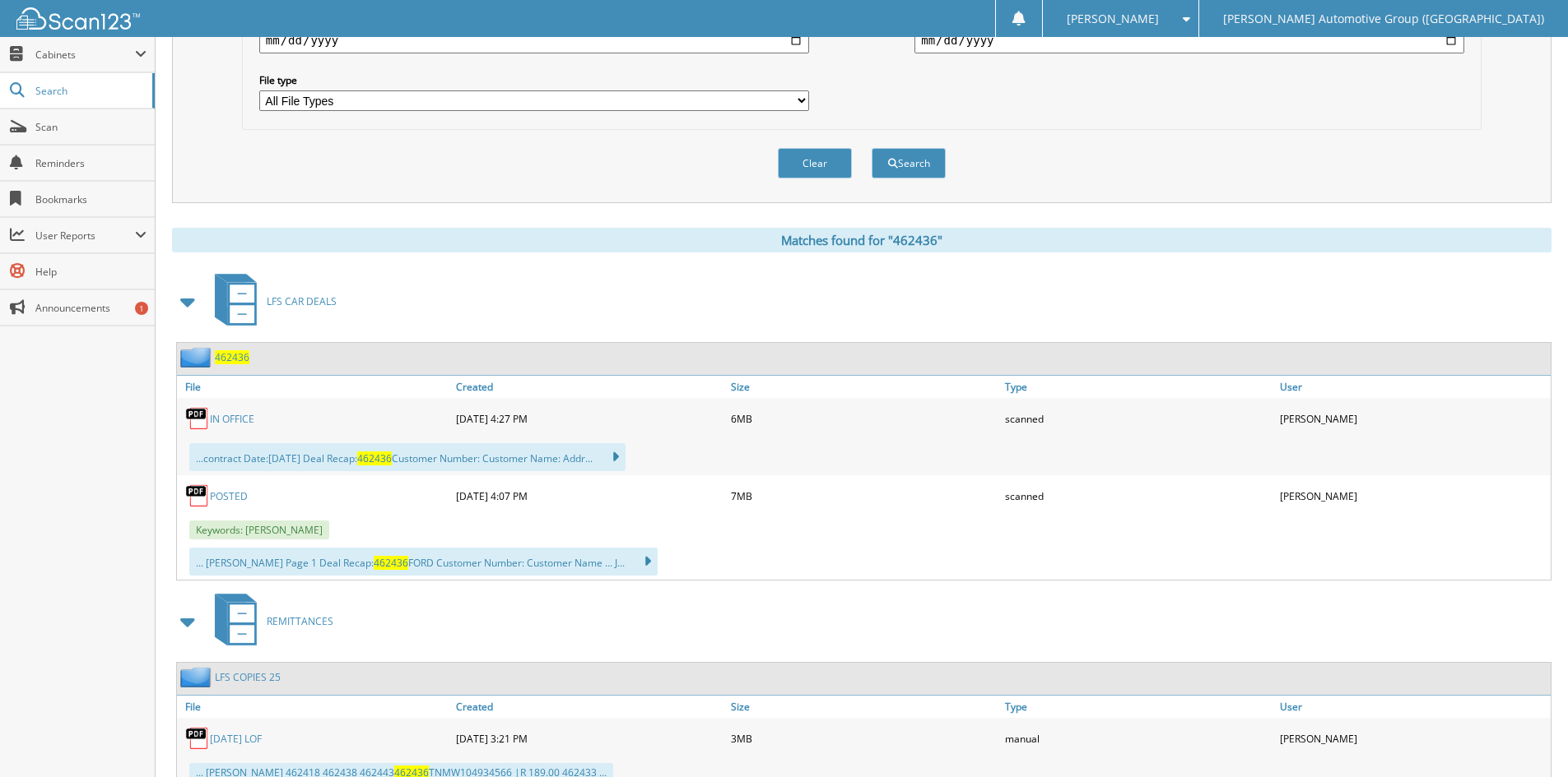
click at [233, 357] on span "462436" at bounding box center [232, 357] width 35 height 14
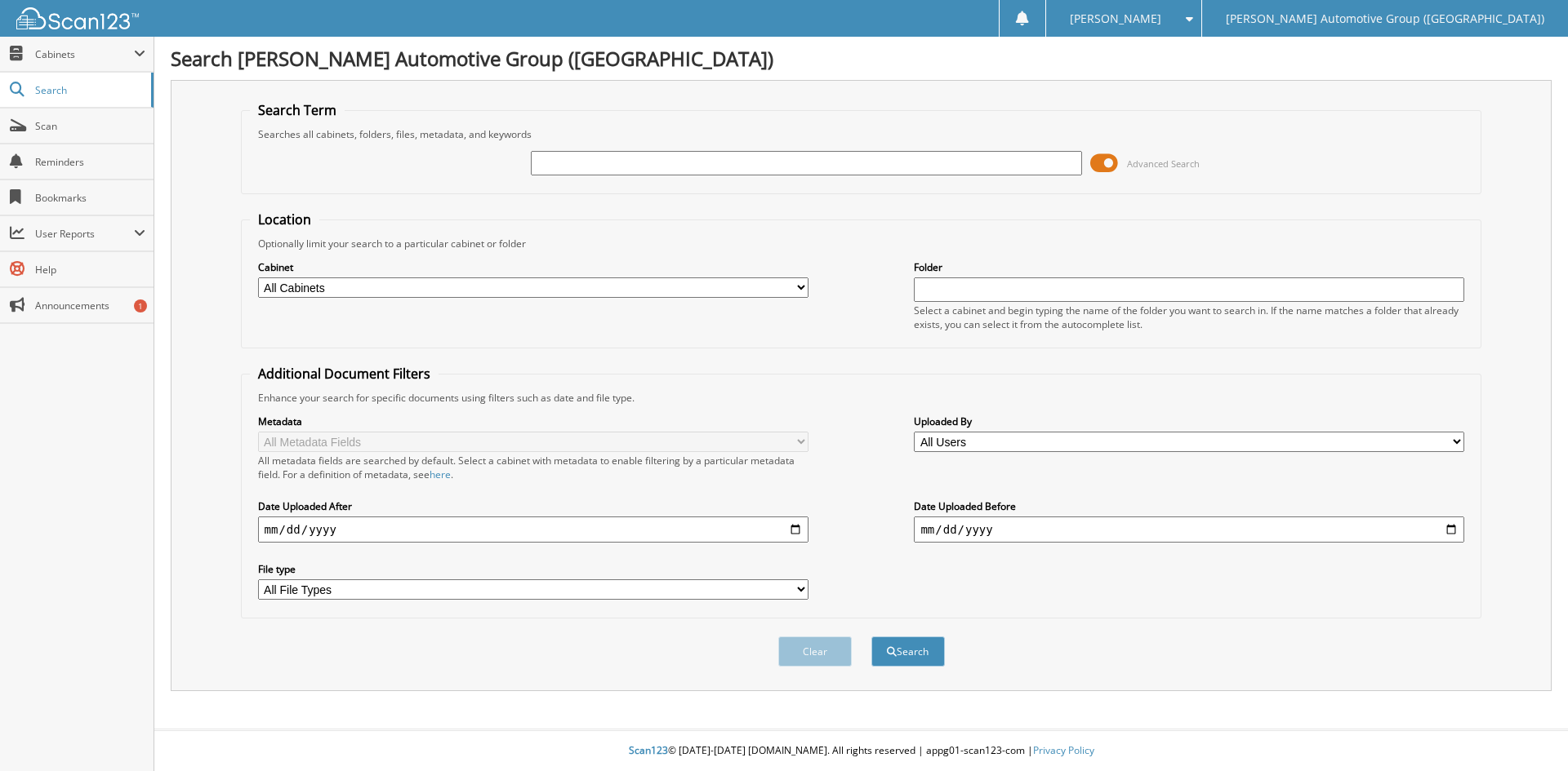
click at [558, 160] on input "text" at bounding box center [806, 163] width 551 height 24
type input "462417"
click at [911, 653] on button "Search" at bounding box center [908, 651] width 73 height 30
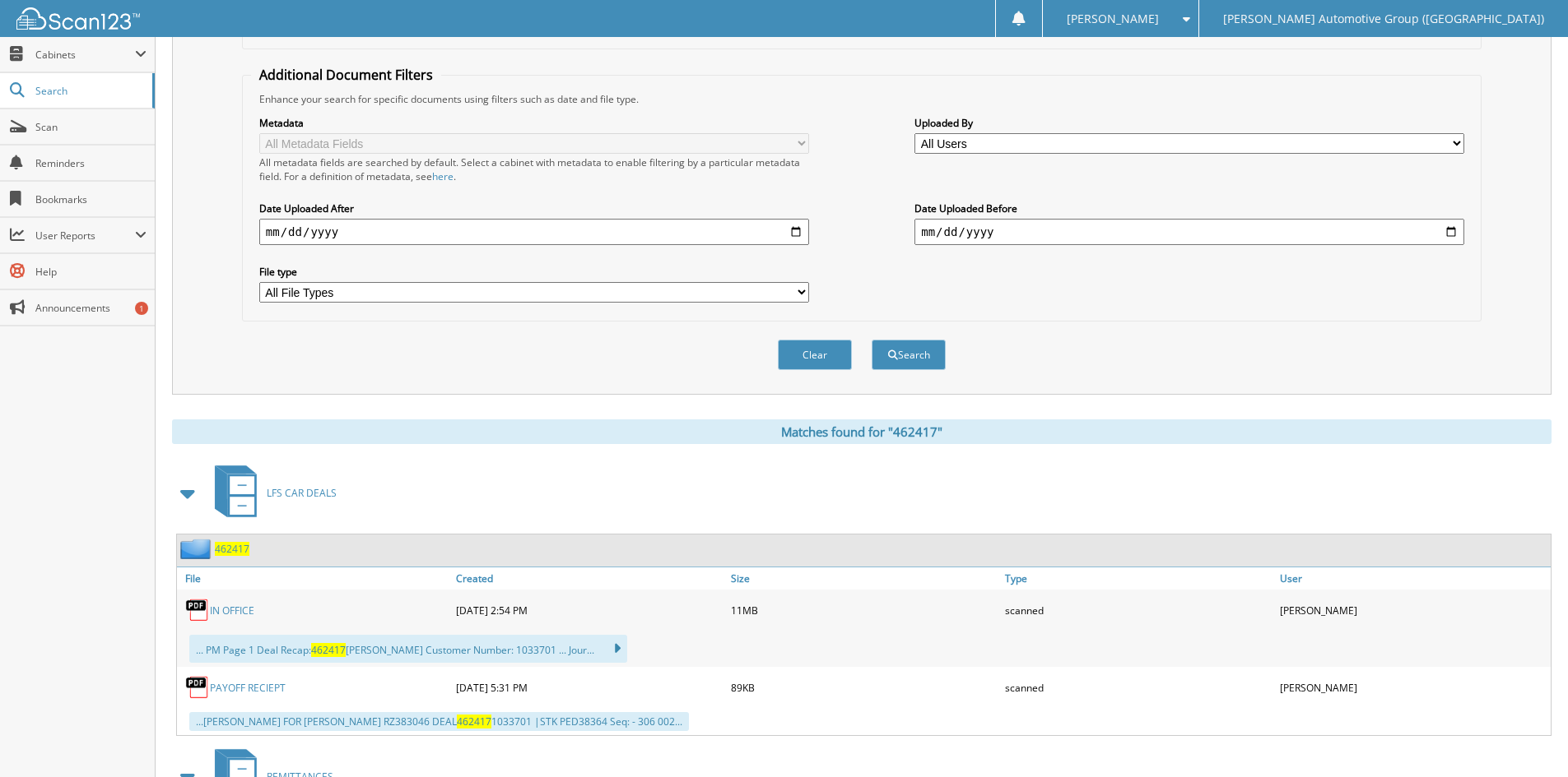
scroll to position [412, 0]
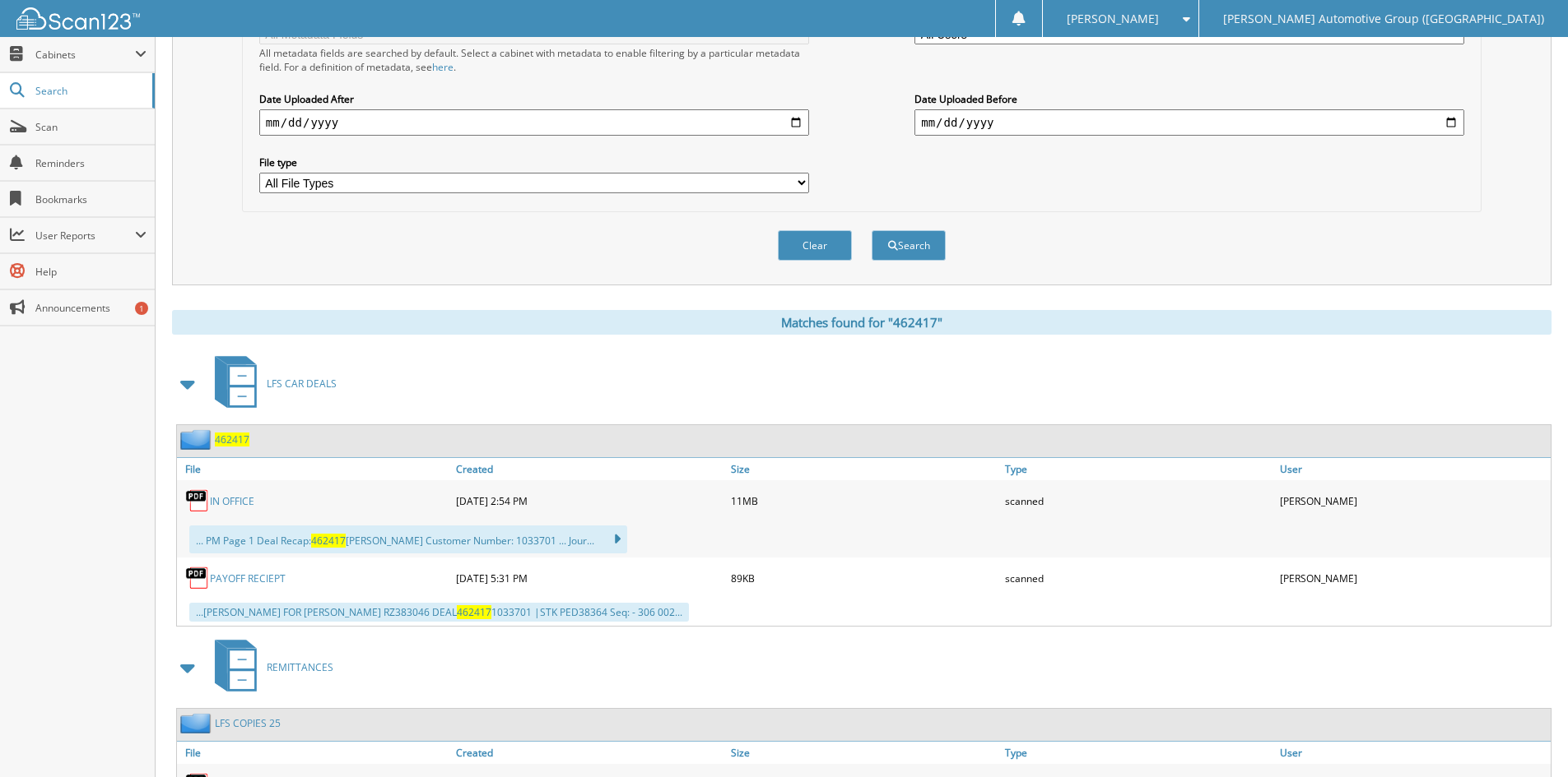
click at [230, 442] on span "462417" at bounding box center [232, 440] width 35 height 14
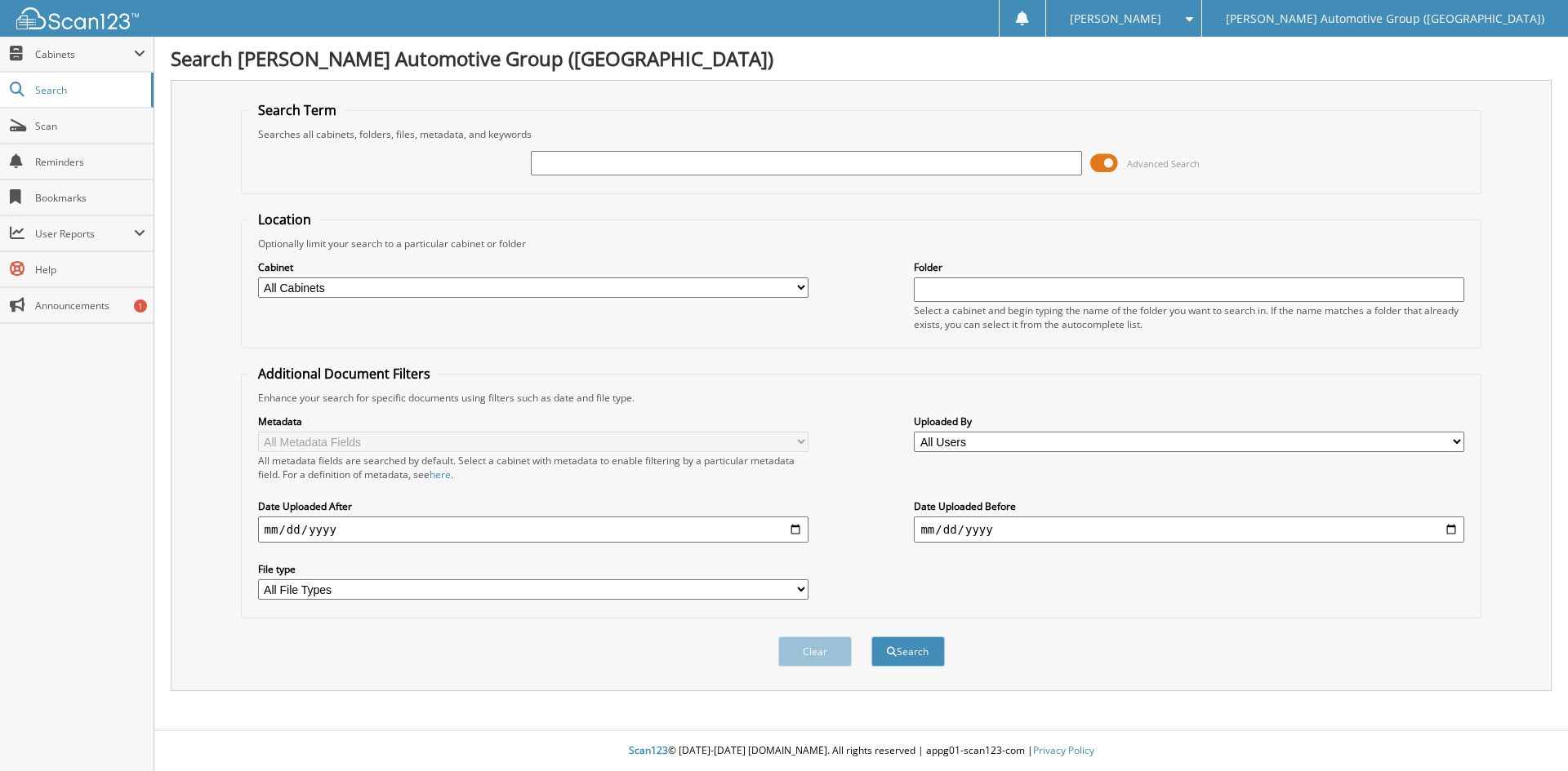
click at [548, 163] on input "text" at bounding box center [806, 163] width 551 height 24
type input "462446"
click at [898, 657] on button "Search" at bounding box center [908, 651] width 73 height 30
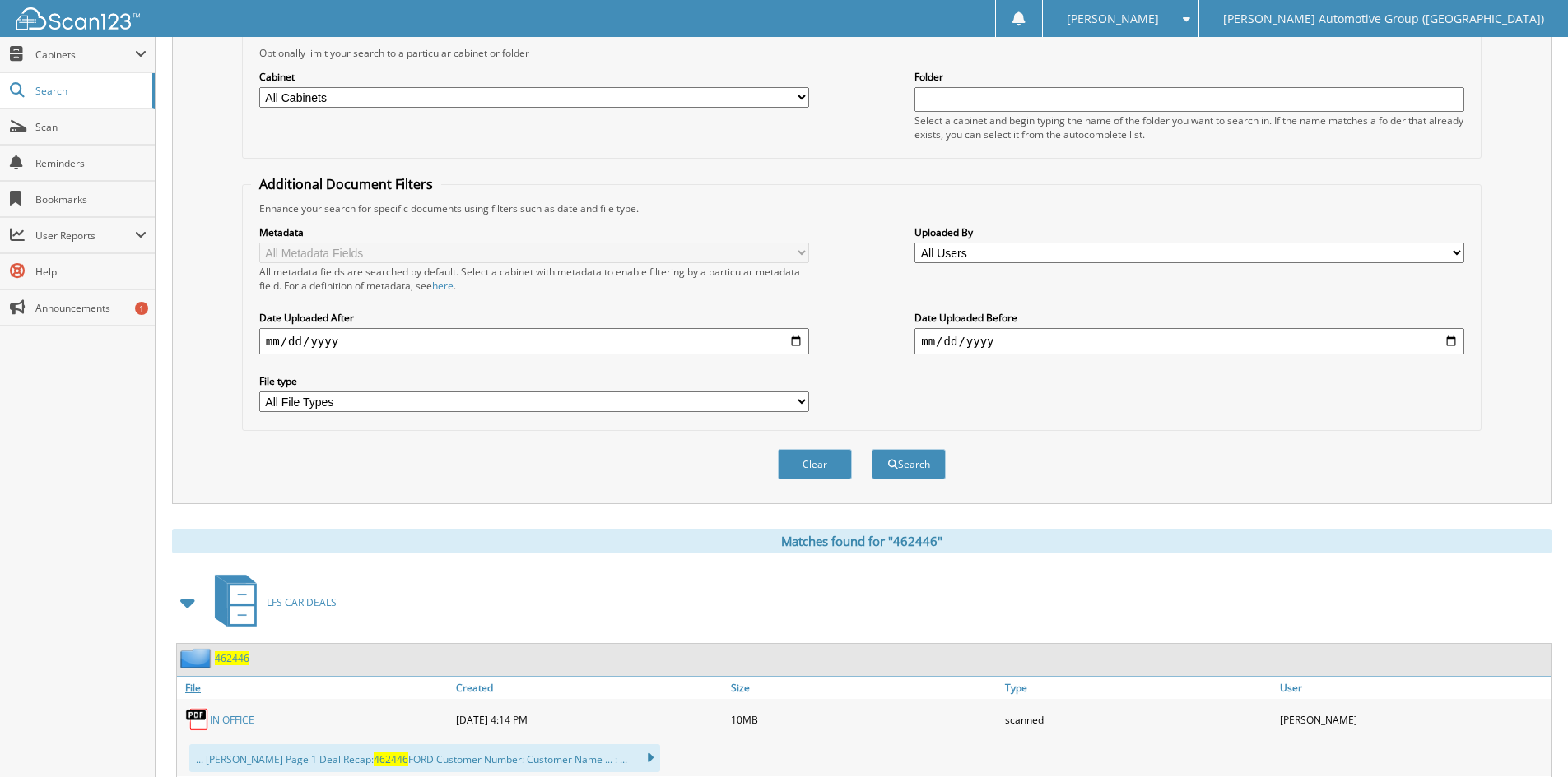
scroll to position [493, 0]
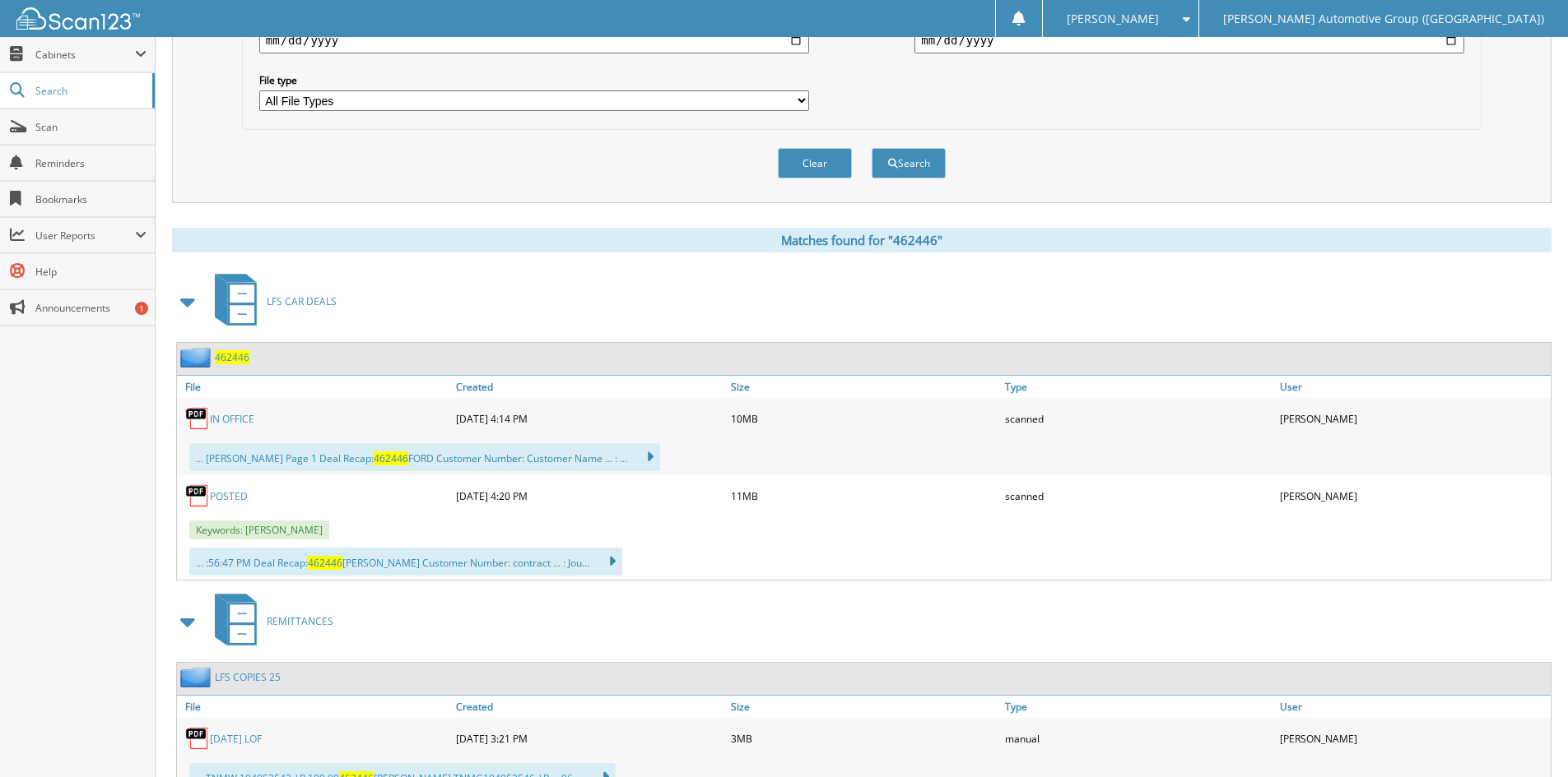
click at [233, 357] on span "462446" at bounding box center [232, 357] width 35 height 14
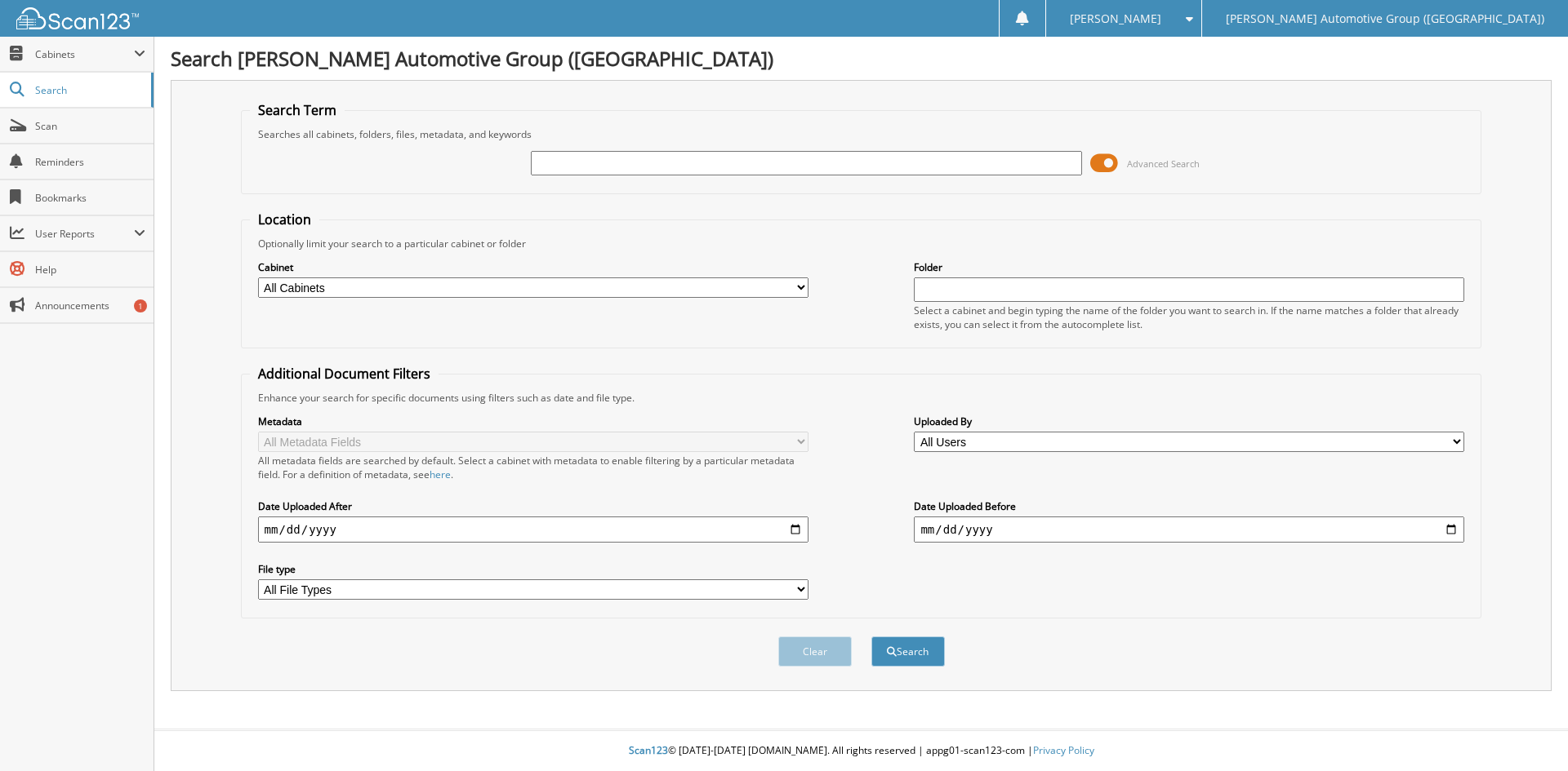
click at [570, 157] on input "text" at bounding box center [806, 163] width 551 height 24
type input "462432"
click at [918, 649] on button "Search" at bounding box center [908, 651] width 73 height 30
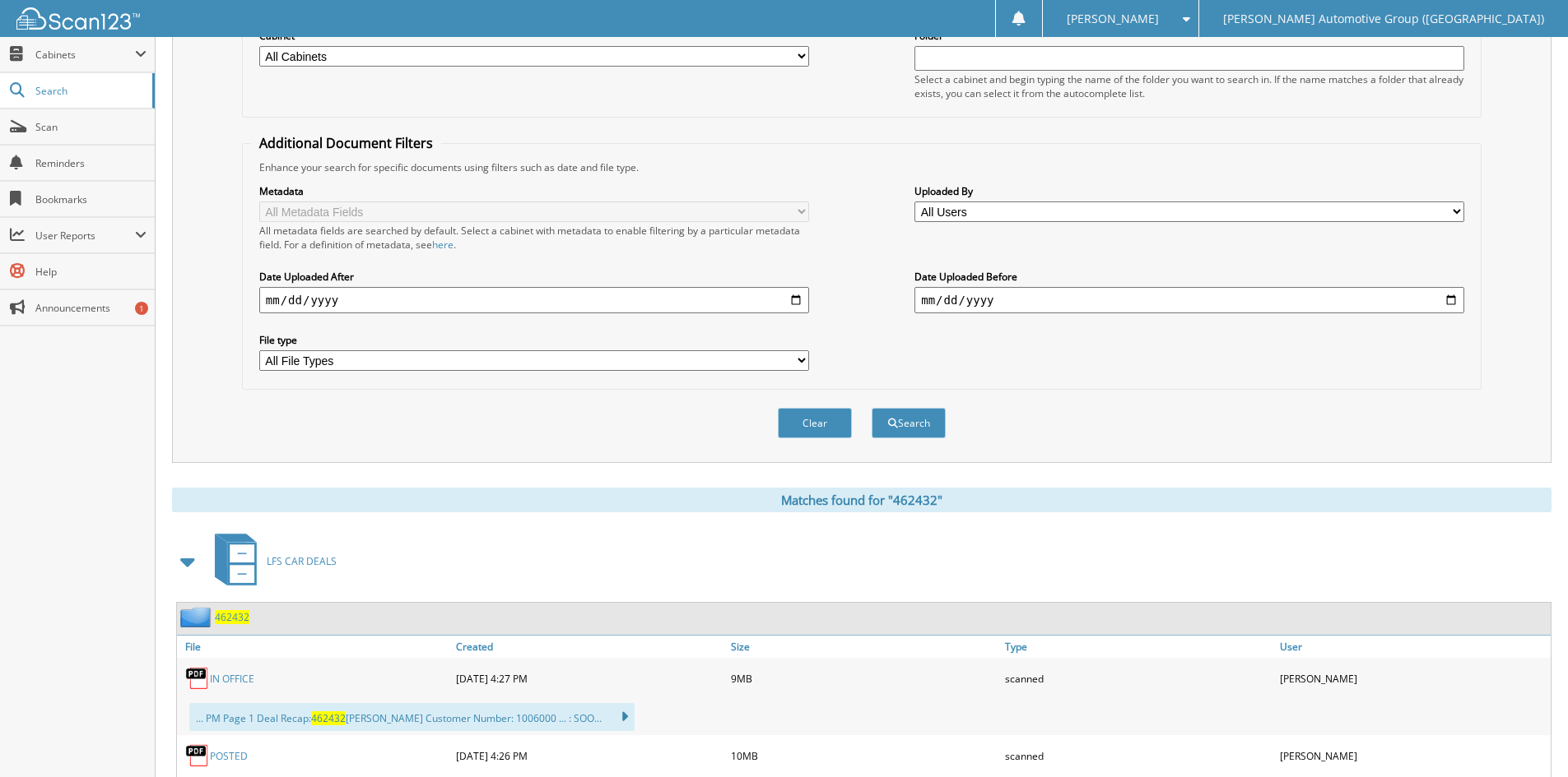
scroll to position [493, 0]
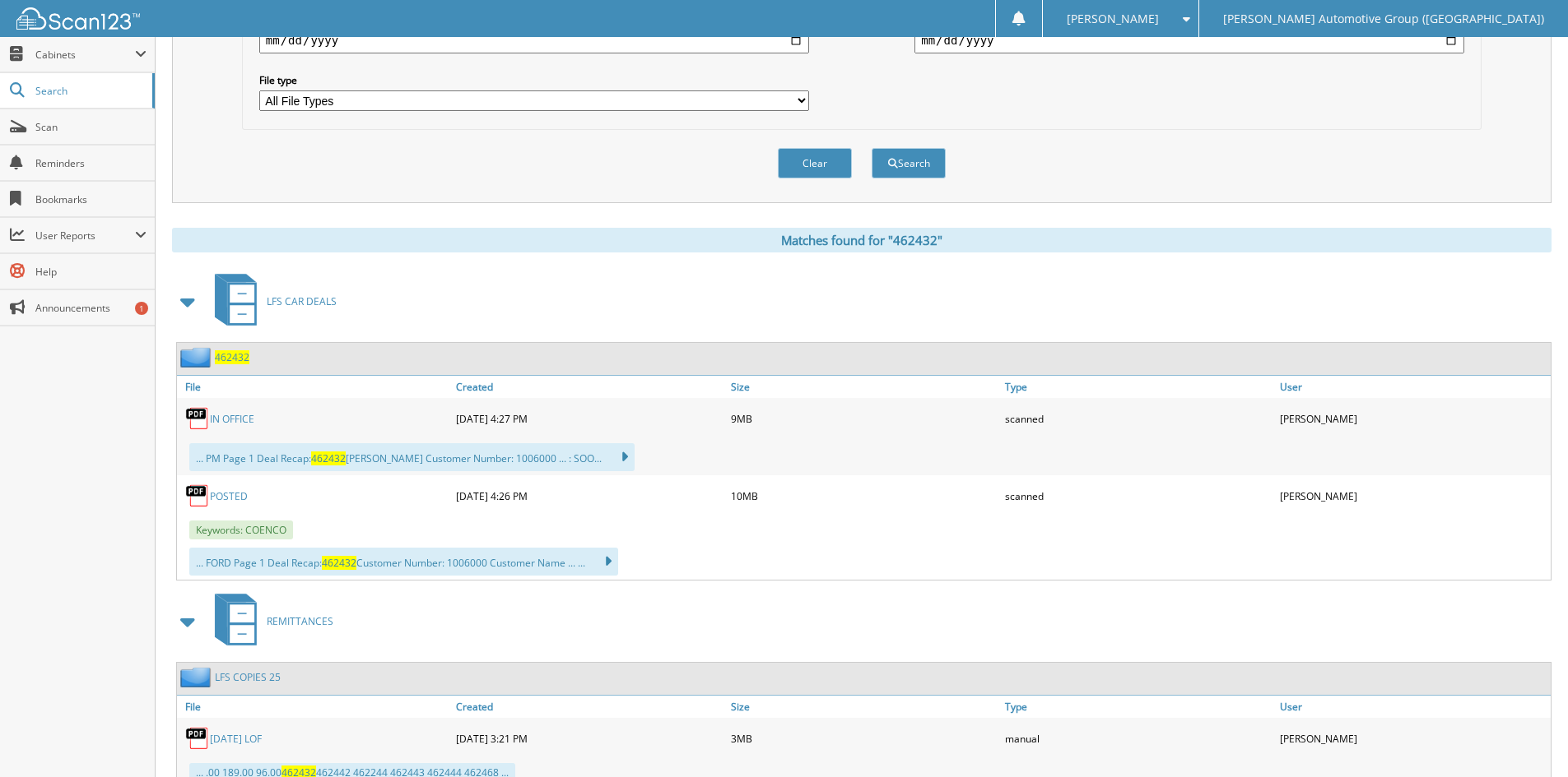
click at [234, 355] on span "462432" at bounding box center [232, 357] width 35 height 14
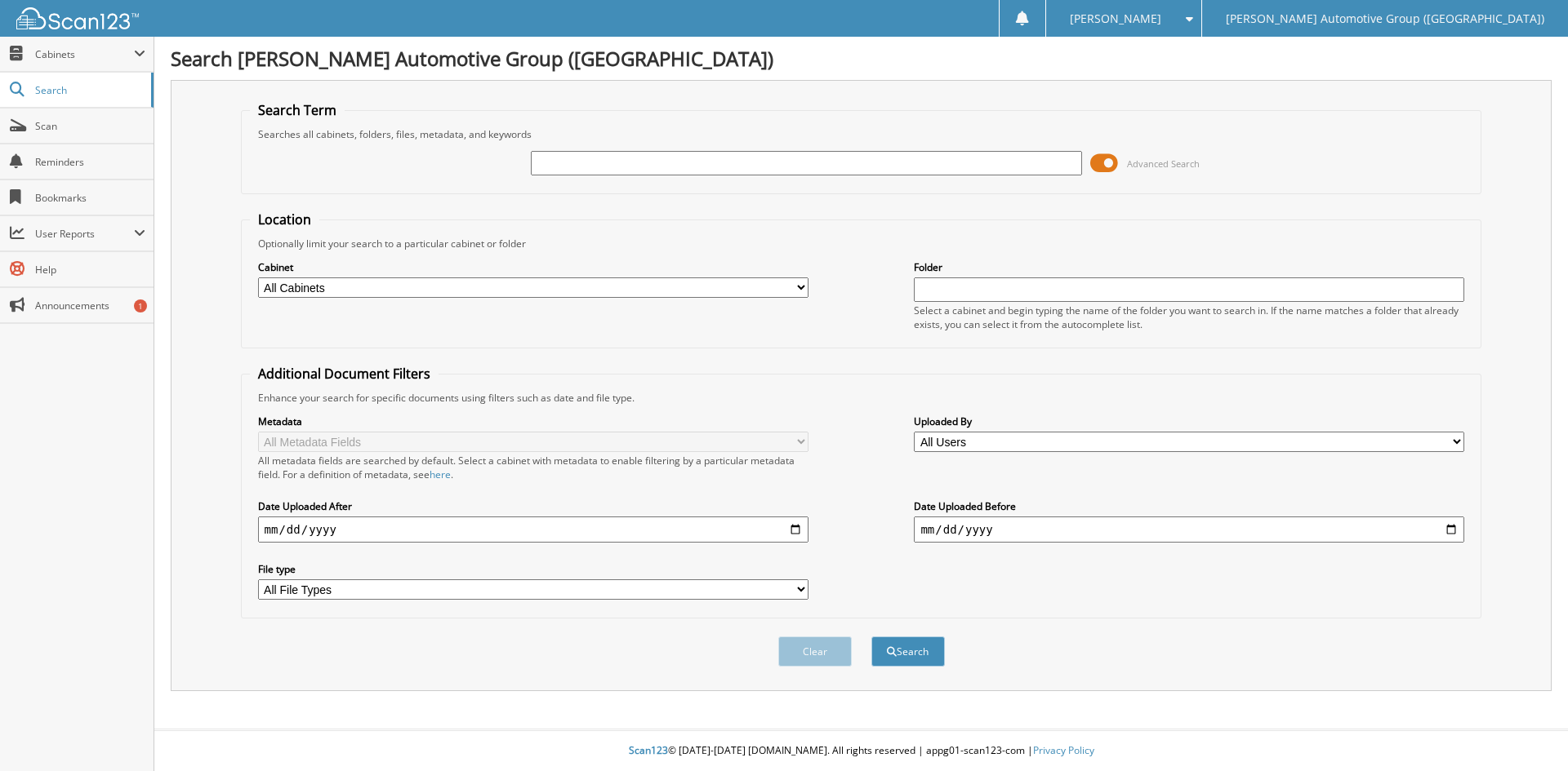
click at [538, 160] on input "text" at bounding box center [806, 163] width 551 height 24
type input "462529"
click at [872, 637] on button "Search" at bounding box center [908, 651] width 73 height 30
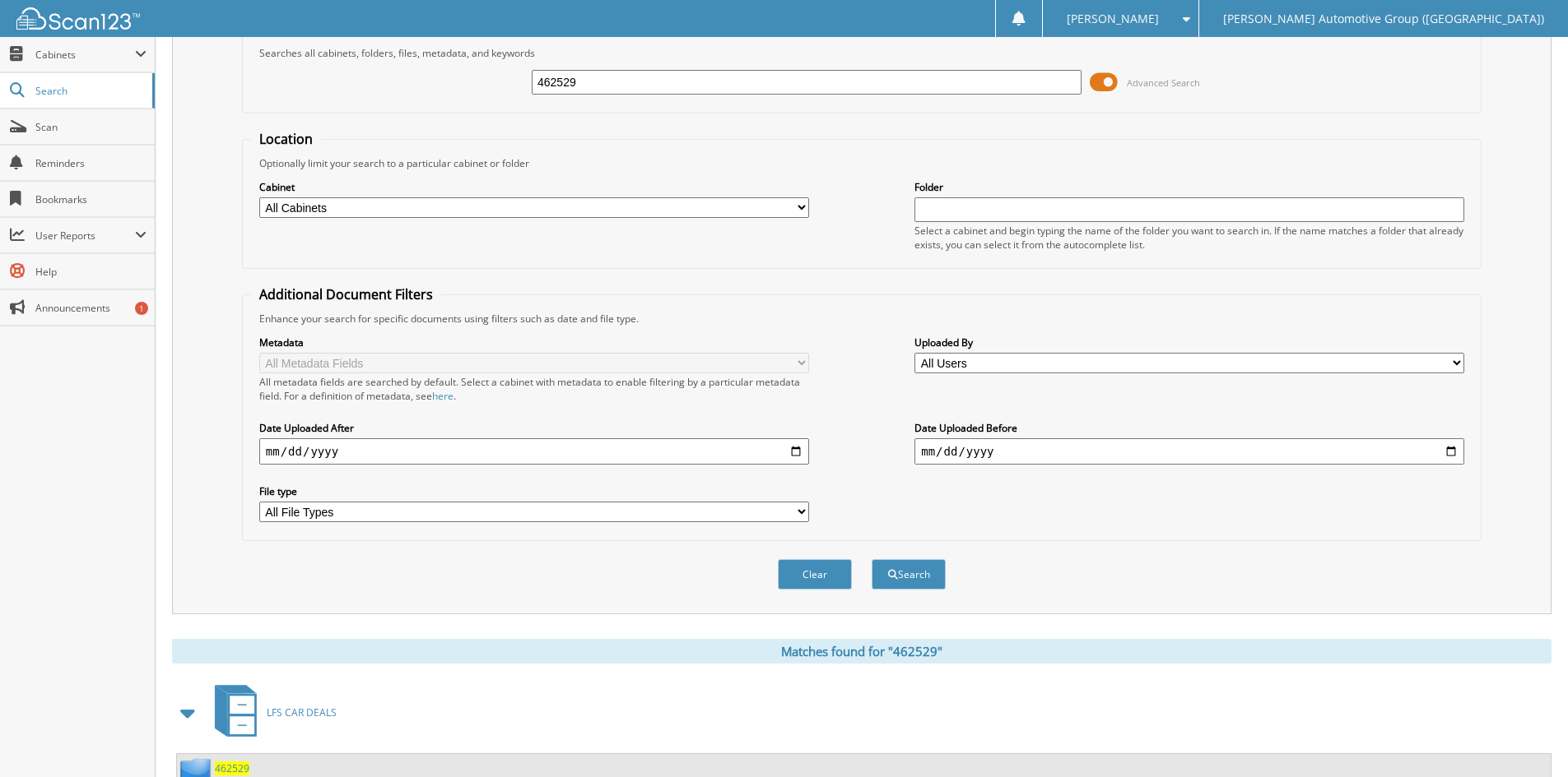
scroll to position [403, 0]
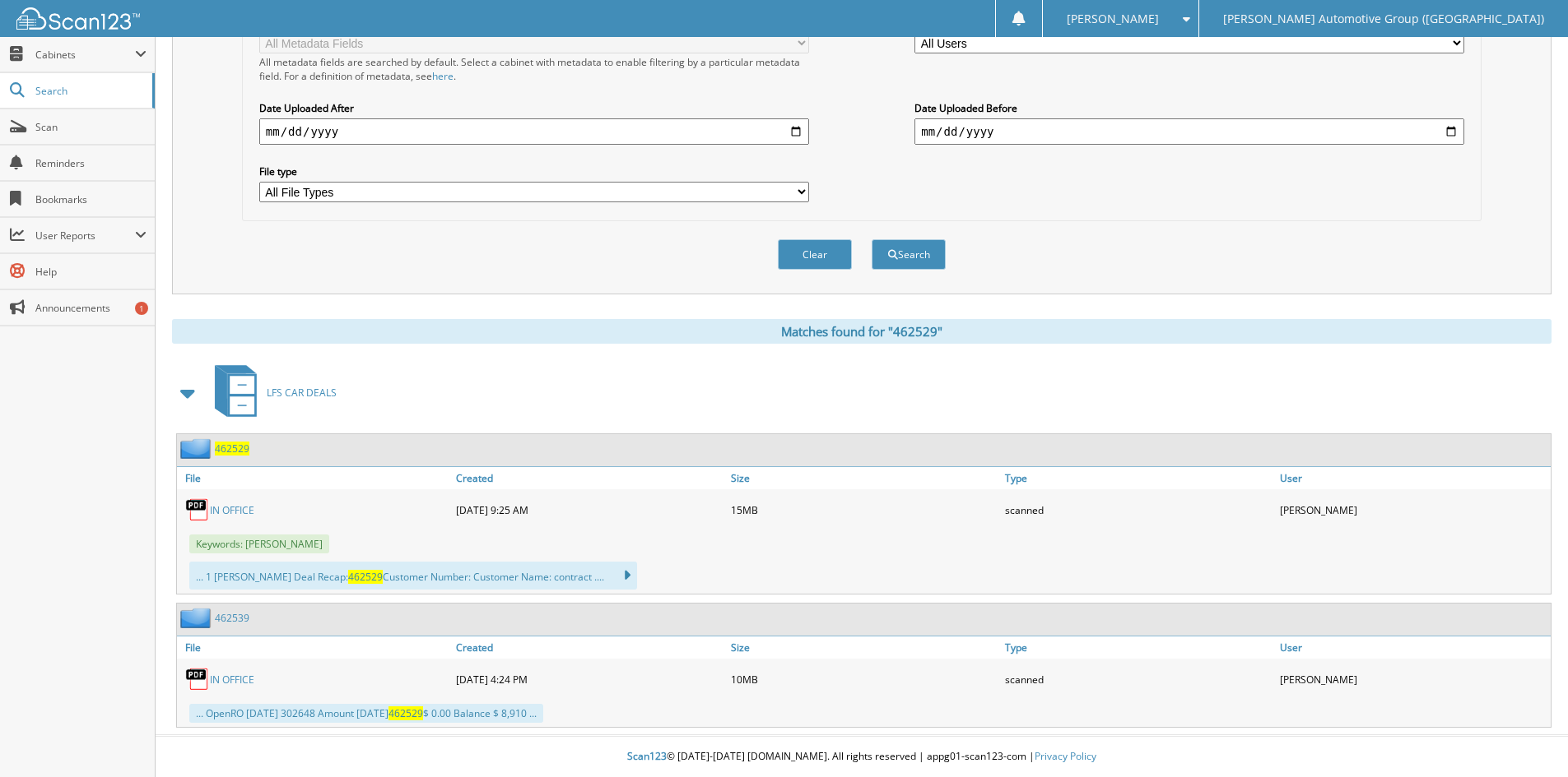
click at [230, 445] on span "462529" at bounding box center [232, 449] width 35 height 14
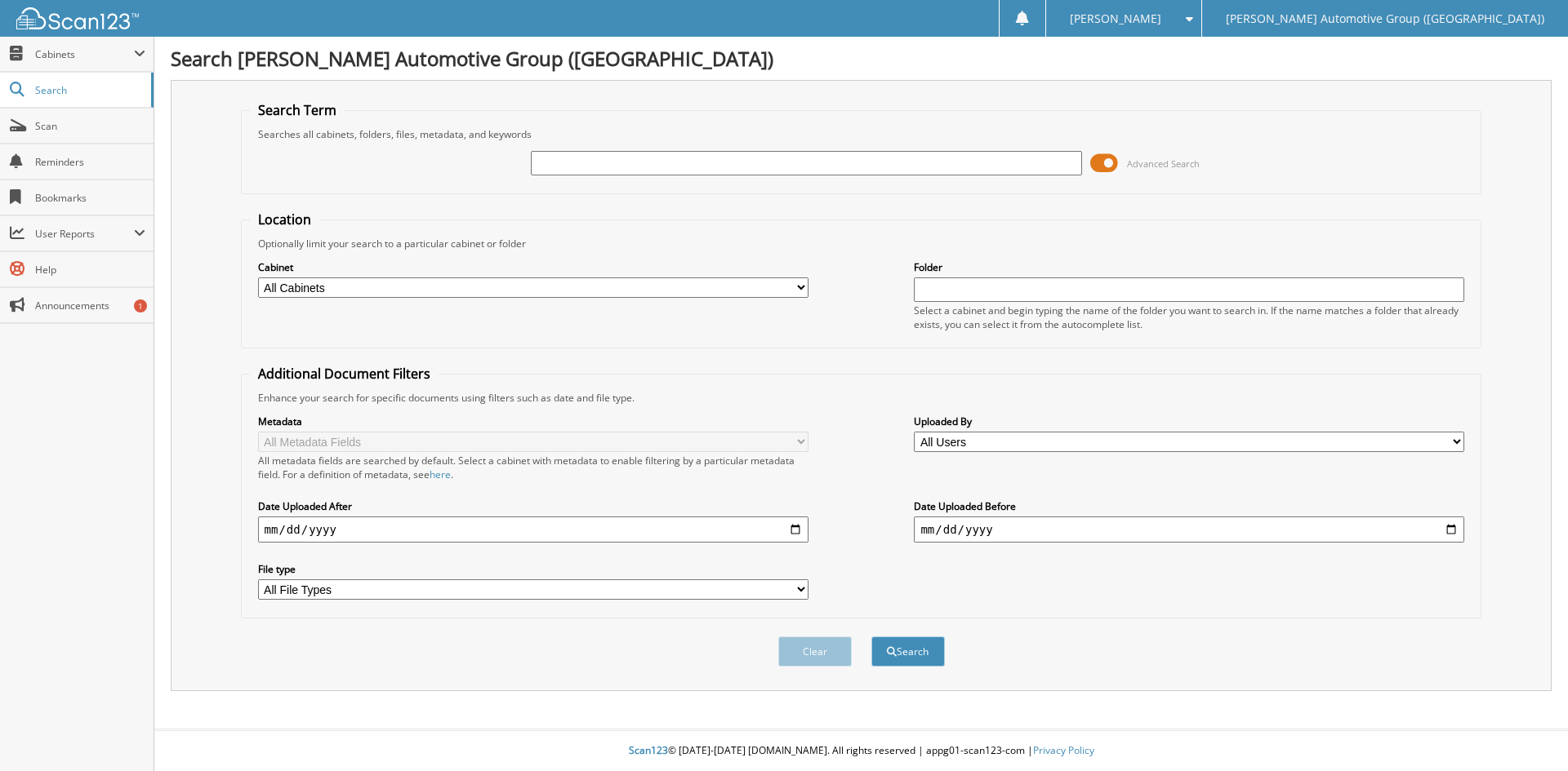
click at [643, 162] on input "text" at bounding box center [806, 163] width 551 height 24
type input "462511"
click at [872, 637] on button "Search" at bounding box center [908, 651] width 73 height 30
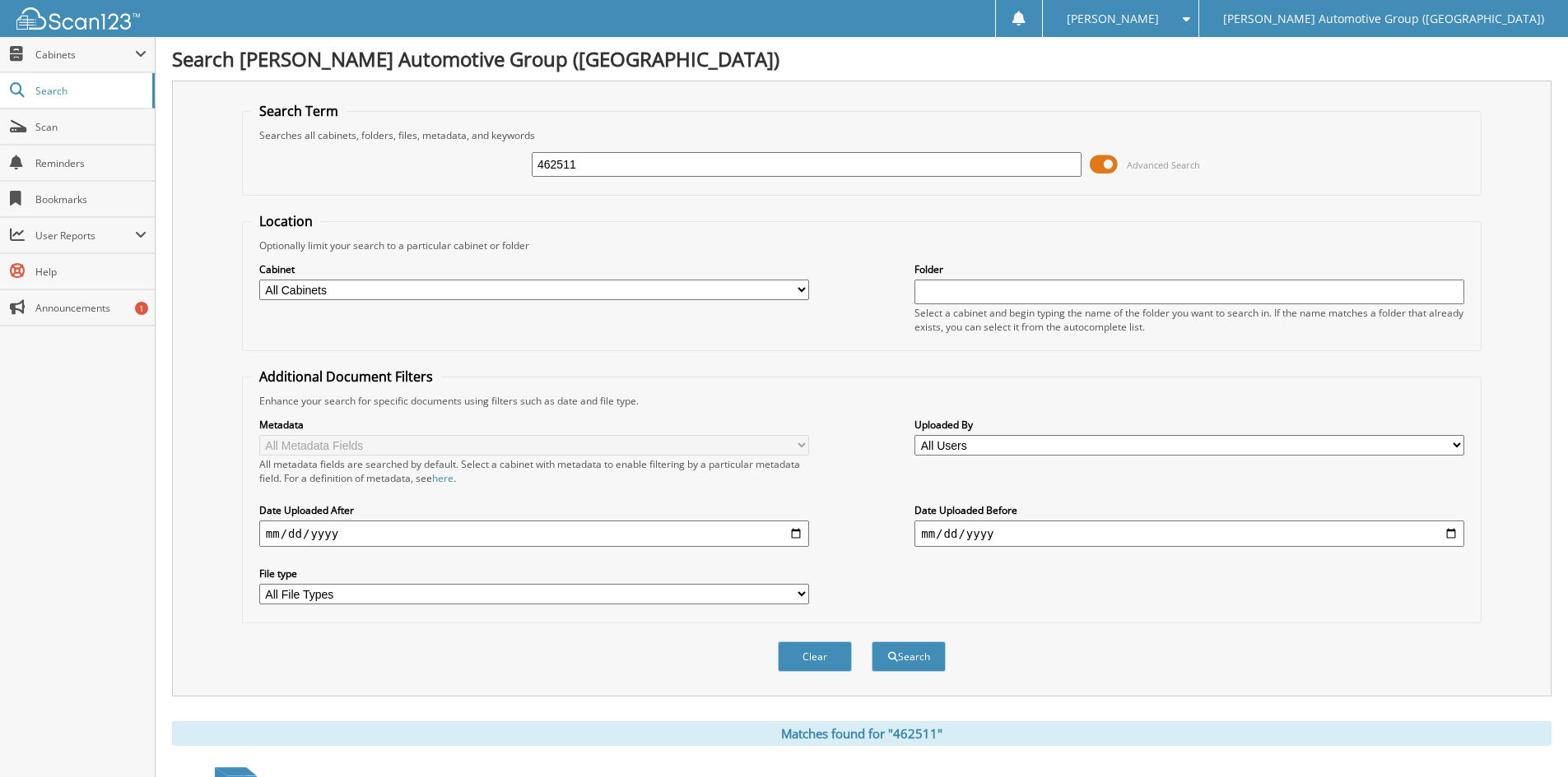
scroll to position [576, 0]
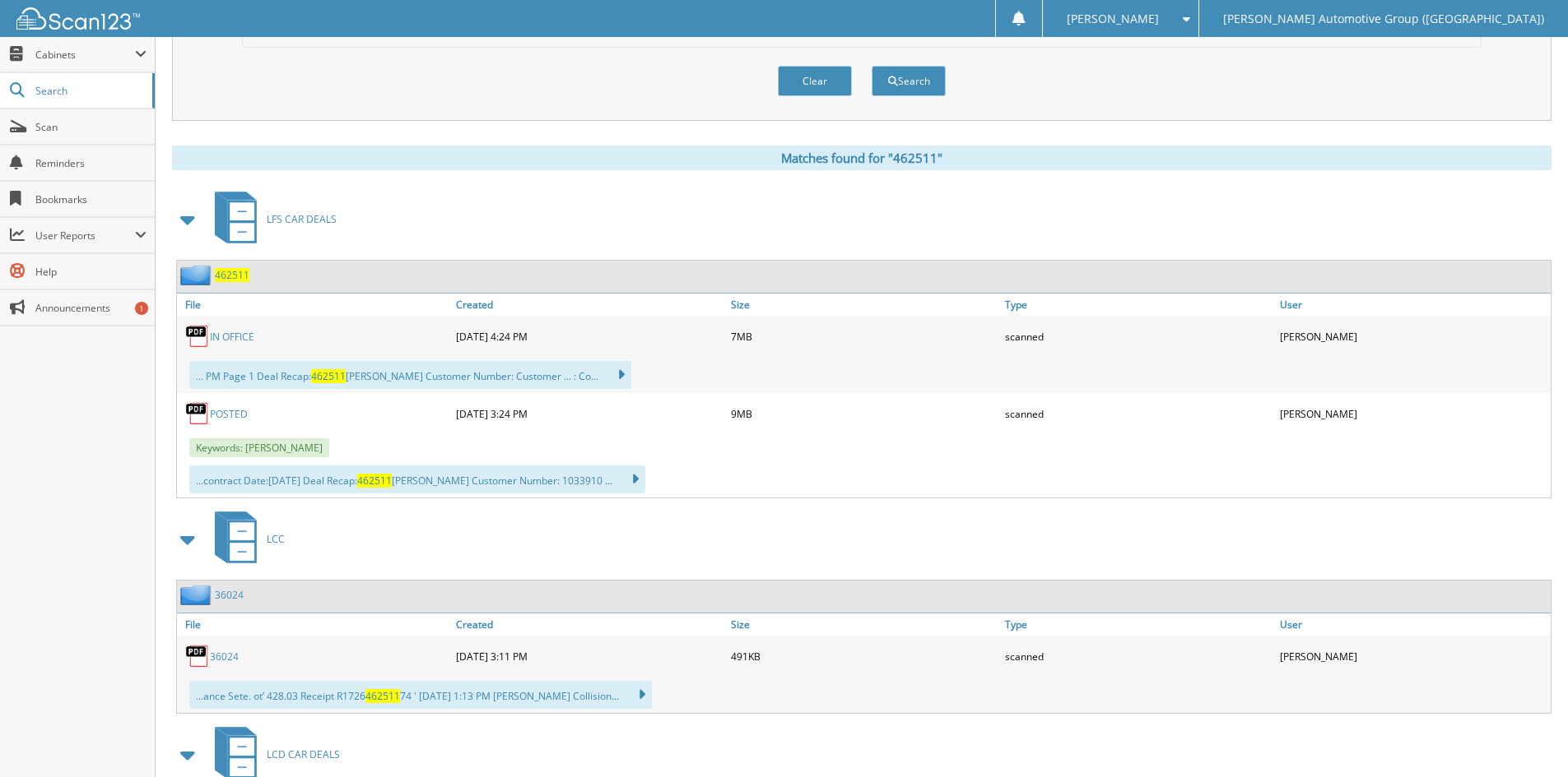
click at [241, 275] on span "462511" at bounding box center [232, 275] width 35 height 14
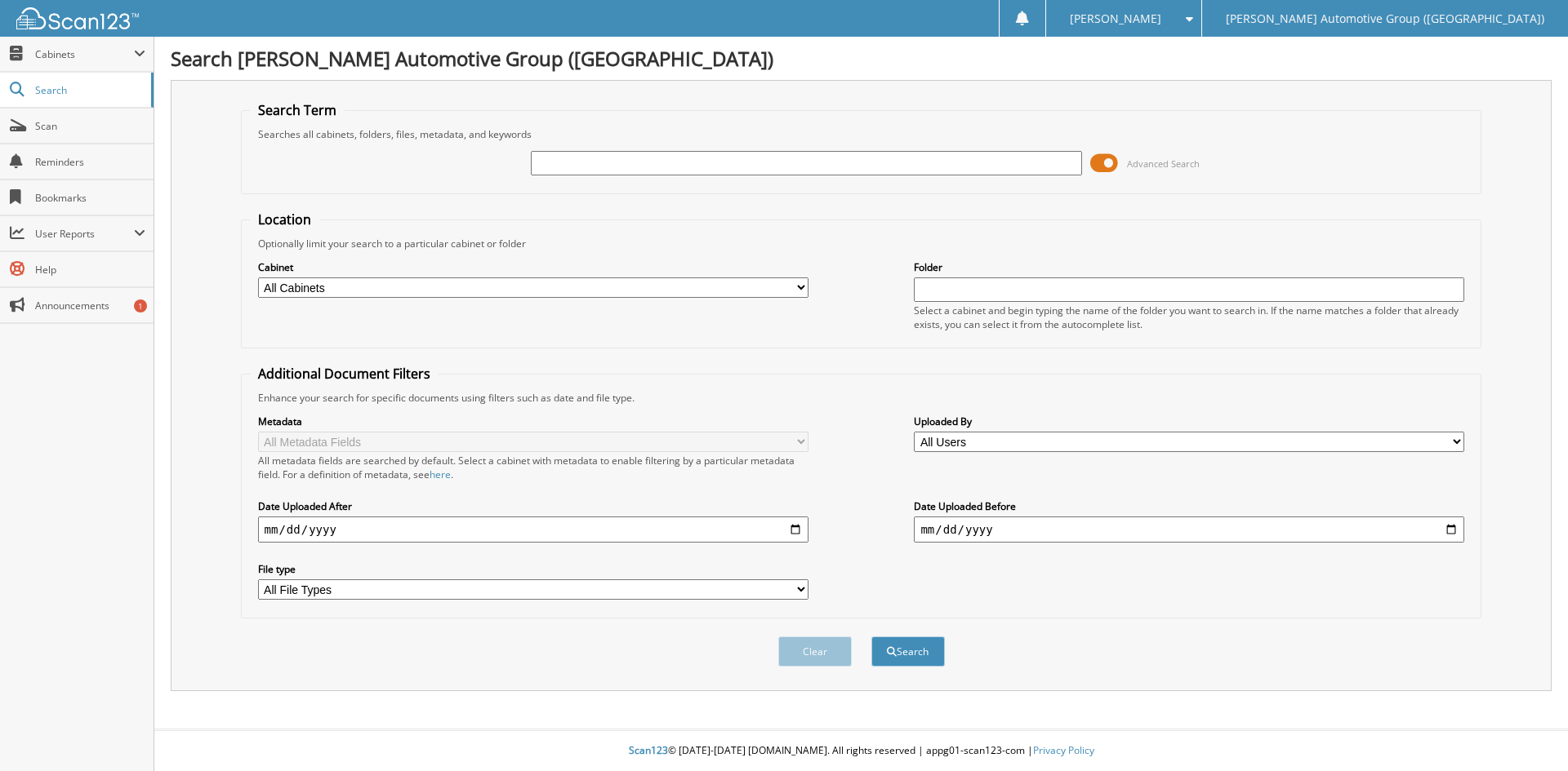
click at [602, 164] on input "text" at bounding box center [806, 163] width 551 height 24
type input "462535"
click at [872, 637] on button "Search" at bounding box center [908, 651] width 73 height 30
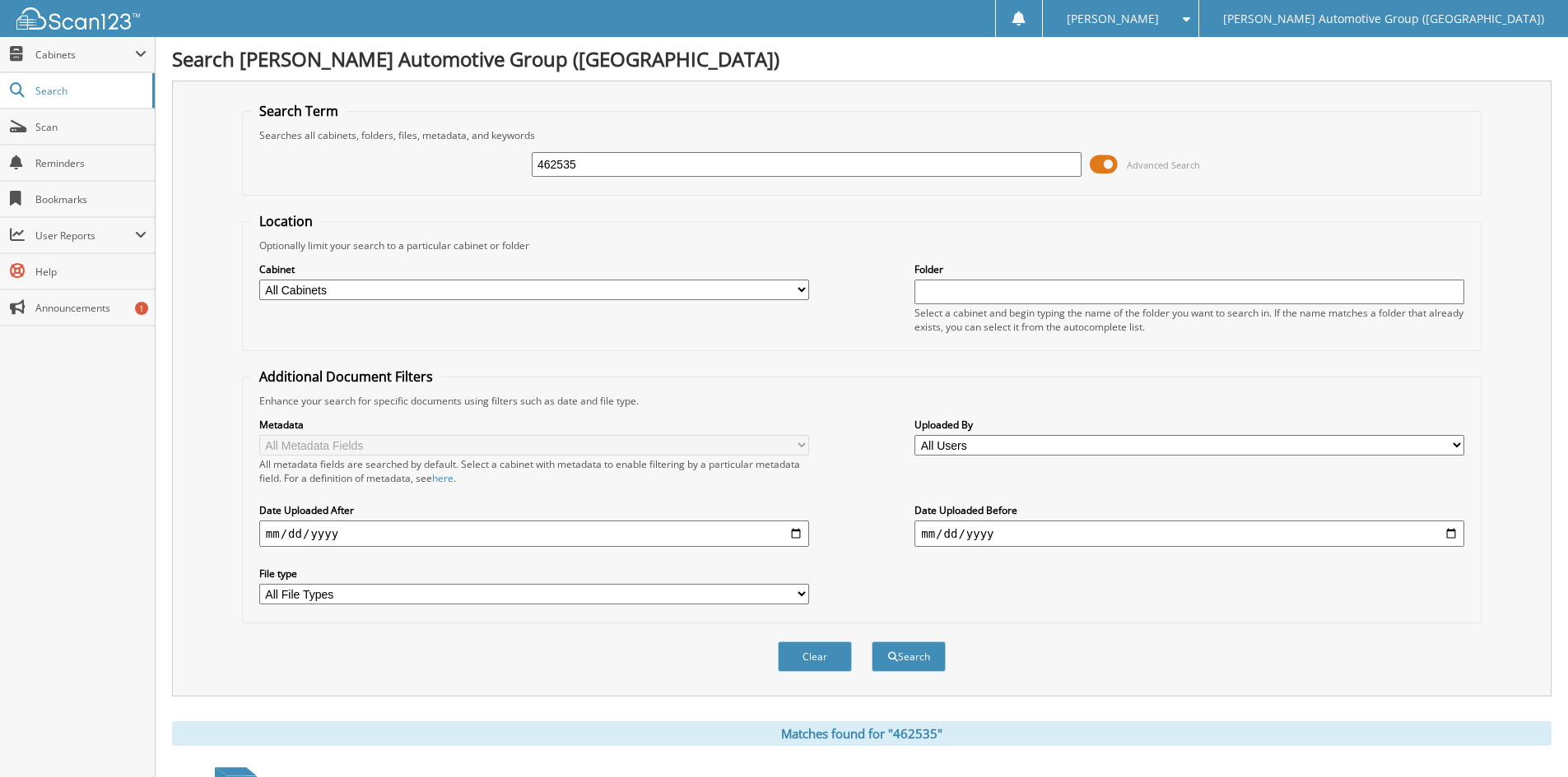
scroll to position [347, 0]
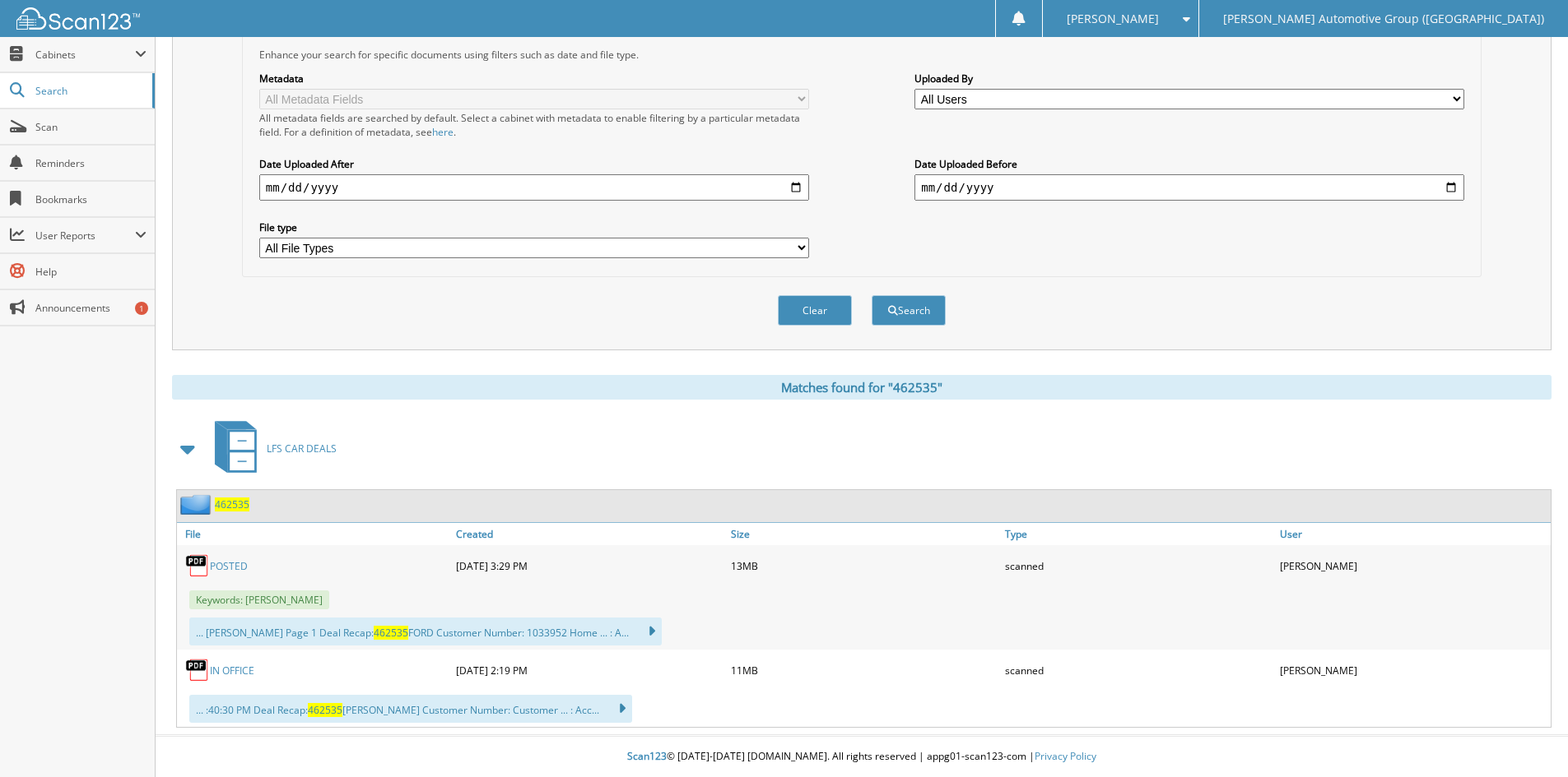
click at [235, 501] on span "462535" at bounding box center [232, 504] width 35 height 14
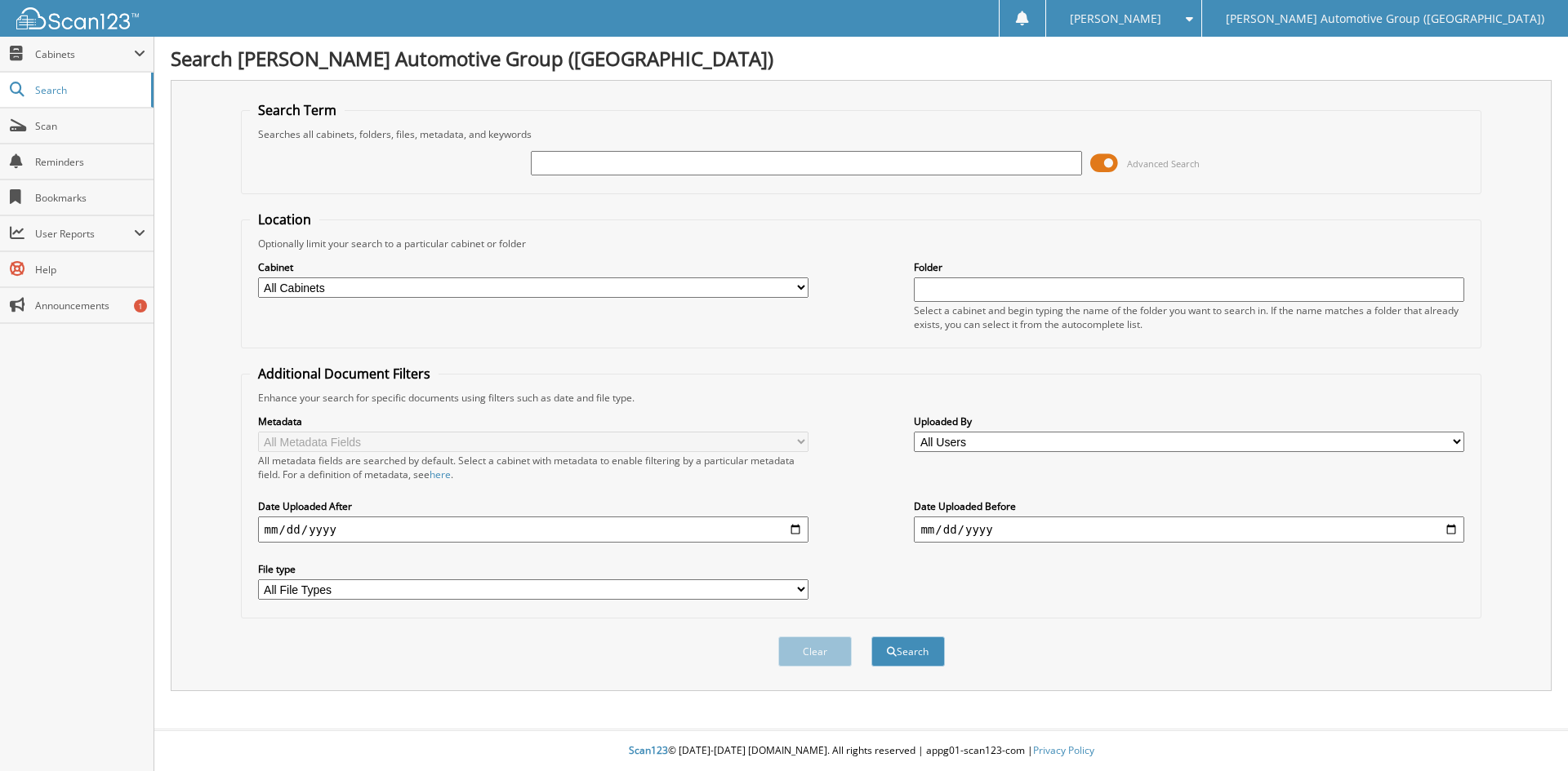
click at [558, 161] on input "text" at bounding box center [806, 163] width 551 height 24
type input "462443"
click at [872, 637] on button "Search" at bounding box center [908, 651] width 73 height 30
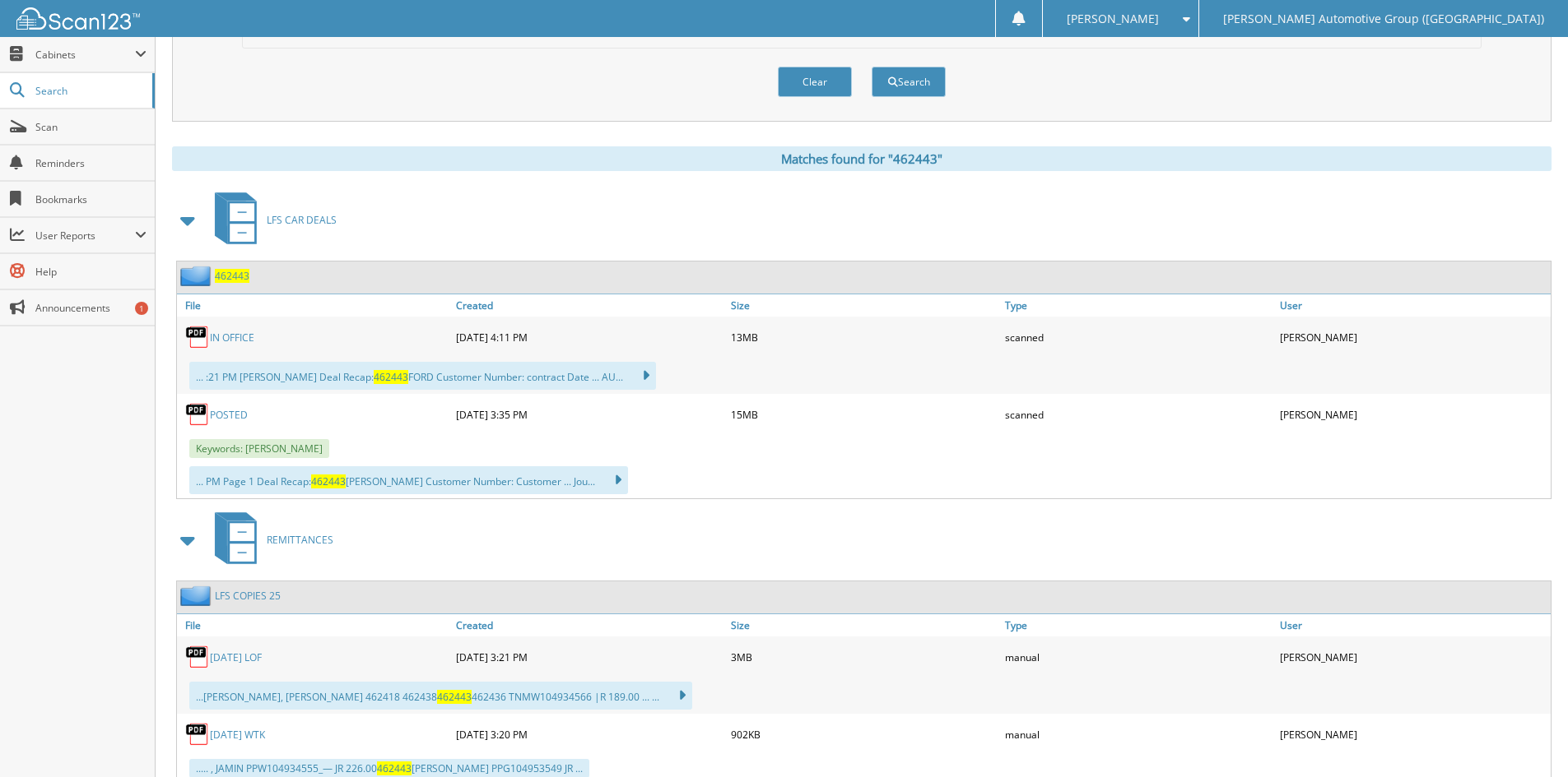
scroll to position [576, 0]
click at [222, 279] on span "462443" at bounding box center [232, 275] width 35 height 14
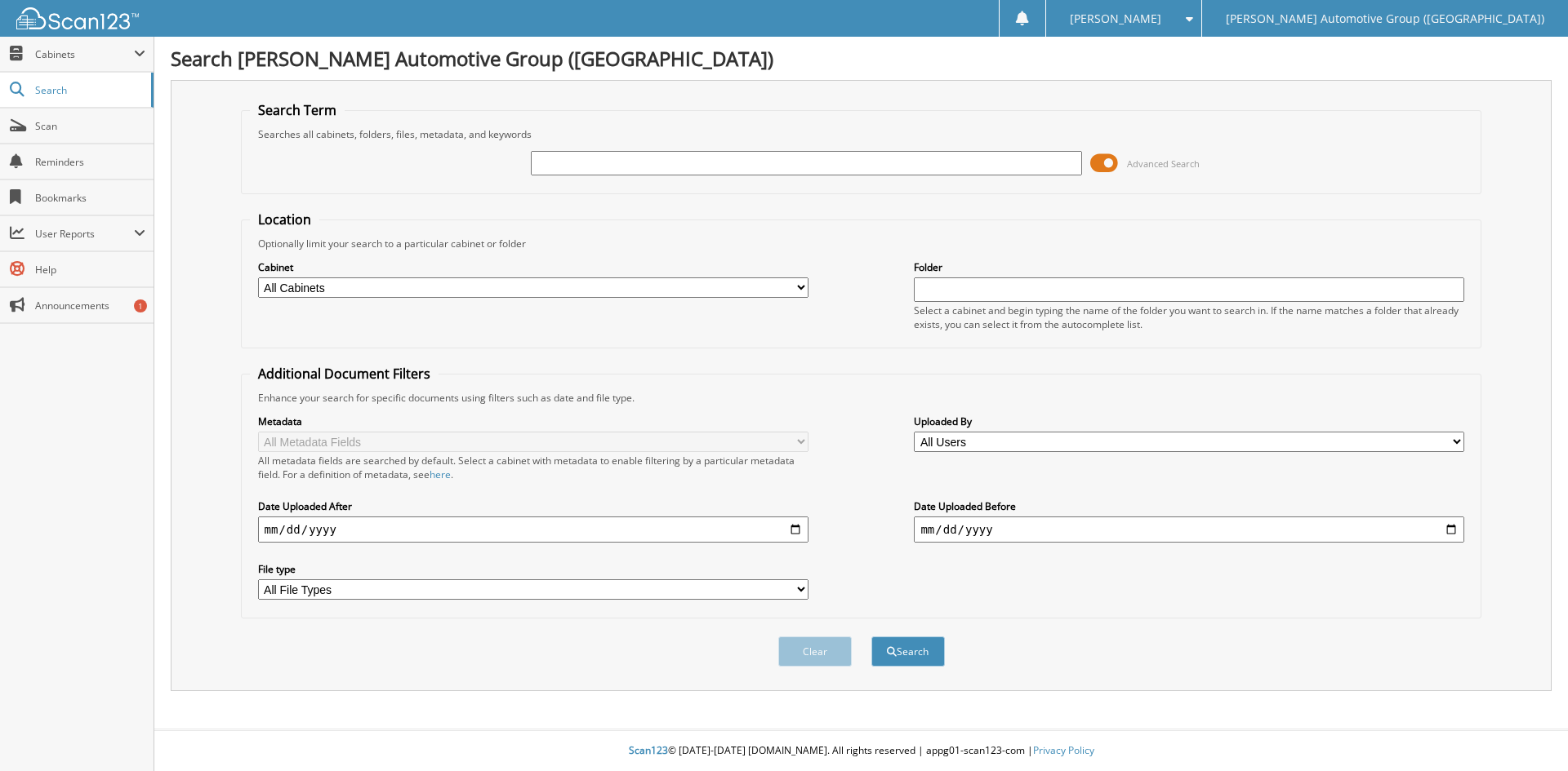
click at [551, 158] on input "text" at bounding box center [806, 163] width 551 height 24
type input "462515"
click at [872, 637] on button "Search" at bounding box center [908, 651] width 73 height 30
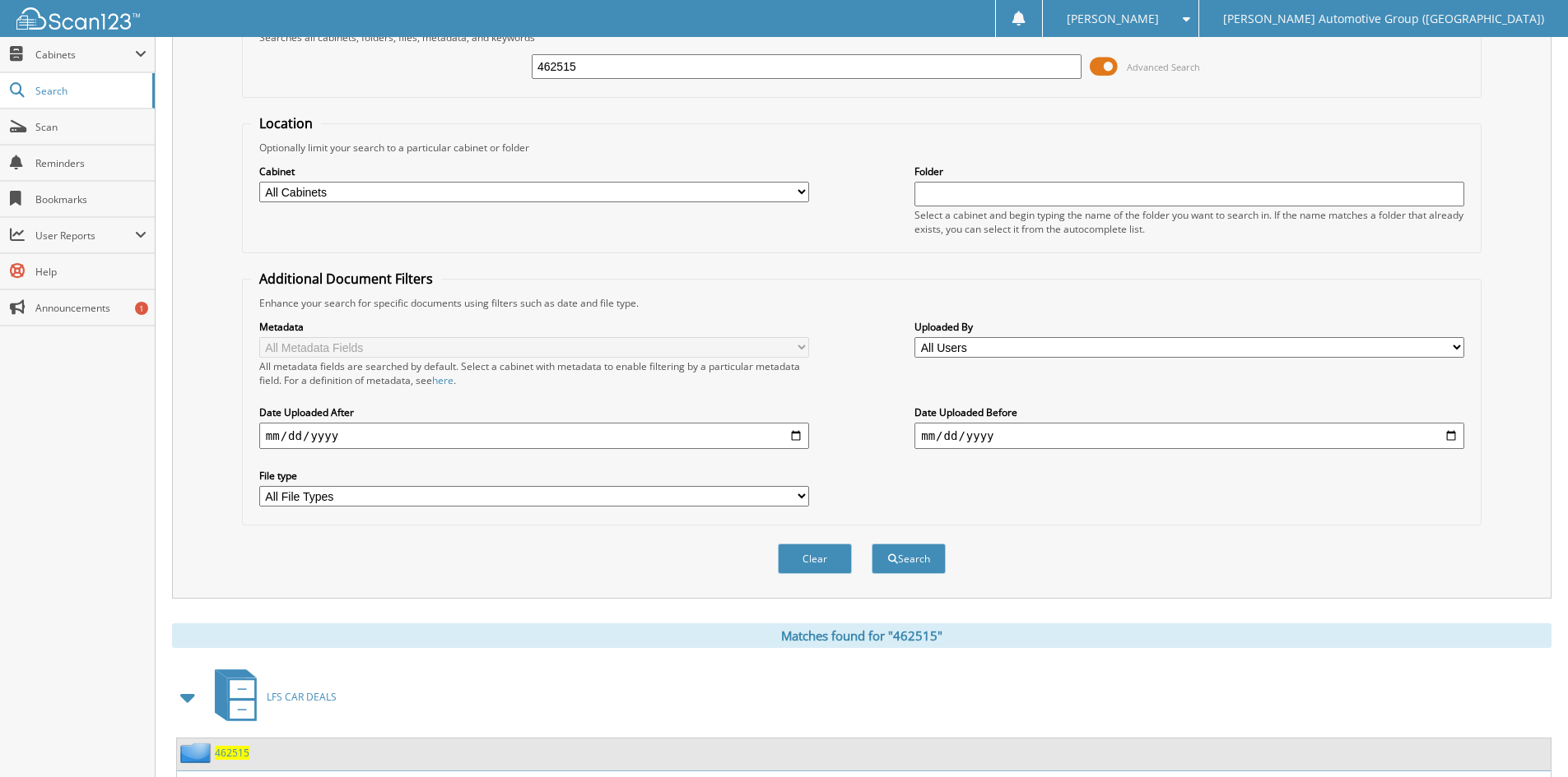
scroll to position [270, 0]
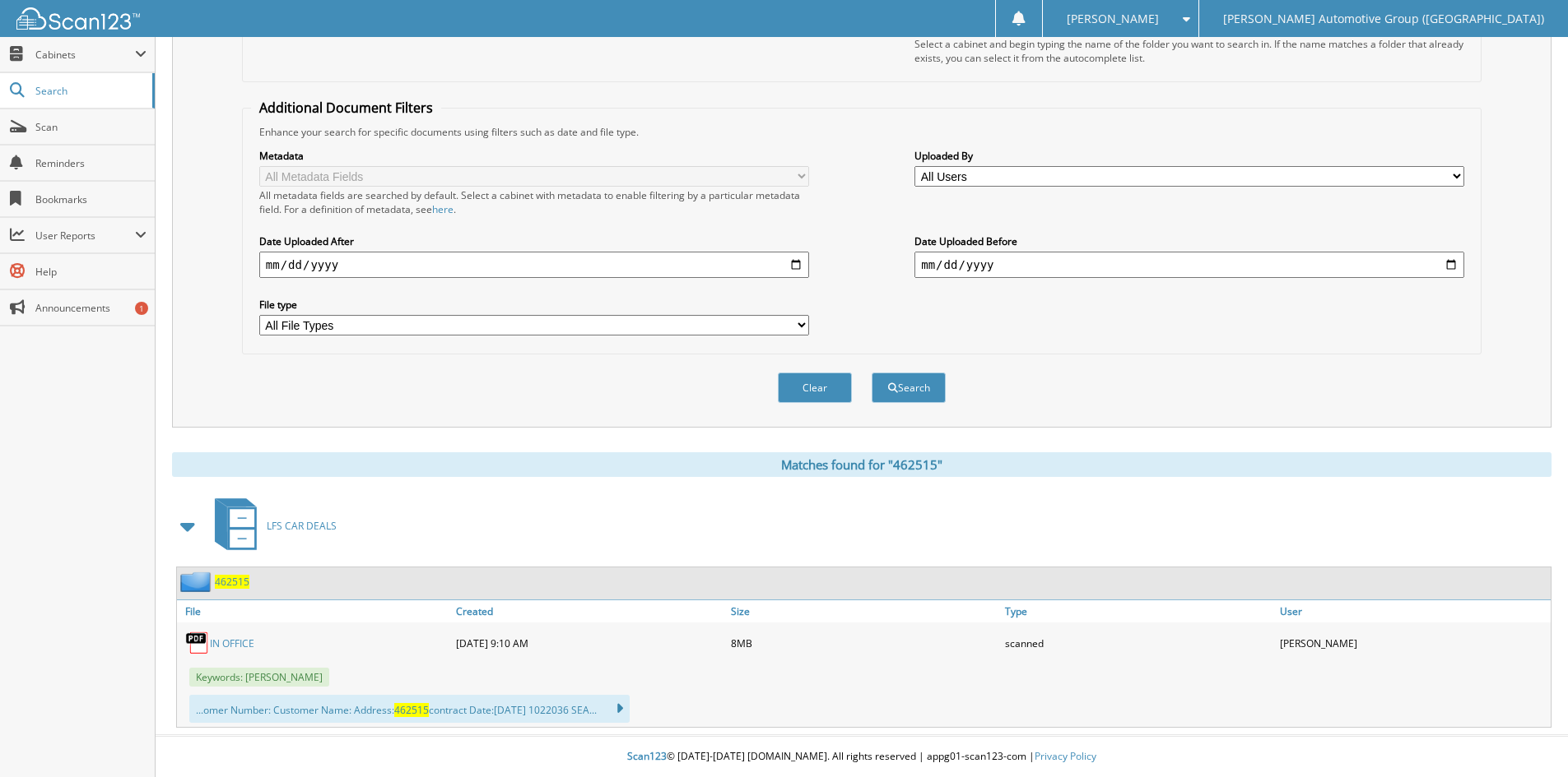
click at [228, 582] on span "462515" at bounding box center [232, 582] width 35 height 14
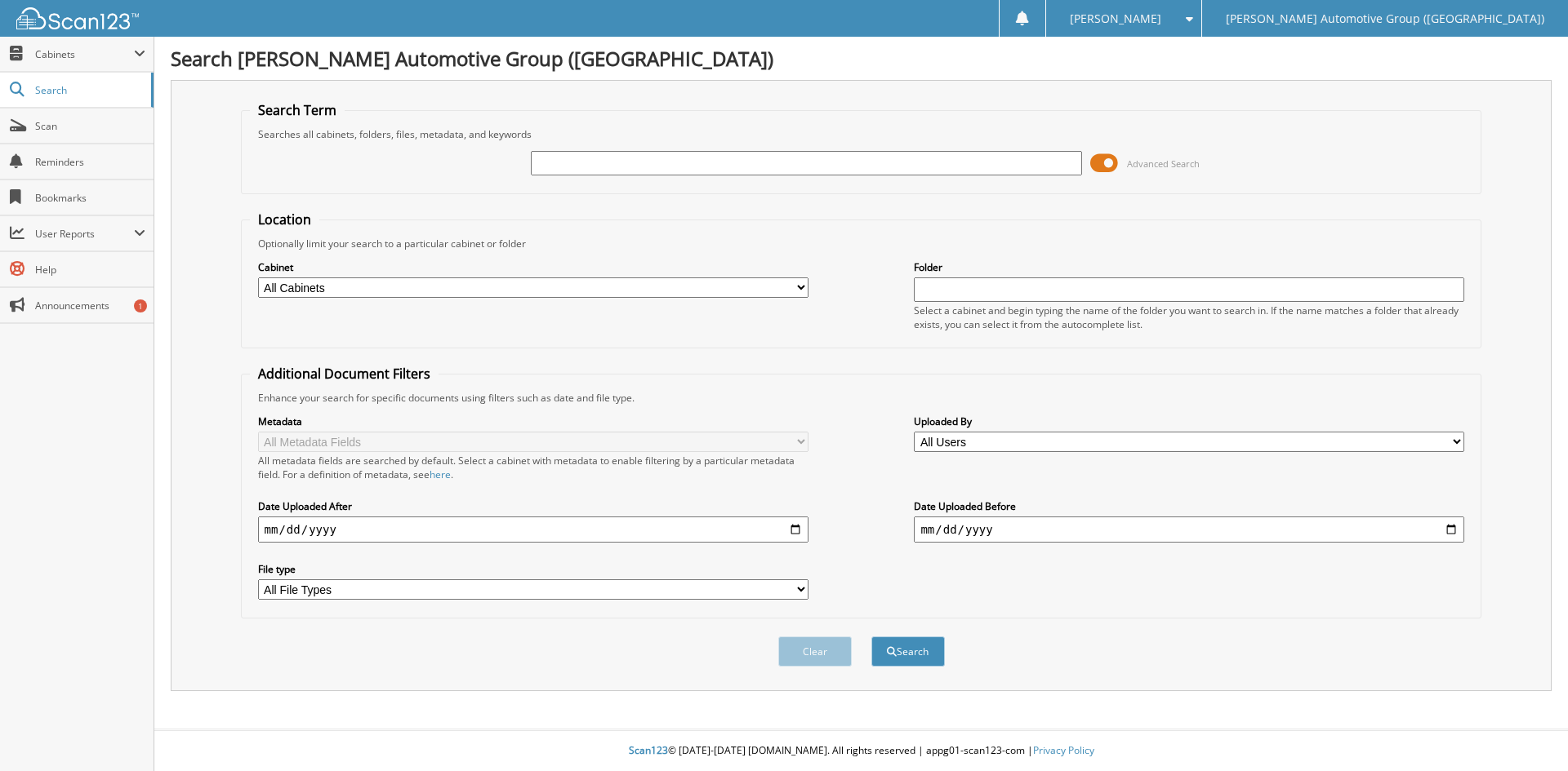
click at [552, 164] on input "text" at bounding box center [806, 163] width 551 height 24
type input "462418"
click at [872, 637] on button "Search" at bounding box center [908, 651] width 73 height 30
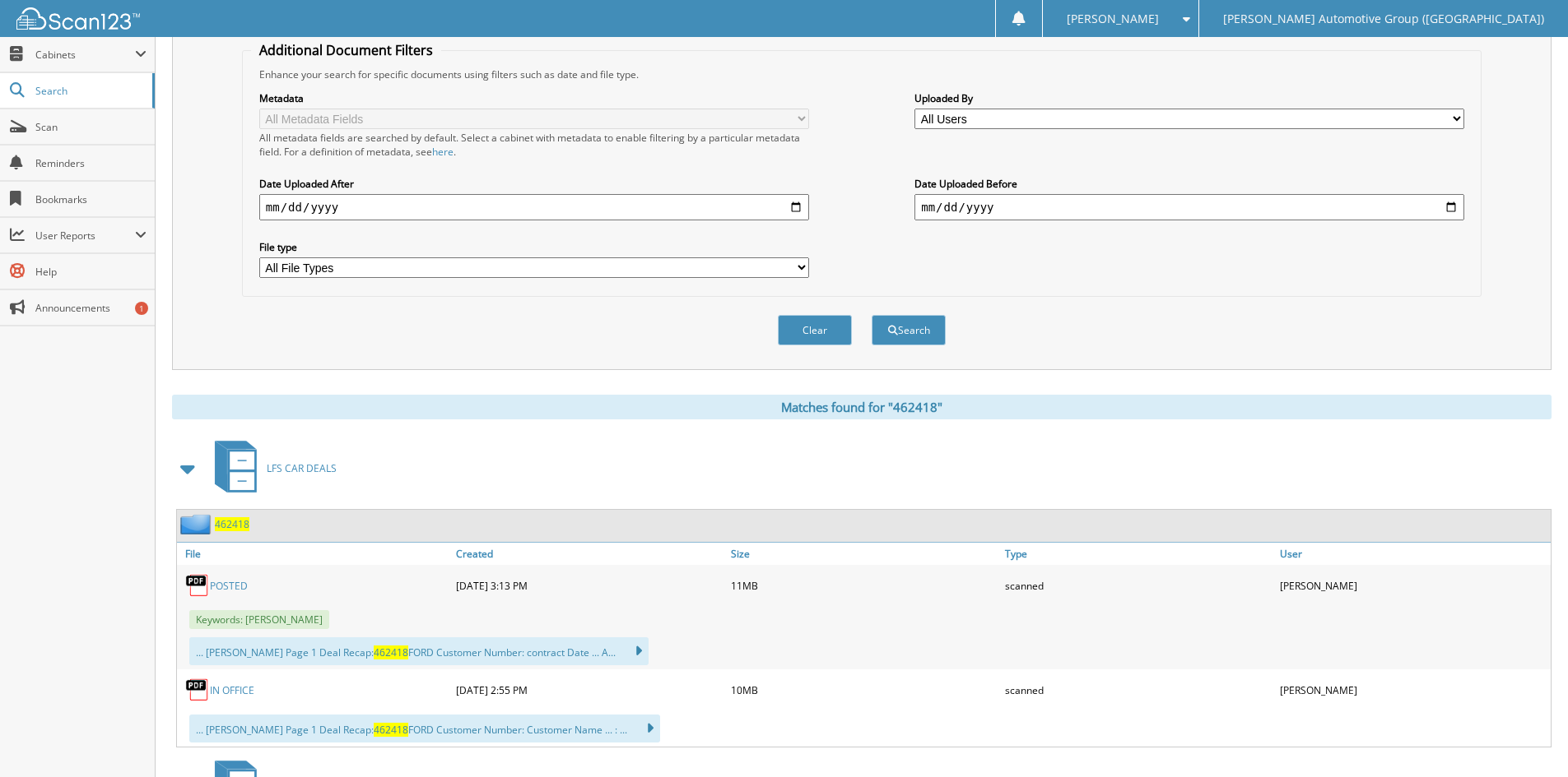
scroll to position [329, 0]
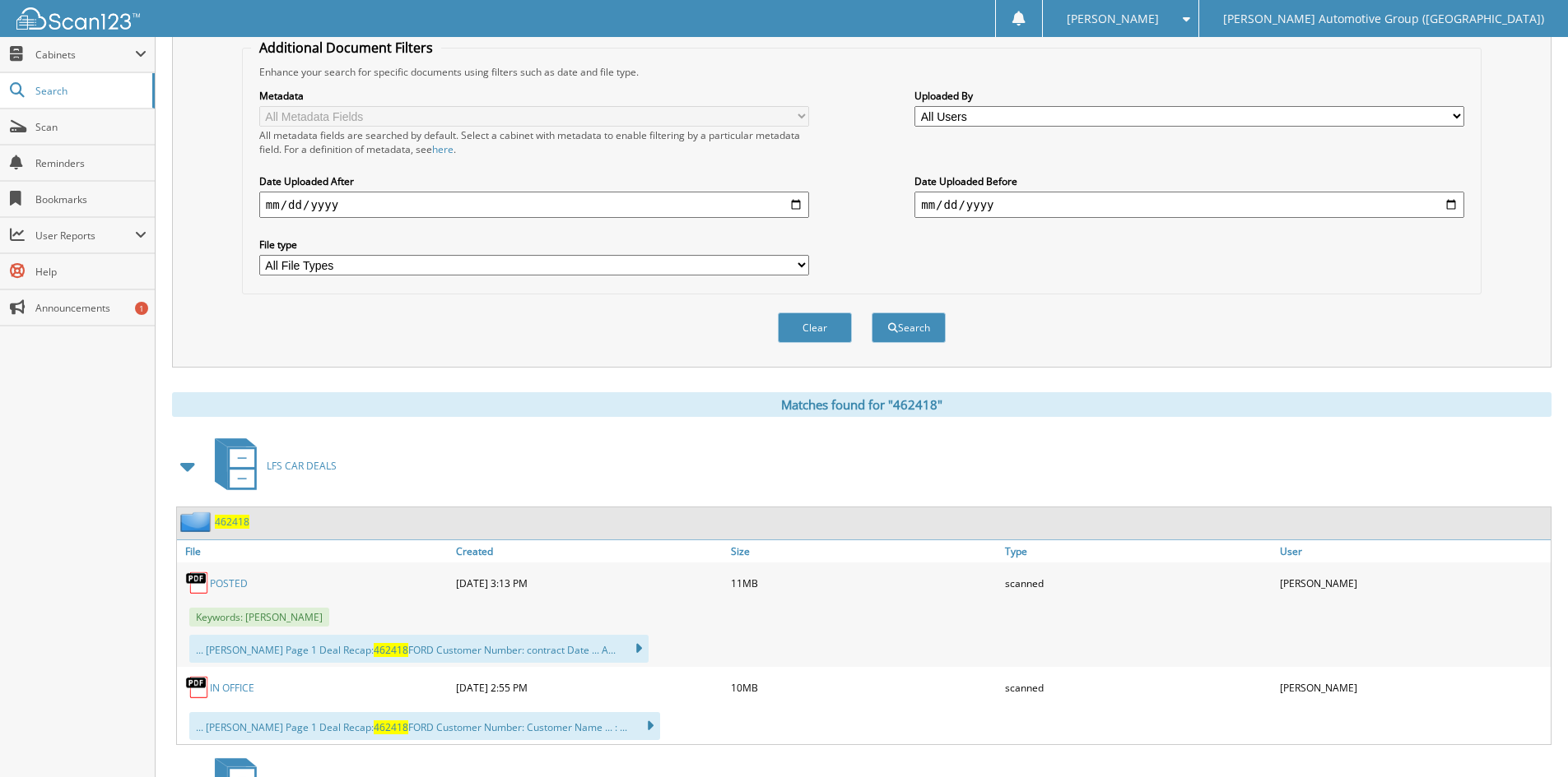
click at [236, 523] on span "462418" at bounding box center [232, 522] width 35 height 14
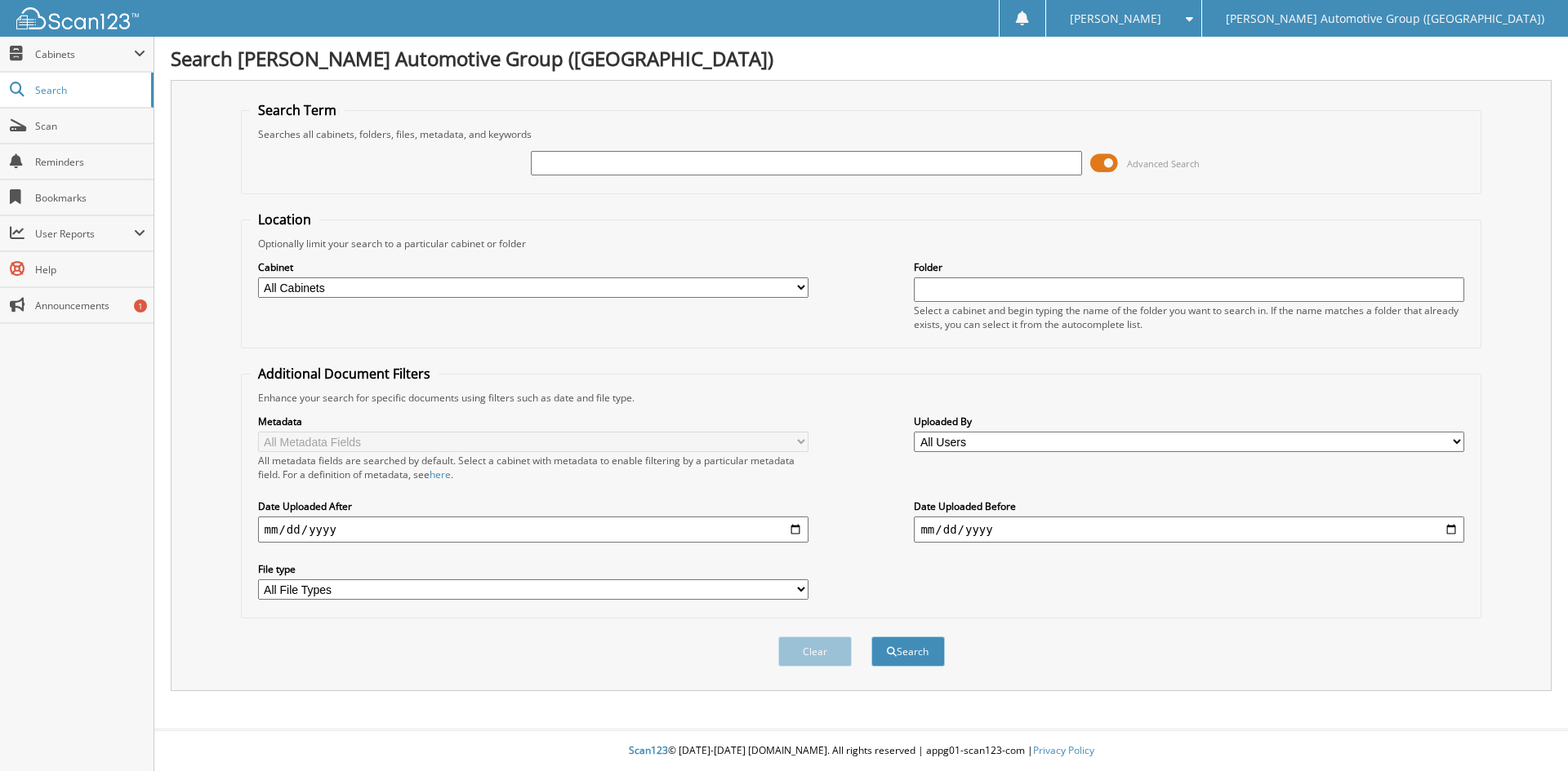
click at [570, 159] on input "text" at bounding box center [806, 163] width 551 height 24
type input "462509"
click at [872, 637] on button "Search" at bounding box center [908, 651] width 73 height 30
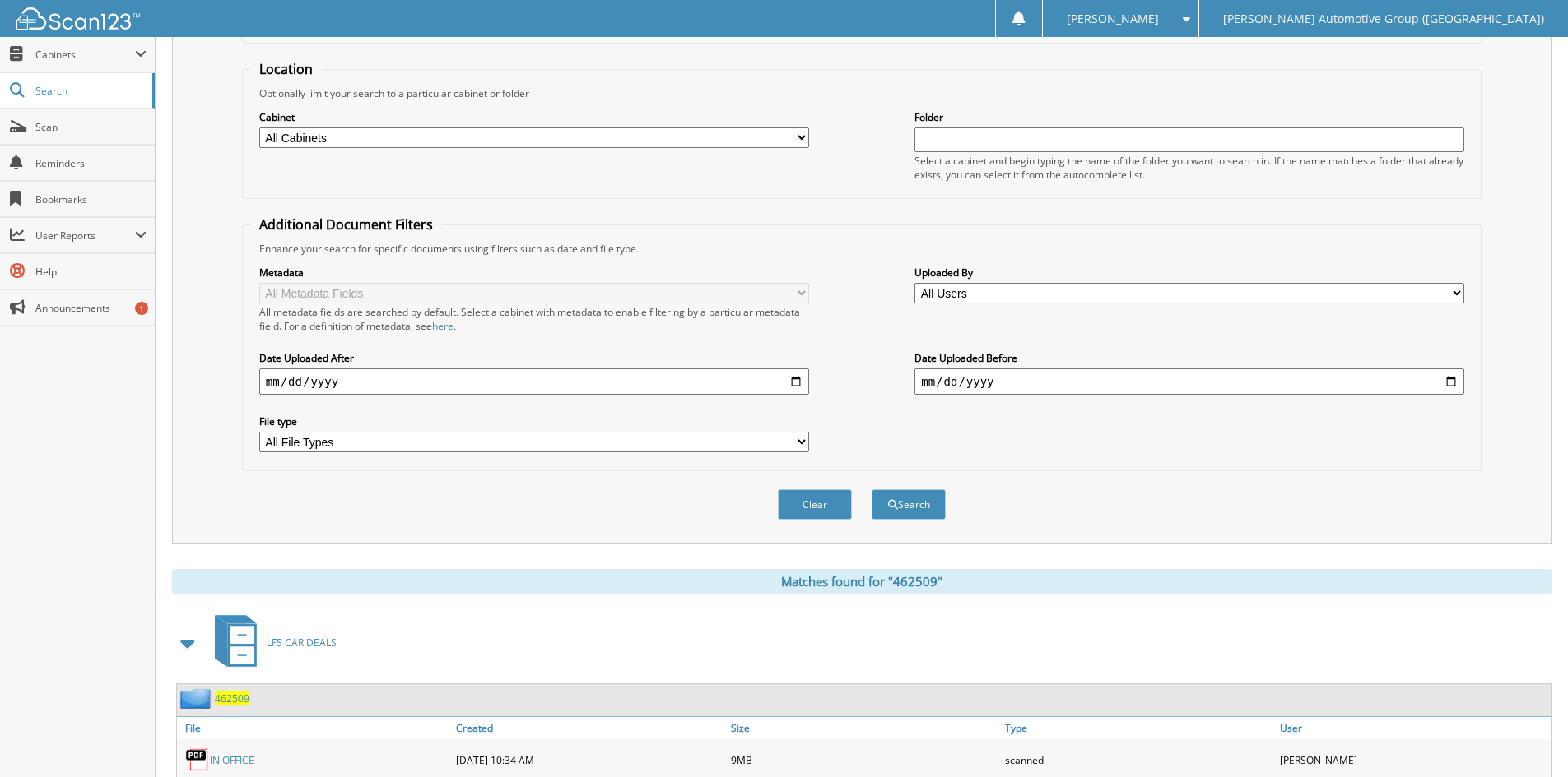
scroll to position [243, 0]
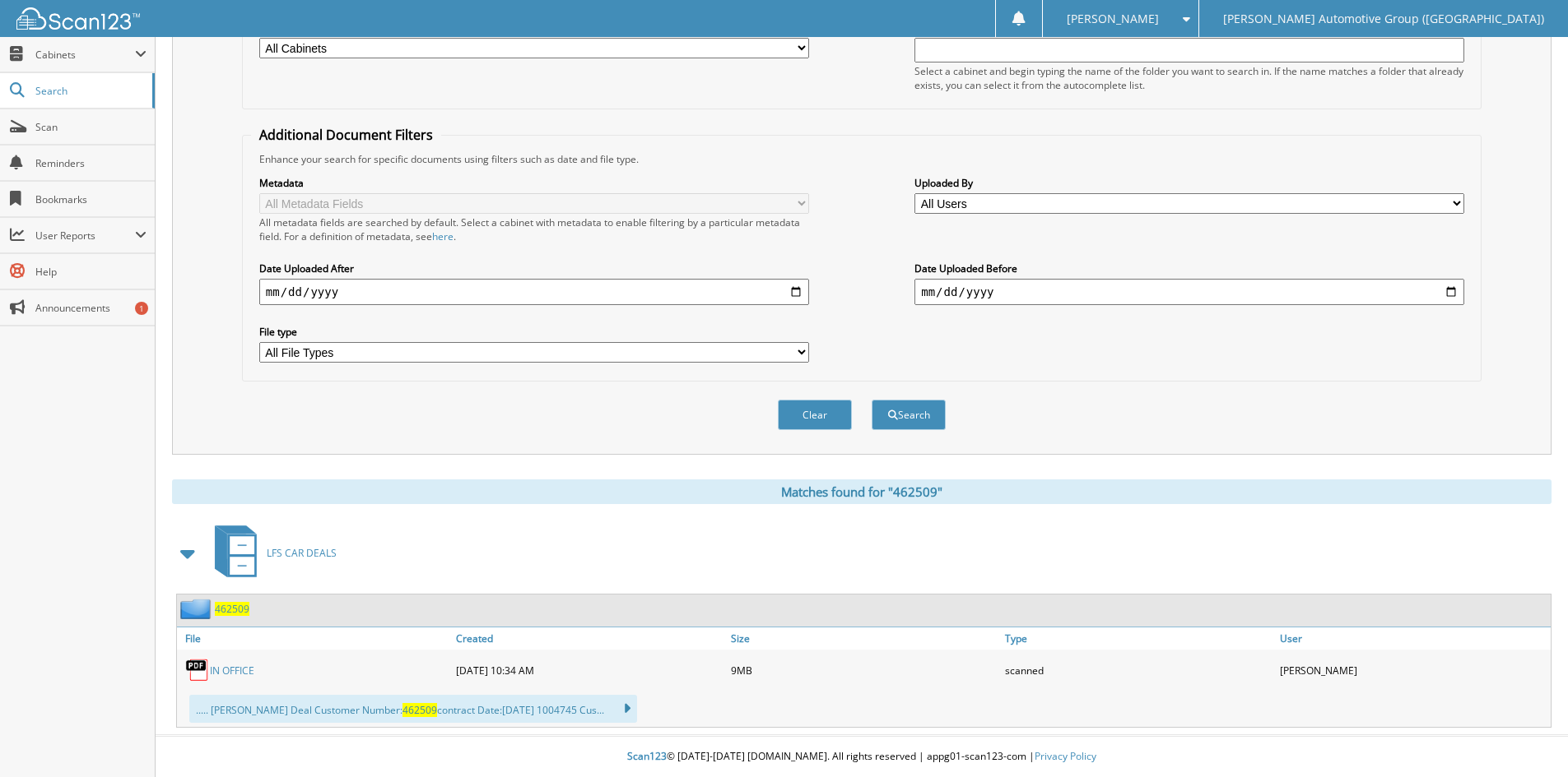
click at [227, 612] on span "462509" at bounding box center [232, 609] width 35 height 14
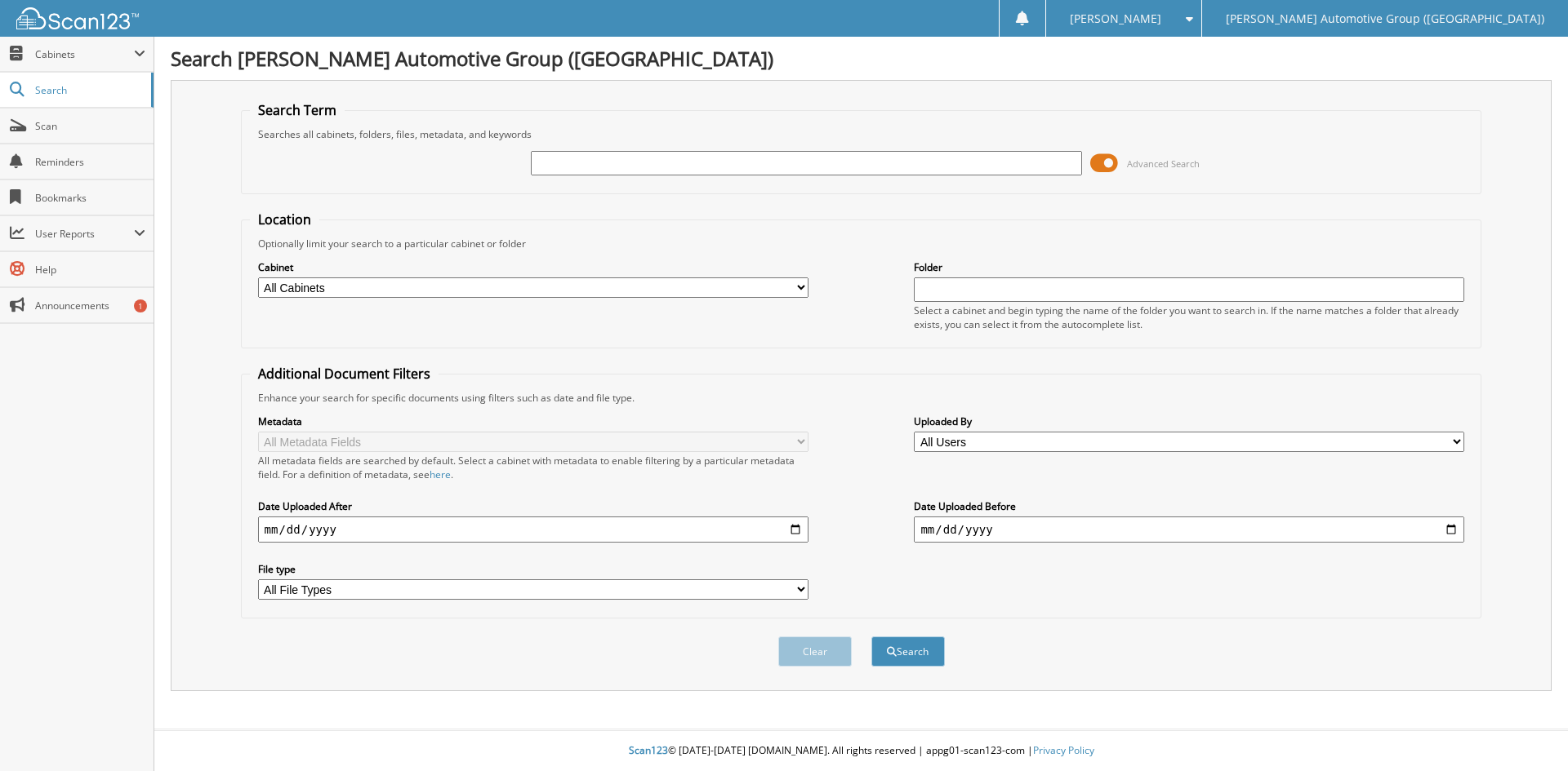
click at [586, 163] on input "text" at bounding box center [806, 163] width 551 height 24
type input "462513"
click at [872, 637] on button "Search" at bounding box center [908, 651] width 73 height 30
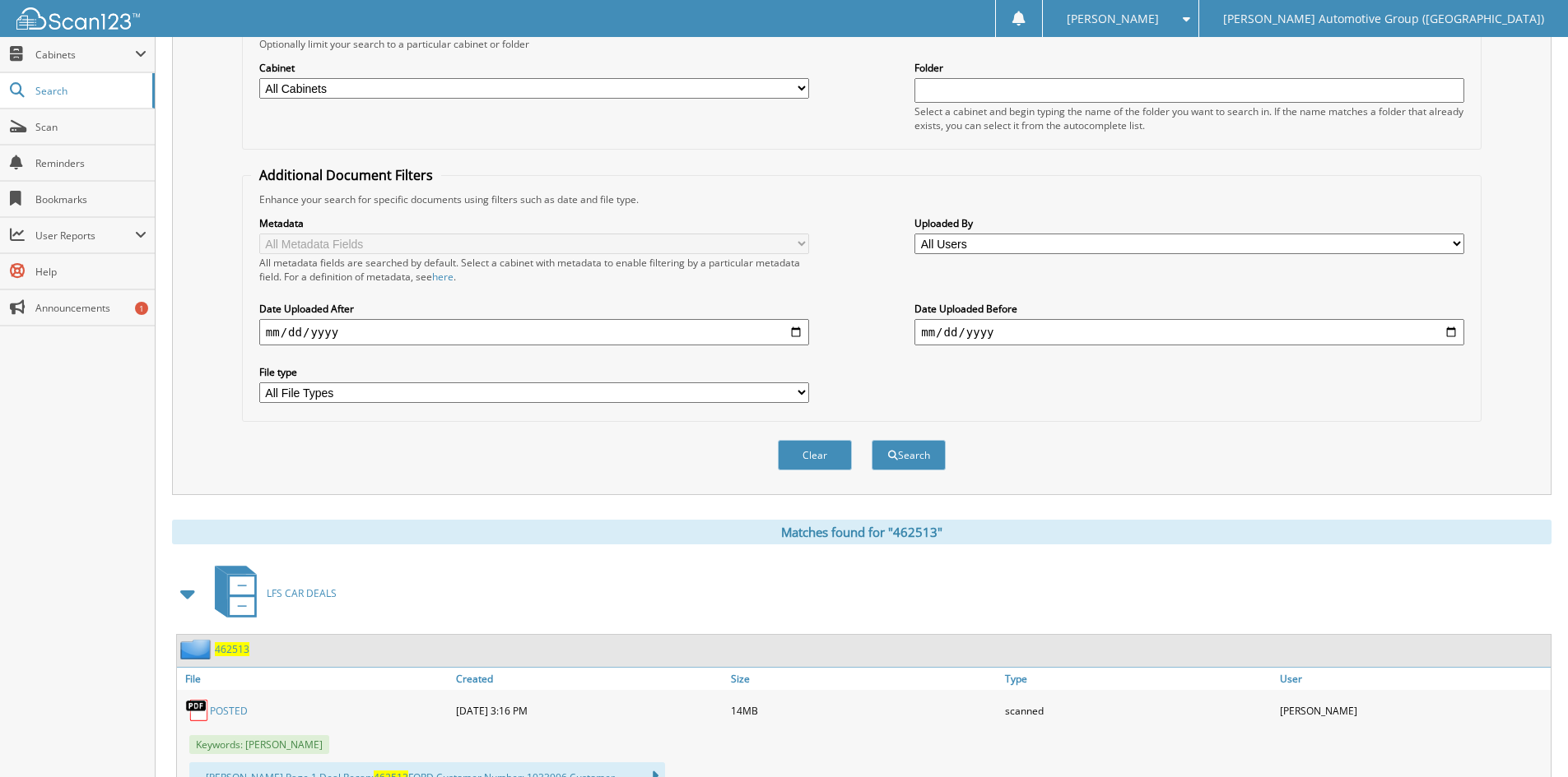
scroll to position [374, 0]
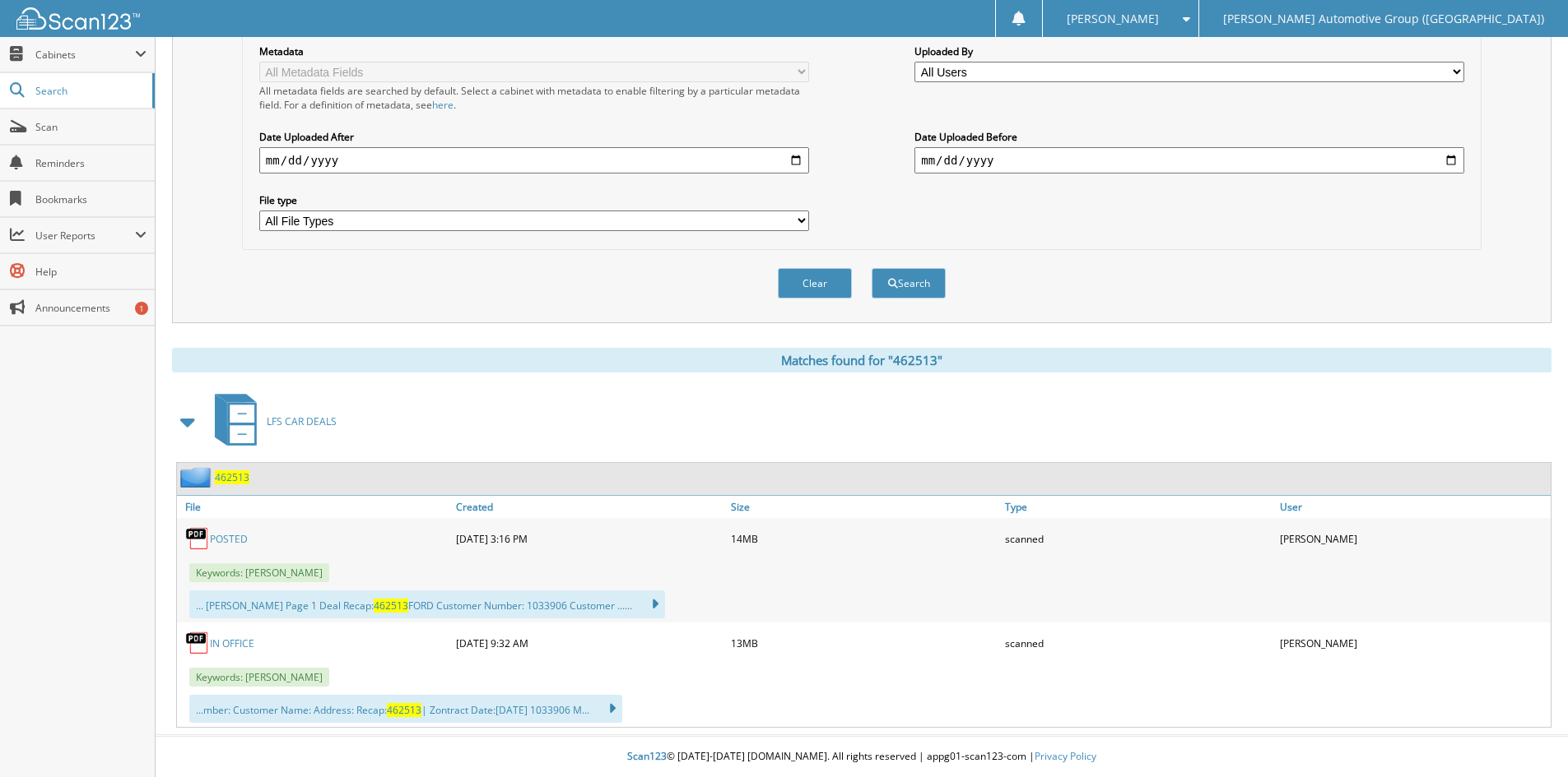
click at [239, 475] on span "462513" at bounding box center [232, 478] width 35 height 14
